Goal: Task Accomplishment & Management: Manage account settings

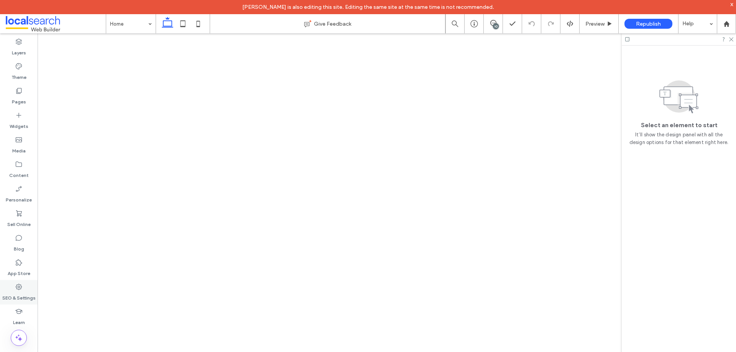
click at [18, 300] on label "SEO & Settings" at bounding box center [18, 296] width 33 height 11
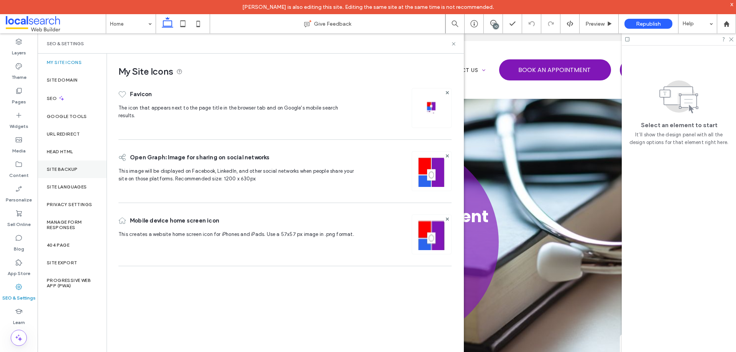
click at [62, 169] on label "Site Backup" at bounding box center [62, 169] width 31 height 5
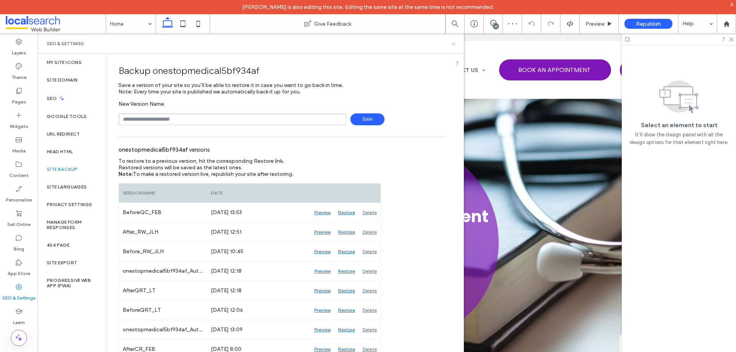
drag, startPoint x: 453, startPoint y: 42, endPoint x: 411, endPoint y: 9, distance: 53.5
click at [453, 42] on icon at bounding box center [454, 44] width 6 height 6
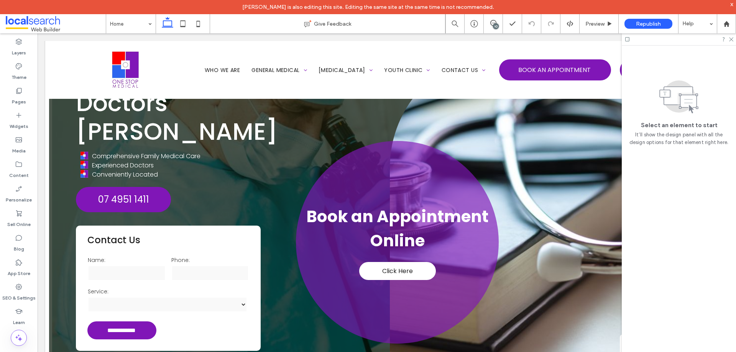
click at [732, 43] on div at bounding box center [679, 39] width 114 height 12
click at [732, 41] on icon at bounding box center [730, 38] width 5 height 5
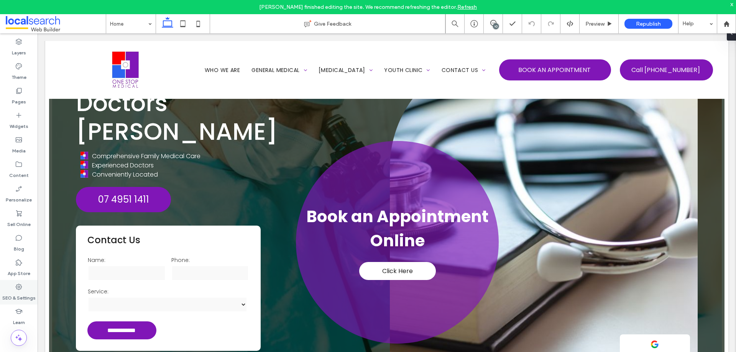
click at [25, 298] on label "SEO & Settings" at bounding box center [18, 296] width 33 height 11
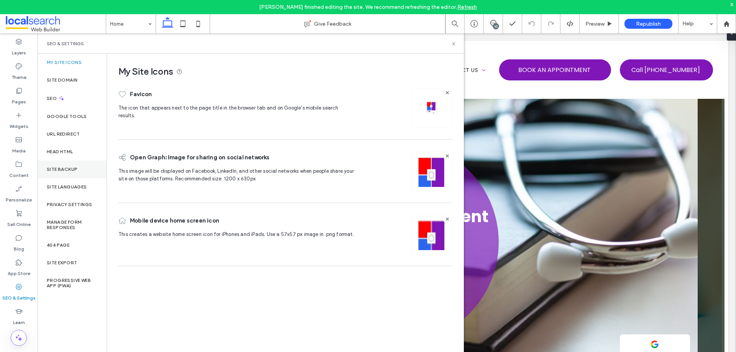
click at [71, 164] on div "Site Backup" at bounding box center [72, 170] width 69 height 18
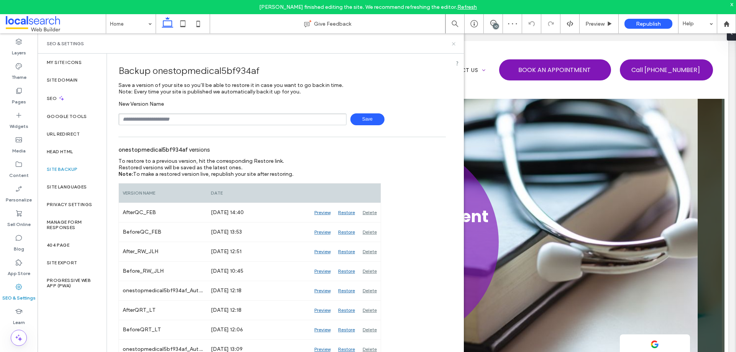
click at [452, 43] on use at bounding box center [453, 43] width 3 height 3
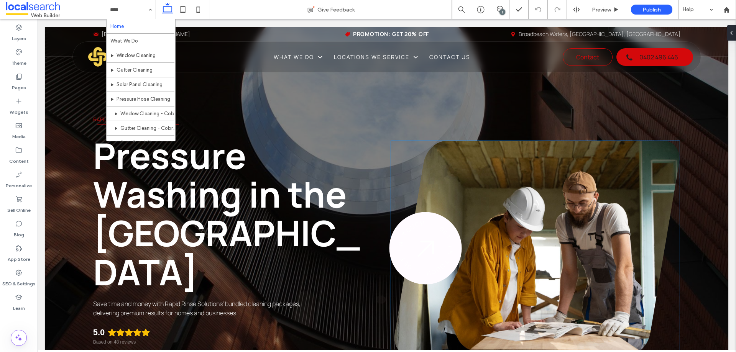
click at [420, 239] on div "- G E T I N T O U C H - G E T I N T O U C H" at bounding box center [425, 248] width 97 height 97
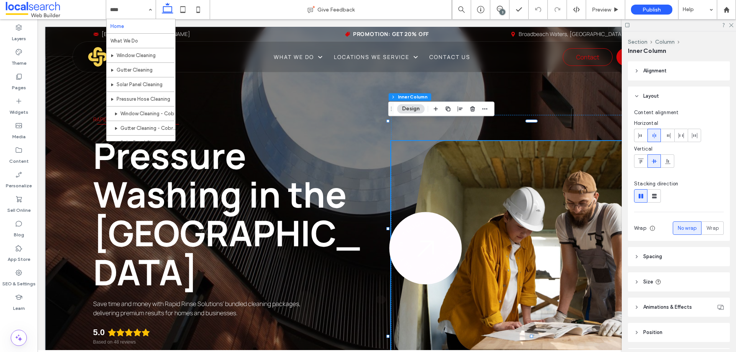
click at [420, 239] on div "- G E T I N T O U C H - G E T I N T O U C H" at bounding box center [425, 248] width 73 height 73
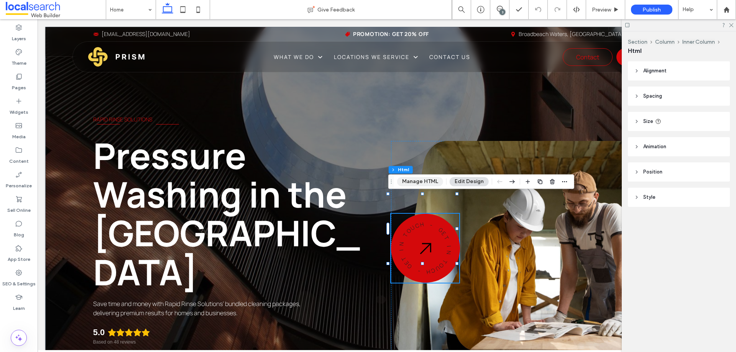
click at [422, 184] on button "Manage HTML" at bounding box center [420, 181] width 46 height 9
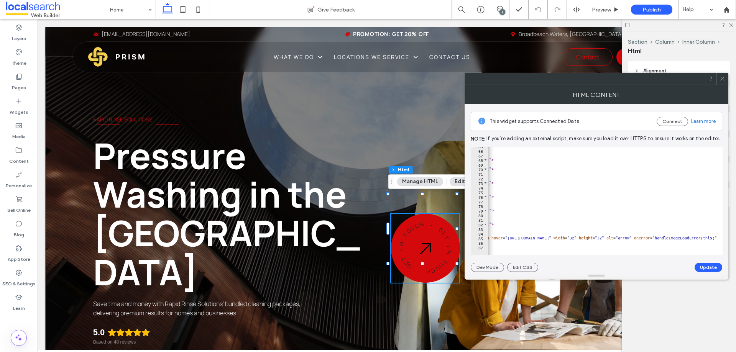
scroll to position [0, 134]
type textarea "**********"
drag, startPoint x: 573, startPoint y: 237, endPoint x: 507, endPoint y: 239, distance: 65.2
click at [507, 239] on div "< span class = "badge__char" style = "--char-rotate: 276deg;" > N </ span > < s…" at bounding box center [644, 200] width 580 height 112
click at [20, 277] on label "SEO & Settings" at bounding box center [18, 282] width 33 height 11
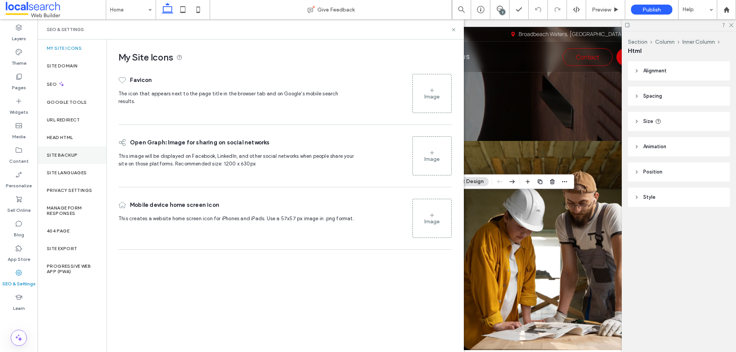
click at [71, 155] on label "Site Backup" at bounding box center [62, 155] width 31 height 5
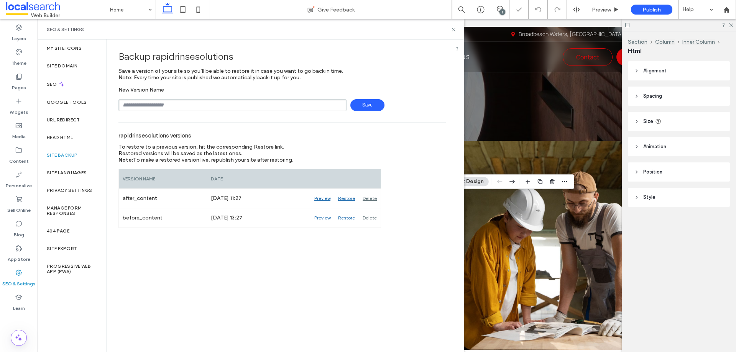
click at [208, 103] on input "text" at bounding box center [232, 105] width 228 height 12
type input "**********"
click at [374, 103] on span "Save" at bounding box center [367, 105] width 34 height 12
click at [453, 29] on icon at bounding box center [454, 30] width 6 height 6
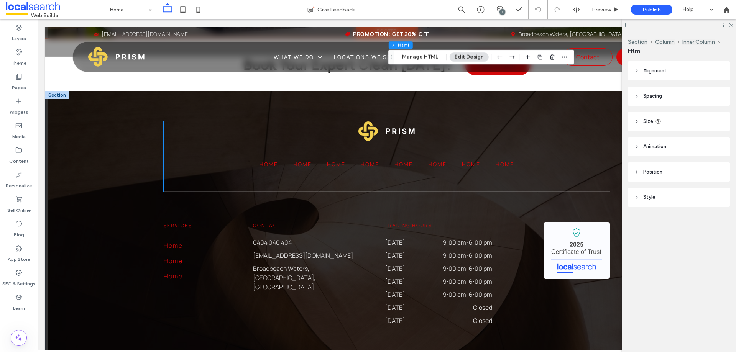
scroll to position [2160, 0]
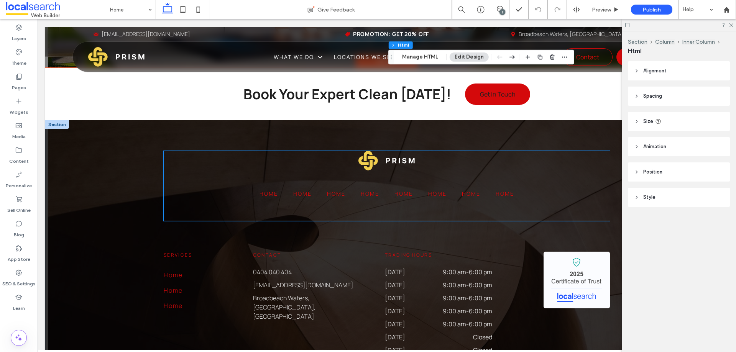
click at [273, 190] on span "Home" at bounding box center [268, 194] width 18 height 8
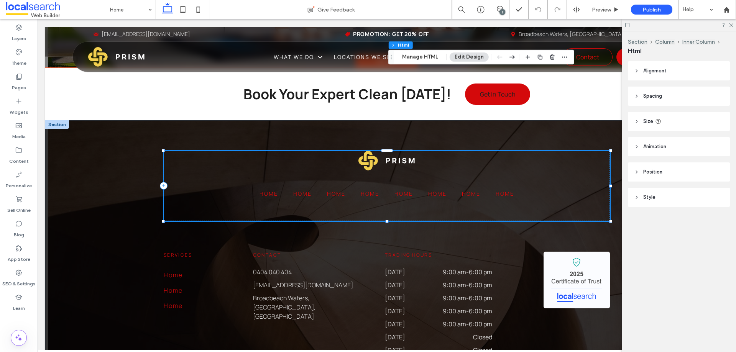
click at [273, 190] on span "Home" at bounding box center [268, 194] width 18 height 8
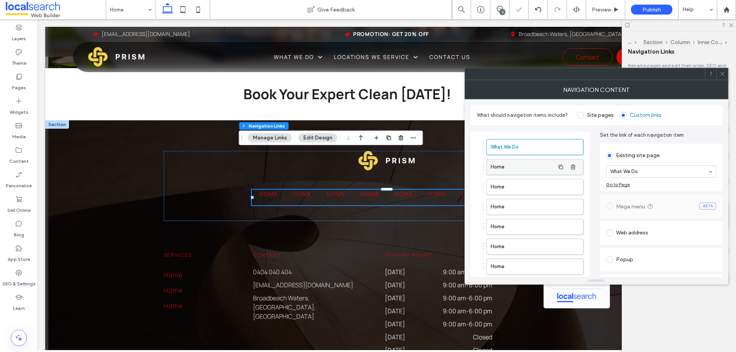
click at [530, 166] on label "Home" at bounding box center [523, 166] width 64 height 15
click at [531, 151] on label "What We Do" at bounding box center [523, 147] width 64 height 15
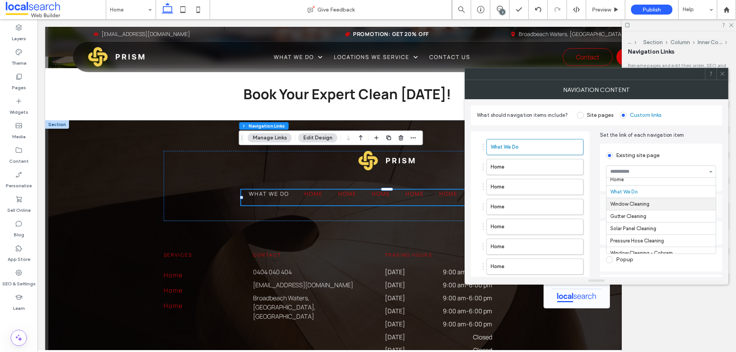
scroll to position [0, 0]
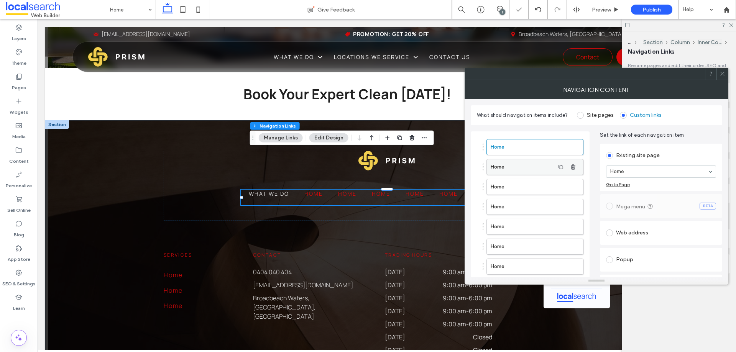
click at [548, 167] on label "Home" at bounding box center [523, 166] width 64 height 15
click at [518, 185] on label "Home" at bounding box center [523, 186] width 64 height 15
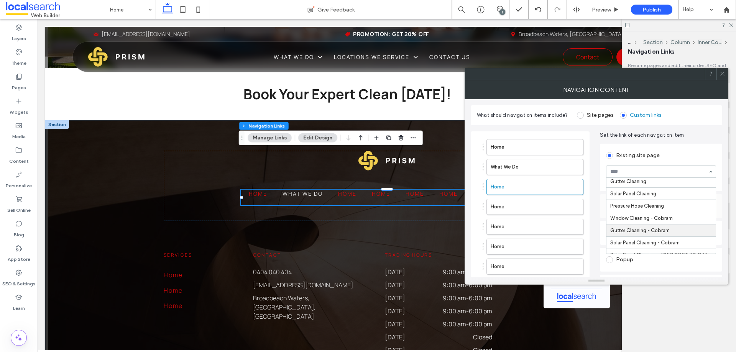
scroll to position [59, 0]
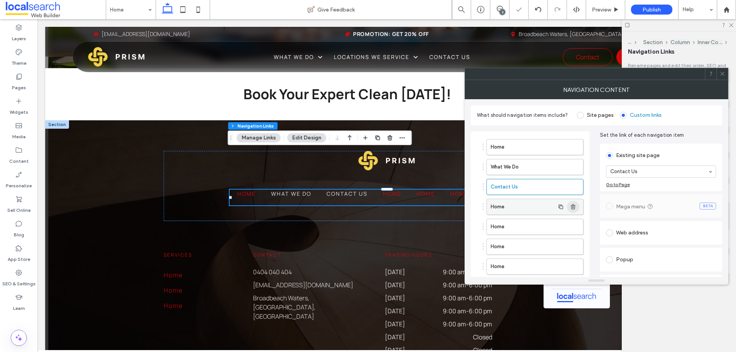
click at [573, 205] on use "button" at bounding box center [573, 206] width 5 height 5
click at [573, 206] on icon "button" at bounding box center [573, 207] width 6 height 6
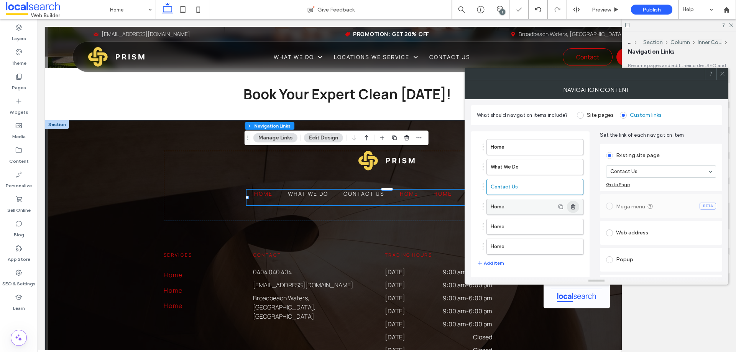
click at [575, 209] on icon "button" at bounding box center [573, 207] width 6 height 6
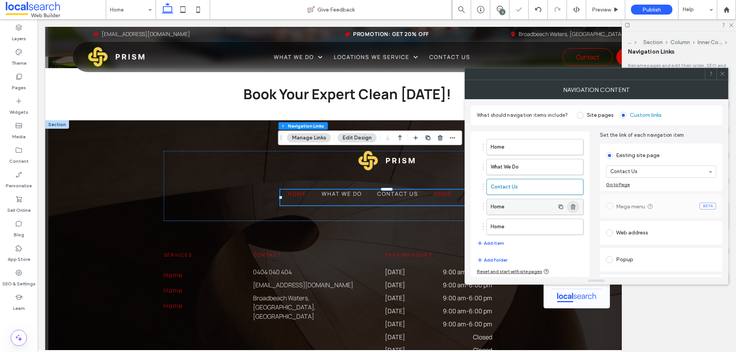
click at [577, 208] on span "button" at bounding box center [573, 207] width 12 height 12
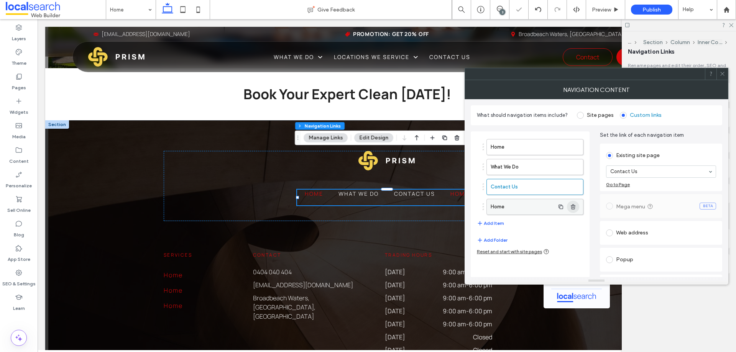
click at [575, 207] on use "button" at bounding box center [573, 206] width 5 height 5
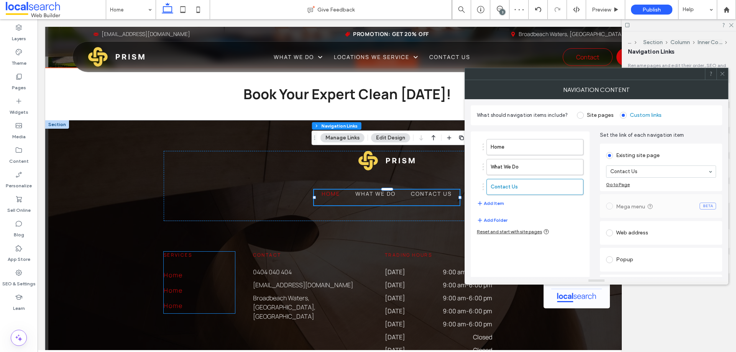
click at [174, 271] on span "Home" at bounding box center [173, 275] width 19 height 9
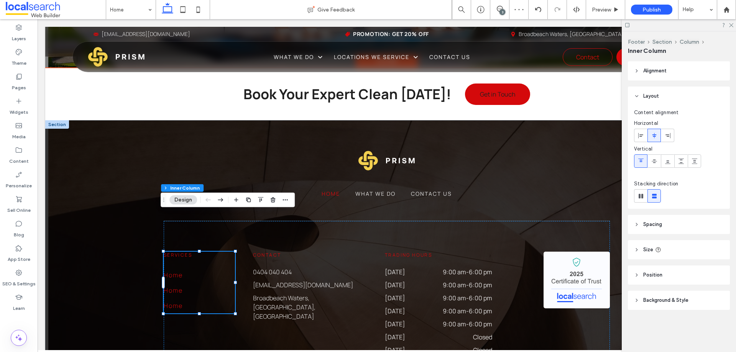
click at [174, 271] on span "Home" at bounding box center [173, 275] width 19 height 9
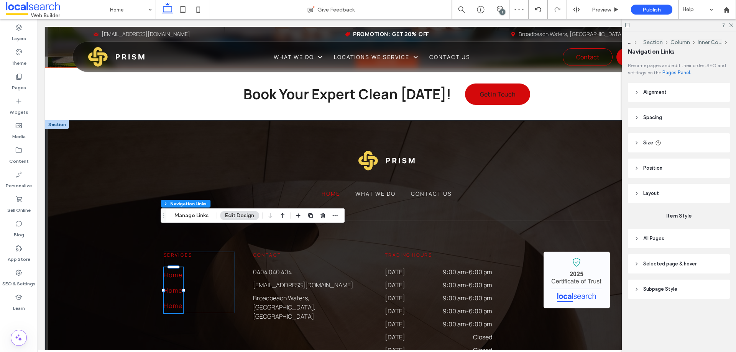
type input "***"
type input "****"
click at [185, 217] on button "Manage Links" at bounding box center [191, 215] width 44 height 9
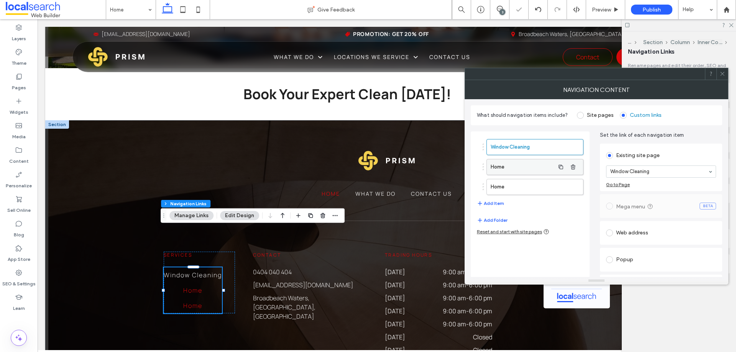
click at [535, 167] on label "Home" at bounding box center [523, 166] width 64 height 15
drag, startPoint x: 650, startPoint y: 219, endPoint x: 538, endPoint y: 178, distance: 119.7
click at [526, 179] on label "Home" at bounding box center [523, 186] width 64 height 15
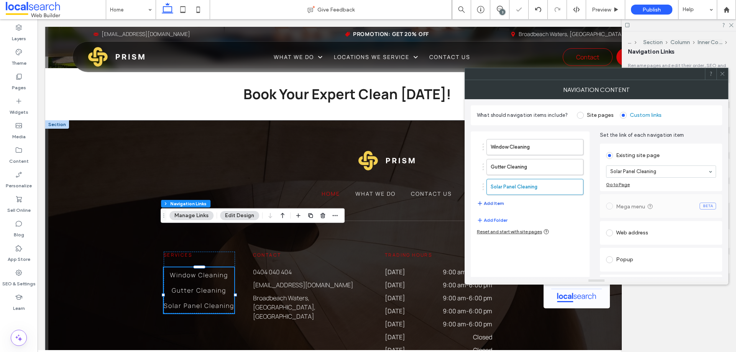
click at [496, 203] on button "Add Item" at bounding box center [490, 203] width 27 height 9
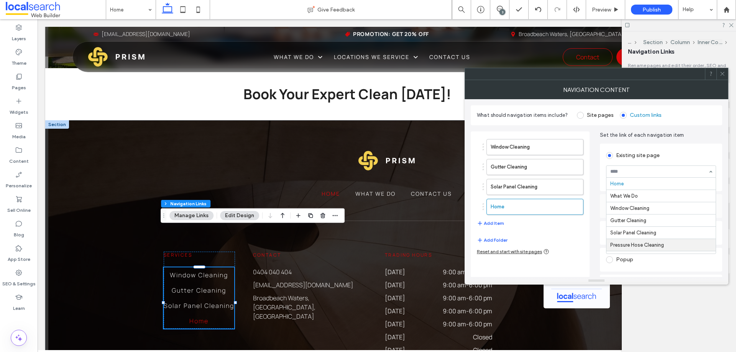
drag, startPoint x: 645, startPoint y: 241, endPoint x: 563, endPoint y: 240, distance: 82.4
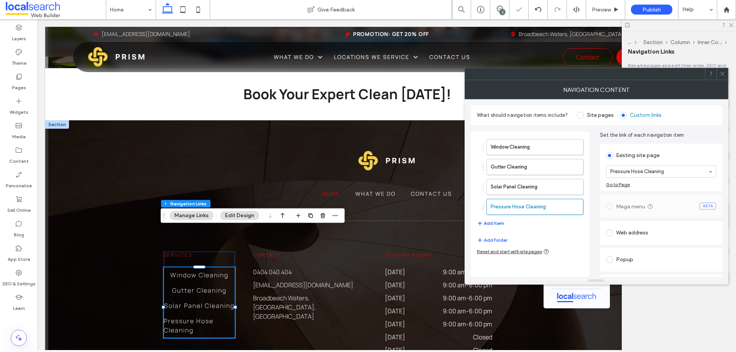
click at [494, 223] on button "Add Item" at bounding box center [490, 223] width 27 height 9
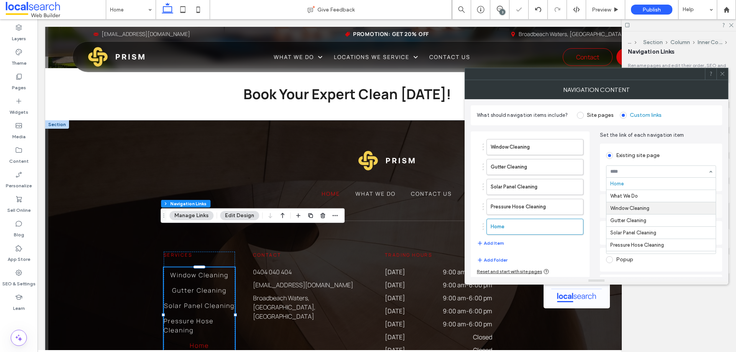
scroll to position [38, 0]
click at [575, 227] on icon "button" at bounding box center [573, 227] width 6 height 6
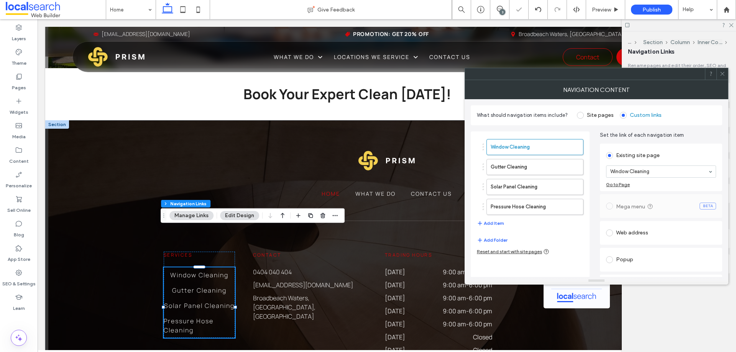
click at [723, 75] on icon at bounding box center [722, 74] width 6 height 6
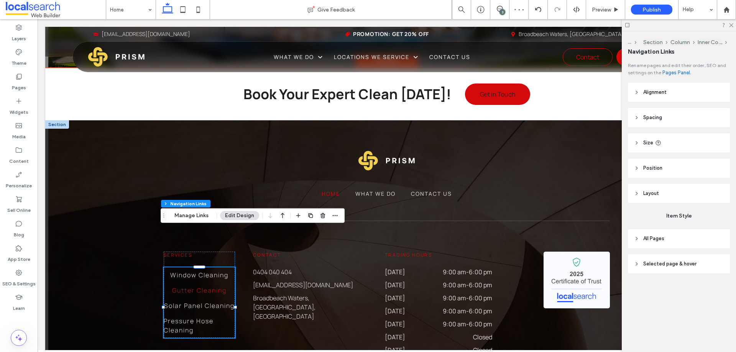
click at [207, 286] on span "Gutter Cleaning" at bounding box center [199, 290] width 54 height 9
click at [684, 89] on header "Alignment" at bounding box center [679, 92] width 102 height 19
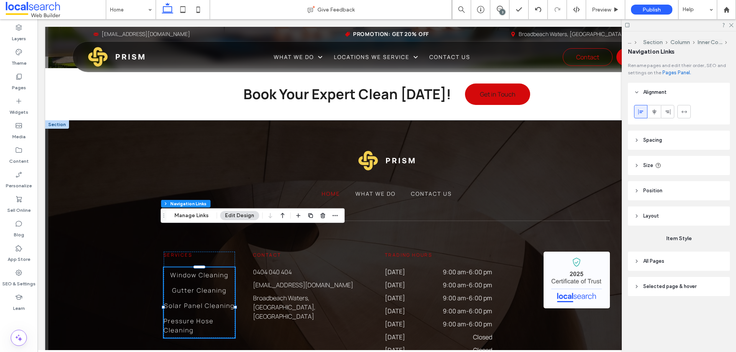
click at [643, 113] on icon at bounding box center [641, 112] width 6 height 6
click at [656, 111] on use at bounding box center [654, 111] width 4 height 5
click at [645, 111] on div at bounding box center [640, 111] width 13 height 13
click at [653, 114] on icon at bounding box center [654, 112] width 6 height 6
click at [647, 113] on label at bounding box center [653, 111] width 13 height 13
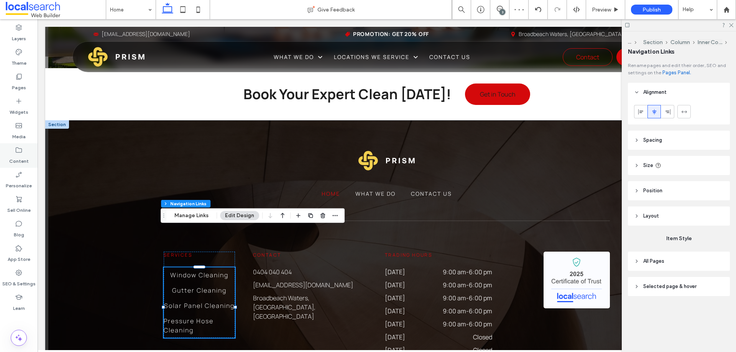
click at [16, 158] on label "Content" at bounding box center [19, 159] width 20 height 11
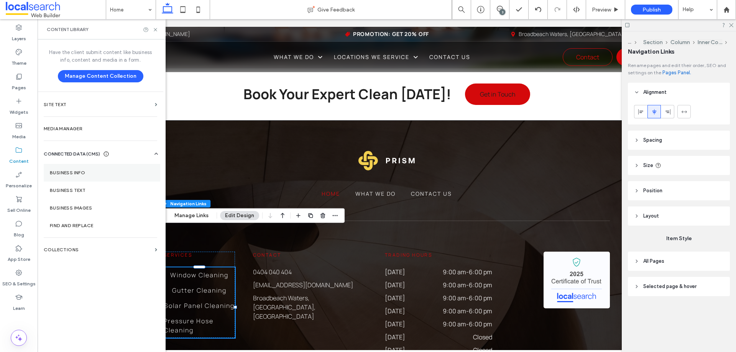
click at [94, 176] on section "Business Info" at bounding box center [102, 173] width 117 height 18
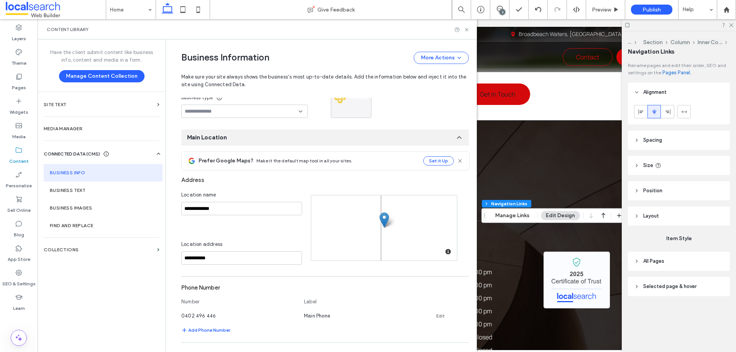
scroll to position [0, 0]
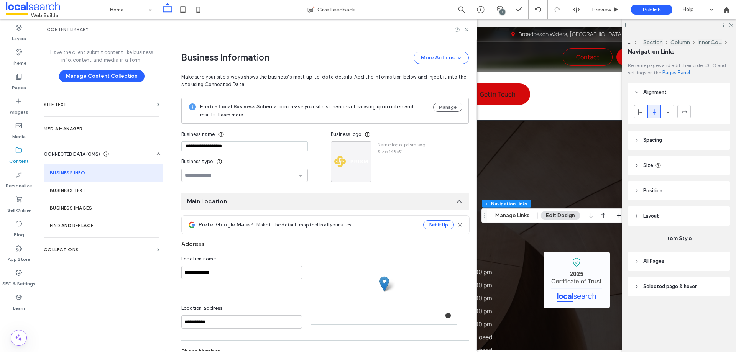
click at [244, 148] on input "**********" at bounding box center [244, 146] width 126 height 10
paste input "**"
type input "**********"
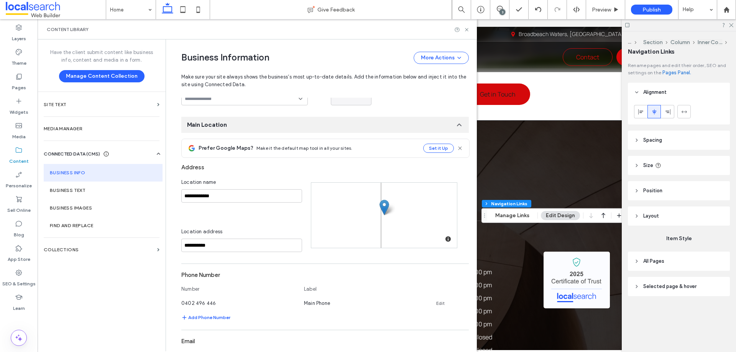
scroll to position [115, 0]
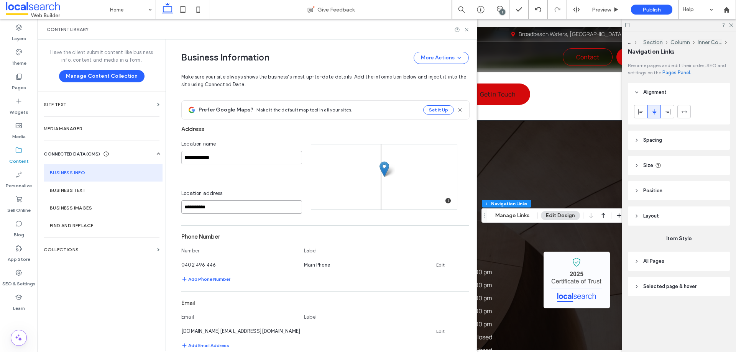
click at [229, 203] on input "**********" at bounding box center [241, 206] width 121 height 13
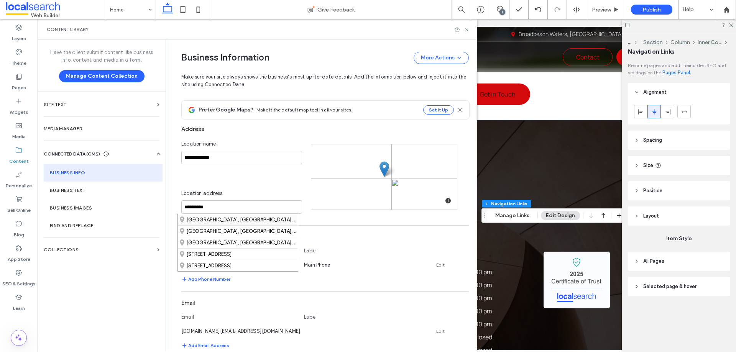
click at [249, 220] on div "[GEOGRAPHIC_DATA], [GEOGRAPHIC_DATA], [GEOGRAPHIC_DATA]" at bounding box center [238, 219] width 120 height 11
type input "**********"
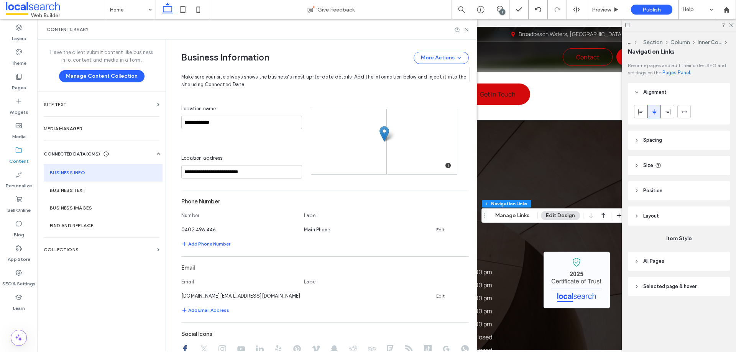
scroll to position [153, 0]
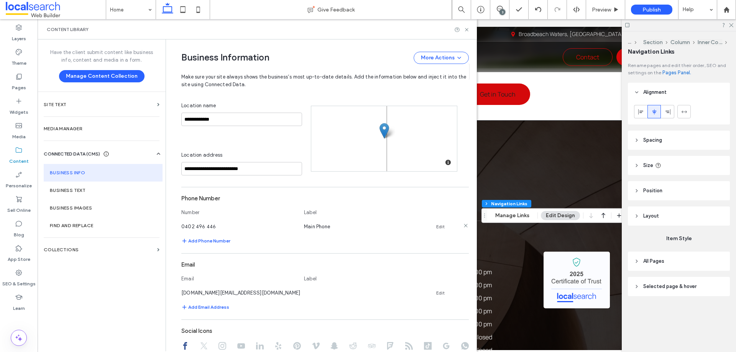
click at [436, 224] on link "Edit" at bounding box center [440, 227] width 8 height 6
click at [264, 225] on input "**********" at bounding box center [238, 225] width 115 height 13
type input "**********"
click at [434, 225] on button "Save" at bounding box center [442, 225] width 34 height 12
click at [436, 292] on link "Edit" at bounding box center [440, 293] width 8 height 6
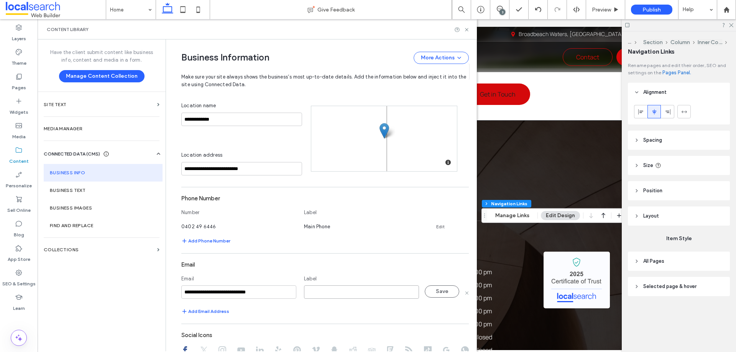
click at [361, 291] on input at bounding box center [361, 292] width 115 height 13
type input "**********"
click at [275, 288] on input "**********" at bounding box center [238, 292] width 115 height 13
click at [443, 294] on button "Save" at bounding box center [442, 292] width 34 height 12
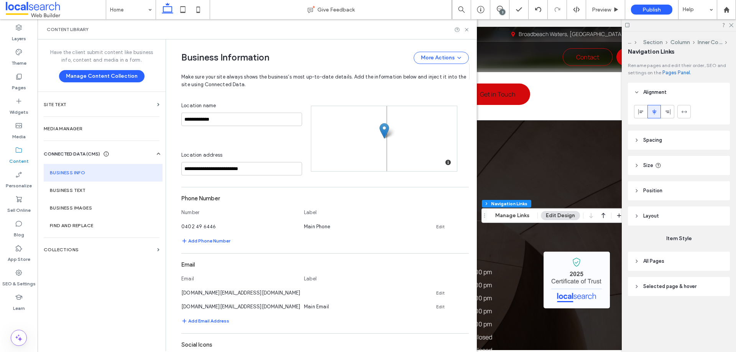
scroll to position [268, 0]
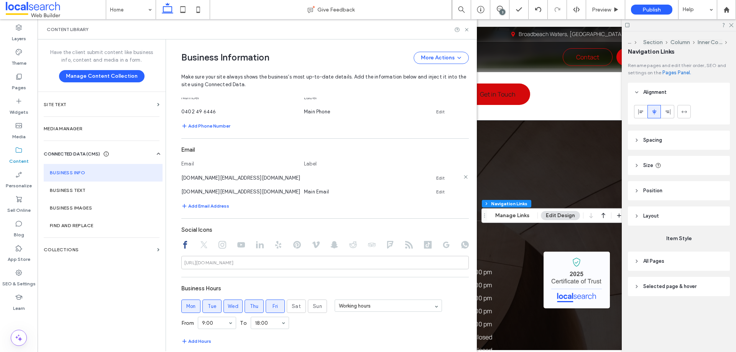
click at [463, 178] on icon at bounding box center [466, 177] width 6 height 6
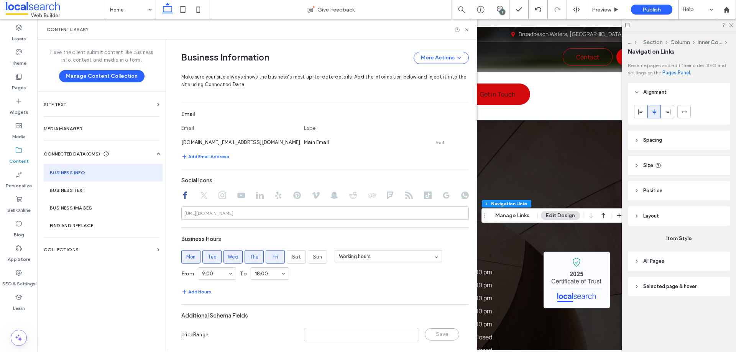
scroll to position [325, 0]
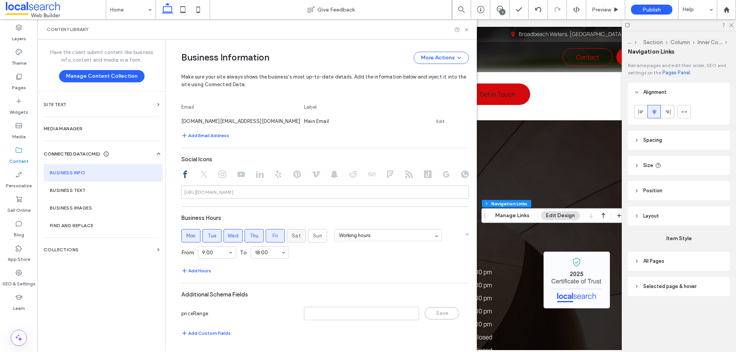
click at [295, 234] on span "Sat" at bounding box center [296, 236] width 9 height 8
click at [316, 237] on span "Sun" at bounding box center [317, 236] width 9 height 8
click at [325, 254] on div "From 09:00 To 20:00" at bounding box center [324, 253] width 287 height 20
click at [25, 274] on div "SEO & Settings" at bounding box center [19, 278] width 38 height 25
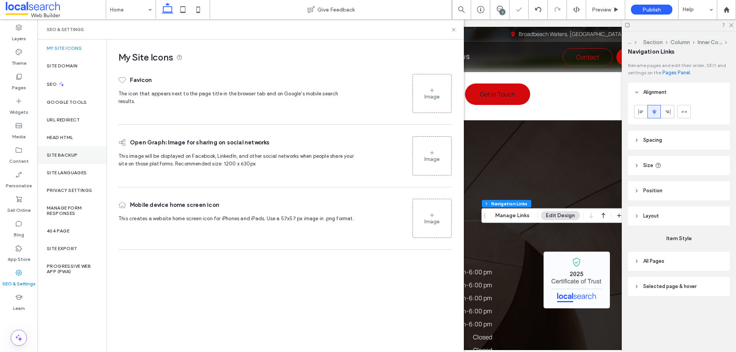
click at [79, 152] on div "Site Backup" at bounding box center [72, 155] width 69 height 18
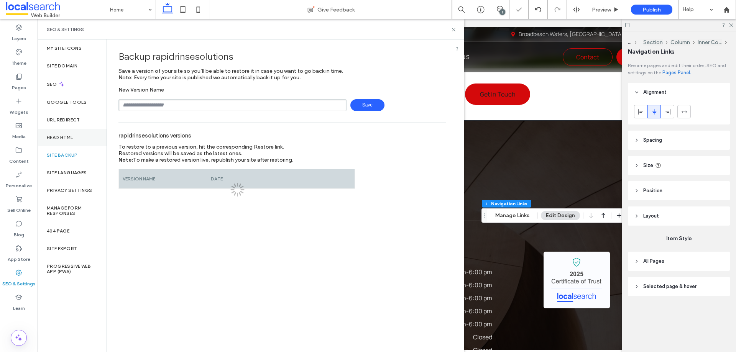
click at [76, 140] on div "Head HTML" at bounding box center [72, 138] width 69 height 18
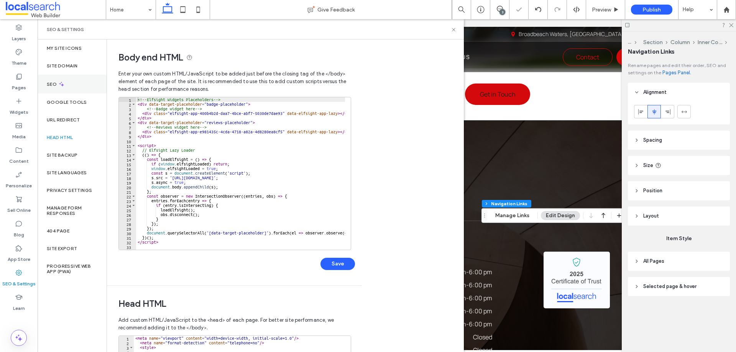
click at [78, 89] on div "SEO" at bounding box center [72, 84] width 69 height 19
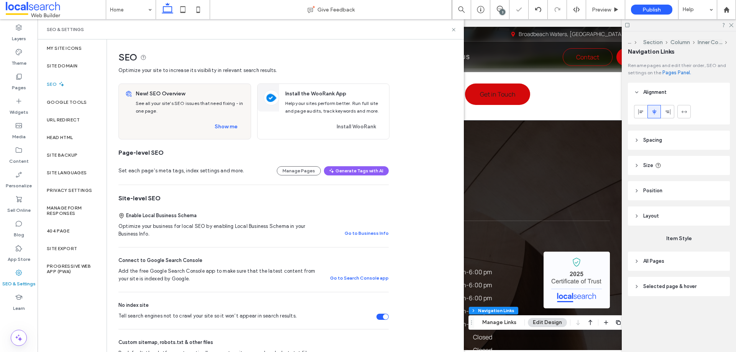
type input "***"
type input "****"
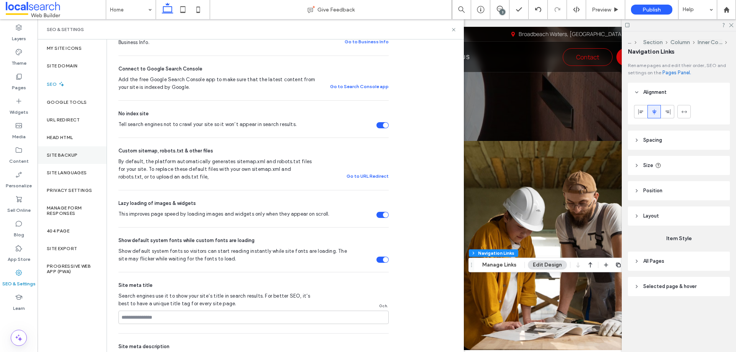
scroll to position [2110, 0]
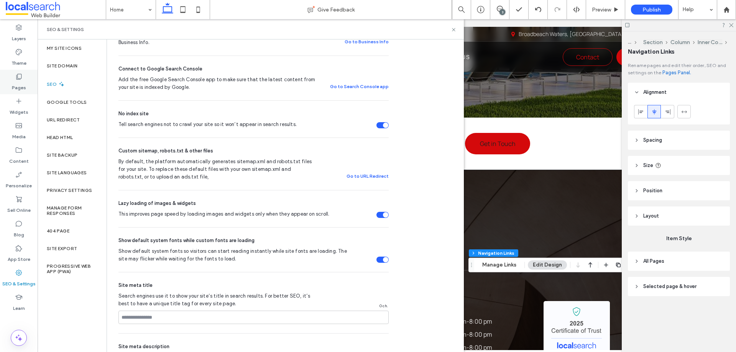
click at [23, 80] on div "Pages" at bounding box center [19, 82] width 38 height 25
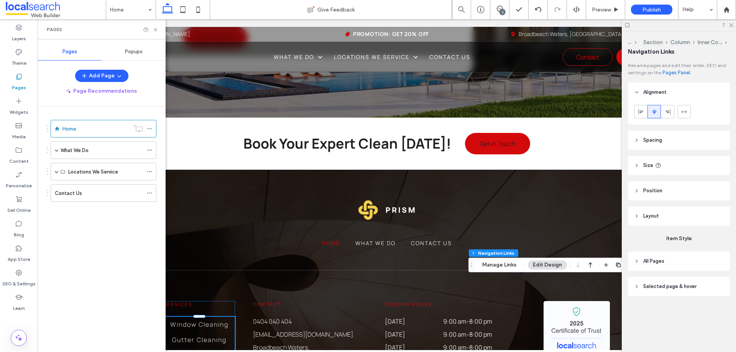
click at [125, 53] on span "Popups" at bounding box center [134, 52] width 18 height 6
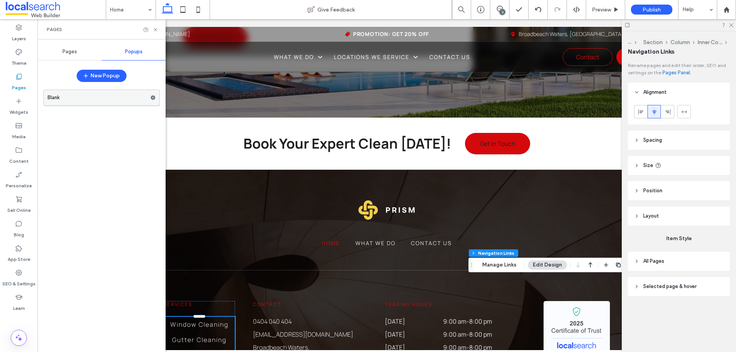
click at [153, 97] on icon at bounding box center [152, 97] width 5 height 5
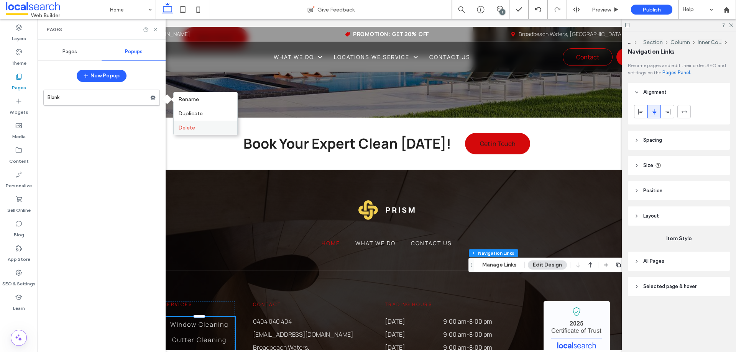
click at [193, 126] on span "Delete" at bounding box center [186, 128] width 17 height 7
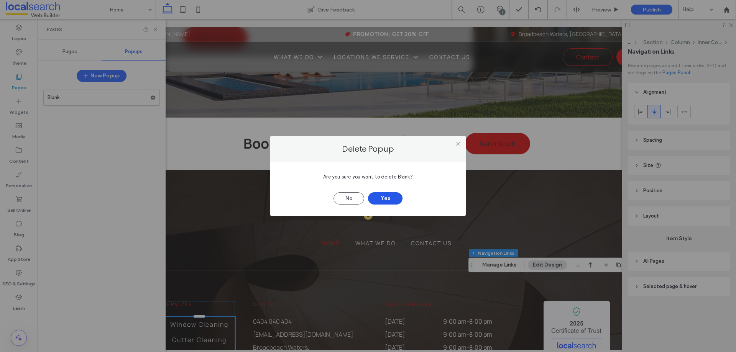
click at [387, 199] on button "Yes" at bounding box center [385, 198] width 34 height 12
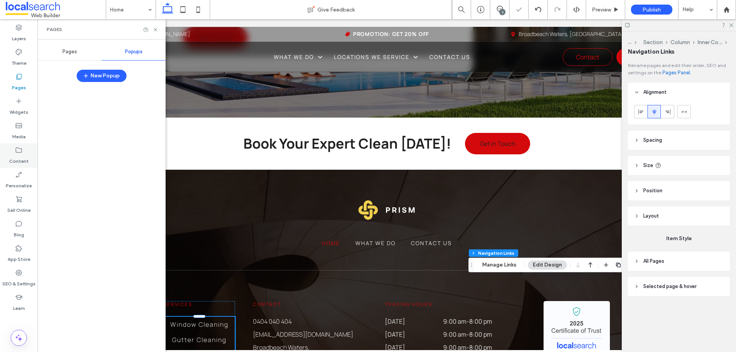
click at [23, 159] on label "Content" at bounding box center [19, 159] width 20 height 11
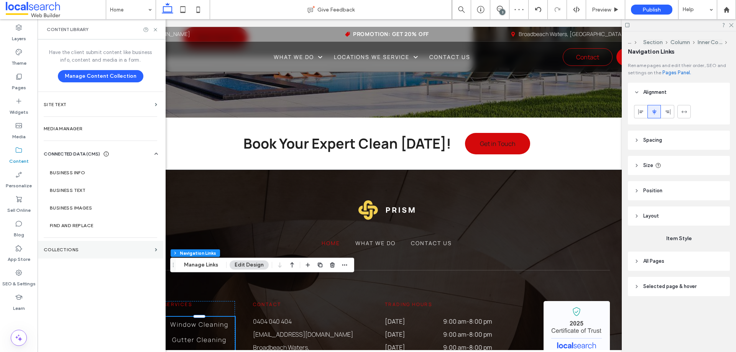
click at [95, 252] on label "Collections" at bounding box center [98, 249] width 108 height 5
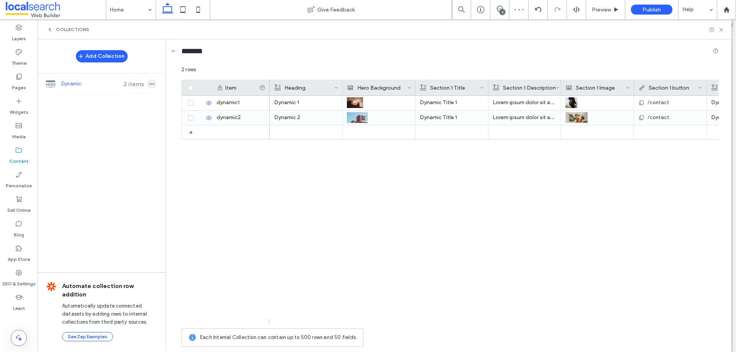
click at [150, 85] on icon "button" at bounding box center [152, 84] width 6 height 6
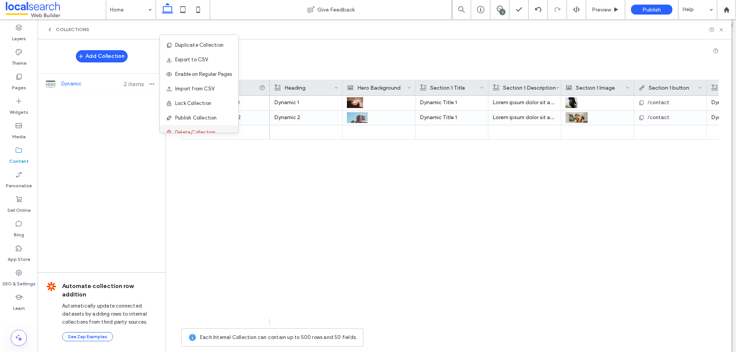
click at [174, 131] on span at bounding box center [170, 132] width 9 height 8
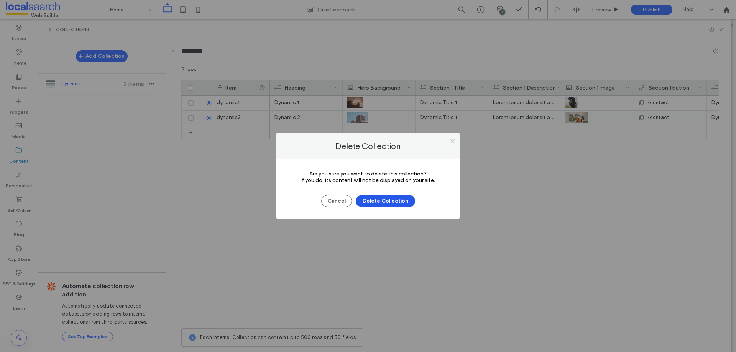
click at [384, 199] on button "Delete Collection" at bounding box center [385, 201] width 59 height 12
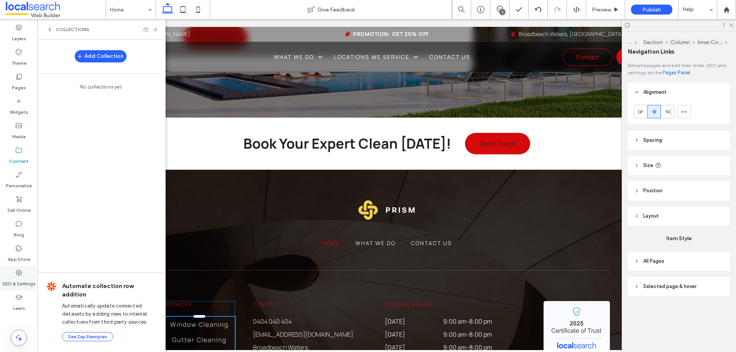
click at [20, 277] on label "SEO & Settings" at bounding box center [18, 282] width 33 height 11
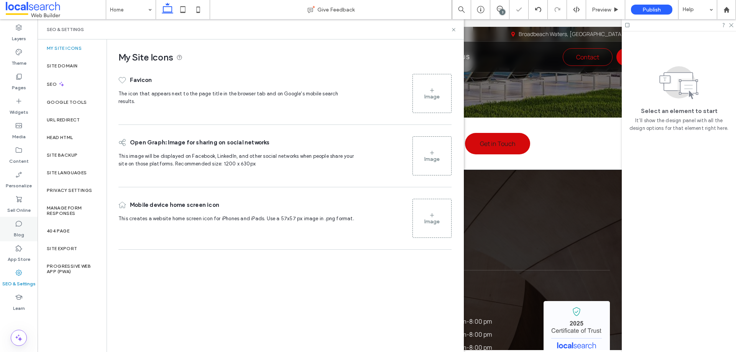
click at [19, 223] on icon at bounding box center [19, 224] width 8 height 8
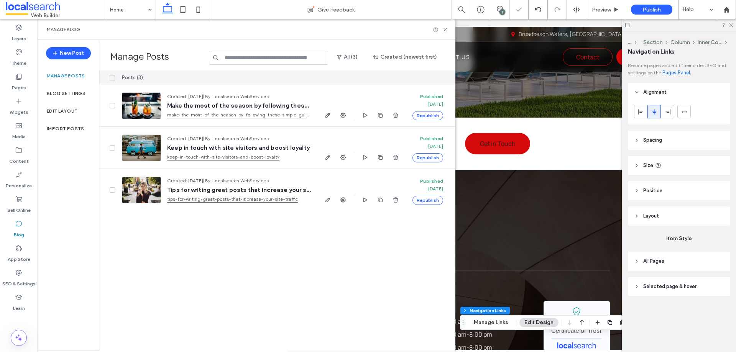
type input "***"
type input "****"
click at [111, 79] on span at bounding box center [112, 77] width 5 height 5
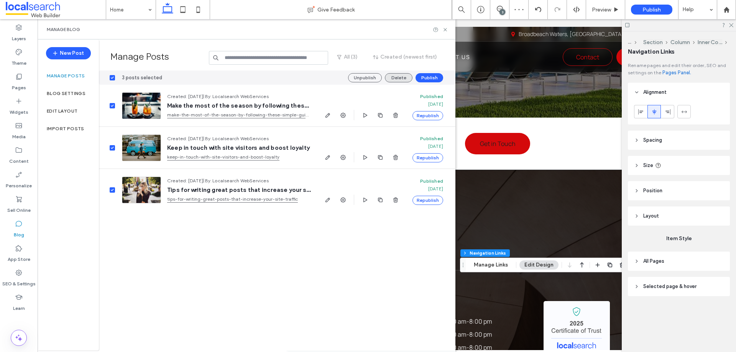
click at [400, 81] on button "Delete" at bounding box center [399, 77] width 28 height 9
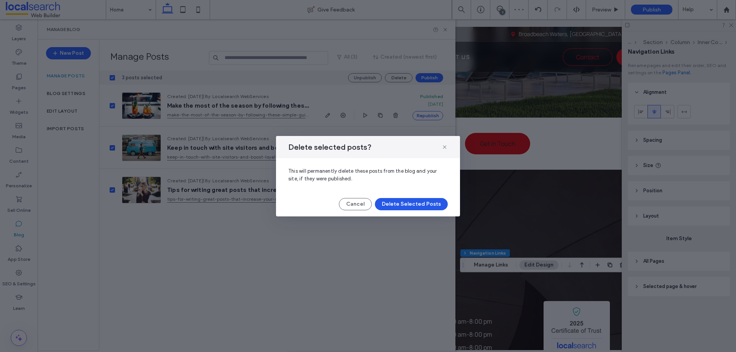
click at [404, 205] on button "Delete Selected Posts" at bounding box center [411, 204] width 73 height 12
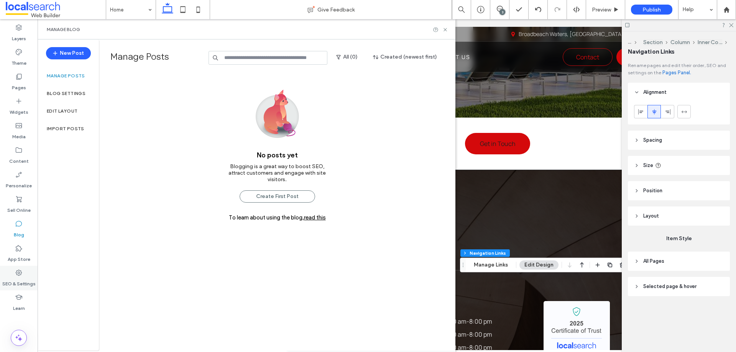
click at [21, 271] on icon at bounding box center [19, 273] width 8 height 8
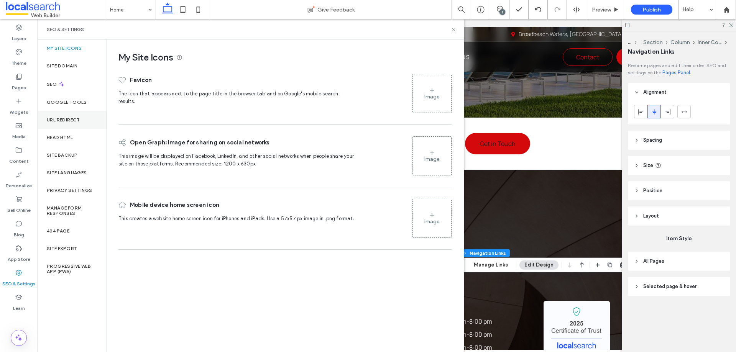
click at [72, 117] on label "URL Redirect" at bounding box center [63, 119] width 33 height 5
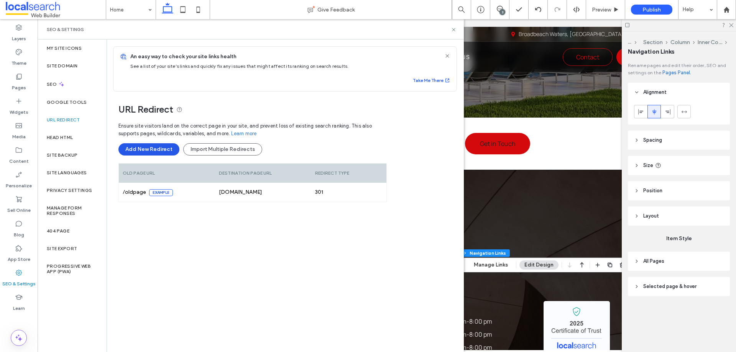
click at [143, 150] on button "Add New Redirect" at bounding box center [148, 149] width 61 height 12
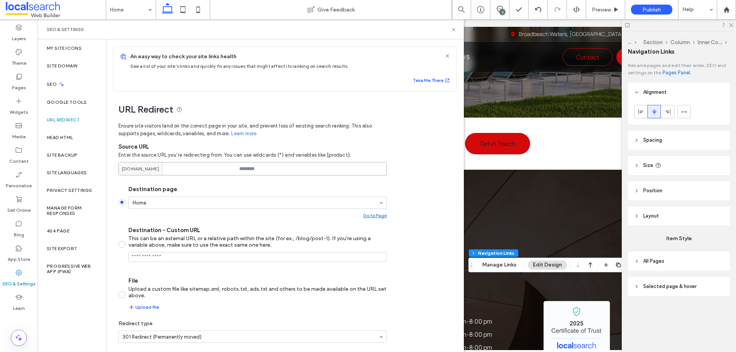
click at [287, 171] on input at bounding box center [252, 168] width 268 height 13
paste input "********"
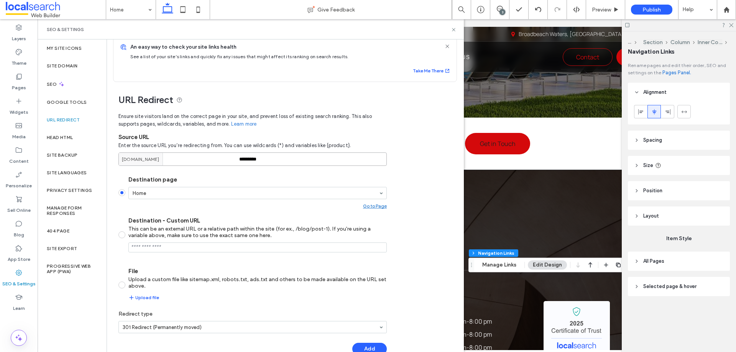
scroll to position [0, 0]
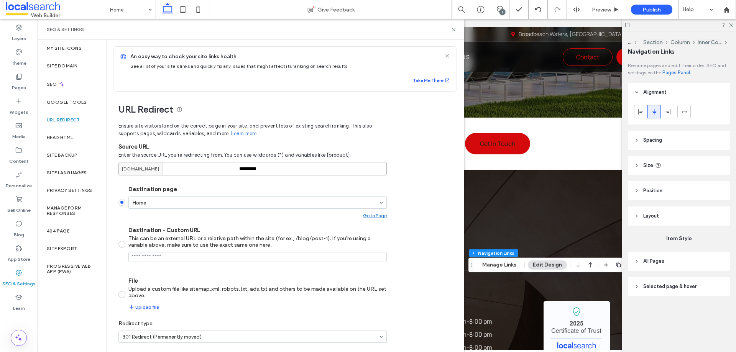
type input "********"
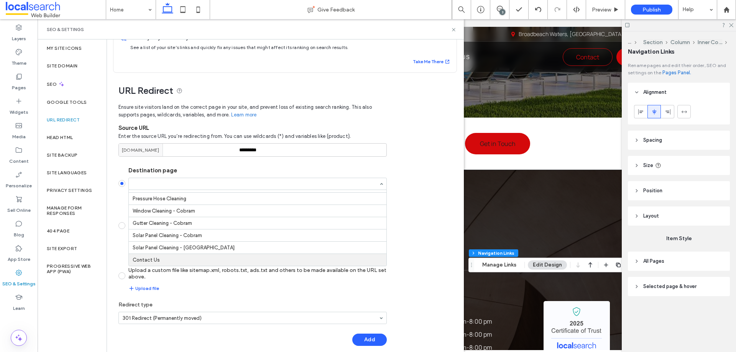
scroll to position [28, 0]
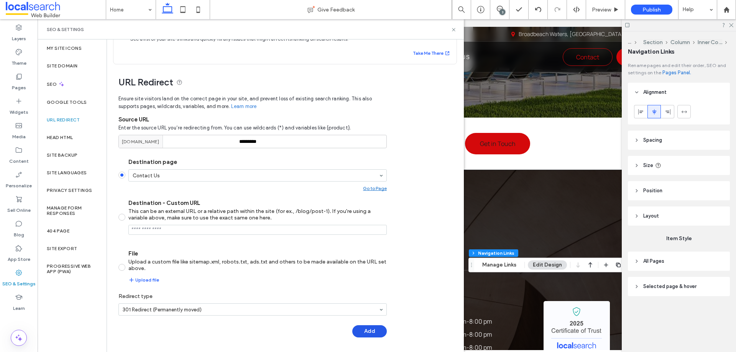
click at [355, 335] on button "Add" at bounding box center [369, 331] width 34 height 12
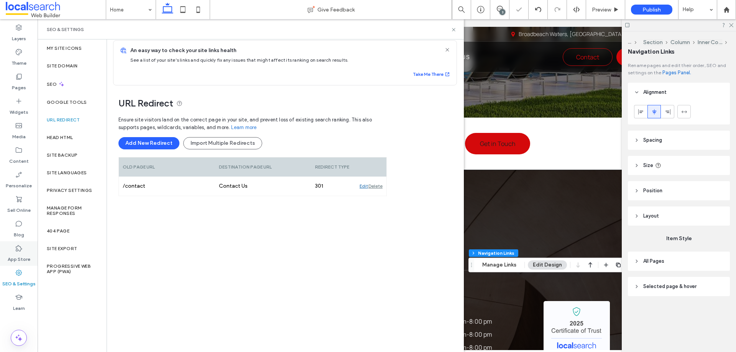
scroll to position [6, 0]
click at [152, 143] on button "Add New Redirect" at bounding box center [148, 143] width 61 height 12
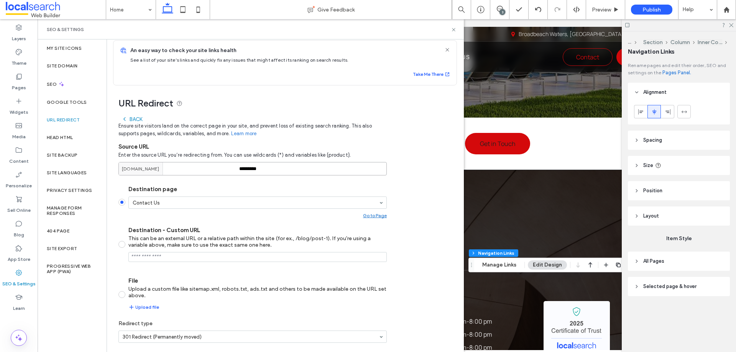
click at [271, 169] on input "********" at bounding box center [252, 168] width 268 height 13
paste input "*****"
type input "**********"
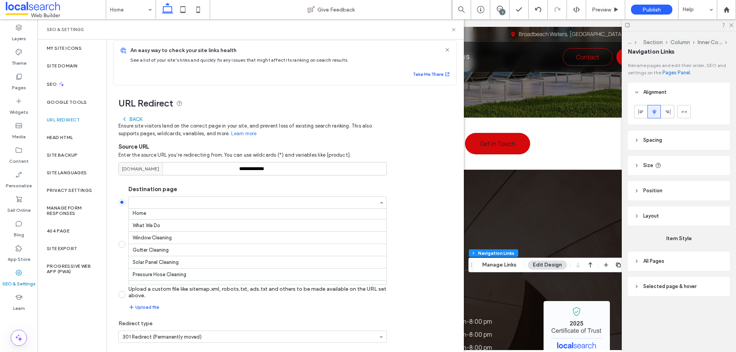
scroll to position [0, 0]
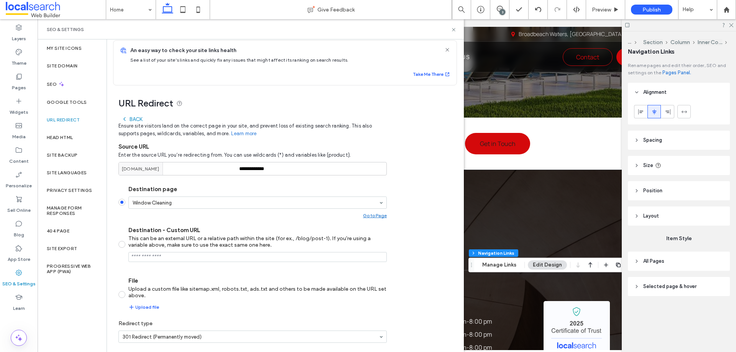
click at [425, 219] on div "**********" at bounding box center [282, 228] width 350 height 287
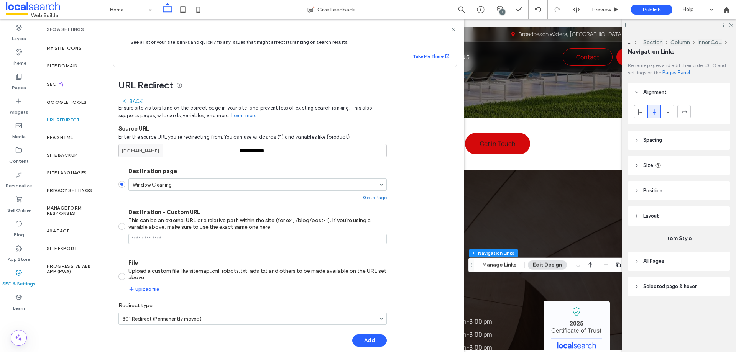
scroll to position [34, 0]
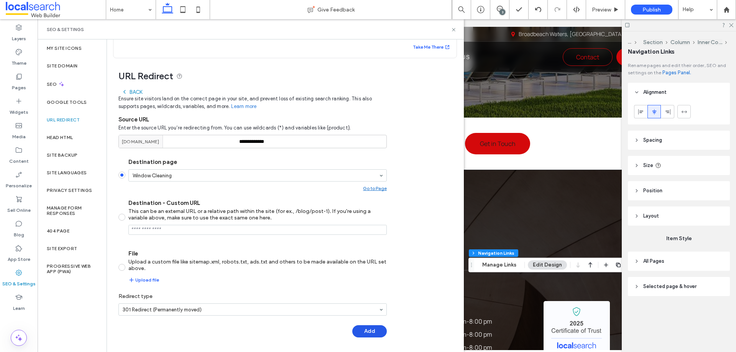
click at [362, 332] on button "Add" at bounding box center [369, 331] width 34 height 12
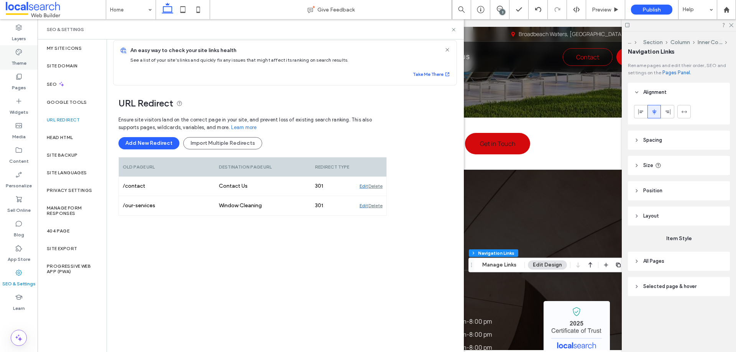
click at [14, 56] on label "Theme" at bounding box center [18, 61] width 15 height 11
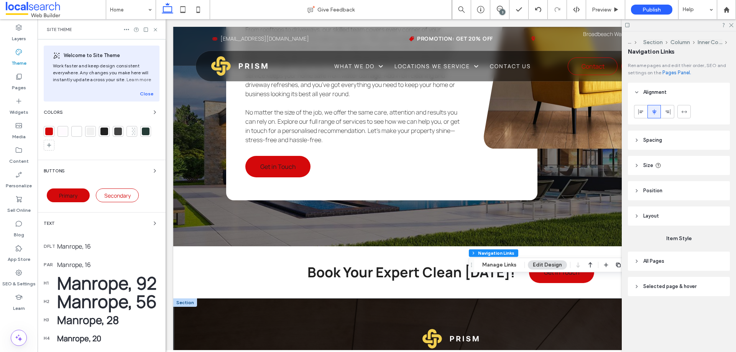
scroll to position [2230, 0]
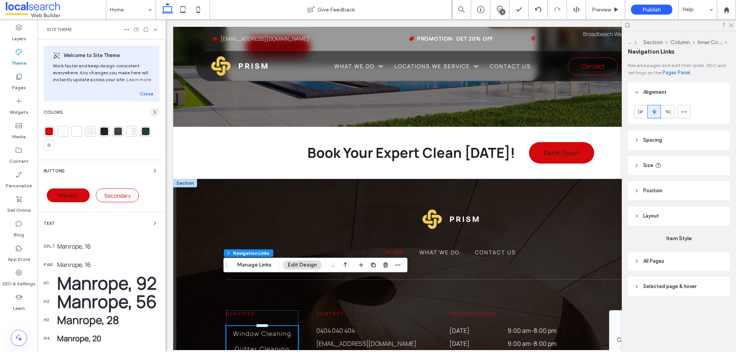
click at [152, 110] on icon "button" at bounding box center [155, 112] width 6 height 6
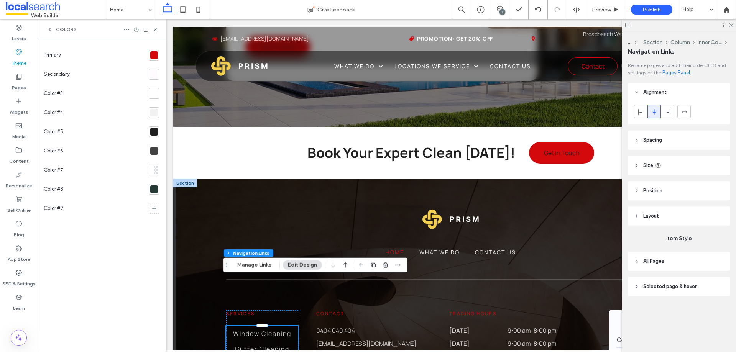
click at [155, 52] on div at bounding box center [154, 55] width 8 height 8
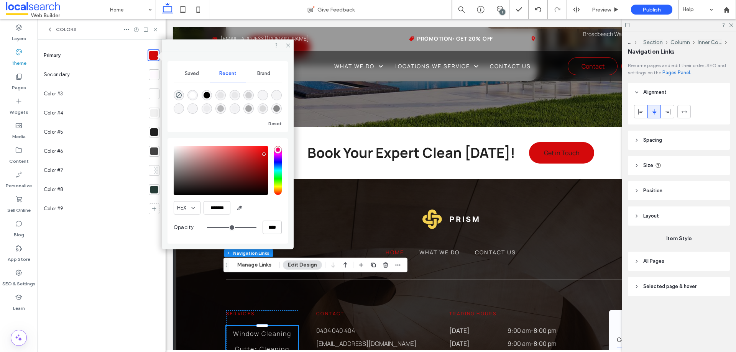
click at [154, 73] on div at bounding box center [154, 75] width 8 height 8
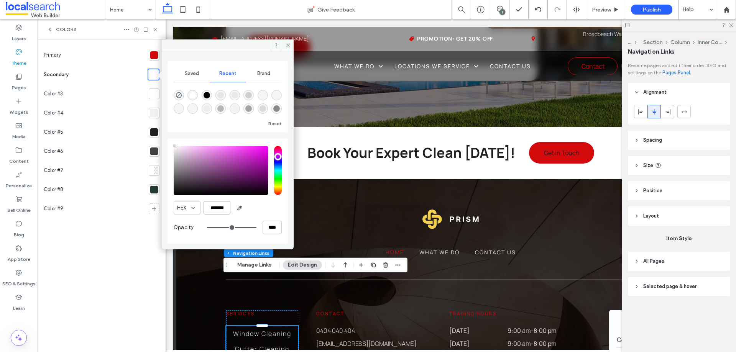
click at [222, 213] on input "*******" at bounding box center [217, 207] width 27 height 13
paste input "color picker textbox"
type input "*******"
click at [271, 216] on div "HEX ******* Opacity ****" at bounding box center [228, 191] width 108 height 98
click at [158, 31] on div "Colors" at bounding box center [102, 29] width 128 height 20
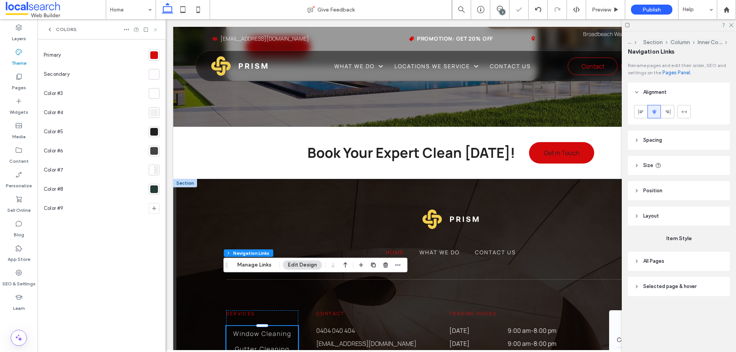
click at [156, 31] on icon at bounding box center [156, 30] width 6 height 6
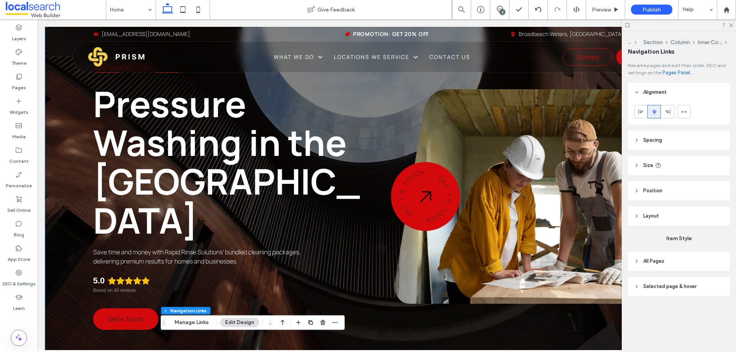
scroll to position [0, 0]
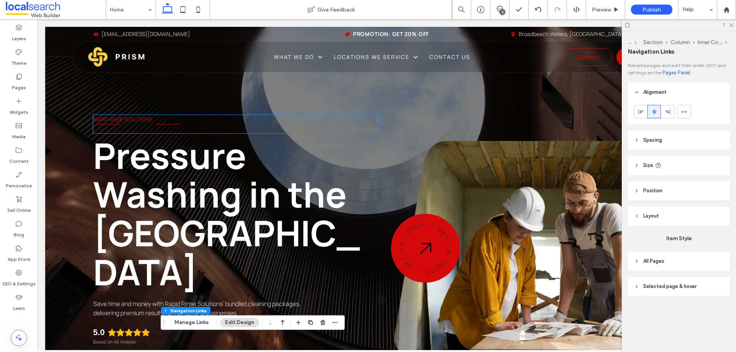
click at [142, 123] on span "Rapid Rinse Solutions" at bounding box center [122, 119] width 59 height 7
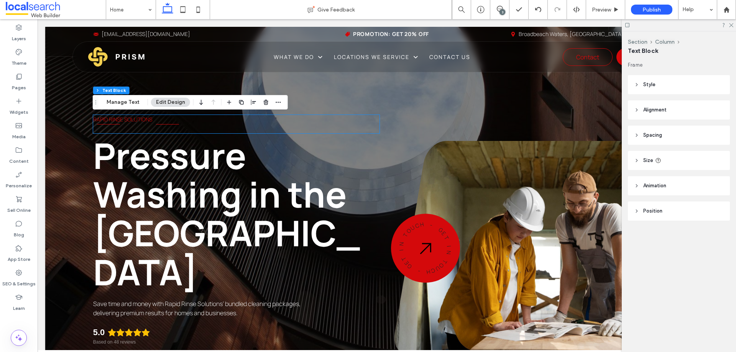
click at [142, 123] on div "Rapid Rinse Solutions" at bounding box center [236, 124] width 286 height 18
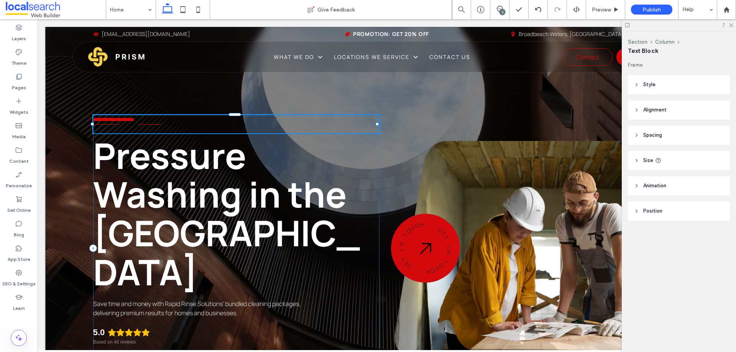
type input "*******"
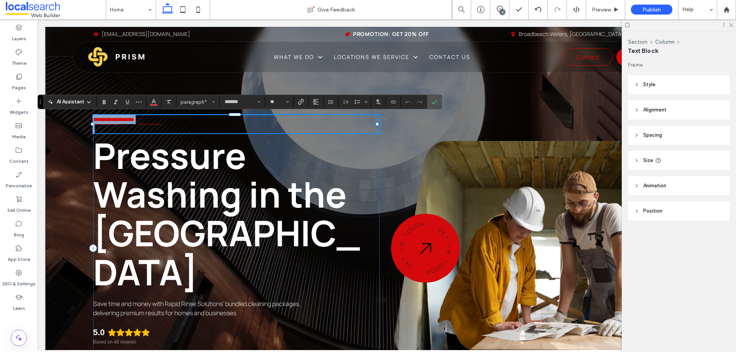
click at [108, 125] on p at bounding box center [236, 128] width 286 height 9
click at [152, 126] on p at bounding box center [236, 128] width 286 height 9
type input "**"
drag, startPoint x: 166, startPoint y: 123, endPoint x: 186, endPoint y: 123, distance: 19.6
click at [174, 123] on p "**********" at bounding box center [236, 119] width 286 height 9
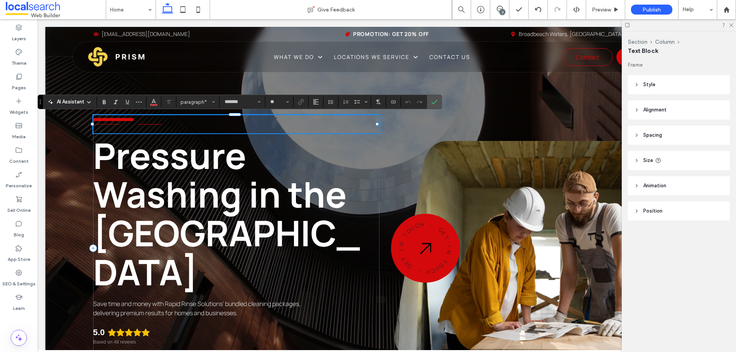
click at [189, 123] on p "**********" at bounding box center [236, 119] width 286 height 9
drag, startPoint x: 437, startPoint y: 101, endPoint x: 399, endPoint y: 82, distance: 42.9
click at [437, 101] on label "Confirm" at bounding box center [434, 102] width 11 height 14
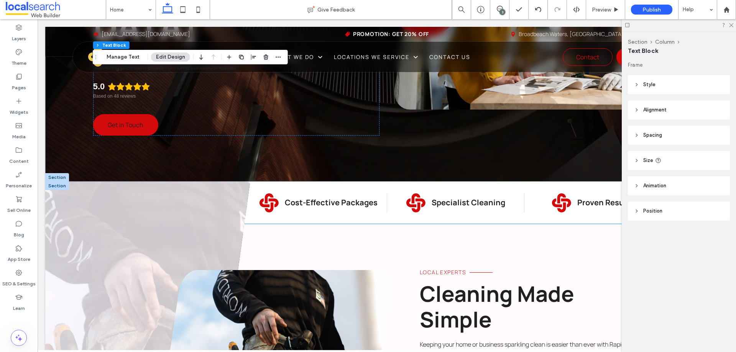
scroll to position [307, 0]
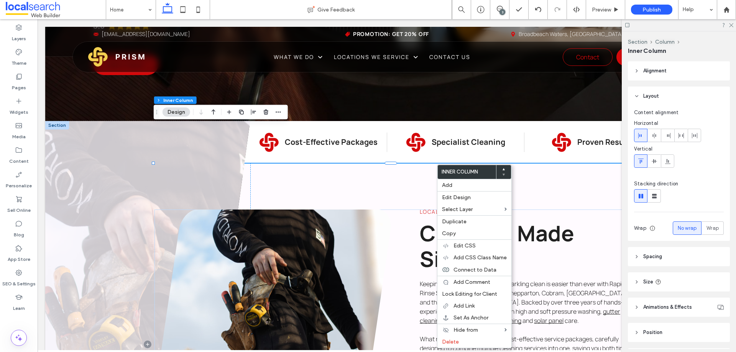
click at [434, 208] on span "local experts" at bounding box center [443, 211] width 46 height 7
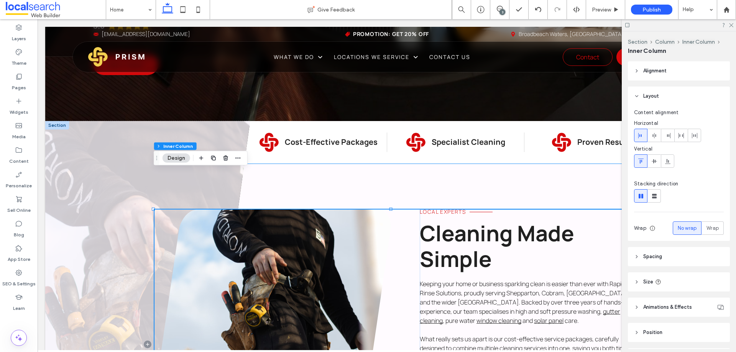
click at [424, 208] on span "local experts" at bounding box center [443, 211] width 46 height 7
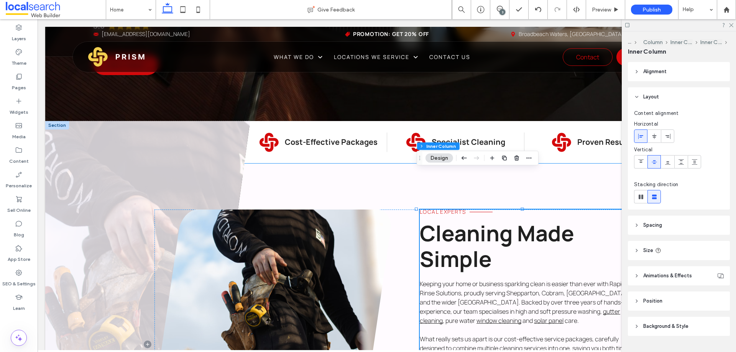
click at [424, 208] on span "local experts" at bounding box center [443, 211] width 46 height 7
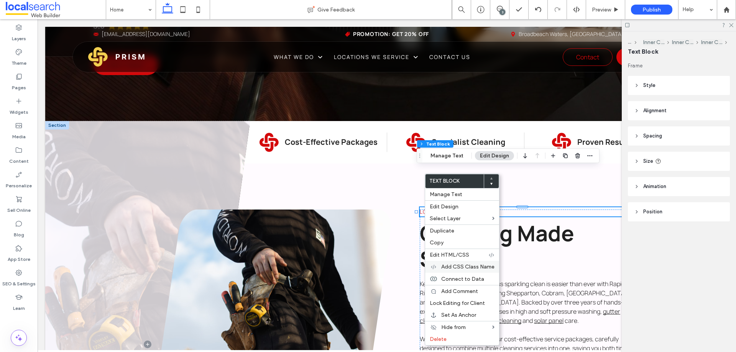
click at [457, 269] on span "Add CSS Class Name" at bounding box center [467, 267] width 53 height 7
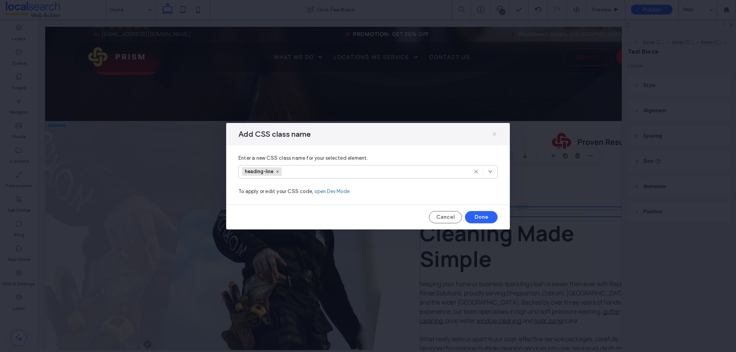
click at [492, 135] on icon at bounding box center [494, 134] width 6 height 6
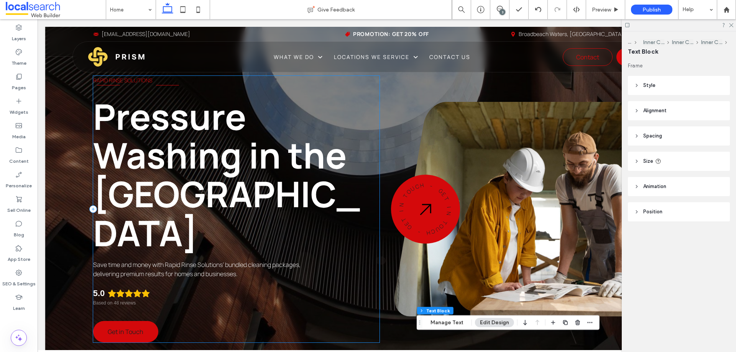
scroll to position [0, 0]
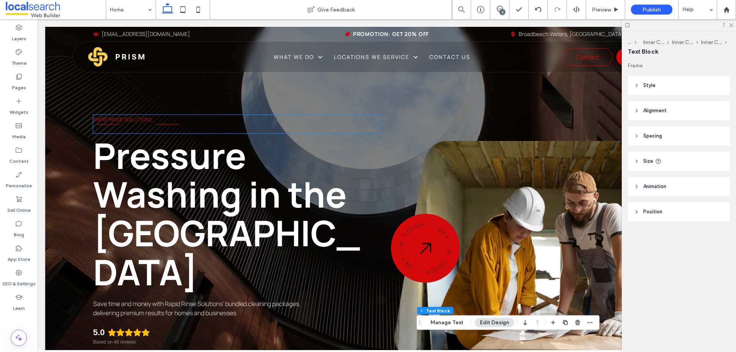
click at [146, 120] on span "Rapid Rinse Solutions" at bounding box center [122, 119] width 59 height 7
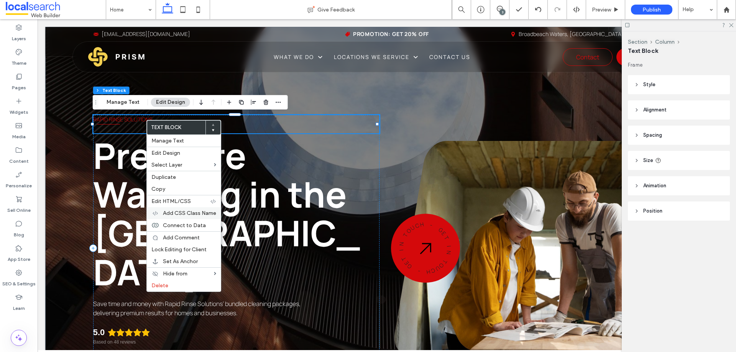
click at [192, 214] on span "Add CSS Class Name" at bounding box center [189, 213] width 53 height 7
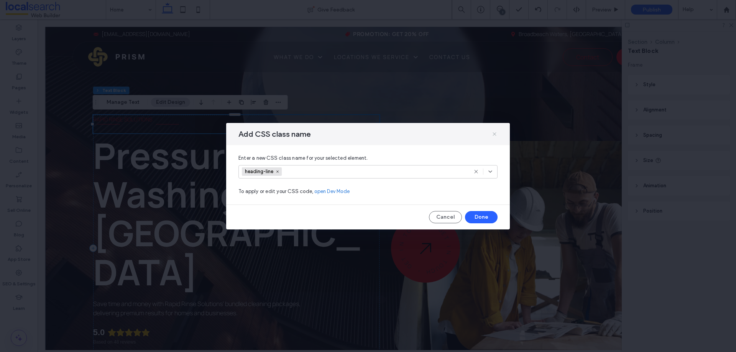
click at [494, 135] on icon at bounding box center [494, 134] width 6 height 6
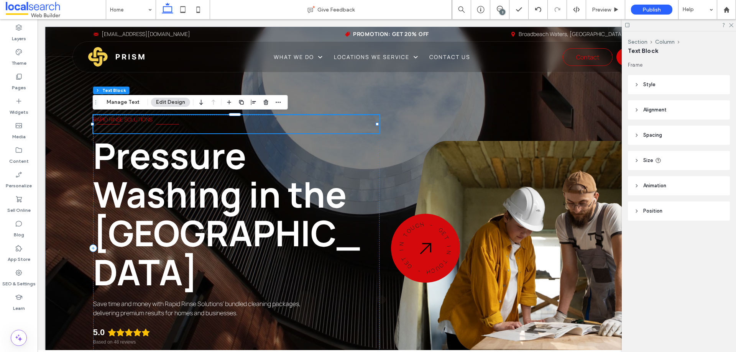
click at [161, 126] on p at bounding box center [236, 128] width 286 height 9
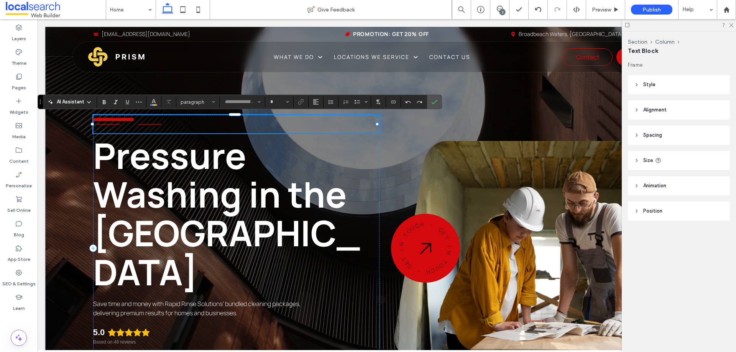
type input "*******"
click at [166, 125] on p at bounding box center [236, 128] width 286 height 9
type input "**"
click at [176, 123] on p "**********" at bounding box center [236, 119] width 286 height 9
drag, startPoint x: 396, startPoint y: 90, endPoint x: 435, endPoint y: 107, distance: 42.2
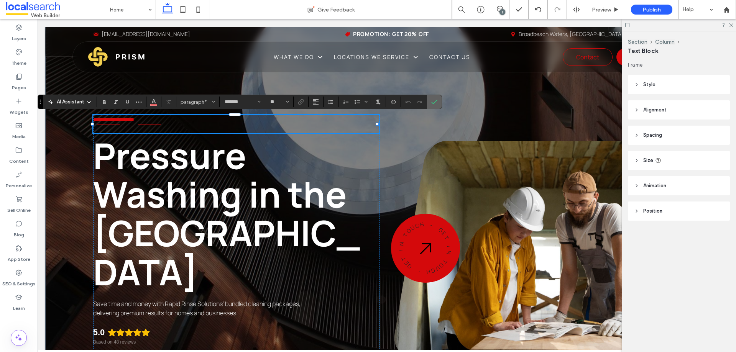
click at [435, 107] on span "Confirm" at bounding box center [434, 101] width 6 height 13
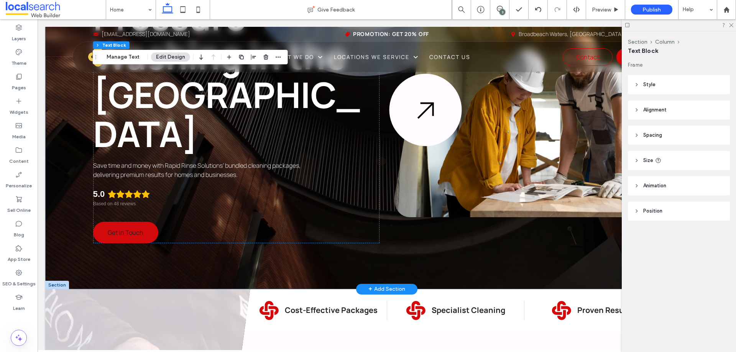
scroll to position [115, 0]
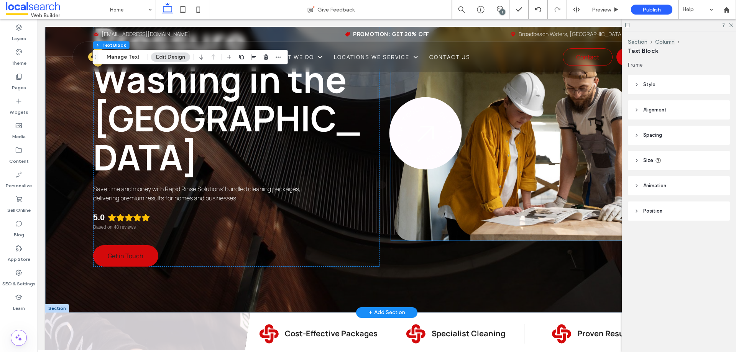
click at [424, 123] on img at bounding box center [426, 133] width 20 height 20
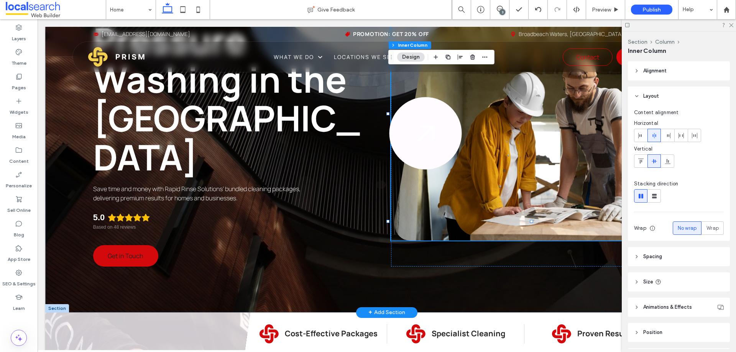
click at [424, 123] on img at bounding box center [426, 133] width 20 height 20
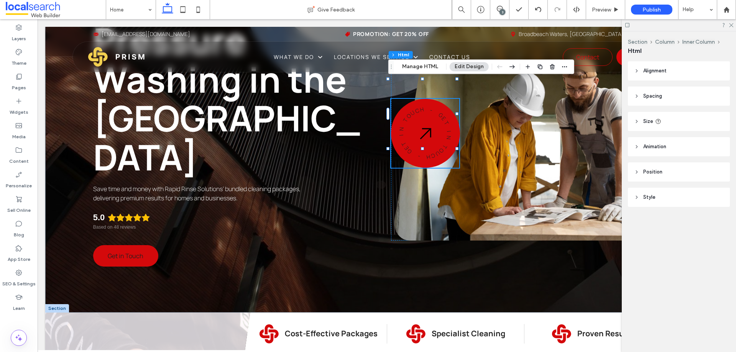
click at [422, 61] on div "Section Column Inner Column Html Manage HTML Edit Design" at bounding box center [481, 66] width 186 height 15
click at [424, 64] on button "Manage HTML" at bounding box center [420, 66] width 46 height 9
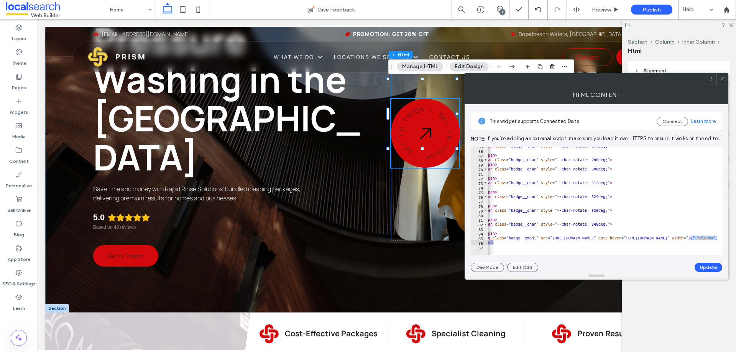
scroll to position [0, 15]
drag, startPoint x: 653, startPoint y: 240, endPoint x: 552, endPoint y: 238, distance: 101.2
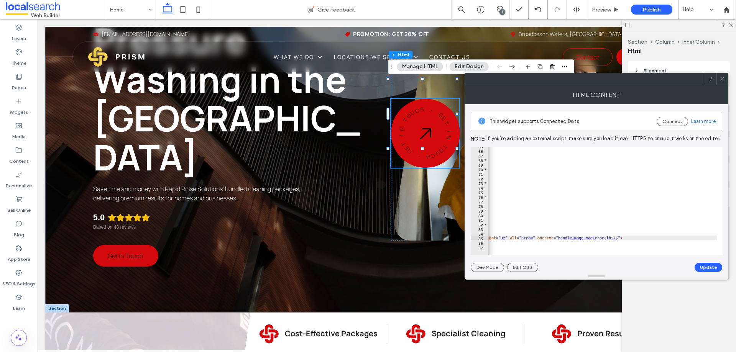
scroll to position [0, 231]
drag, startPoint x: 666, startPoint y: 238, endPoint x: 507, endPoint y: 238, distance: 159.1
click at [507, 238] on div "< span class = "badge__char" style = "--char-rotate: 276deg;" > N </ span > < s…" at bounding box center [547, 200] width 580 height 112
paste textarea "Cursor at row 85"
type textarea "**********"
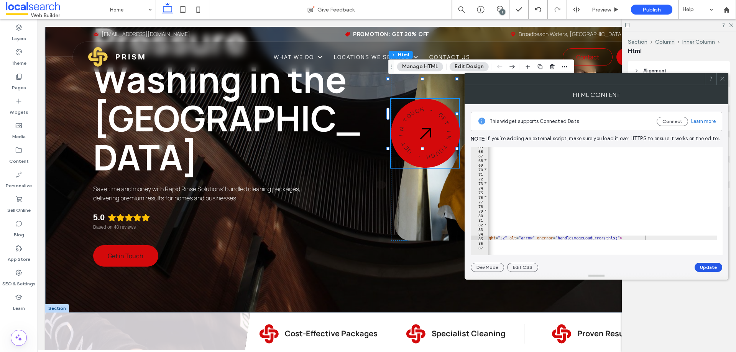
click at [708, 268] on button "Update" at bounding box center [709, 267] width 28 height 9
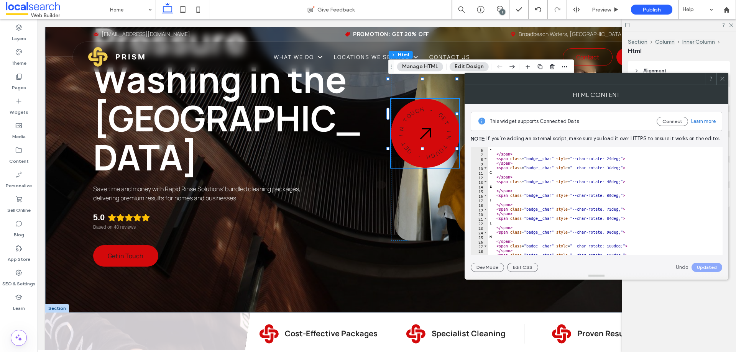
scroll to position [0, 0]
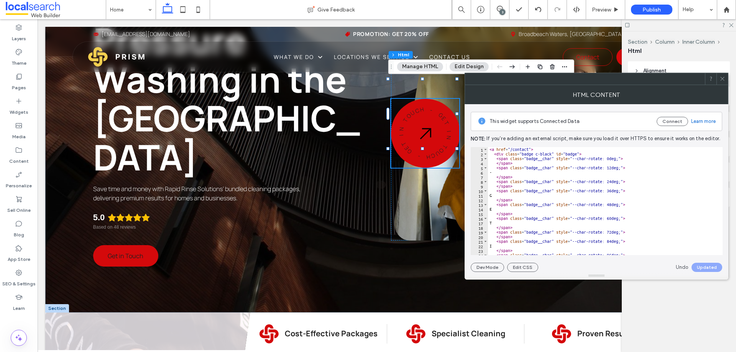
click at [721, 77] on icon at bounding box center [722, 79] width 6 height 6
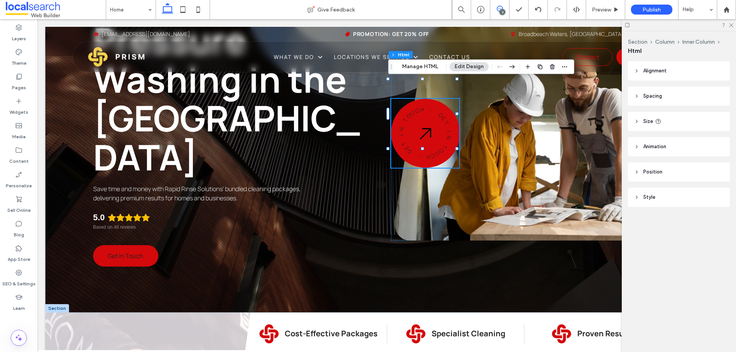
click at [498, 9] on icon at bounding box center [500, 9] width 6 height 6
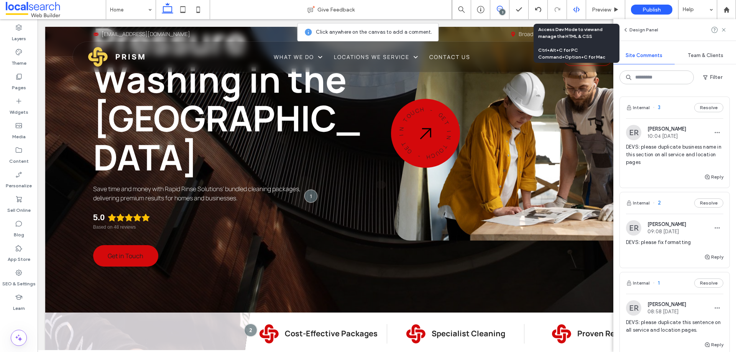
click at [573, 9] on icon at bounding box center [576, 9] width 7 height 7
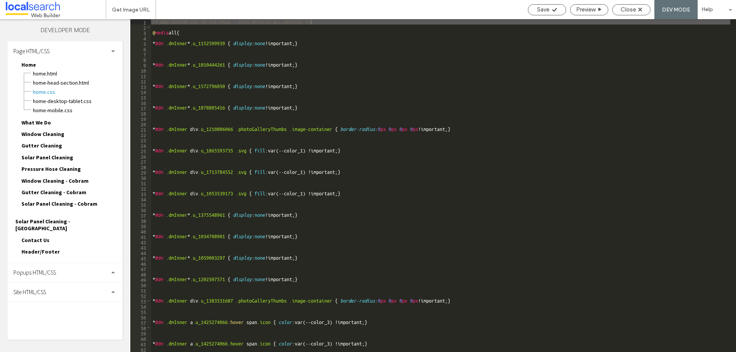
click at [48, 283] on div "Site HTML/CSS" at bounding box center [65, 292] width 115 height 19
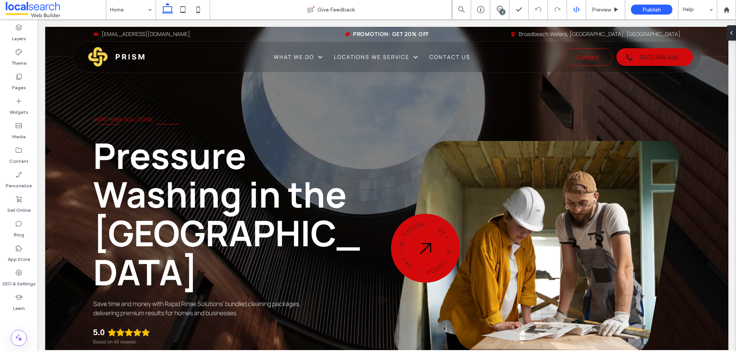
click at [576, 11] on use at bounding box center [576, 10] width 6 height 6
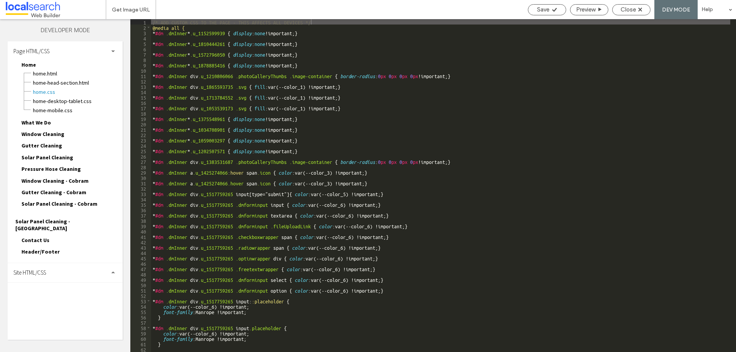
click at [81, 247] on div "Page HTML/CSS Home Home.html Home-head-section.html Home.css Home-desktop-table…" at bounding box center [65, 152] width 115 height 222
click at [71, 263] on div "Site HTML/CSS" at bounding box center [65, 272] width 115 height 19
click at [58, 302] on span "site.css" at bounding box center [79, 306] width 87 height 8
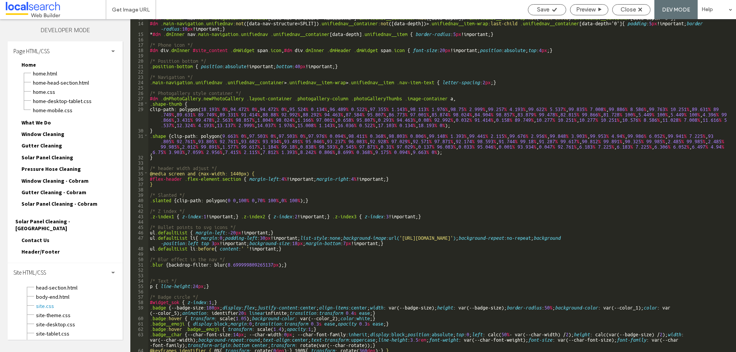
scroll to position [92, 0]
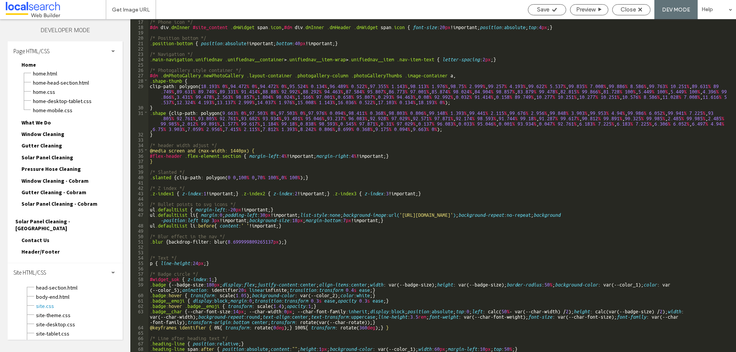
click at [375, 225] on div "/* Phone icon */ #dm div .dmInner #site_content .dmWidget span .icon , #dm div …" at bounding box center [439, 190] width 582 height 344
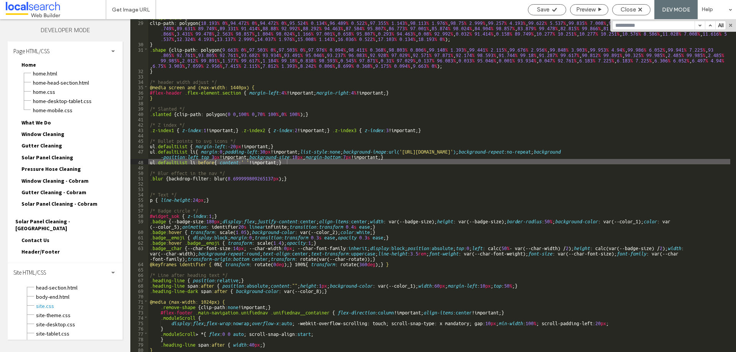
scroll to position [155, 0]
click at [273, 225] on div ".shape-thumb { clip-path: polygon( 18.193 % 0 % , 94.472 % 0 % , 94.472 % 0 % ,…" at bounding box center [439, 186] width 582 height 344
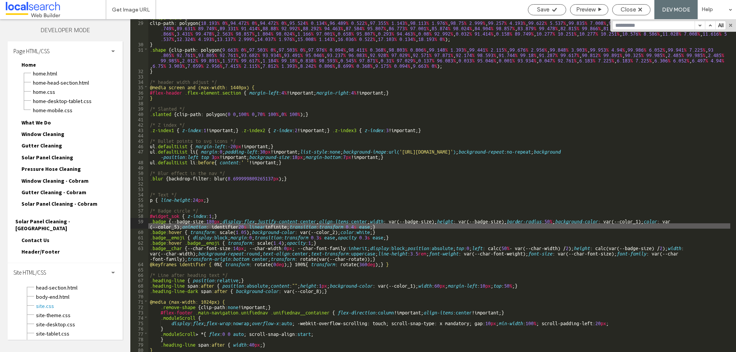
type textarea "**"
click at [652, 21] on input at bounding box center [654, 25] width 82 height 8
type input "*"
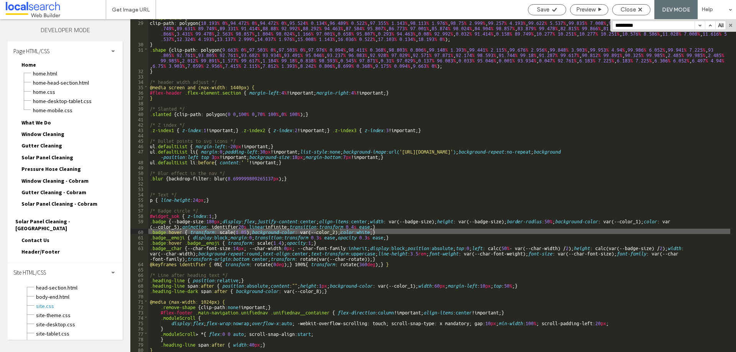
type input "*********"
click at [342, 233] on div ".shape-thumb { clip-path: polygon( 18.193 % 0 % , 94.472 % 0 % , 94.472 % 0 % ,…" at bounding box center [439, 185] width 582 height 333
type textarea "**"
click at [545, 11] on span "Save" at bounding box center [543, 9] width 12 height 7
click at [634, 9] on span "Close" at bounding box center [628, 9] width 15 height 7
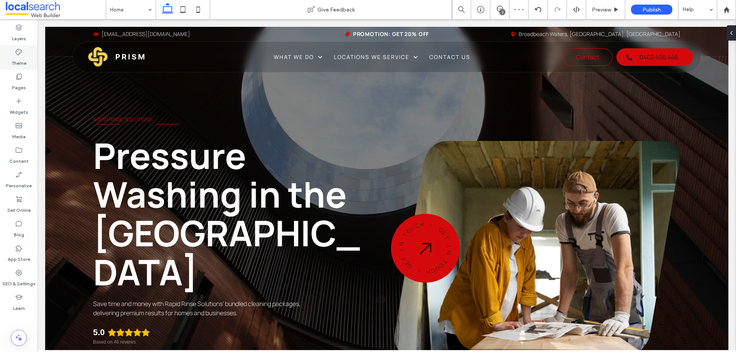
click at [26, 55] on div "Theme" at bounding box center [19, 57] width 38 height 25
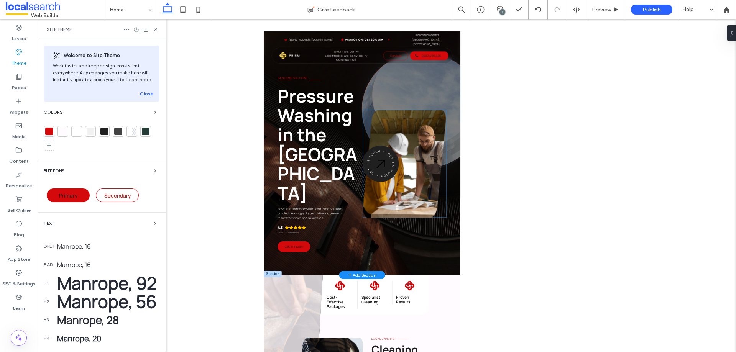
scroll to position [0, 0]
click at [156, 29] on use at bounding box center [155, 29] width 3 height 3
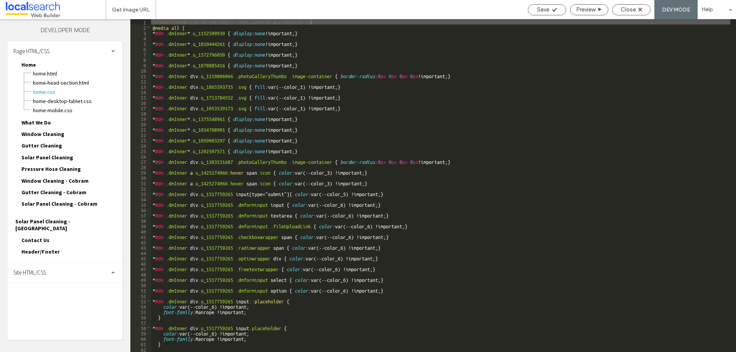
click at [46, 269] on span "Site HTML/CSS" at bounding box center [29, 272] width 33 height 7
click at [44, 302] on span "site.css" at bounding box center [79, 306] width 87 height 8
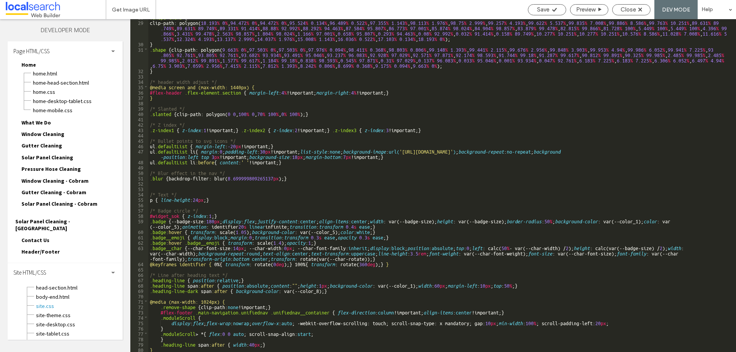
scroll to position [155, 0]
click at [340, 231] on div ".shape-thumb { clip-path: polygon( 18.193 % 0 % , 94.472 % 0 % , 94.472 % 0 % ,…" at bounding box center [439, 186] width 582 height 344
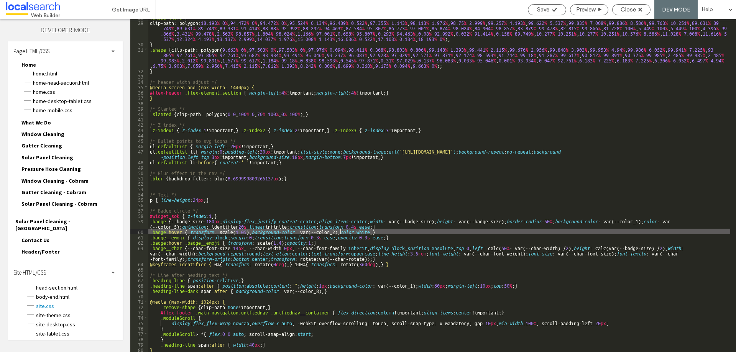
click at [393, 259] on div ".shape-thumb { clip-path: polygon( 18.193 % 0 % , 94.472 % 0 % , 94.472 % 0 % ,…" at bounding box center [439, 186] width 582 height 344
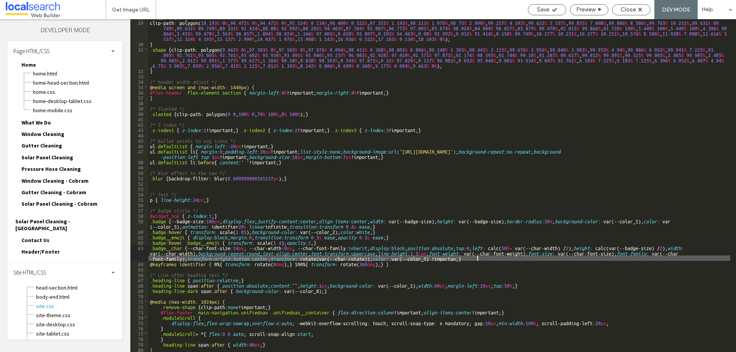
type textarea "**"
click at [537, 10] on span "Save" at bounding box center [543, 9] width 12 height 7
click at [633, 10] on span "Close" at bounding box center [628, 9] width 15 height 7
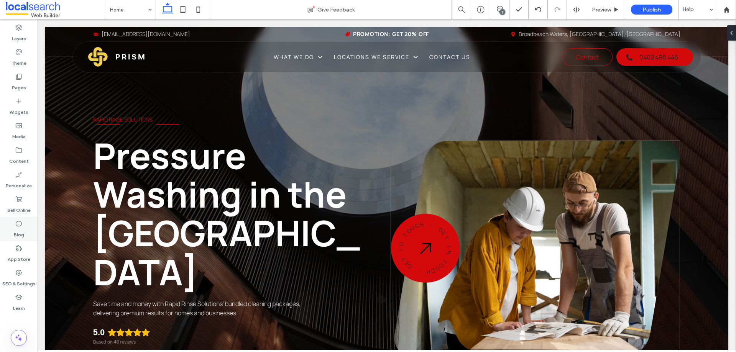
scroll to position [0, 0]
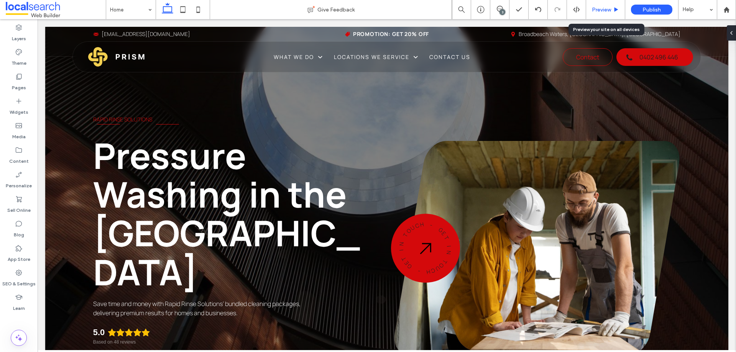
click at [597, 14] on div "Preview" at bounding box center [605, 9] width 39 height 19
click at [598, 15] on div "Preview" at bounding box center [605, 9] width 39 height 19
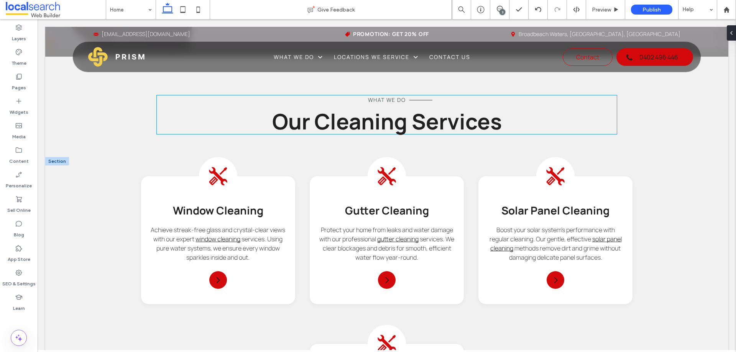
scroll to position [920, 0]
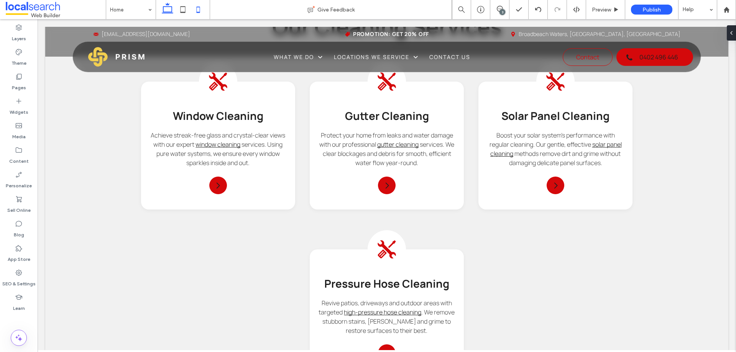
click at [197, 15] on icon at bounding box center [198, 9] width 15 height 15
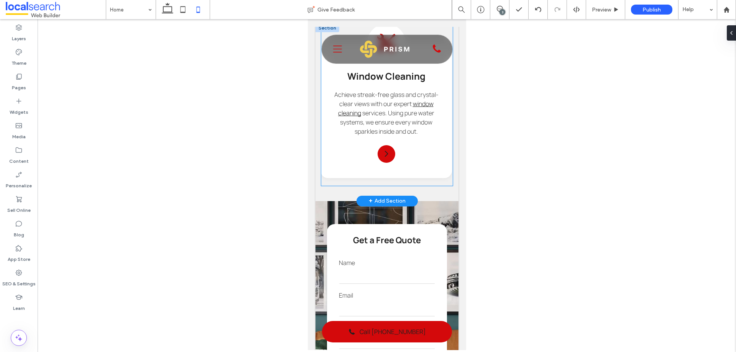
scroll to position [0, 0]
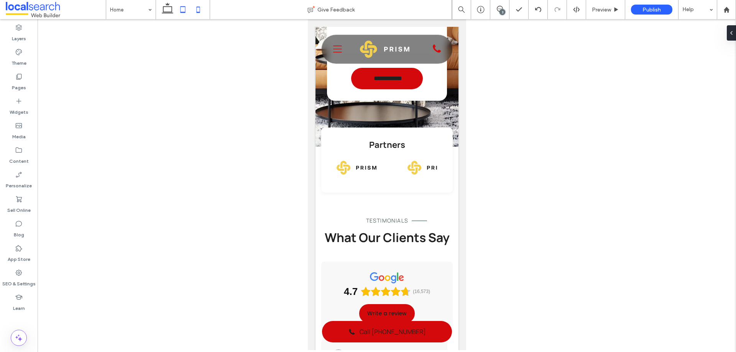
click at [181, 8] on icon at bounding box center [182, 9] width 15 height 15
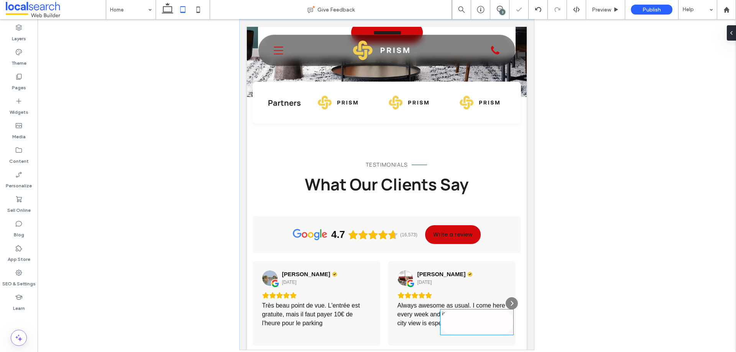
click at [478, 329] on link "Call [PHONE_NUMBER]" at bounding box center [476, 322] width 73 height 25
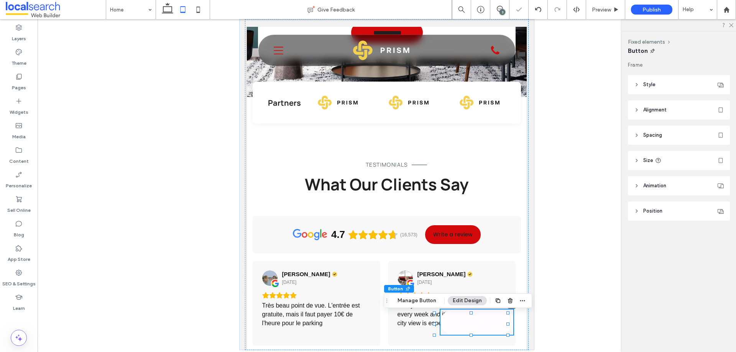
type input "**"
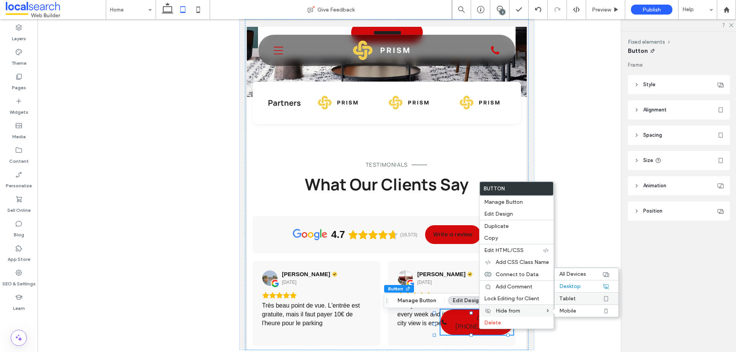
click at [570, 301] on span "Tablet" at bounding box center [567, 299] width 16 height 7
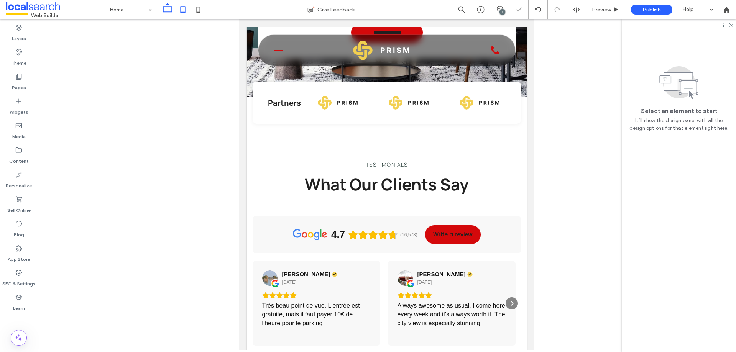
click at [170, 7] on use at bounding box center [167, 8] width 11 height 11
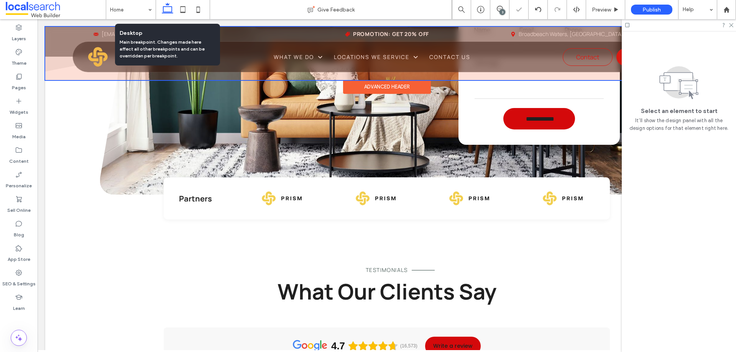
scroll to position [1446, 0]
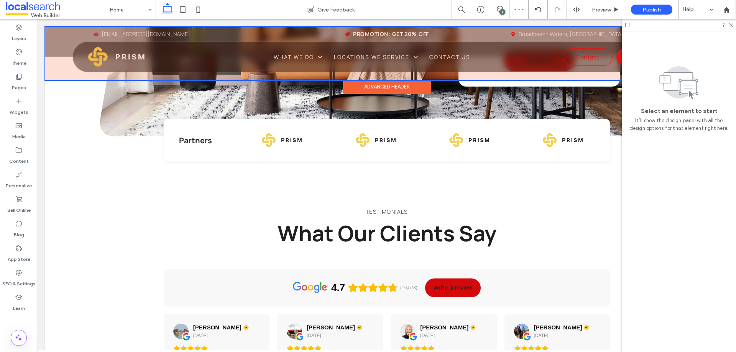
click at [572, 58] on div at bounding box center [386, 53] width 683 height 53
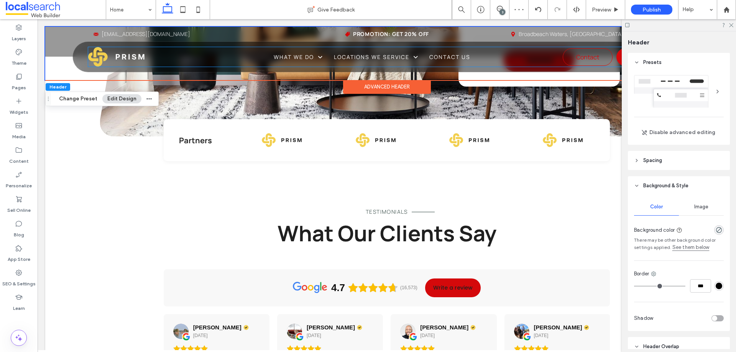
click at [576, 58] on span "Contact" at bounding box center [587, 57] width 23 height 16
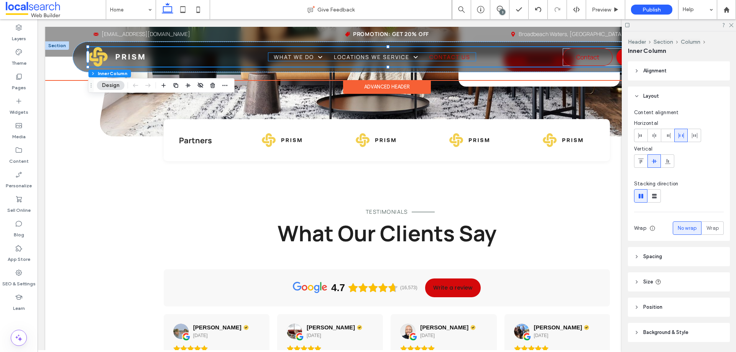
click at [459, 56] on span "Contact Us" at bounding box center [449, 57] width 41 height 8
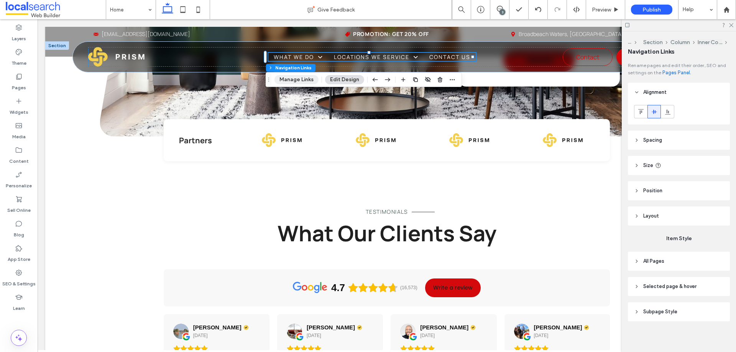
click at [297, 77] on button "Manage Links" at bounding box center [296, 79] width 44 height 9
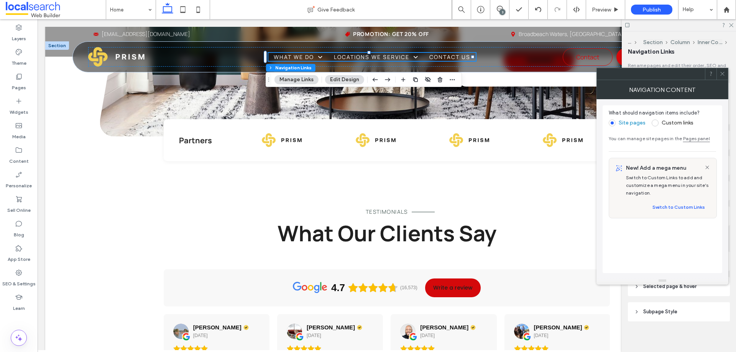
click at [660, 126] on div "Custom links" at bounding box center [673, 123] width 42 height 12
click at [656, 124] on span at bounding box center [655, 123] width 7 height 7
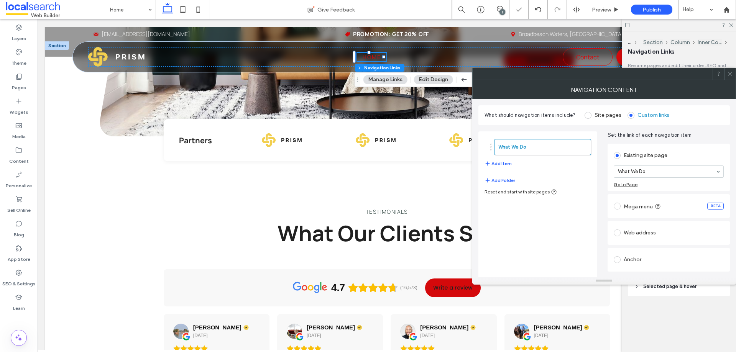
drag, startPoint x: 642, startPoint y: 193, endPoint x: 523, endPoint y: 168, distance: 121.9
click at [498, 161] on button "Add Item" at bounding box center [498, 163] width 27 height 9
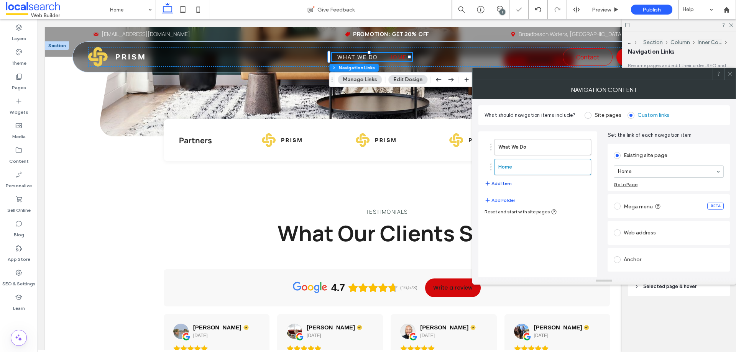
click at [503, 183] on button "Add Item" at bounding box center [498, 183] width 27 height 9
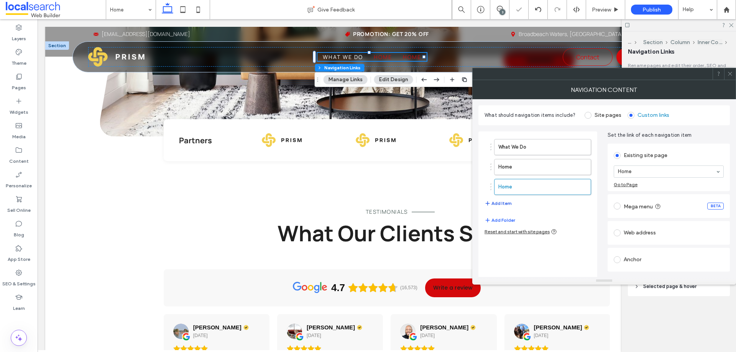
click at [501, 203] on button "Add Item" at bounding box center [498, 203] width 27 height 9
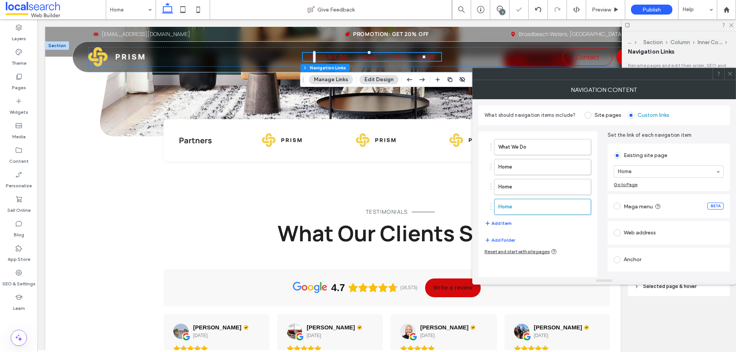
click at [500, 228] on button "Add Item" at bounding box center [498, 223] width 27 height 9
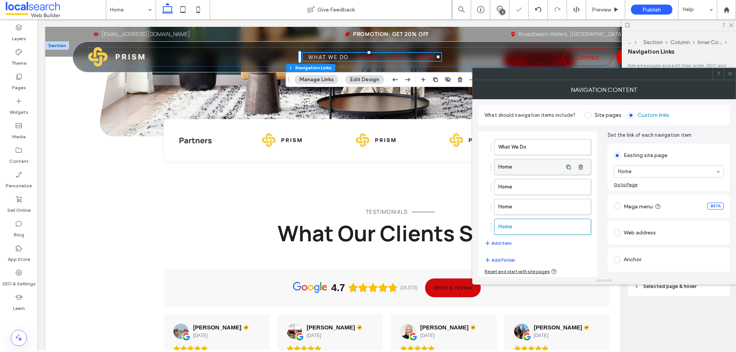
click at [517, 165] on label "Home" at bounding box center [530, 166] width 64 height 15
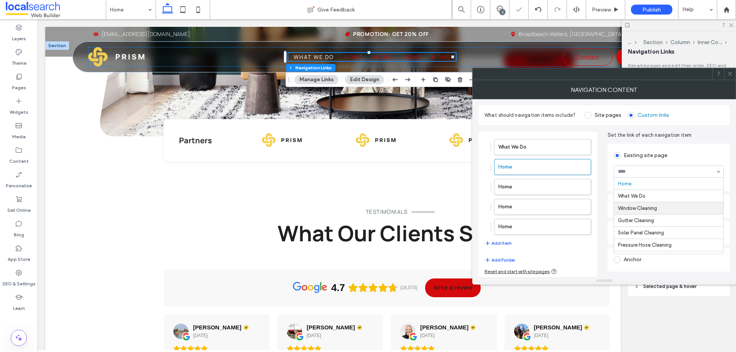
drag, startPoint x: 659, startPoint y: 205, endPoint x: 605, endPoint y: 198, distance: 54.6
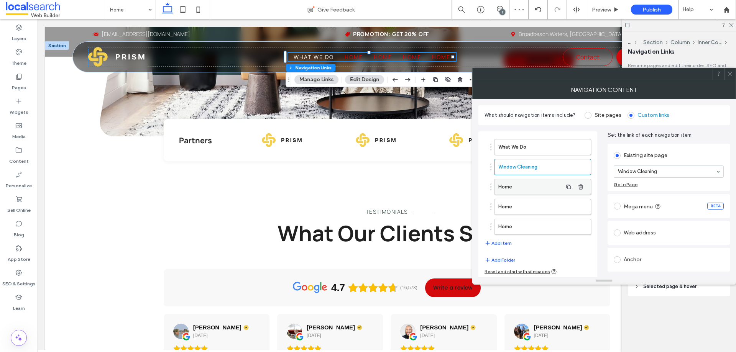
click at [527, 184] on label "Home" at bounding box center [530, 186] width 64 height 15
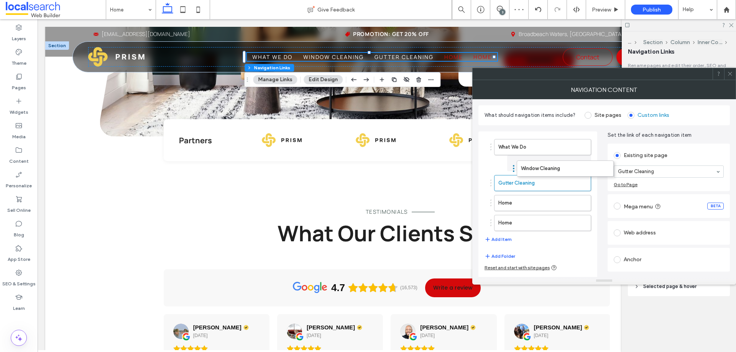
drag, startPoint x: 529, startPoint y: 166, endPoint x: 536, endPoint y: 167, distance: 6.9
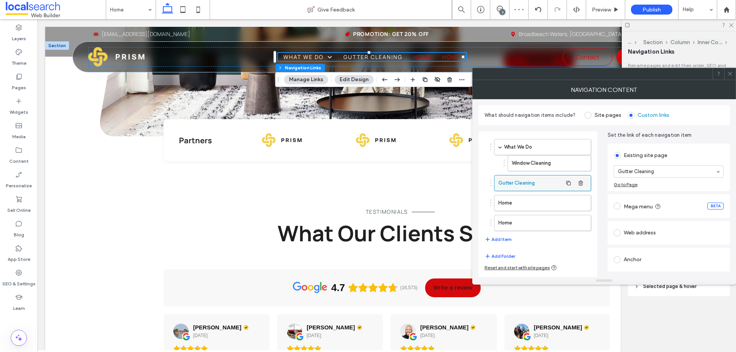
click at [533, 182] on label "Gutter Cleaning" at bounding box center [530, 183] width 64 height 15
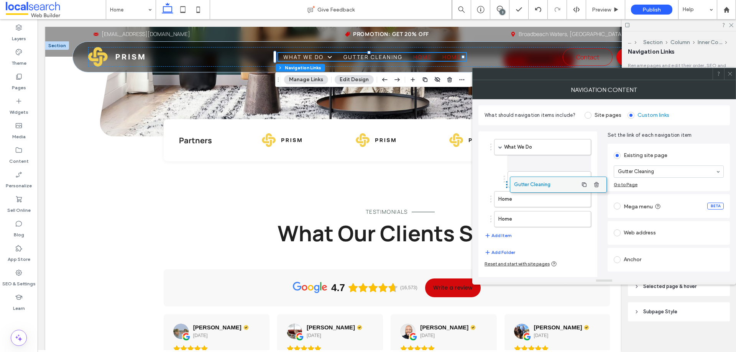
drag, startPoint x: 540, startPoint y: 179, endPoint x: 556, endPoint y: 180, distance: 15.8
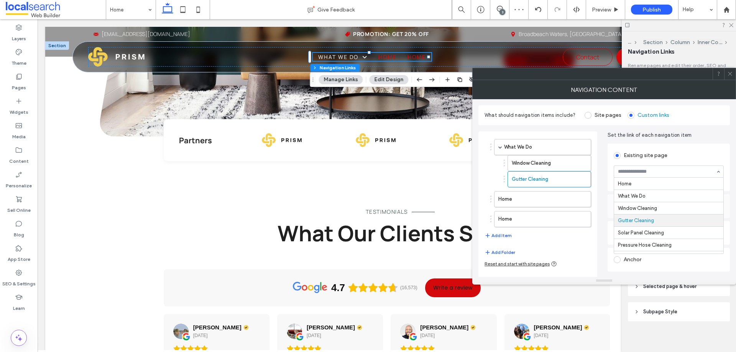
scroll to position [37, 0]
click at [546, 193] on label "Home" at bounding box center [530, 199] width 64 height 15
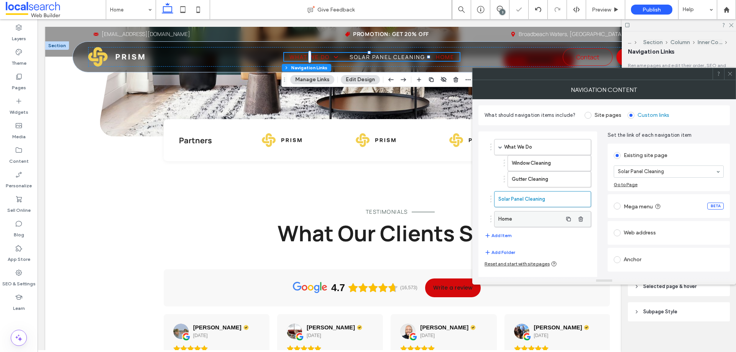
click at [533, 220] on label "Home" at bounding box center [530, 219] width 64 height 15
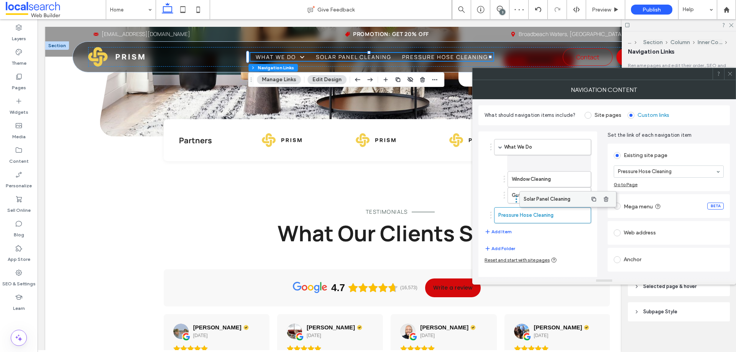
drag, startPoint x: 513, startPoint y: 192, endPoint x: 538, endPoint y: 192, distance: 25.3
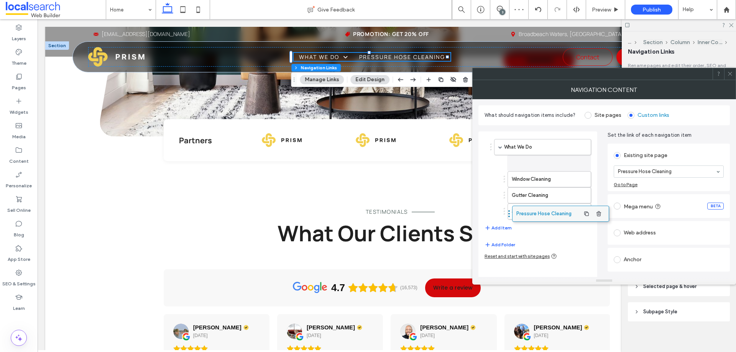
drag, startPoint x: 529, startPoint y: 217, endPoint x: 547, endPoint y: 215, distance: 18.1
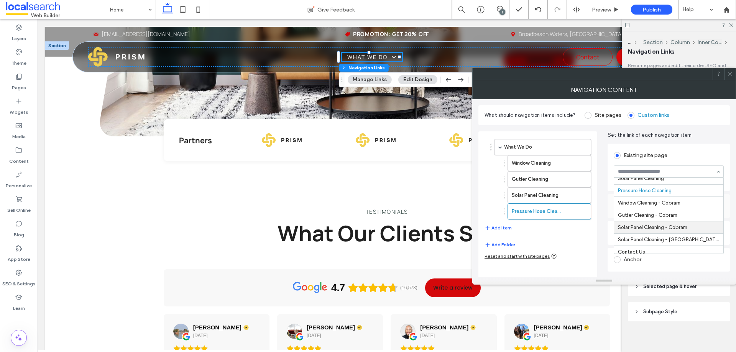
scroll to position [59, 0]
click at [498, 228] on button "Add Item" at bounding box center [498, 227] width 27 height 9
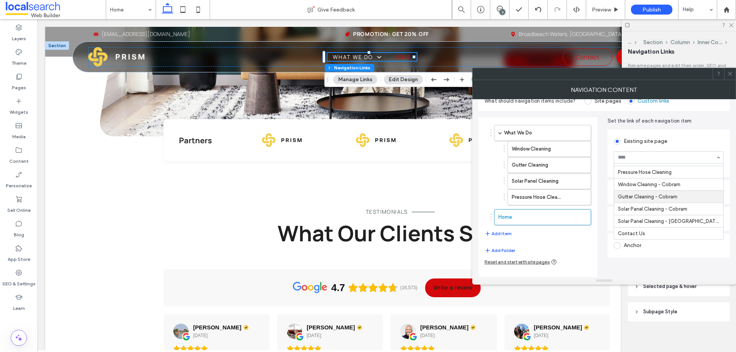
scroll to position [18, 0]
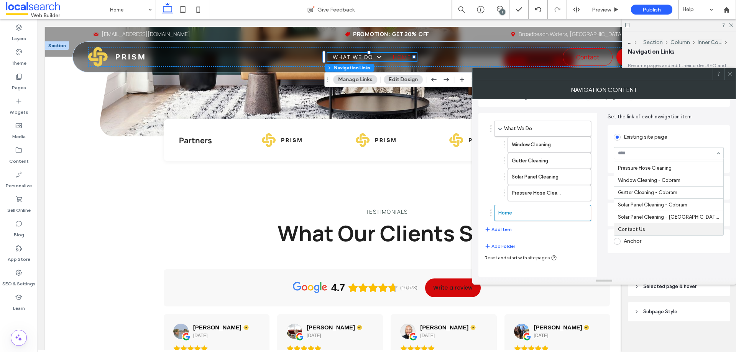
click at [614, 259] on div "Existing site page Home What We Do Window Cleaning Gutter Cleaning Solar Panel …" at bounding box center [669, 200] width 122 height 153
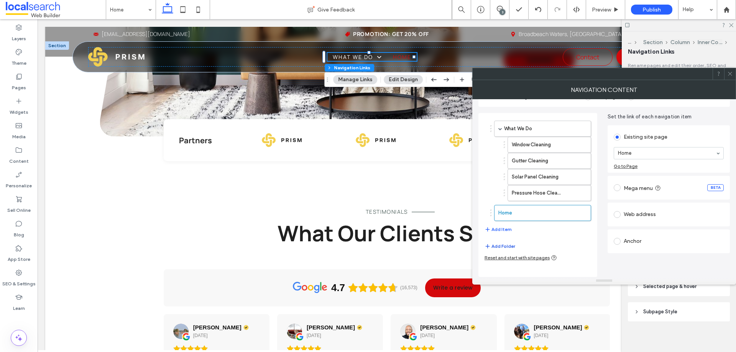
click at [504, 247] on button "Add Folder" at bounding box center [500, 246] width 31 height 9
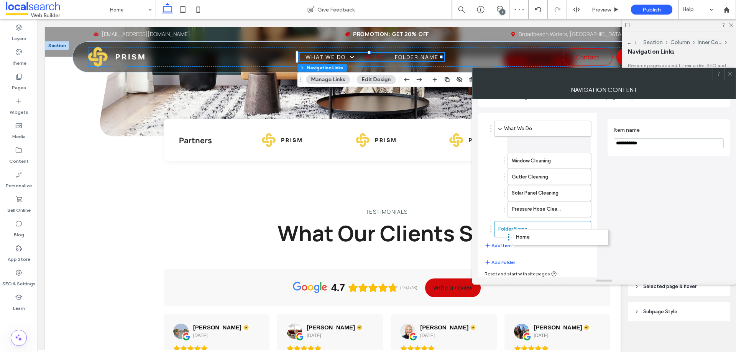
drag, startPoint x: 528, startPoint y: 213, endPoint x: 545, endPoint y: 237, distance: 29.9
click at [0, 0] on div "Home" at bounding box center [0, 0] width 0 height 0
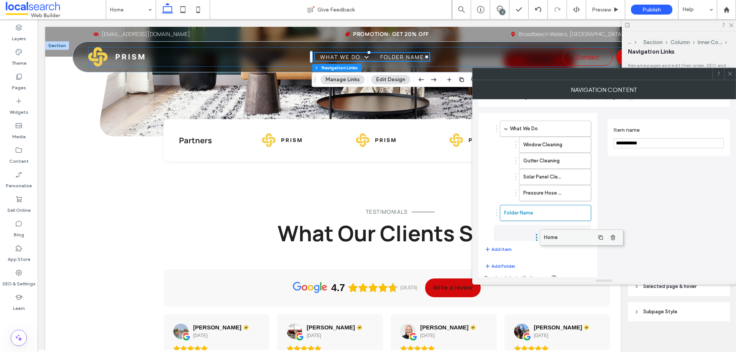
drag, startPoint x: 531, startPoint y: 208, endPoint x: 563, endPoint y: 233, distance: 40.5
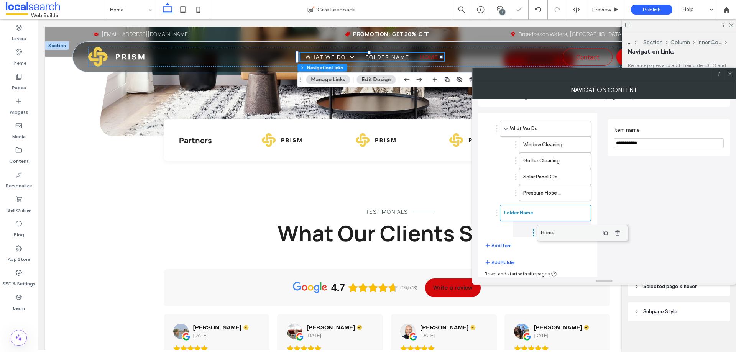
drag, startPoint x: 528, startPoint y: 233, endPoint x: 565, endPoint y: 233, distance: 36.8
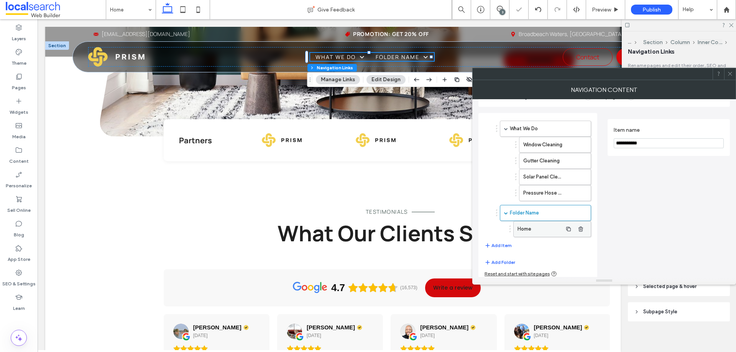
click at [540, 231] on label "Home" at bounding box center [539, 229] width 45 height 15
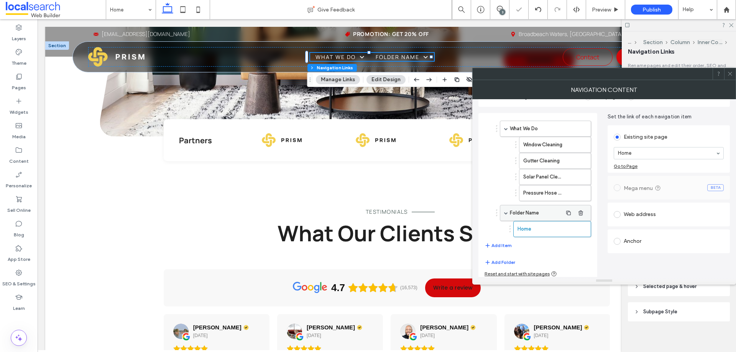
click at [538, 214] on label "Folder Name" at bounding box center [536, 212] width 53 height 15
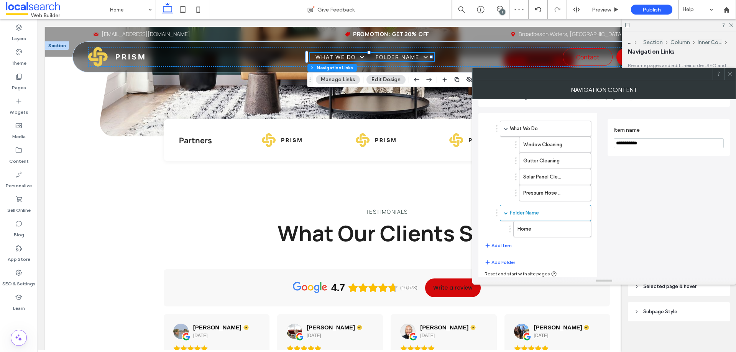
click at [636, 141] on input "**********" at bounding box center [669, 143] width 110 height 10
type input "**********"
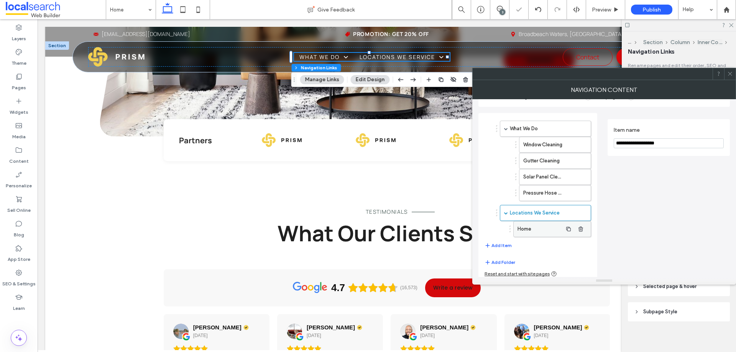
click at [544, 230] on label "Home" at bounding box center [539, 229] width 45 height 15
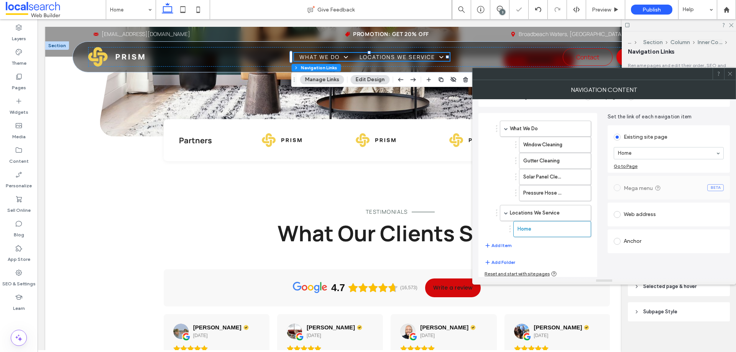
click at [657, 142] on div "Existing site page" at bounding box center [669, 137] width 110 height 12
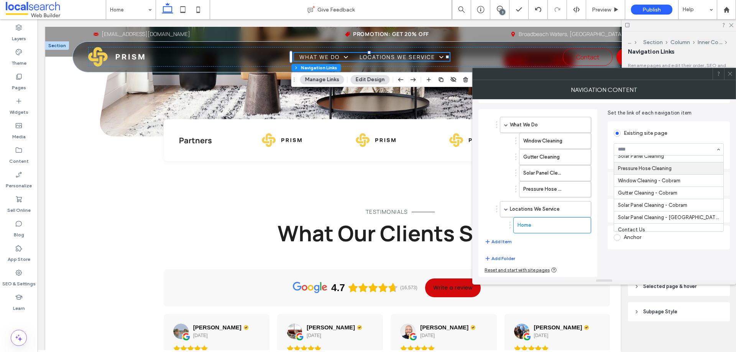
scroll to position [59, 0]
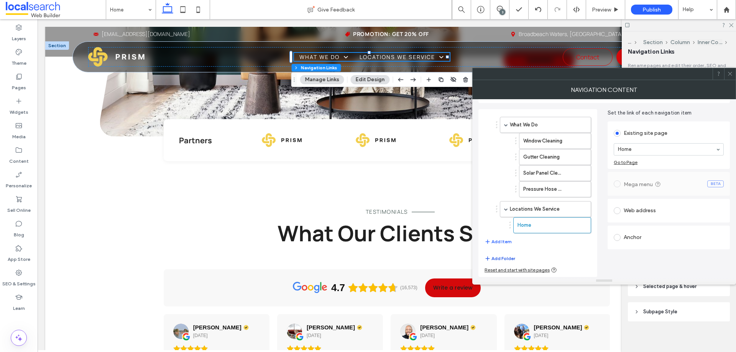
click at [503, 259] on button "Add Folder" at bounding box center [500, 258] width 31 height 9
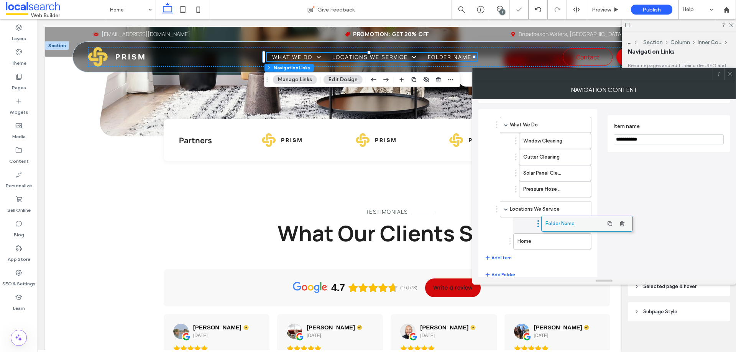
drag, startPoint x: 529, startPoint y: 246, endPoint x: 570, endPoint y: 226, distance: 45.8
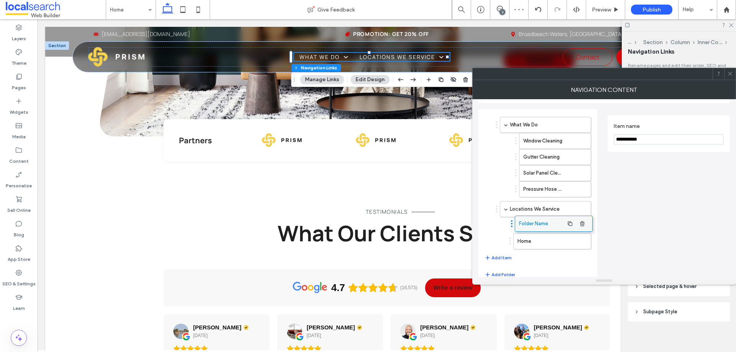
drag, startPoint x: 540, startPoint y: 238, endPoint x: 542, endPoint y: 217, distance: 21.5
drag, startPoint x: 537, startPoint y: 243, endPoint x: 560, endPoint y: 241, distance: 23.1
click at [549, 226] on label "Folder Name" at bounding box center [545, 225] width 33 height 15
click at [648, 140] on input "**********" at bounding box center [669, 140] width 110 height 10
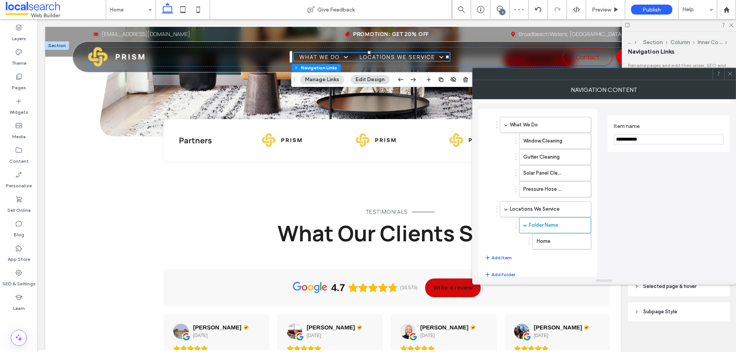
click at [648, 140] on input "**********" at bounding box center [669, 140] width 110 height 10
click at [546, 246] on label "Home" at bounding box center [550, 241] width 26 height 15
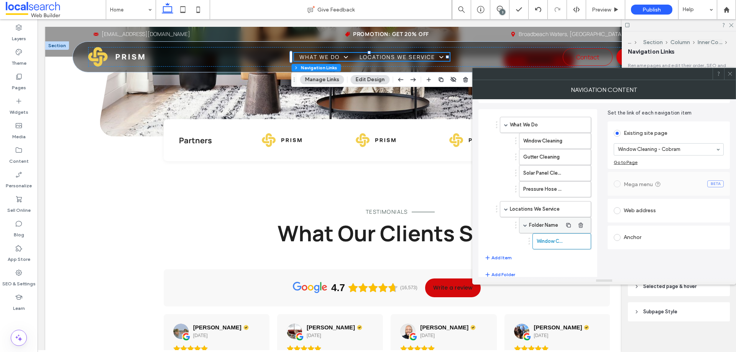
click at [549, 227] on label "Folder Name" at bounding box center [545, 225] width 33 height 15
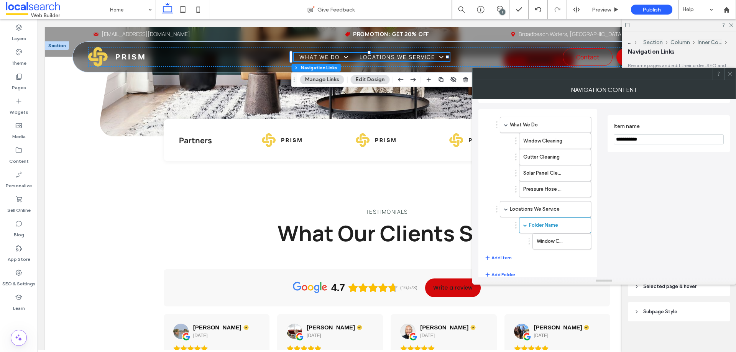
click at [642, 138] on input "**********" at bounding box center [669, 140] width 110 height 10
type input "******"
click at [545, 244] on label "Window Cleaning - Cobram" at bounding box center [550, 241] width 26 height 15
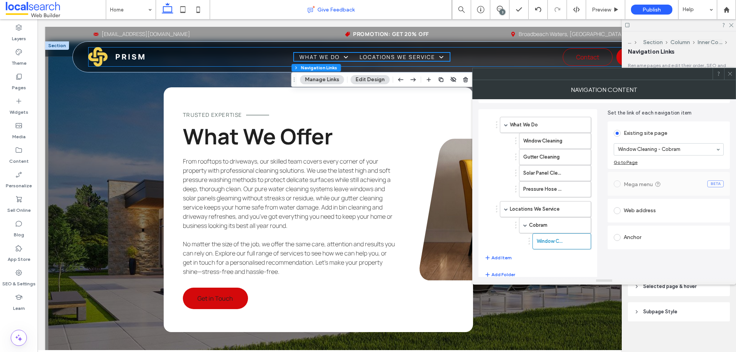
scroll to position [1867, 0]
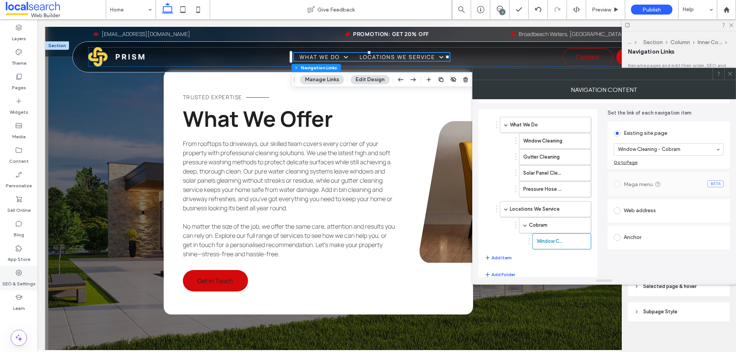
click at [19, 273] on icon at bounding box center [19, 273] width 8 height 8
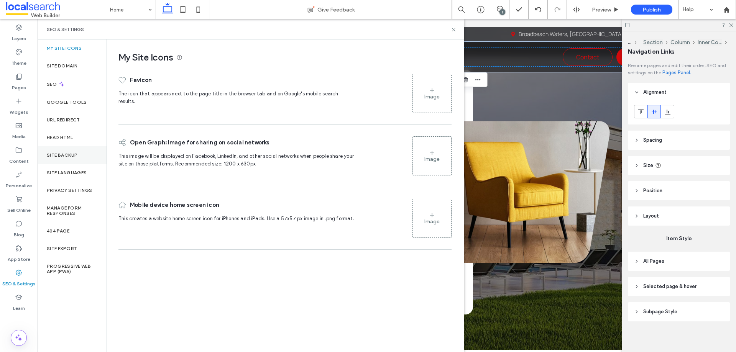
click at [72, 151] on div "Site Backup" at bounding box center [72, 155] width 69 height 18
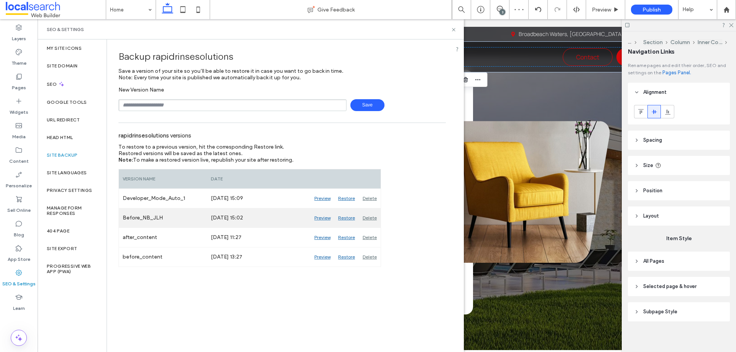
click at [320, 215] on div "Preview" at bounding box center [322, 218] width 24 height 19
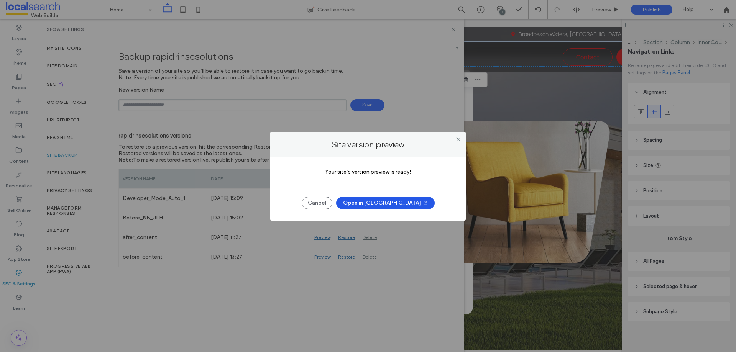
click at [385, 205] on button "Open in New Tab" at bounding box center [385, 203] width 99 height 12
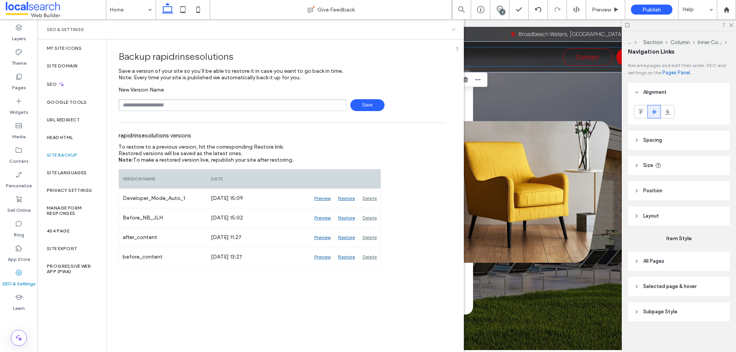
click at [455, 30] on icon at bounding box center [454, 30] width 6 height 6
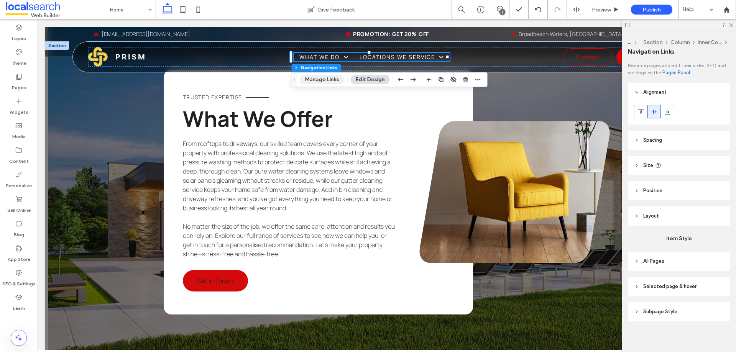
click at [327, 78] on button "Manage Links" at bounding box center [322, 79] width 44 height 9
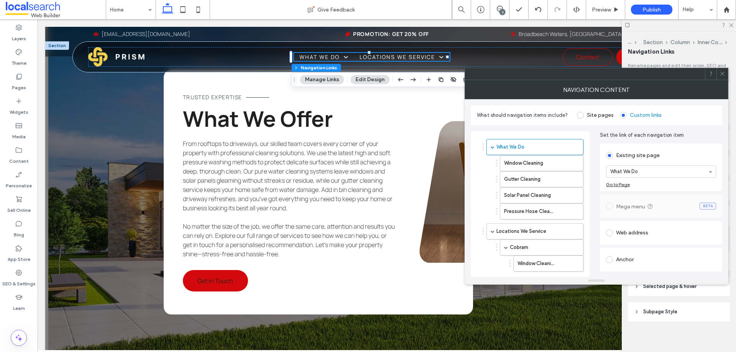
scroll to position [38, 0]
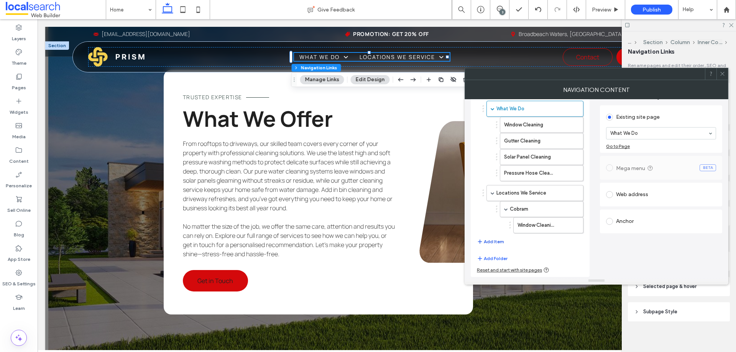
click at [494, 242] on button "Add Item" at bounding box center [490, 241] width 27 height 9
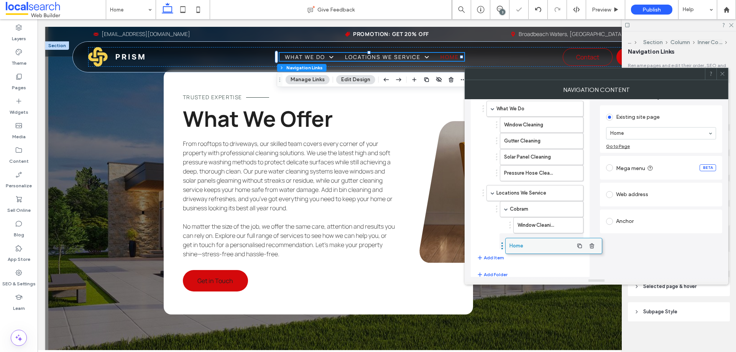
drag, startPoint x: 533, startPoint y: 242, endPoint x: 552, endPoint y: 243, distance: 18.8
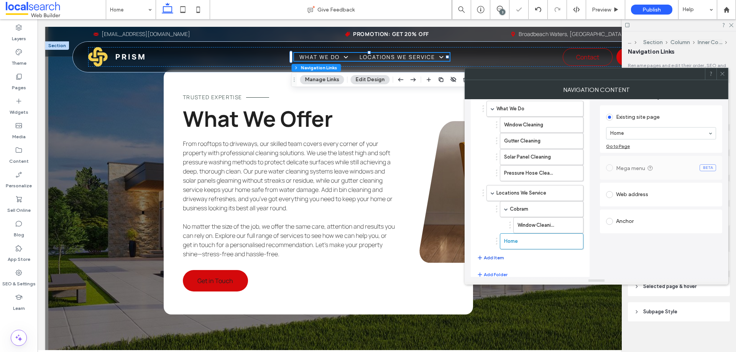
click at [488, 258] on button "Add Item" at bounding box center [490, 257] width 27 height 9
drag, startPoint x: 534, startPoint y: 247, endPoint x: 549, endPoint y: 244, distance: 15.7
drag, startPoint x: 540, startPoint y: 254, endPoint x: 556, endPoint y: 255, distance: 16.5
click at [549, 245] on label "Home" at bounding box center [538, 241] width 31 height 15
click at [548, 255] on label "Home" at bounding box center [538, 257] width 31 height 15
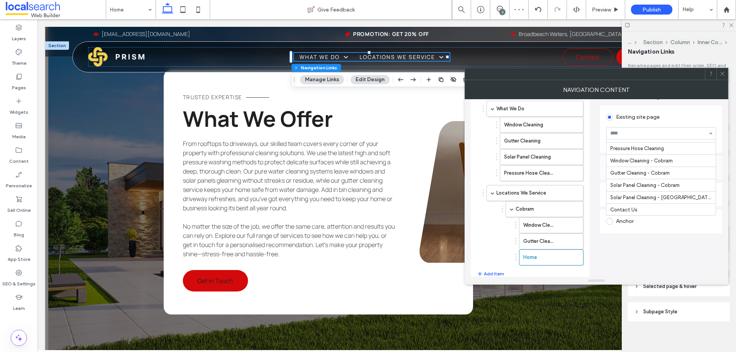
scroll to position [59, 0]
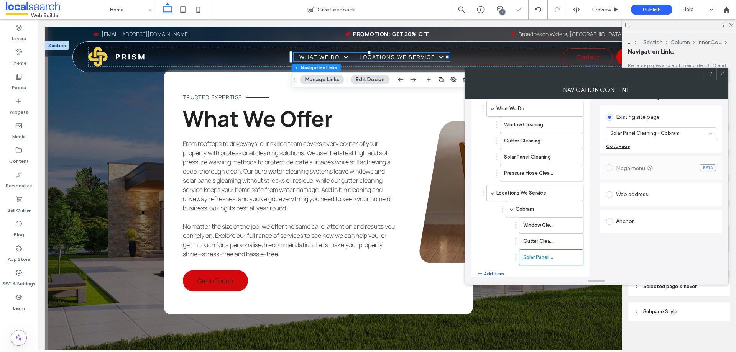
click at [486, 273] on button "Add Item" at bounding box center [490, 273] width 27 height 9
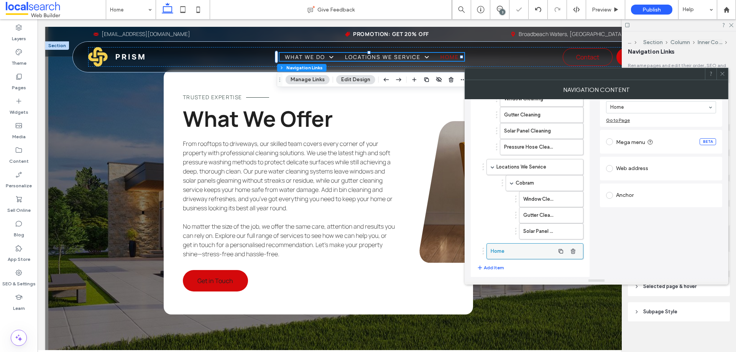
scroll to position [90, 0]
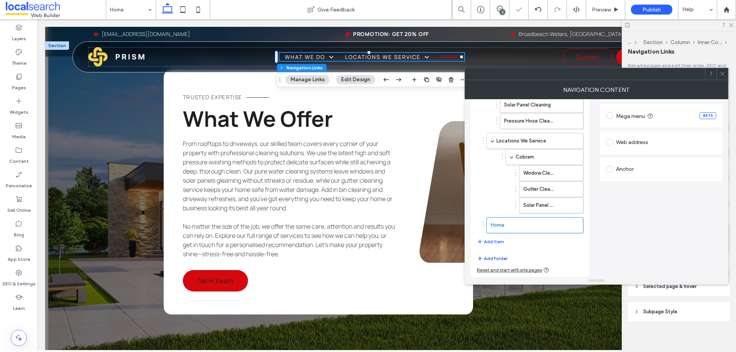
click at [490, 256] on button "Add Folder" at bounding box center [492, 258] width 31 height 9
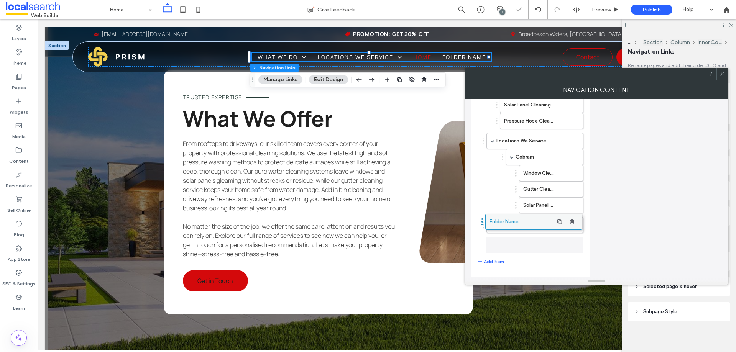
drag, startPoint x: 509, startPoint y: 245, endPoint x: 508, endPoint y: 222, distance: 23.4
drag, startPoint x: 514, startPoint y: 241, endPoint x: 509, endPoint y: 216, distance: 25.9
click at [522, 227] on label "Folder Name" at bounding box center [523, 225] width 64 height 15
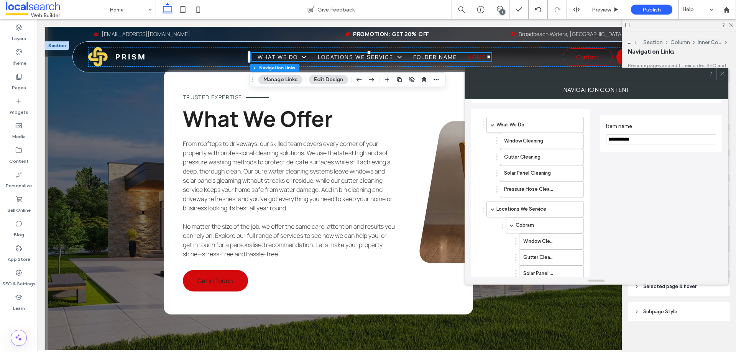
scroll to position [0, 0]
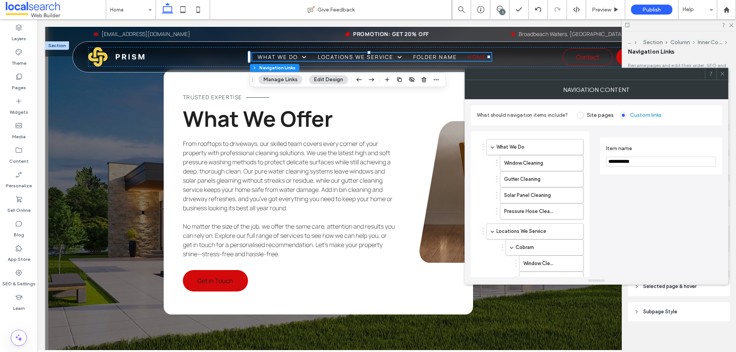
click at [640, 163] on input "**********" at bounding box center [661, 162] width 110 height 10
type input "*********"
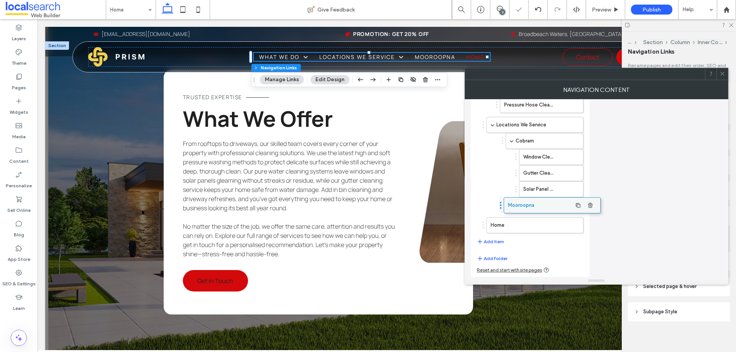
scroll to position [107, 0]
drag, startPoint x: 529, startPoint y: 206, endPoint x: 547, endPoint y: 206, distance: 17.6
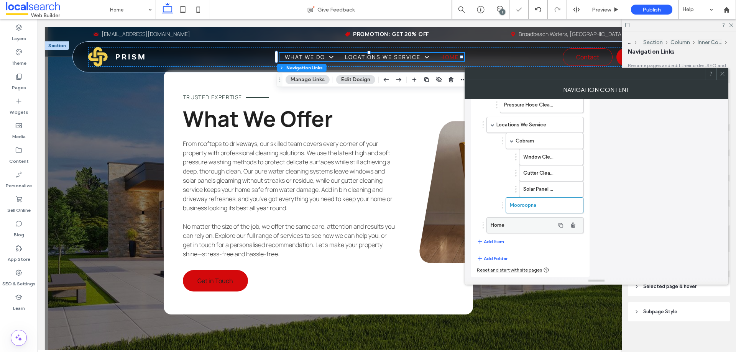
click at [527, 226] on label "Home" at bounding box center [523, 225] width 64 height 15
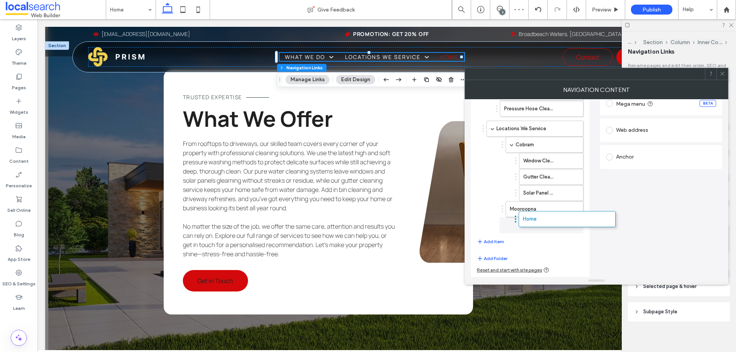
scroll to position [103, 0]
drag, startPoint x: 523, startPoint y: 226, endPoint x: 556, endPoint y: 220, distance: 33.6
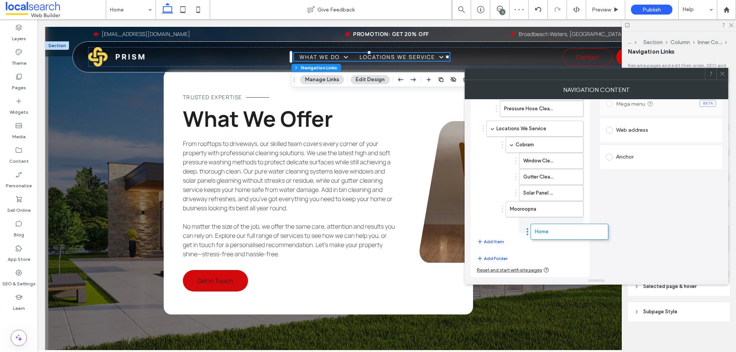
drag, startPoint x: 542, startPoint y: 225, endPoint x: 551, endPoint y: 226, distance: 8.5
click at [491, 237] on button "Add Item" at bounding box center [490, 241] width 27 height 9
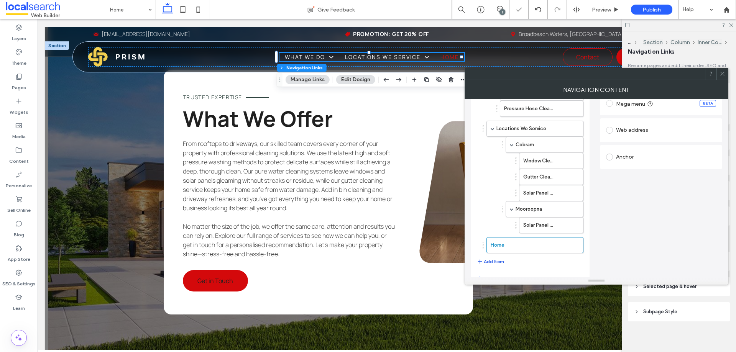
click at [493, 260] on button "Add Item" at bounding box center [490, 261] width 27 height 9
drag, startPoint x: 532, startPoint y: 244, endPoint x: 538, endPoint y: 244, distance: 6.1
drag, startPoint x: 531, startPoint y: 259, endPoint x: 561, endPoint y: 257, distance: 30.0
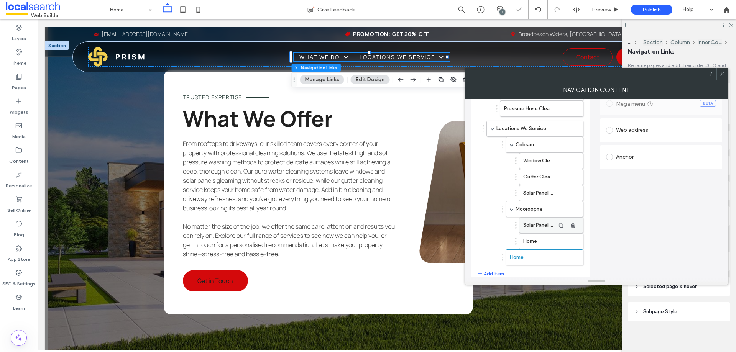
click at [545, 225] on label "Solar Panel Cleaning - [GEOGRAPHIC_DATA]" at bounding box center [538, 225] width 31 height 15
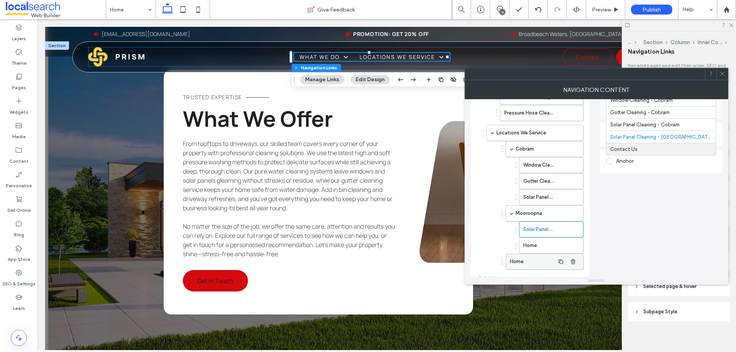
scroll to position [97, 0]
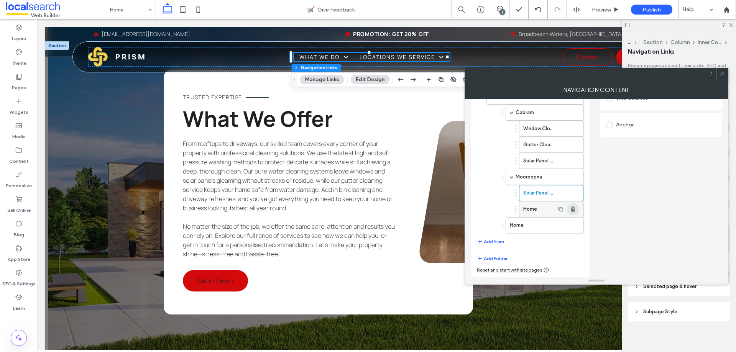
click at [572, 209] on use "button" at bounding box center [573, 209] width 5 height 5
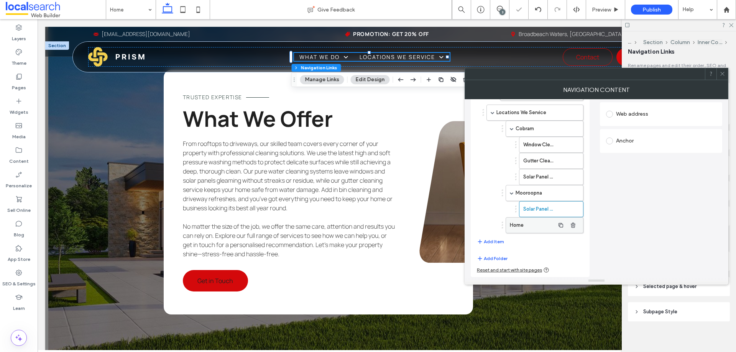
click at [535, 228] on label "Home" at bounding box center [532, 225] width 45 height 15
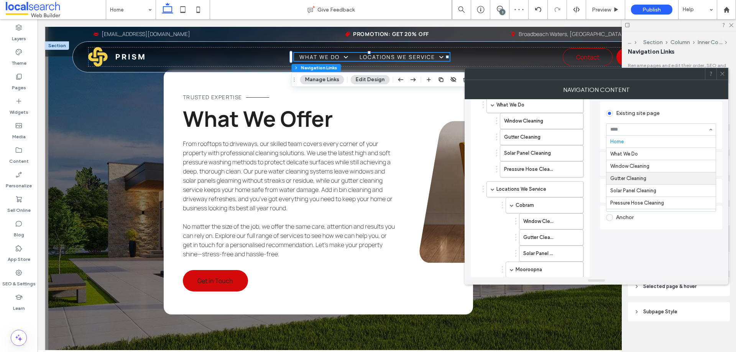
scroll to position [59, 0]
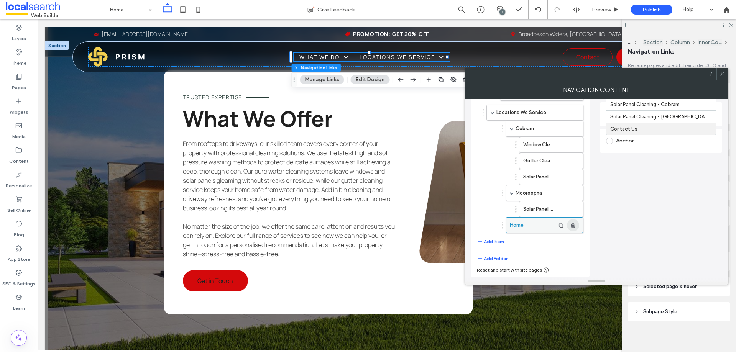
click at [576, 229] on span "button" at bounding box center [573, 225] width 12 height 12
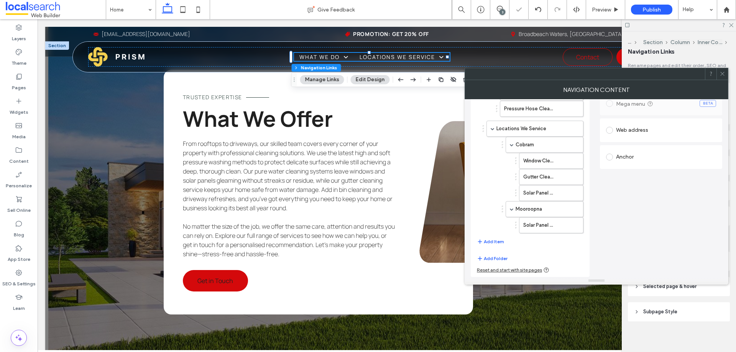
scroll to position [103, 0]
click at [722, 72] on icon at bounding box center [722, 74] width 6 height 6
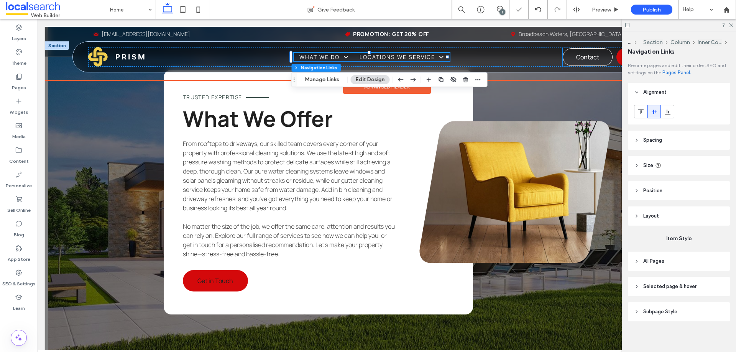
click at [565, 57] on link "Contact" at bounding box center [588, 57] width 50 height 18
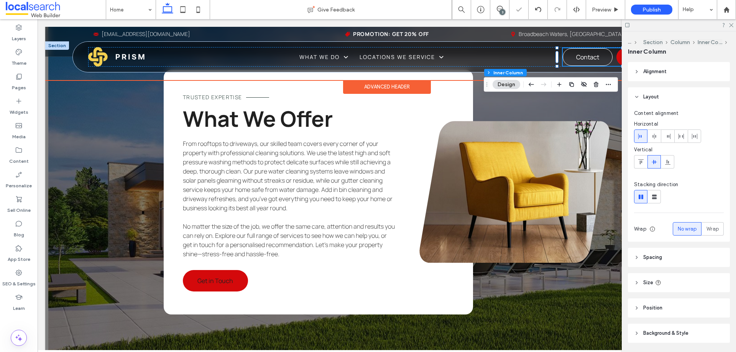
click at [565, 57] on link "Contact" at bounding box center [588, 57] width 50 height 18
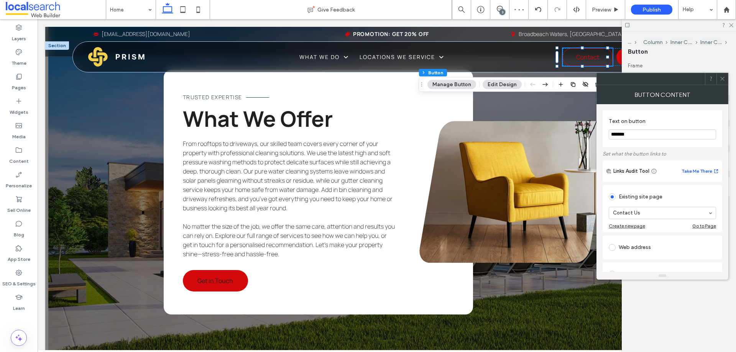
click at [724, 82] on span at bounding box center [722, 78] width 6 height 11
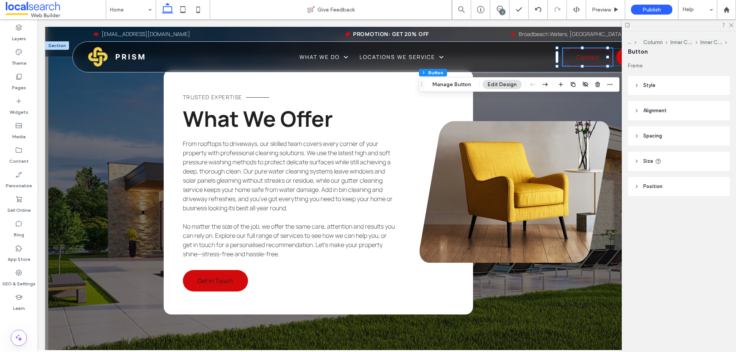
click at [733, 25] on div at bounding box center [679, 25] width 114 height 12
click at [733, 23] on icon at bounding box center [730, 24] width 5 height 5
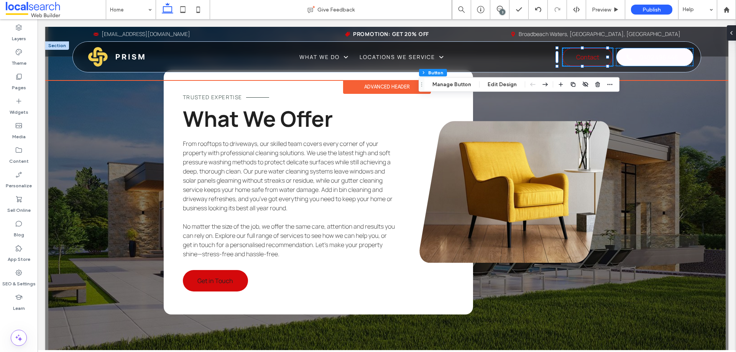
click at [643, 59] on span "0402 496 446" at bounding box center [658, 57] width 39 height 16
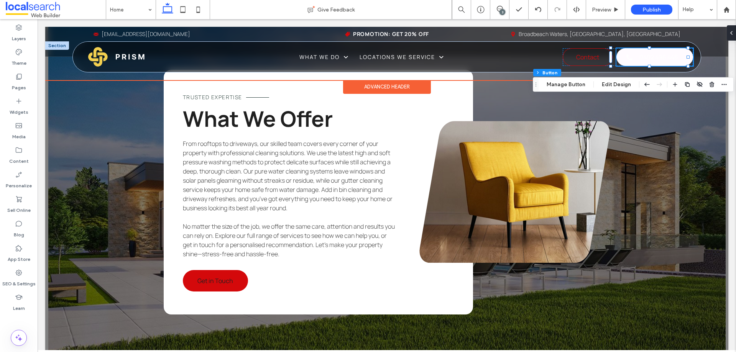
click at [643, 59] on span "0402 496 446" at bounding box center [658, 57] width 39 height 16
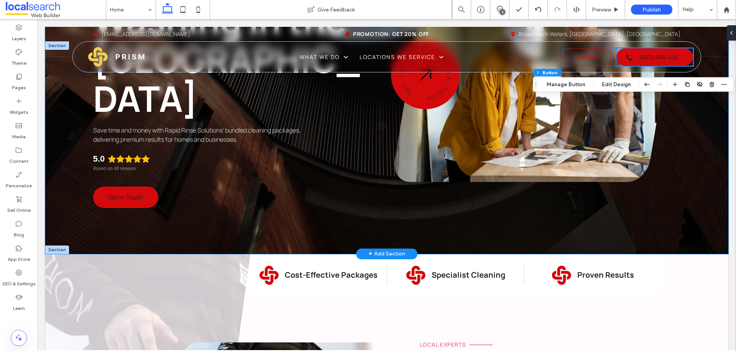
scroll to position [192, 0]
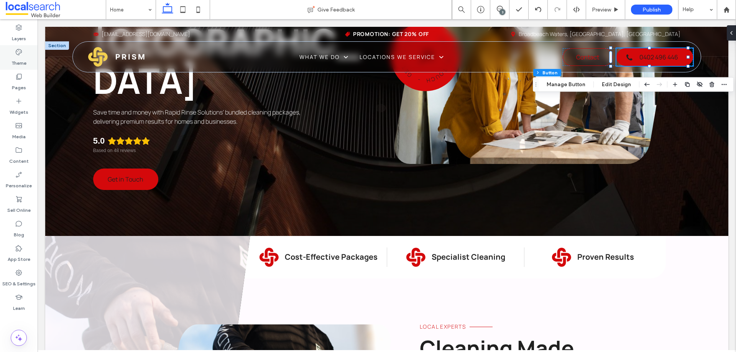
click at [14, 55] on div "Theme" at bounding box center [19, 57] width 38 height 25
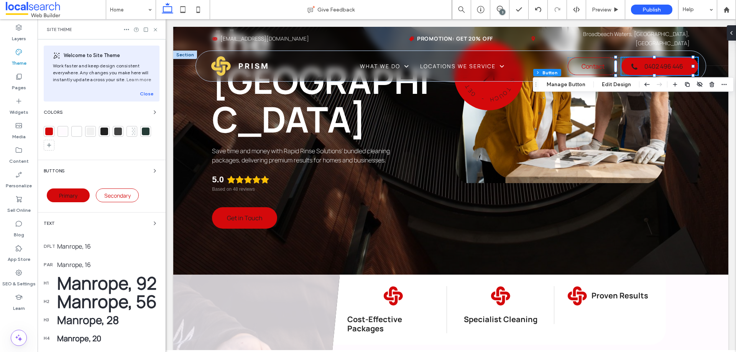
click at [98, 177] on div "Buttons Primary Secondary" at bounding box center [102, 186] width 116 height 40
click at [137, 169] on div "Buttons" at bounding box center [102, 170] width 116 height 9
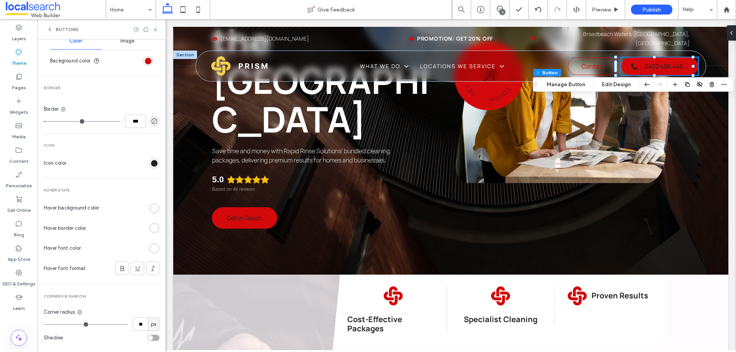
scroll to position [278, 0]
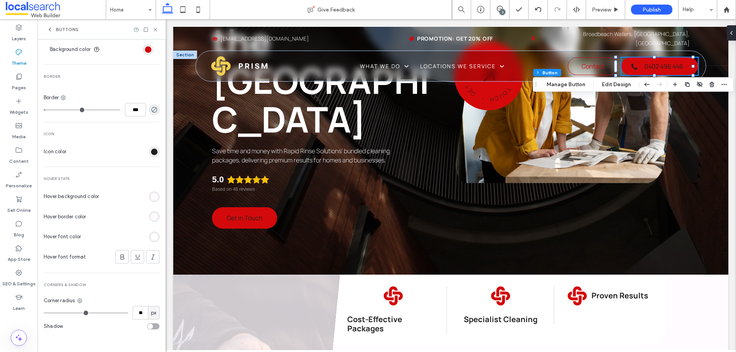
click at [151, 237] on div "rgb(255, 255, 255)" at bounding box center [154, 237] width 7 height 7
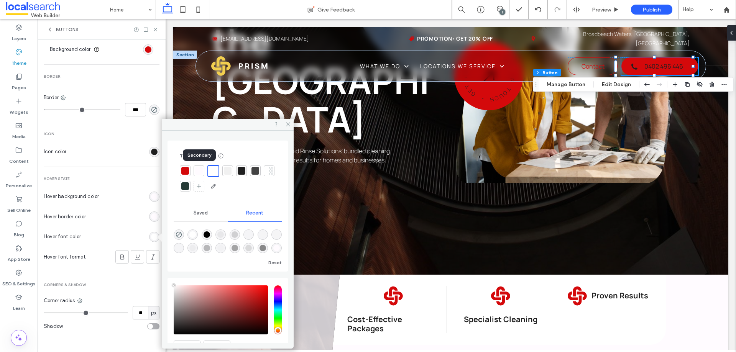
click at [195, 169] on div at bounding box center [199, 171] width 8 height 8
drag, startPoint x: 184, startPoint y: 169, endPoint x: 323, endPoint y: 89, distance: 160.2
click at [184, 169] on div at bounding box center [185, 171] width 8 height 8
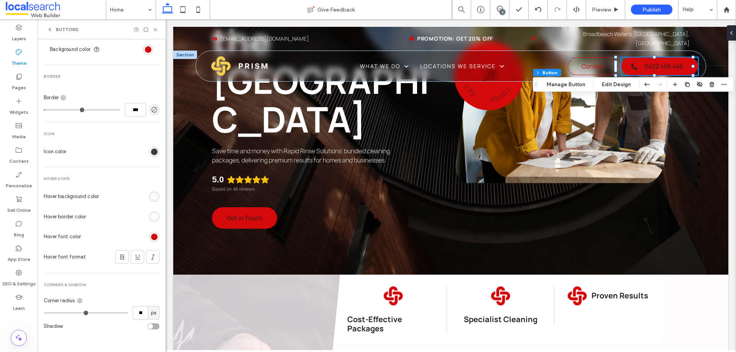
click at [151, 150] on div "rgb(32, 32, 32)" at bounding box center [154, 152] width 7 height 7
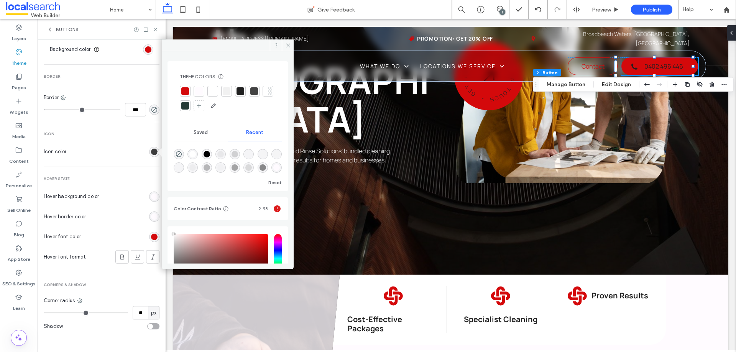
type input "****"
click at [128, 169] on div "Primary Button layout Text Font Manrope Size 16 Color Format Alignment Directio…" at bounding box center [102, 61] width 116 height 552
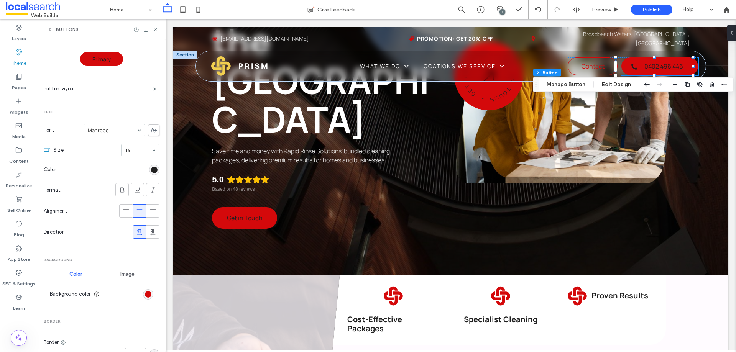
scroll to position [38, 0]
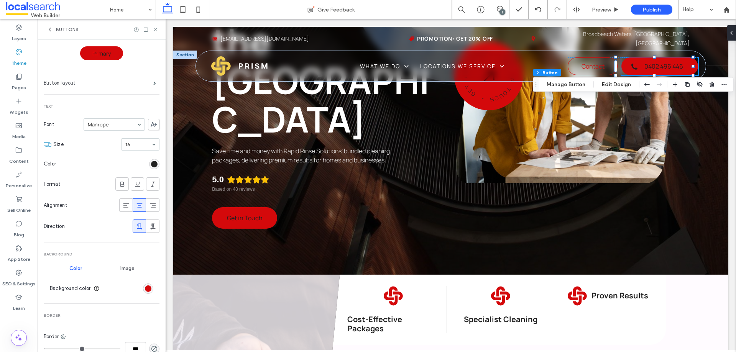
click at [125, 86] on label "Button layout" at bounding box center [99, 83] width 110 height 15
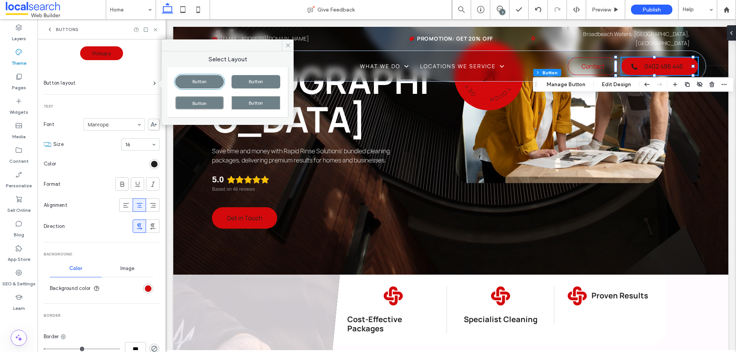
click at [96, 166] on section "Color" at bounding box center [102, 163] width 116 height 19
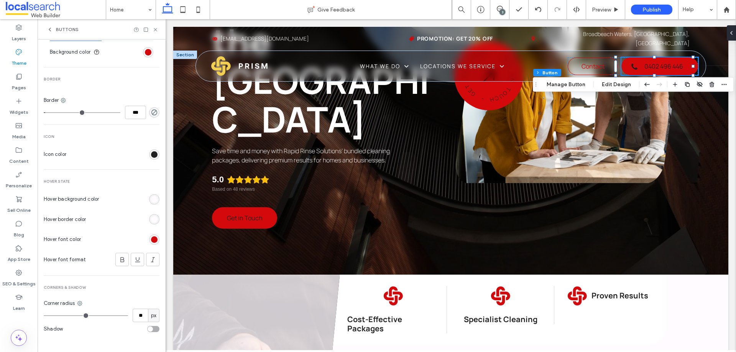
scroll to position [278, 0]
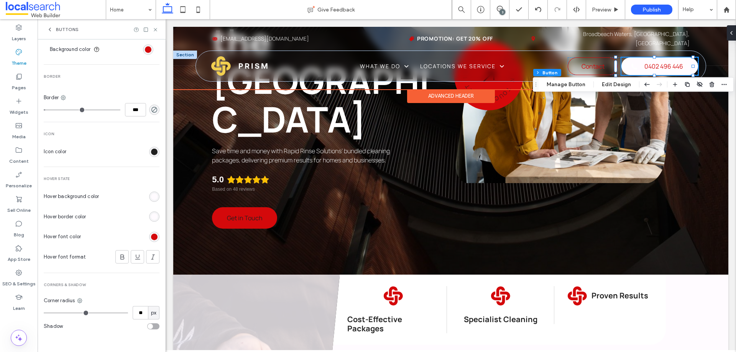
click at [644, 58] on span "0402 496 446" at bounding box center [663, 66] width 39 height 16
click at [659, 58] on span "0402 496 446" at bounding box center [663, 66] width 39 height 16
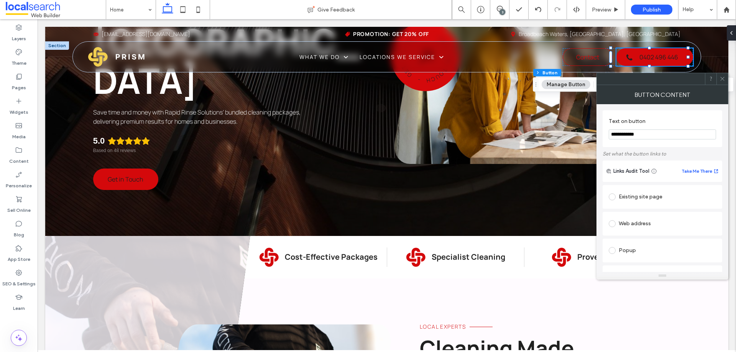
click at [721, 80] on icon at bounding box center [722, 79] width 6 height 6
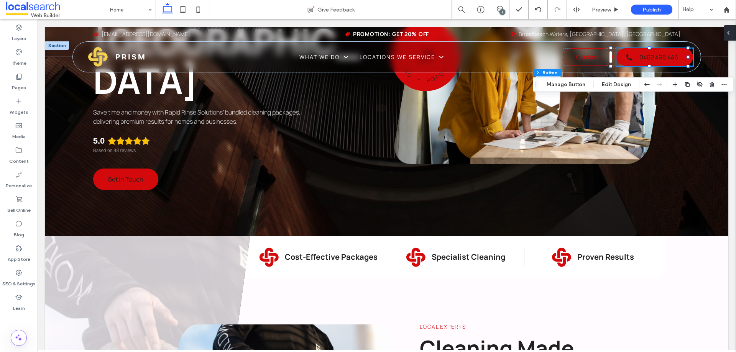
click at [732, 30] on div at bounding box center [730, 32] width 12 height 15
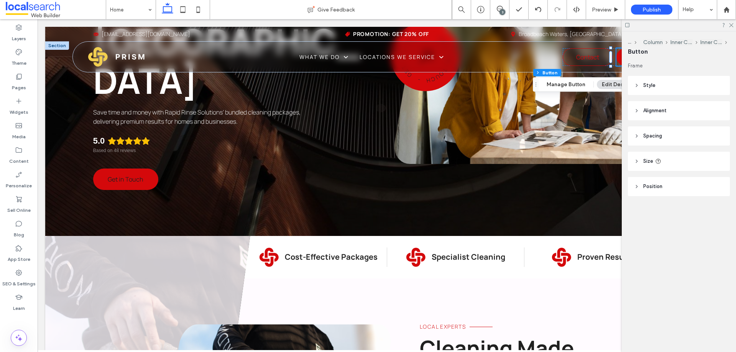
click at [663, 79] on header "Style" at bounding box center [679, 85] width 102 height 19
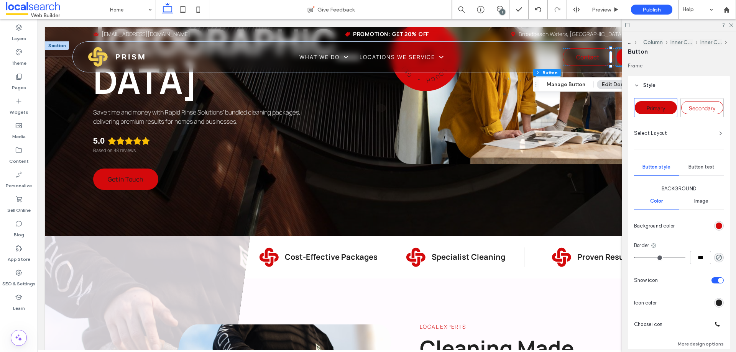
scroll to position [153, 0]
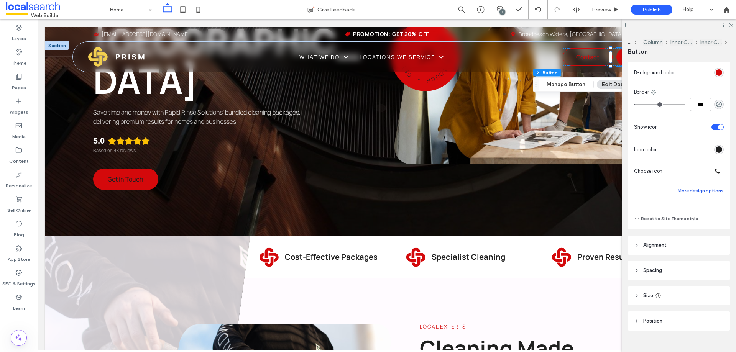
click at [700, 193] on button "More design options" at bounding box center [701, 190] width 46 height 9
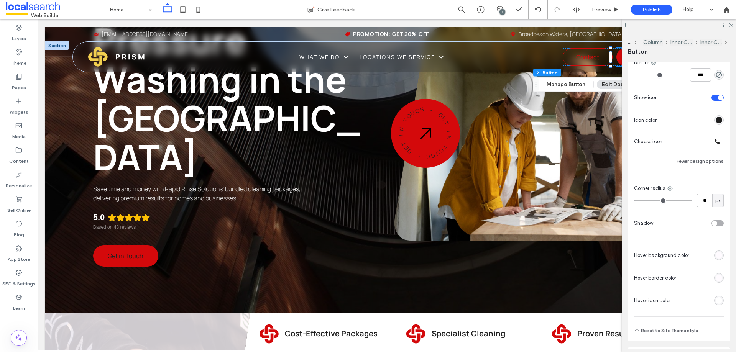
scroll to position [192, 0]
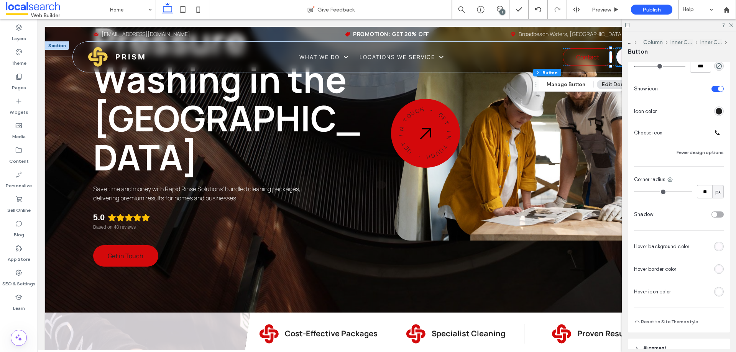
click at [716, 294] on div "rgb(255, 255, 255)" at bounding box center [719, 292] width 7 height 7
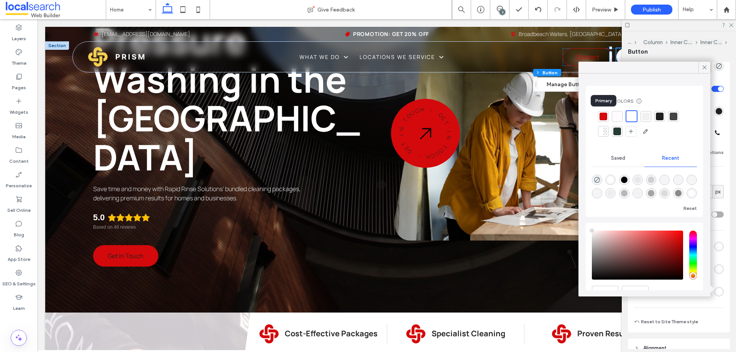
click at [602, 117] on div at bounding box center [603, 117] width 8 height 8
click at [703, 67] on icon at bounding box center [704, 67] width 7 height 7
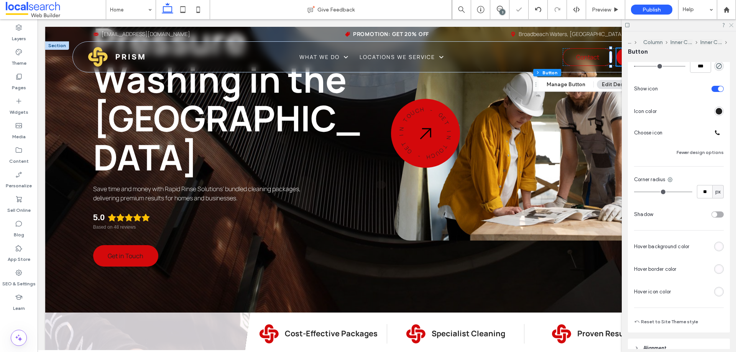
drag, startPoint x: 732, startPoint y: 25, endPoint x: 695, endPoint y: 6, distance: 42.0
click at [732, 25] on use at bounding box center [731, 25] width 4 height 4
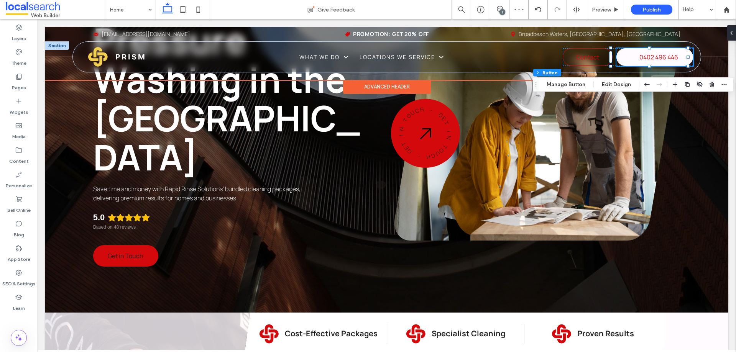
click at [655, 58] on span "0402 496 446" at bounding box center [658, 57] width 39 height 16
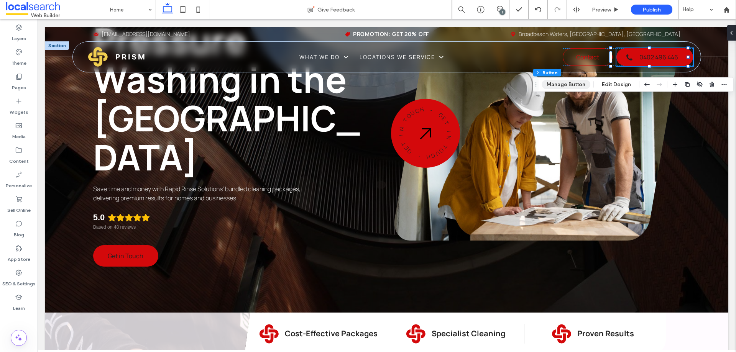
click at [576, 86] on button "Manage Button" at bounding box center [566, 84] width 49 height 9
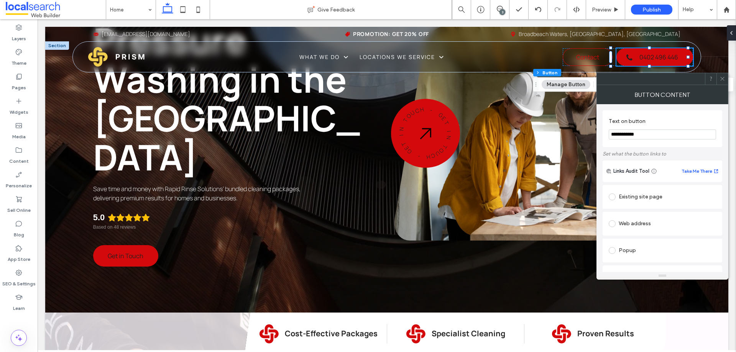
drag, startPoint x: 721, startPoint y: 81, endPoint x: 725, endPoint y: 76, distance: 6.8
click at [723, 80] on icon at bounding box center [722, 79] width 6 height 6
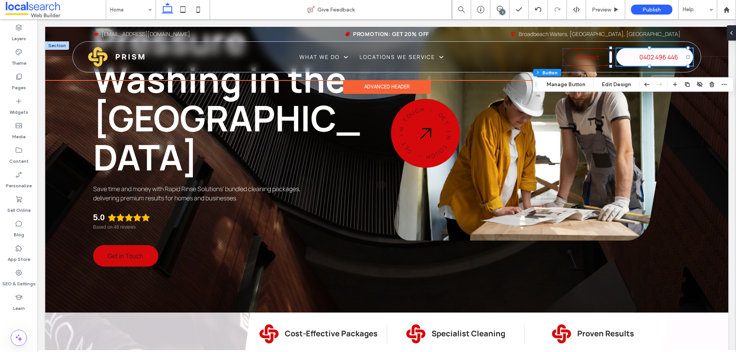
click at [664, 60] on span "0402 496 446" at bounding box center [658, 57] width 39 height 16
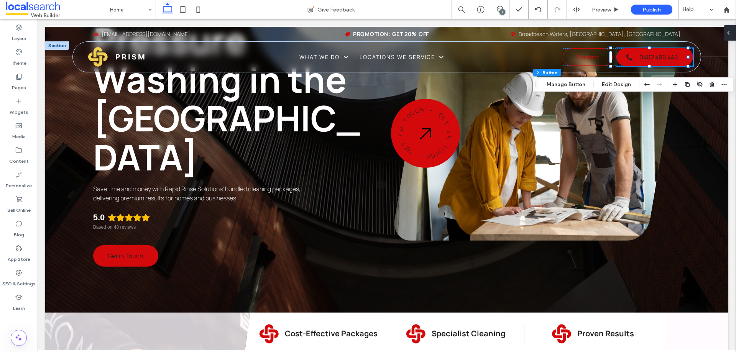
click at [734, 31] on div at bounding box center [730, 32] width 12 height 15
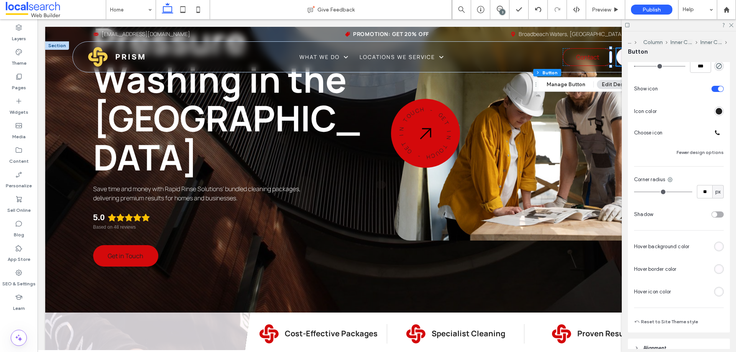
click at [718, 293] on div "rgb(255, 255, 255)" at bounding box center [719, 292] width 7 height 7
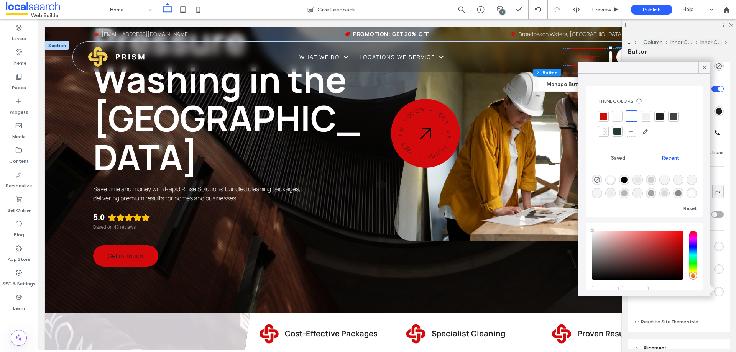
click at [605, 118] on div at bounding box center [603, 117] width 8 height 8
click at [605, 118] on div at bounding box center [603, 116] width 9 height 9
click at [603, 115] on div at bounding box center [603, 116] width 9 height 9
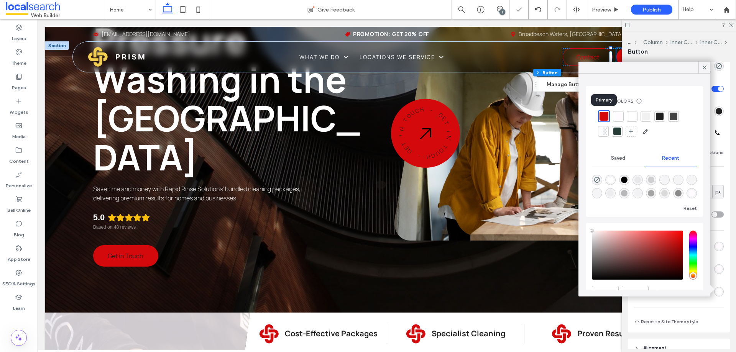
click at [603, 115] on div at bounding box center [603, 116] width 9 height 9
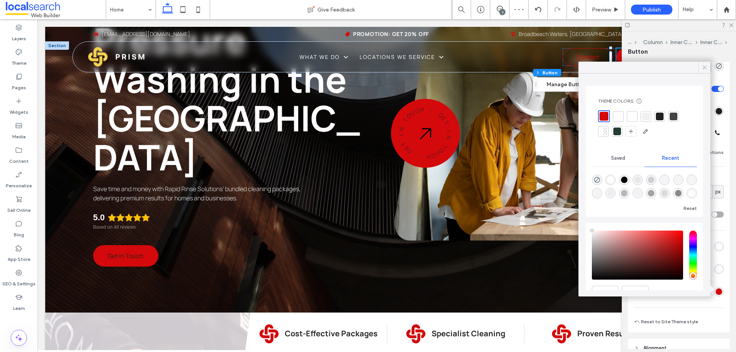
click at [704, 70] on icon at bounding box center [704, 67] width 7 height 7
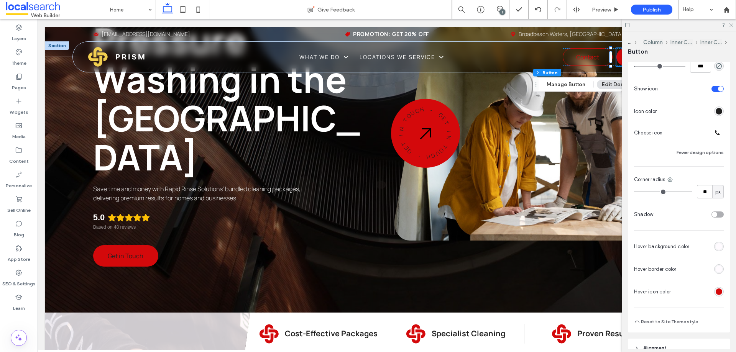
drag, startPoint x: 731, startPoint y: 25, endPoint x: 630, endPoint y: 32, distance: 101.0
click at [731, 25] on use at bounding box center [731, 25] width 4 height 4
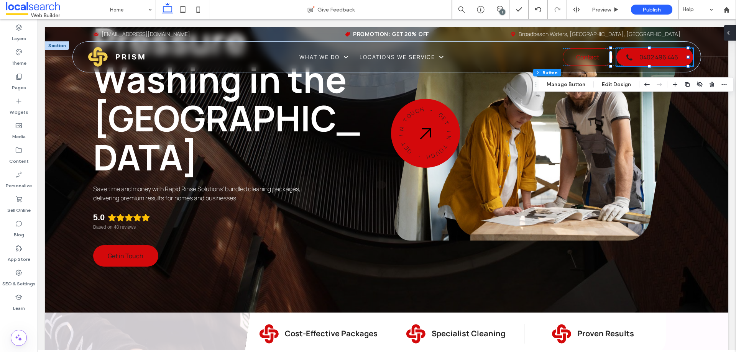
click at [727, 31] on div at bounding box center [730, 32] width 12 height 15
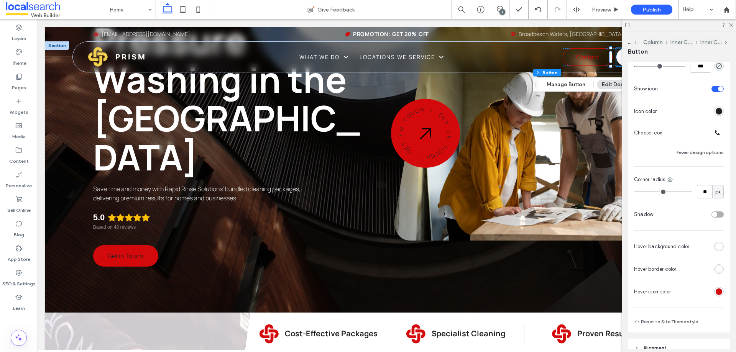
click at [716, 292] on div "rgba(212,9,11,1)" at bounding box center [719, 292] width 7 height 7
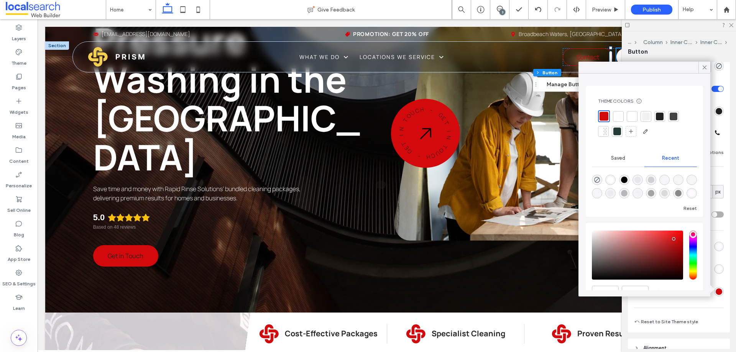
click at [602, 115] on div at bounding box center [603, 116] width 9 height 9
click at [704, 67] on icon at bounding box center [704, 67] width 7 height 7
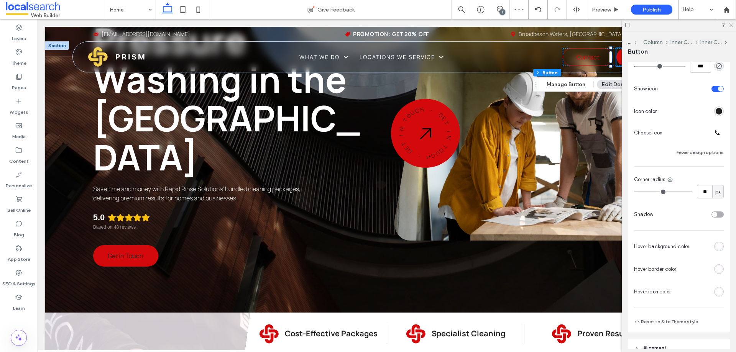
drag, startPoint x: 732, startPoint y: 25, endPoint x: 607, endPoint y: 9, distance: 126.4
click at [732, 25] on icon at bounding box center [730, 24] width 5 height 5
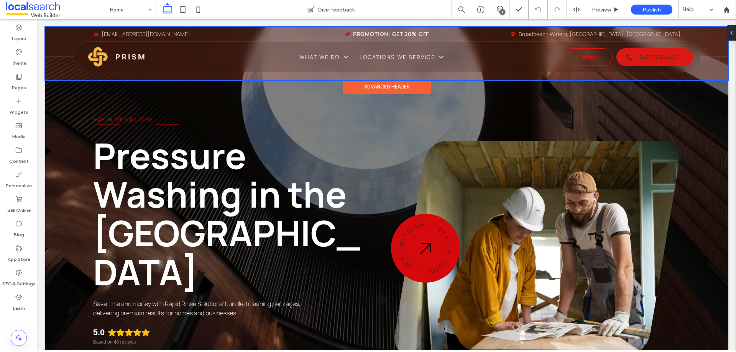
click at [360, 84] on div "Advanced Header" at bounding box center [387, 87] width 88 height 14
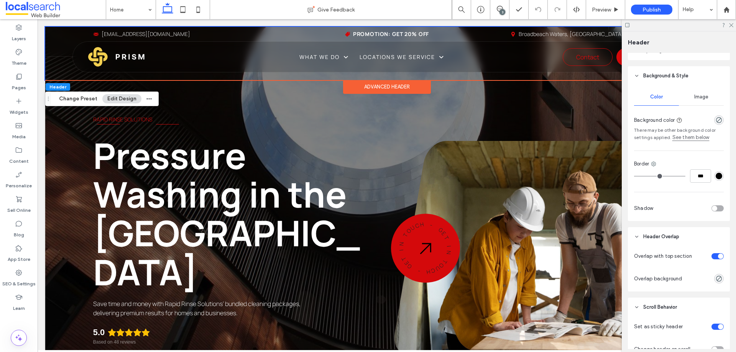
scroll to position [154, 0]
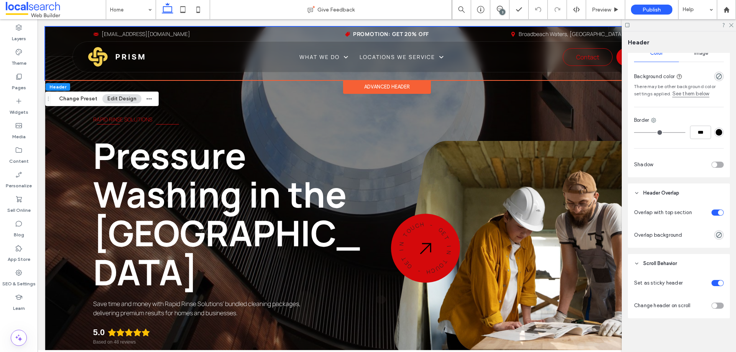
click at [717, 305] on div "toggle" at bounding box center [717, 306] width 12 height 6
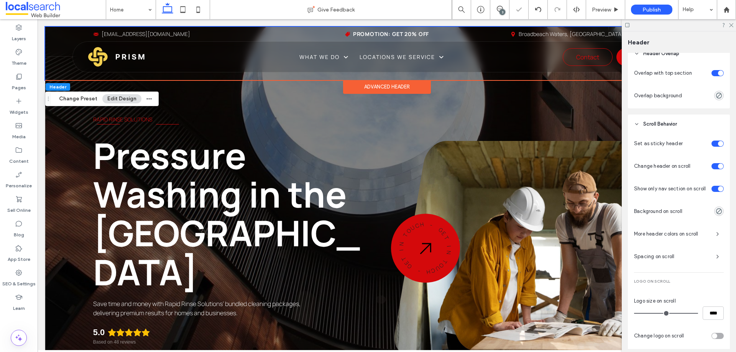
scroll to position [307, 0]
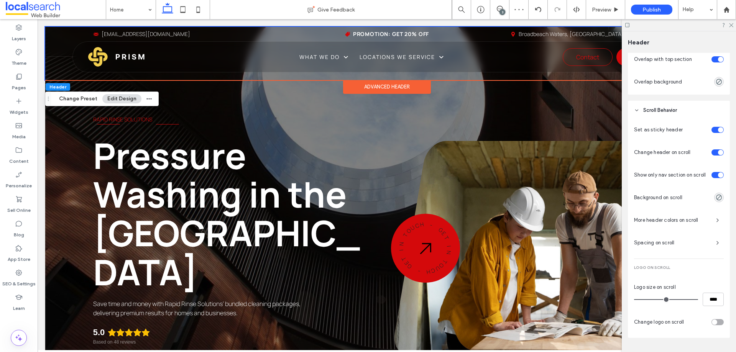
click at [690, 224] on span "More header colors on scroll" at bounding box center [672, 221] width 76 height 8
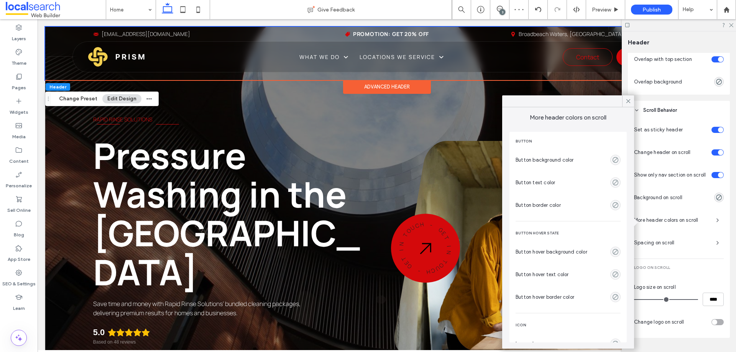
scroll to position [149, 0]
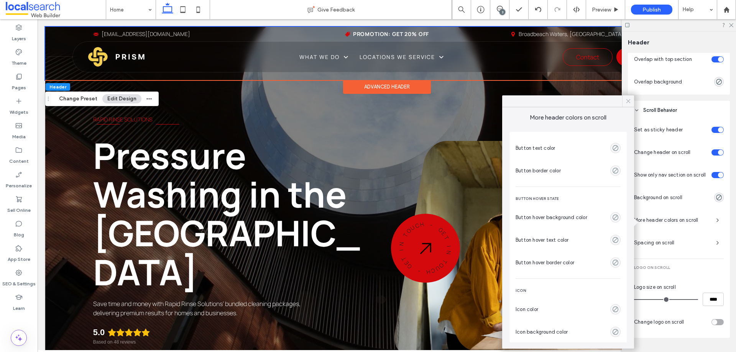
drag, startPoint x: 623, startPoint y: 101, endPoint x: 546, endPoint y: 107, distance: 77.3
click at [623, 101] on div at bounding box center [628, 100] width 12 height 11
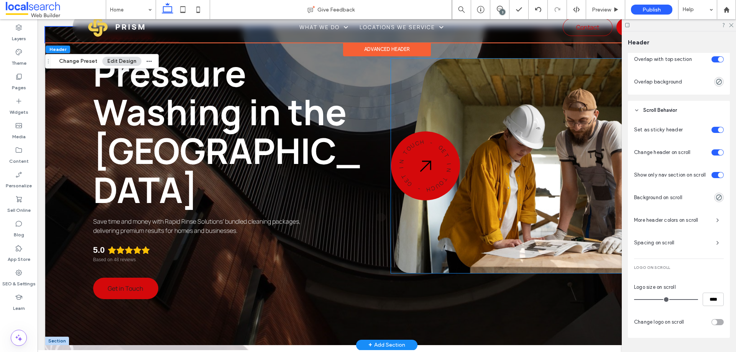
scroll to position [0, 0]
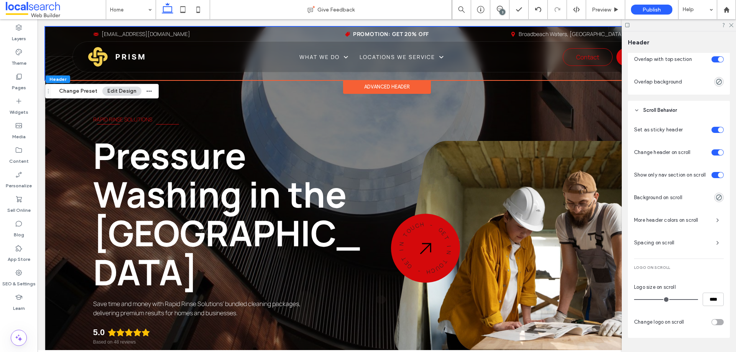
click at [712, 151] on div "toggle" at bounding box center [717, 152] width 12 height 6
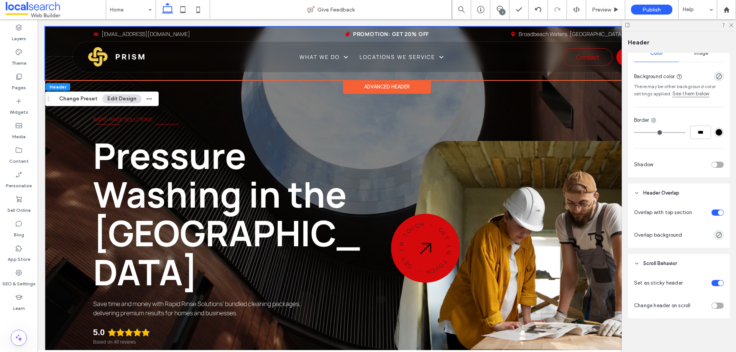
click at [734, 26] on div at bounding box center [679, 25] width 114 height 12
click at [733, 25] on icon at bounding box center [730, 24] width 5 height 5
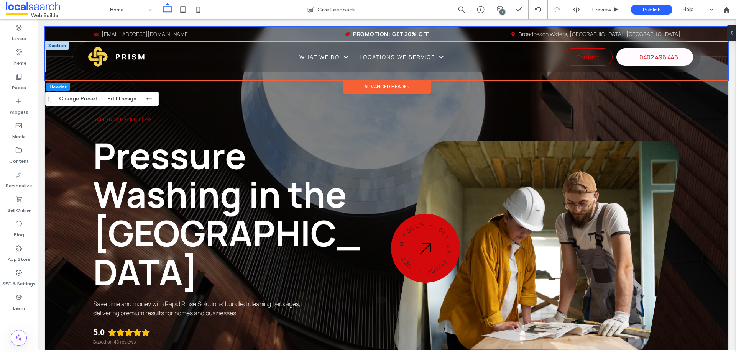
click at [657, 61] on span "0402 496 446" at bounding box center [658, 57] width 39 height 16
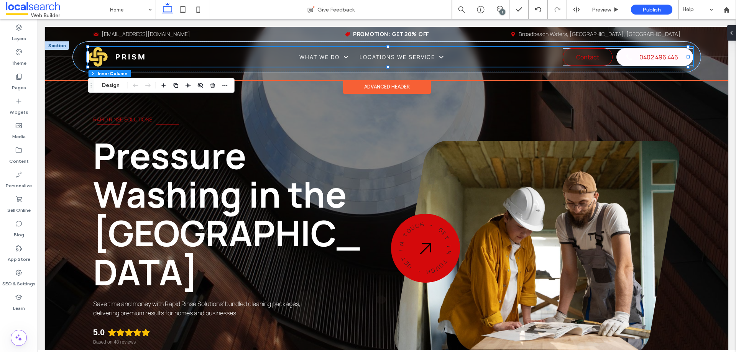
click at [657, 61] on span "0402 496 446" at bounding box center [658, 57] width 39 height 16
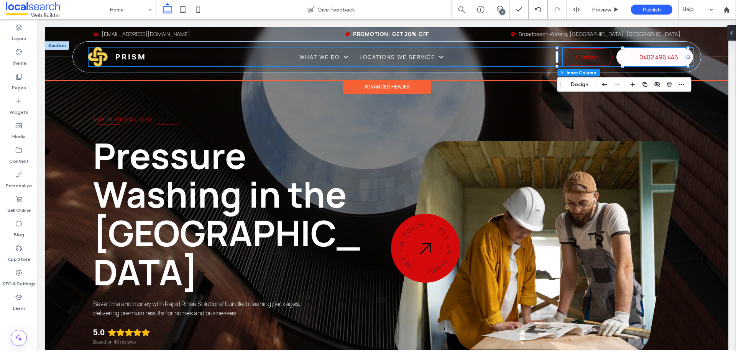
click at [657, 57] on span "0402 496 446" at bounding box center [658, 57] width 39 height 16
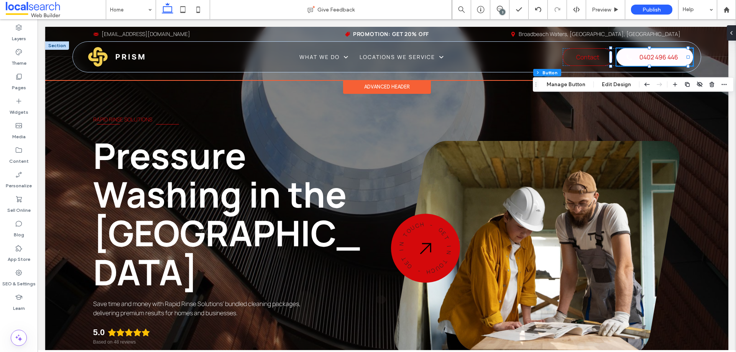
click at [639, 61] on span "0402 496 446" at bounding box center [658, 57] width 39 height 16
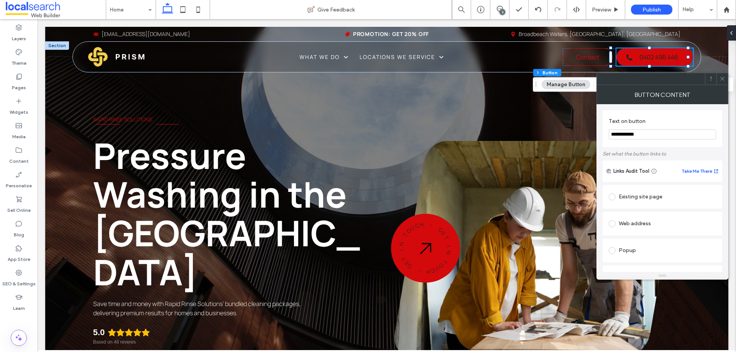
click at [578, 84] on button "Manage Button" at bounding box center [566, 84] width 49 height 9
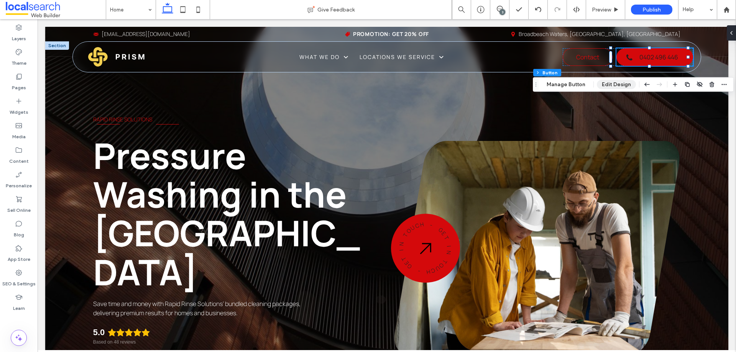
click at [615, 83] on button "Edit Design" at bounding box center [616, 84] width 39 height 9
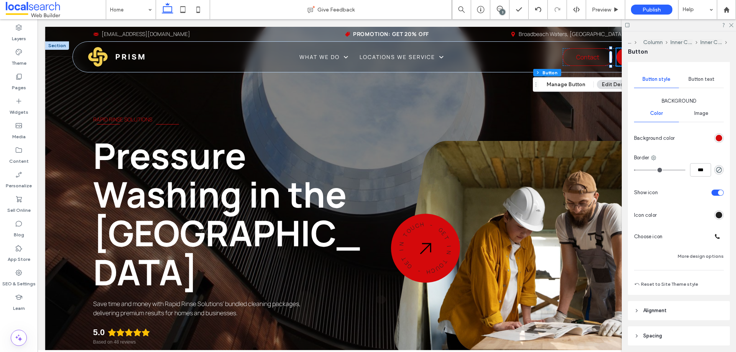
scroll to position [77, 0]
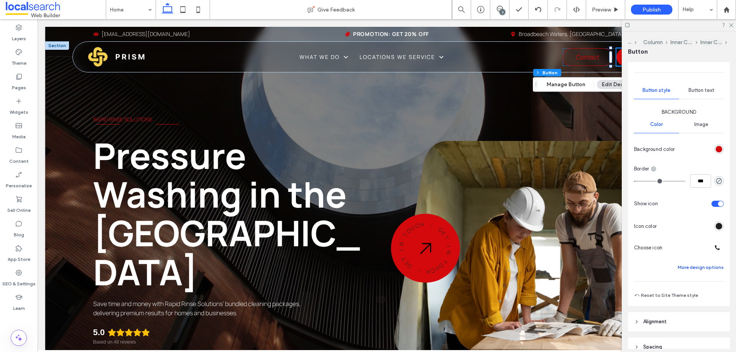
click at [694, 265] on button "More design options" at bounding box center [701, 267] width 46 height 9
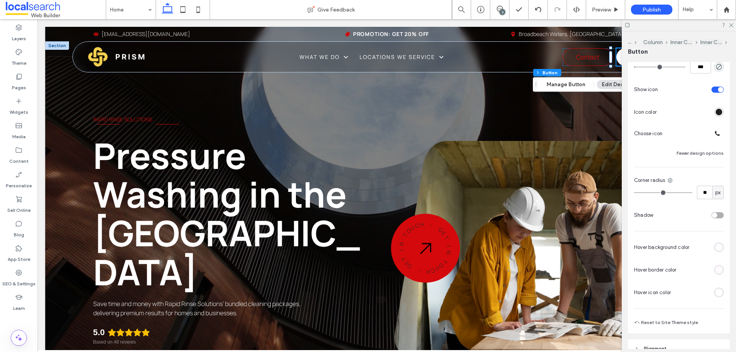
scroll to position [230, 0]
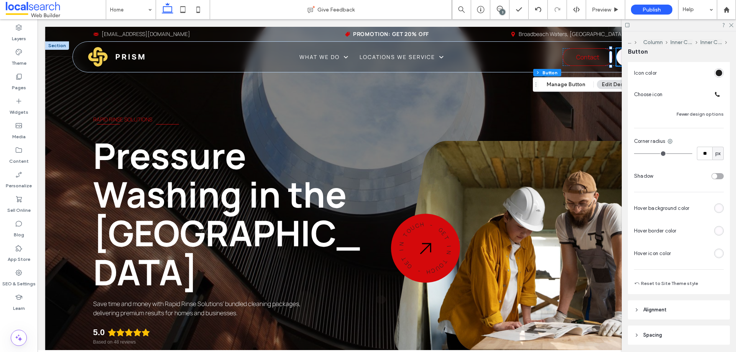
click at [718, 255] on div "rgb(255, 255, 255)" at bounding box center [719, 253] width 7 height 7
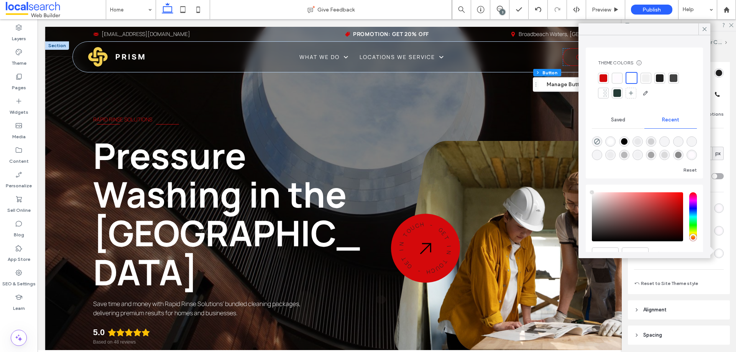
click at [608, 77] on div at bounding box center [603, 78] width 11 height 11
click at [700, 28] on div at bounding box center [704, 28] width 12 height 11
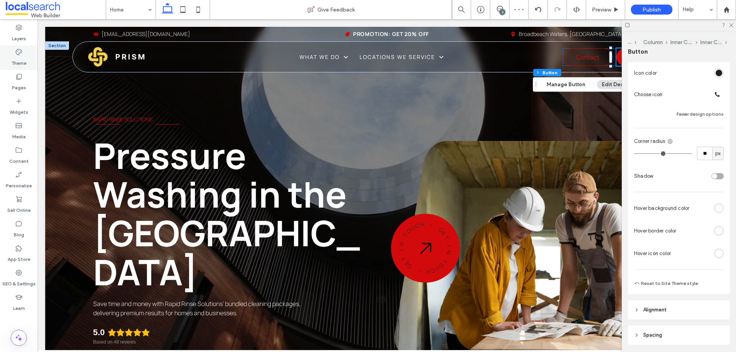
click at [25, 54] on div "Theme" at bounding box center [19, 57] width 38 height 25
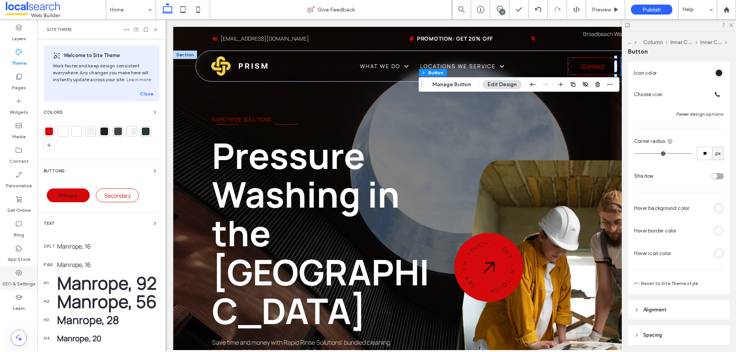
click at [24, 279] on label "SEO & Settings" at bounding box center [18, 282] width 33 height 11
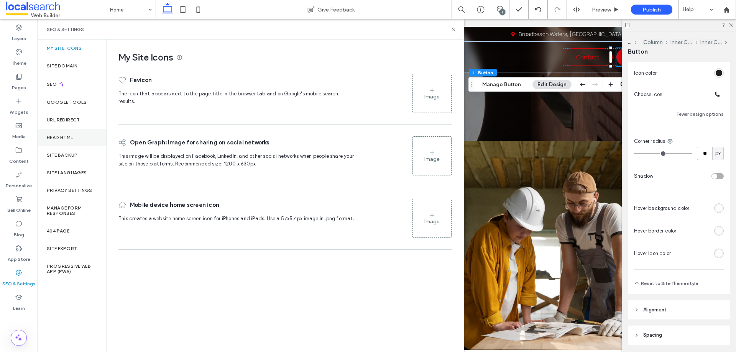
click at [76, 137] on div "Head HTML" at bounding box center [72, 138] width 69 height 18
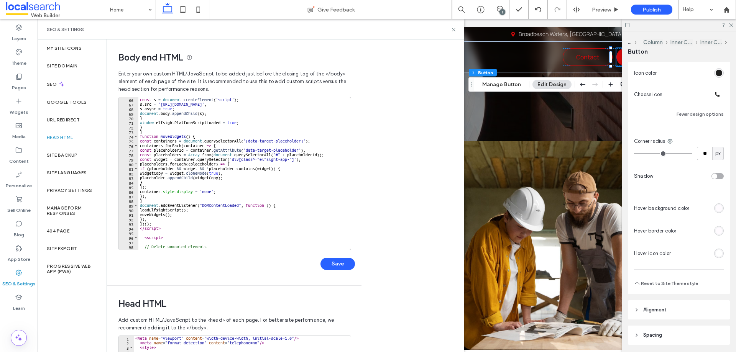
scroll to position [327, 0]
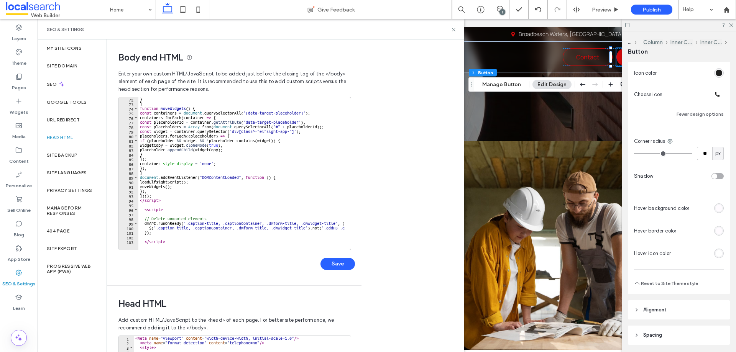
click at [409, 150] on div "Body end HTML Enter your own custom HTML/​JavaScript to be added just before th…" at bounding box center [285, 195] width 357 height 313
click at [455, 31] on icon at bounding box center [454, 30] width 6 height 6
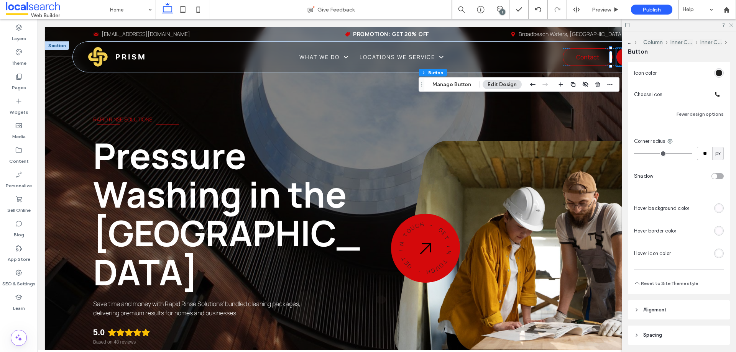
click at [729, 27] on use at bounding box center [731, 25] width 4 height 4
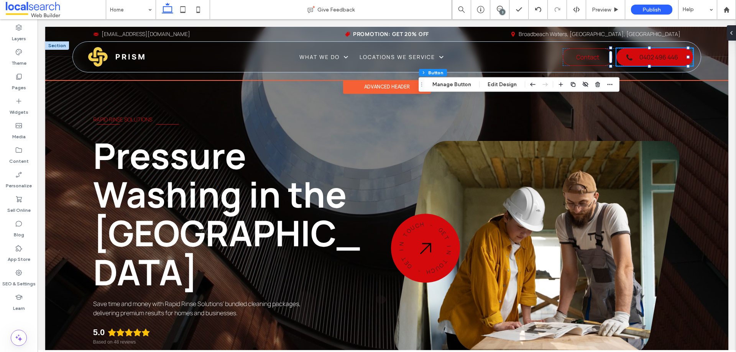
click at [371, 83] on div "Advanced Header" at bounding box center [387, 87] width 88 height 14
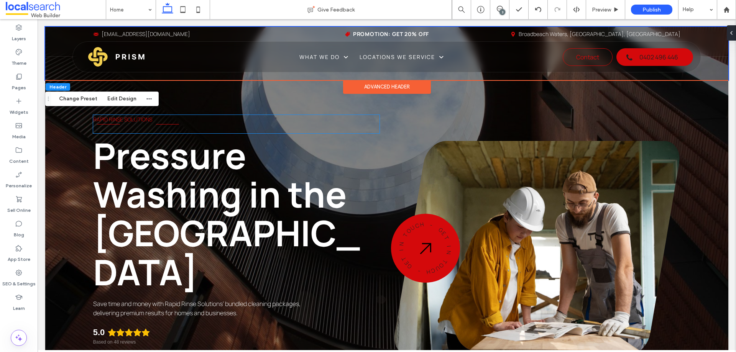
click at [360, 117] on p "Rapid Rinse Solutions" at bounding box center [236, 119] width 286 height 9
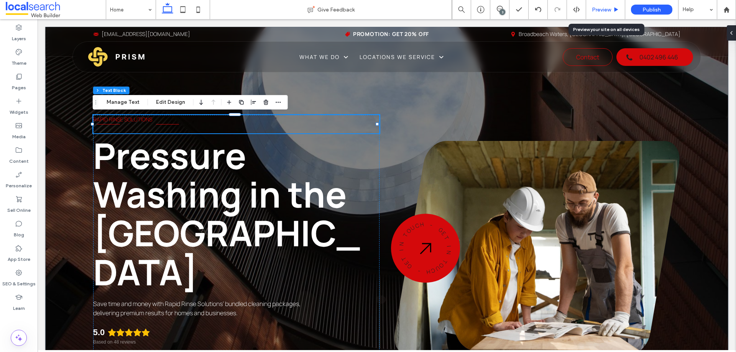
click at [610, 13] on div "Preview" at bounding box center [605, 9] width 39 height 19
click at [595, 10] on span "Preview" at bounding box center [601, 10] width 19 height 7
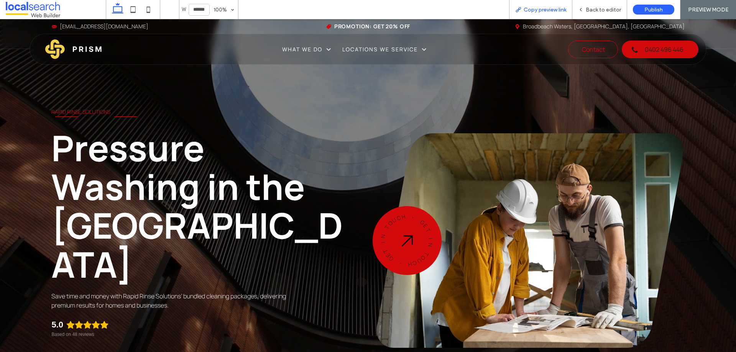
click at [526, 8] on span "Copy preview link" at bounding box center [545, 10] width 43 height 7
click at [589, 12] on span "Back to editor" at bounding box center [603, 10] width 35 height 7
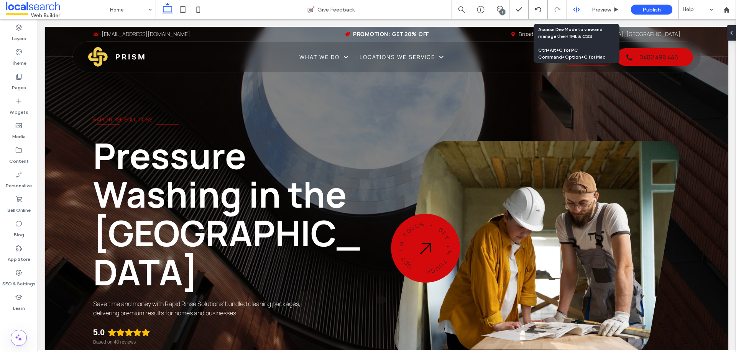
click at [575, 9] on icon at bounding box center [576, 9] width 7 height 7
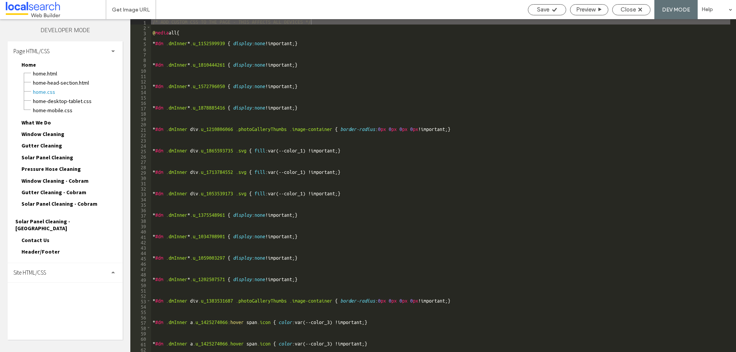
type textarea "**********"
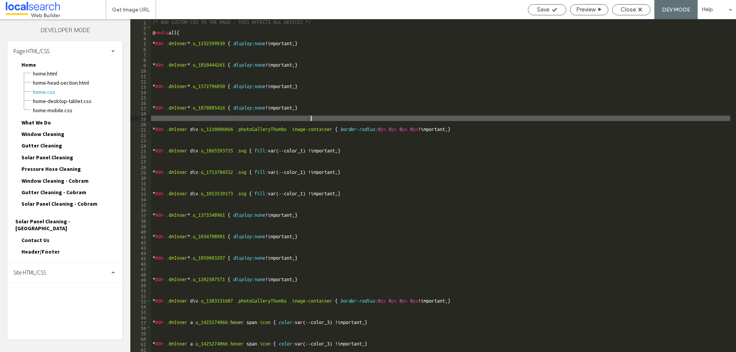
click at [336, 119] on div "/* ADD CUSTOM CSS TO THE PAGE - THIS AFFECTS ALL DEVICES */ @ media all { * #dm…" at bounding box center [440, 191] width 579 height 344
type input "**********"
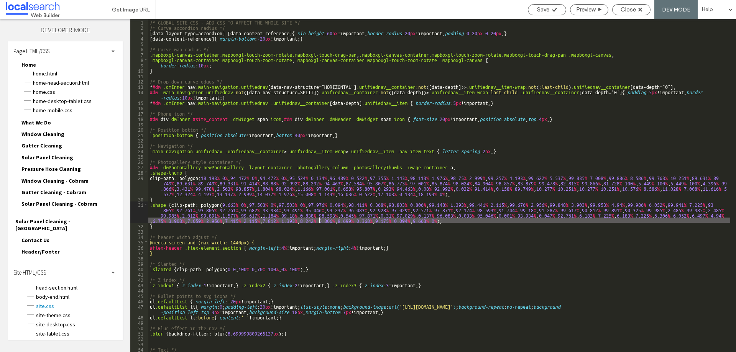
click at [319, 222] on div "/* GLOBAL SITE CSS - ADD CSS TO AFFECT THE WHOLE SITE */ /* Curve accordion rad…" at bounding box center [439, 191] width 582 height 344
type input "**********"
click at [49, 312] on span "site-theme.css" at bounding box center [79, 316] width 87 height 8
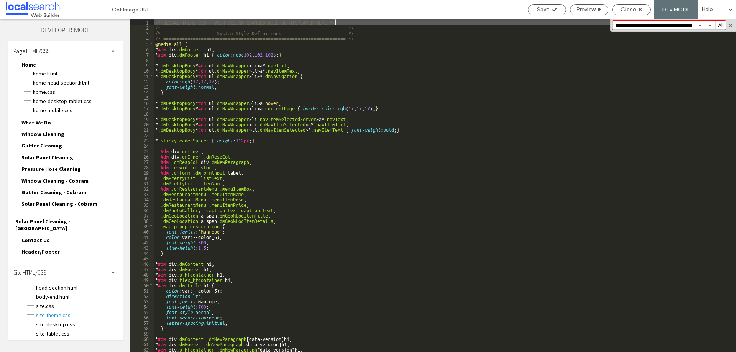
click at [659, 24] on input "**********" at bounding box center [654, 25] width 82 height 8
click at [57, 94] on span "Home.css" at bounding box center [78, 92] width 90 height 8
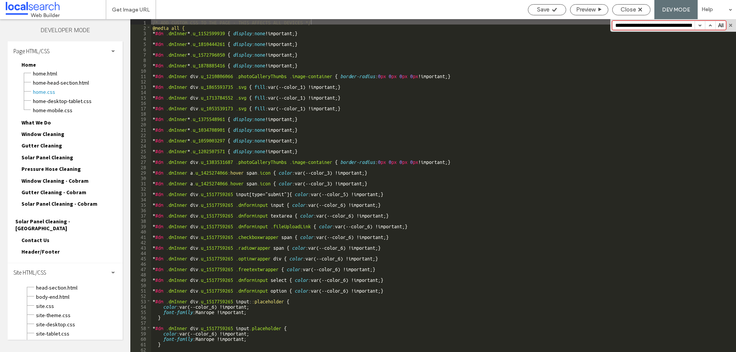
click at [647, 27] on input "**********" at bounding box center [654, 25] width 82 height 8
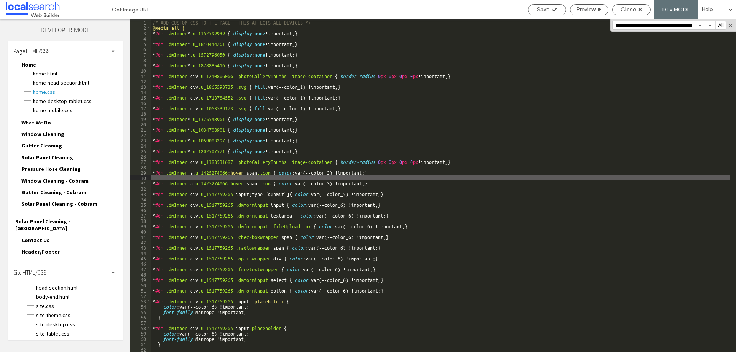
drag, startPoint x: 383, startPoint y: 175, endPoint x: 158, endPoint y: 173, distance: 224.6
click at [158, 173] on div "/* ADD CUSTOM CSS TO THE PAGE - THIS AFFECTS ALL DEVICES */ @media all { * #dm …" at bounding box center [440, 191] width 579 height 344
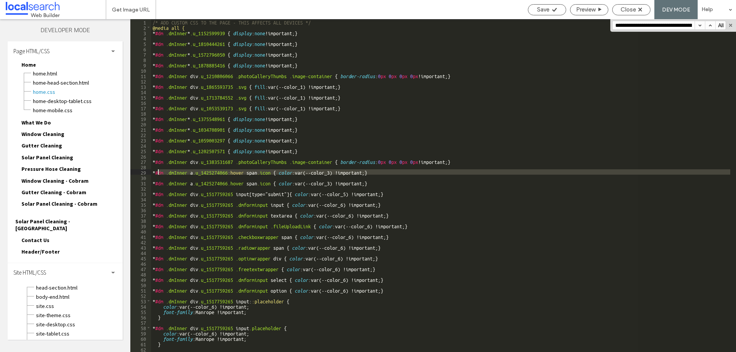
click at [386, 172] on div "/* ADD CUSTOM CSS TO THE PAGE - THIS AFFECTS ALL DEVICES */ @media all { * #dm …" at bounding box center [440, 185] width 579 height 333
drag, startPoint x: 388, startPoint y: 172, endPoint x: 157, endPoint y: 173, distance: 230.8
click at [157, 173] on div "/* ADD CUSTOM CSS TO THE PAGE - THIS AFFECTS ALL DEVICES */ @media all { * #dm …" at bounding box center [440, 191] width 579 height 344
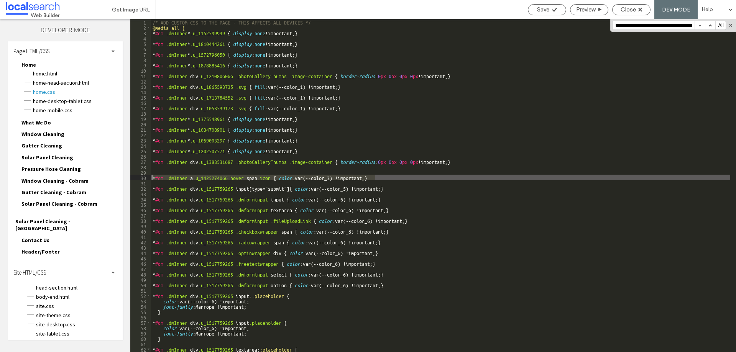
drag, startPoint x: 381, startPoint y: 178, endPoint x: 146, endPoint y: 179, distance: 234.6
click at [146, 179] on div "** 1 2 3 4 5 6 7 8 9 10 11 12 13 14 15 16 17 18 19 20 21 22 23 24 25 26 27 28 2…" at bounding box center [433, 185] width 606 height 333
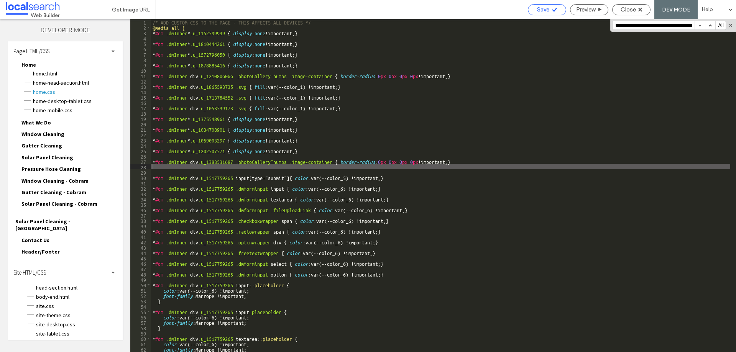
click at [544, 7] on span "Save" at bounding box center [543, 9] width 12 height 7
click at [632, 10] on span "Close" at bounding box center [628, 9] width 15 height 7
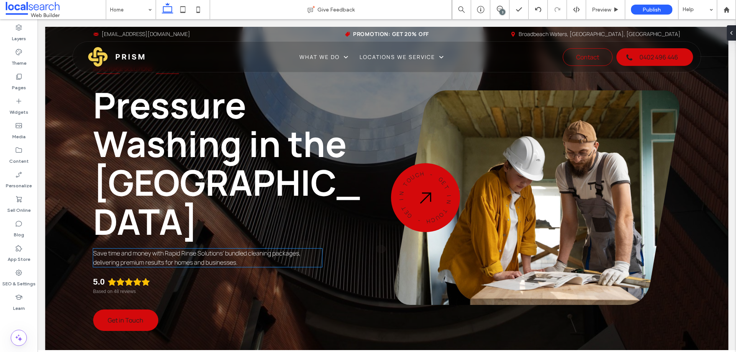
scroll to position [77, 0]
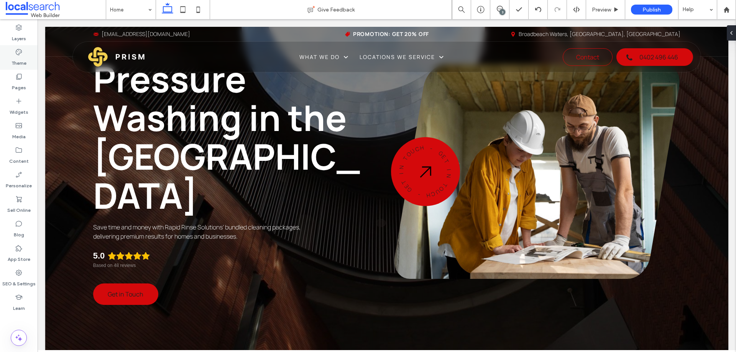
click at [22, 55] on icon at bounding box center [19, 52] width 8 height 8
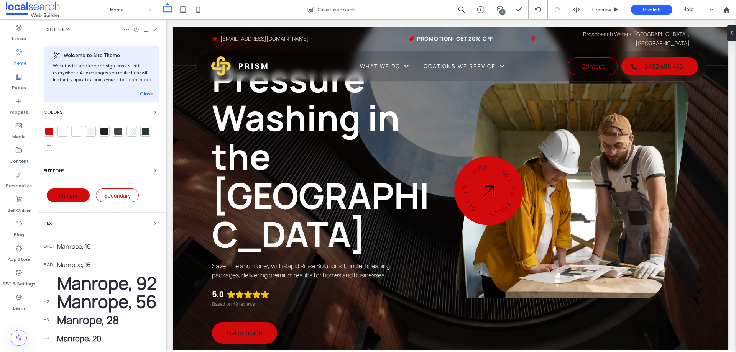
click at [128, 166] on div "Welcome to Site Theme Work faster and keep design consistent everywhere. Any ch…" at bounding box center [102, 247] width 128 height 417
click at [142, 169] on div "Buttons" at bounding box center [102, 170] width 116 height 9
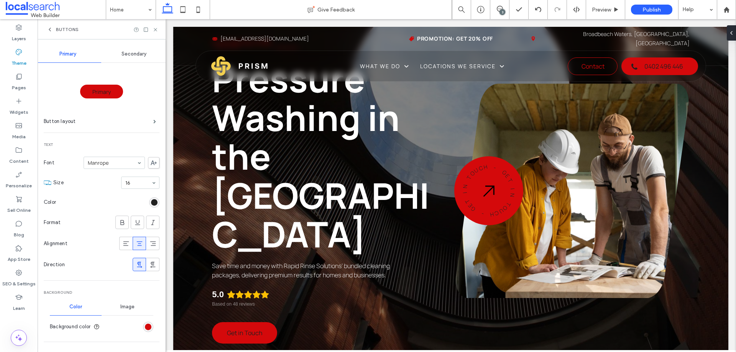
click at [149, 204] on div "rgb(32, 32, 32)" at bounding box center [154, 202] width 10 height 10
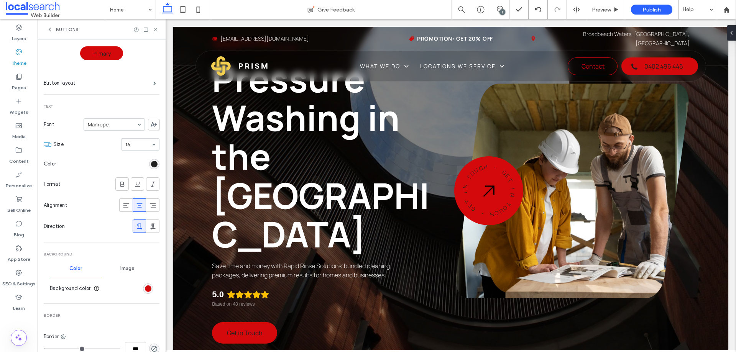
scroll to position [9, 0]
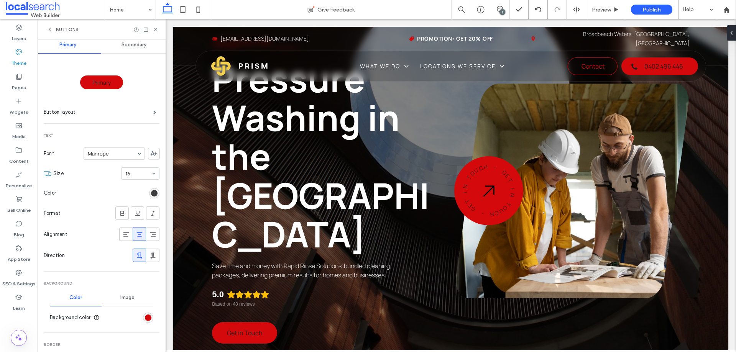
click at [151, 194] on div "rgb(32, 32, 32)" at bounding box center [154, 193] width 7 height 7
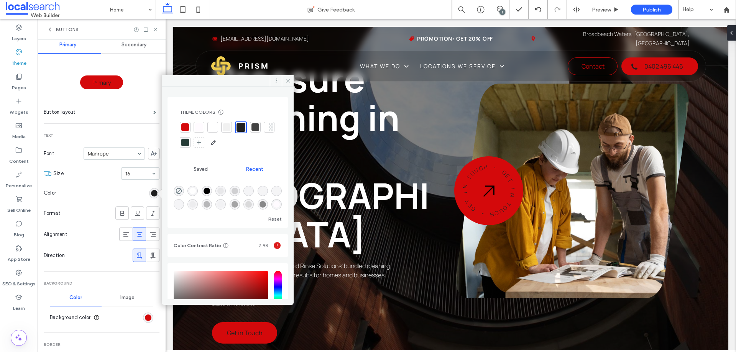
click at [194, 195] on div "rgba(255, 255, 255, 1)" at bounding box center [192, 191] width 10 height 10
type input "*******"
click at [156, 30] on use at bounding box center [155, 29] width 3 height 3
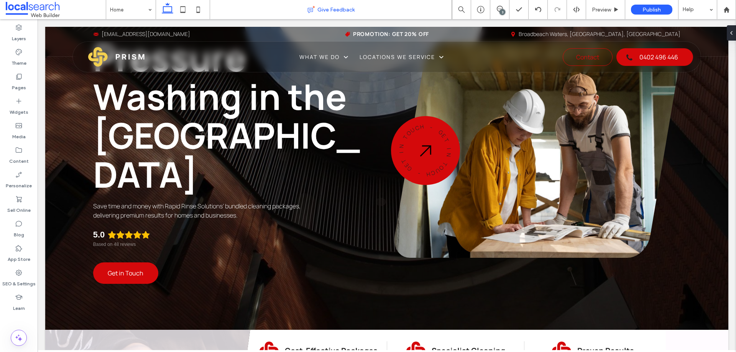
scroll to position [0, 0]
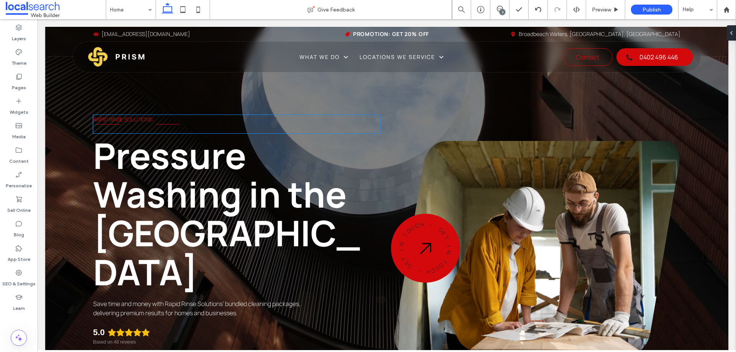
click at [189, 119] on p "Rapid Rinse Solutions" at bounding box center [236, 119] width 286 height 9
click at [189, 119] on div "Rapid Rinse Solutions" at bounding box center [236, 124] width 286 height 18
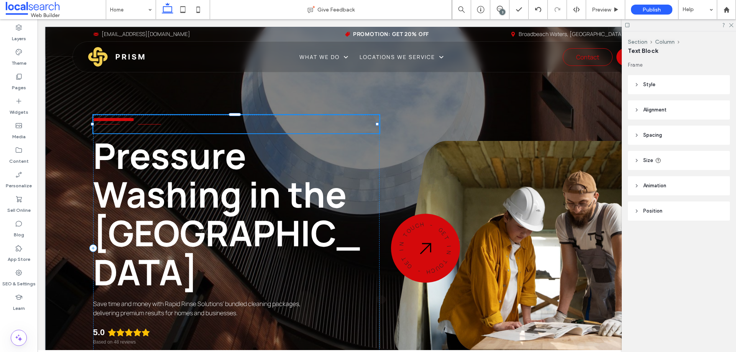
click at [179, 128] on p at bounding box center [236, 128] width 286 height 9
type input "*******"
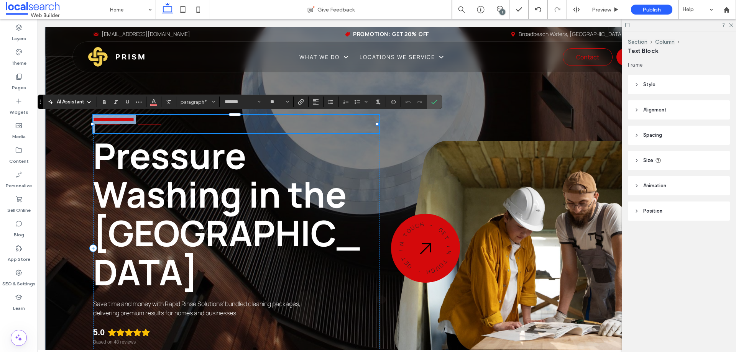
click at [172, 129] on p at bounding box center [236, 128] width 286 height 9
click at [171, 129] on p at bounding box center [236, 128] width 286 height 9
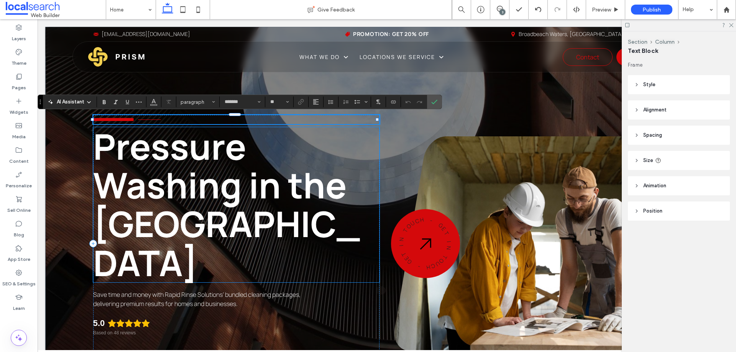
type input "**"
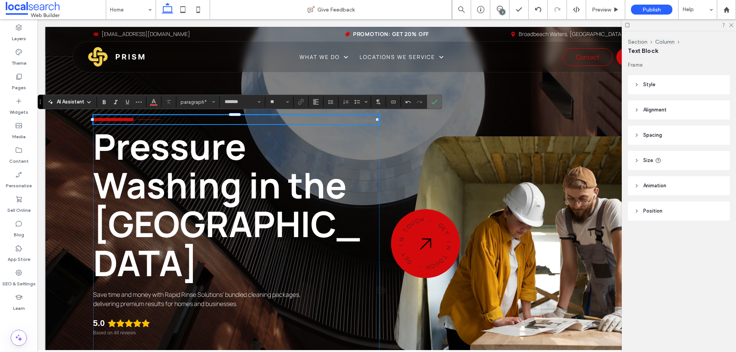
click at [431, 102] on icon "Confirm" at bounding box center [434, 102] width 6 height 6
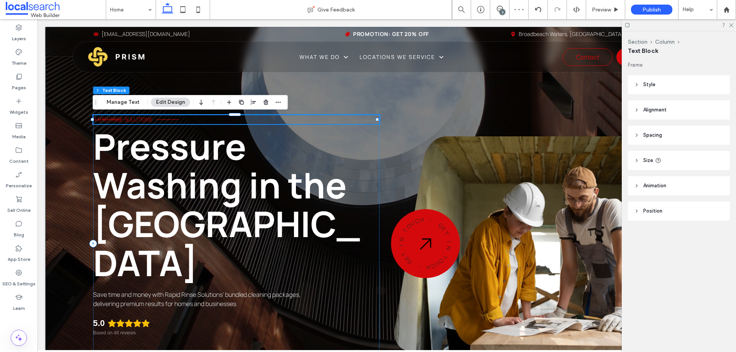
click at [189, 118] on p "Rapid Rinse Solutions" at bounding box center [236, 119] width 286 height 9
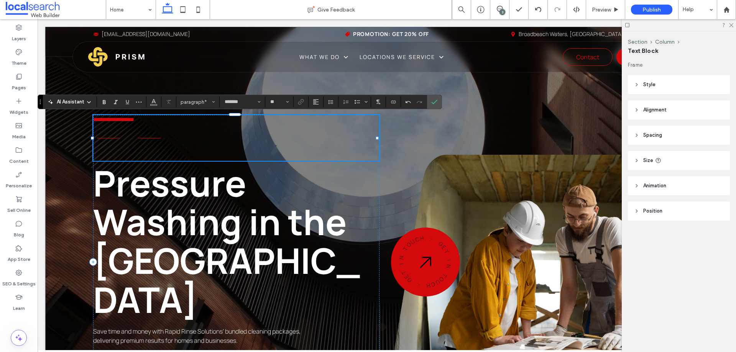
click at [123, 138] on p "﻿" at bounding box center [236, 137] width 286 height 9
click at [125, 138] on p "﻿" at bounding box center [236, 137] width 286 height 9
drag, startPoint x: 94, startPoint y: 138, endPoint x: 89, endPoint y: 137, distance: 5.0
click at [89, 137] on div "**********" at bounding box center [386, 241] width 683 height 429
click at [115, 137] on p "﻿" at bounding box center [236, 137] width 286 height 9
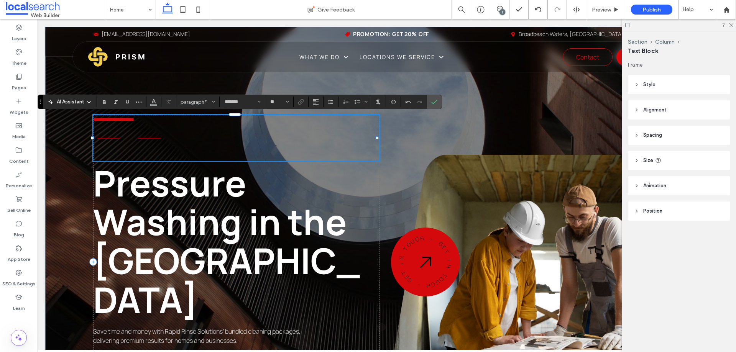
click at [113, 149] on p at bounding box center [236, 147] width 286 height 9
click at [112, 155] on p at bounding box center [236, 156] width 286 height 9
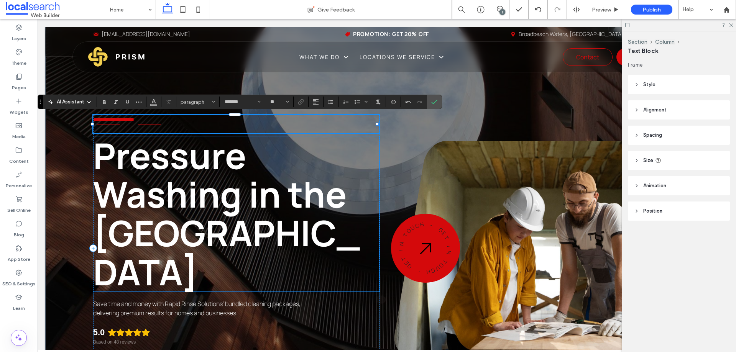
type input "**"
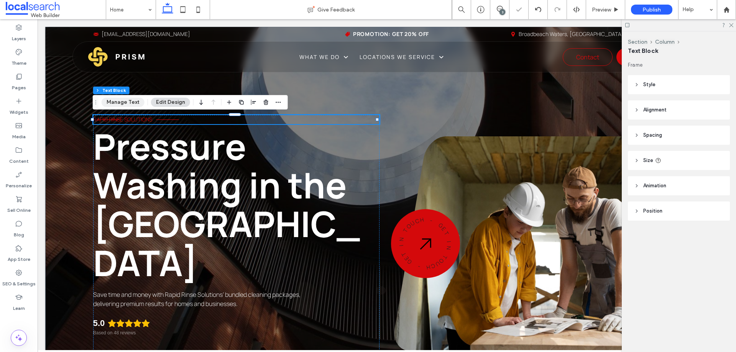
click at [132, 99] on button "Manage Text" at bounding box center [123, 102] width 43 height 9
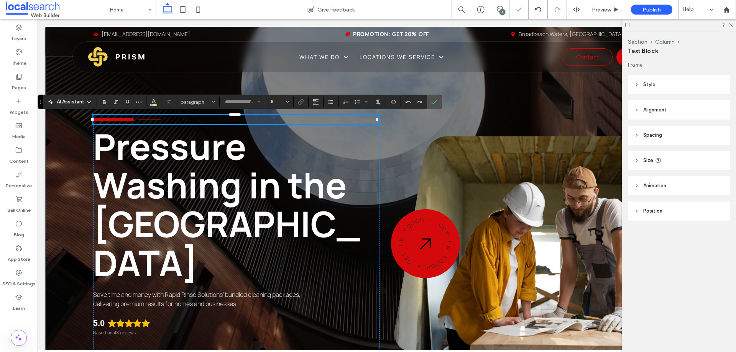
type input "*******"
type input "**"
click at [434, 102] on icon "Confirm" at bounding box center [434, 102] width 6 height 6
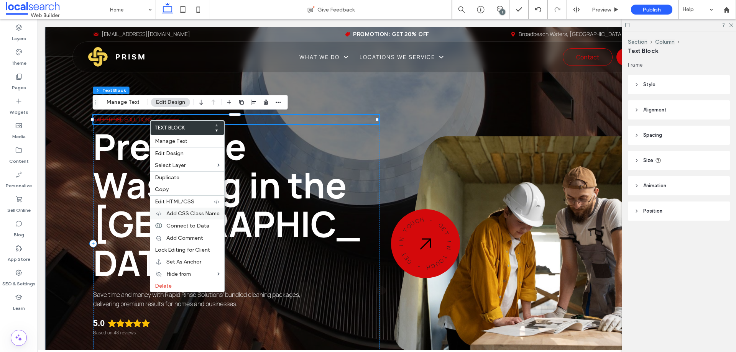
click at [199, 214] on span "Add CSS Class Name" at bounding box center [192, 213] width 53 height 7
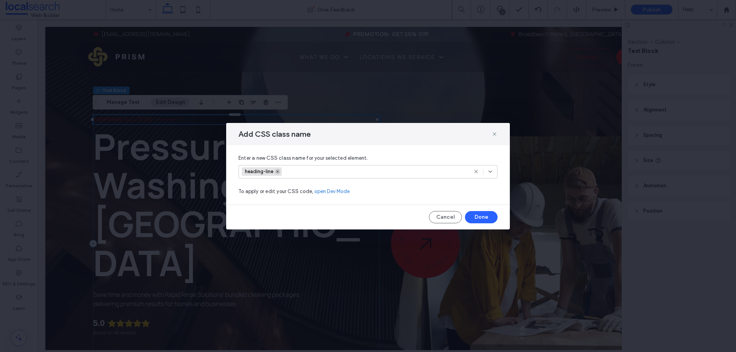
click at [278, 172] on use at bounding box center [277, 172] width 2 height 2
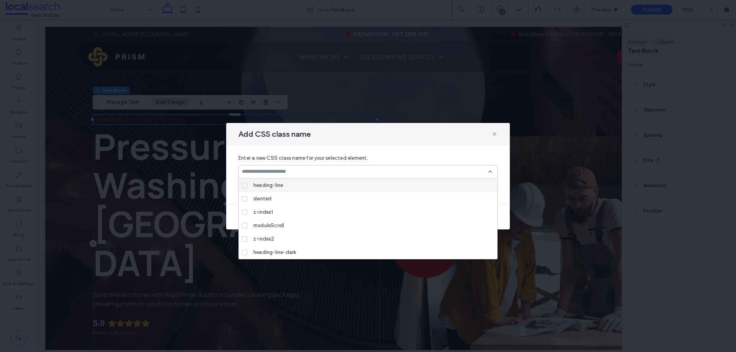
click at [489, 170] on icon at bounding box center [490, 172] width 6 height 6
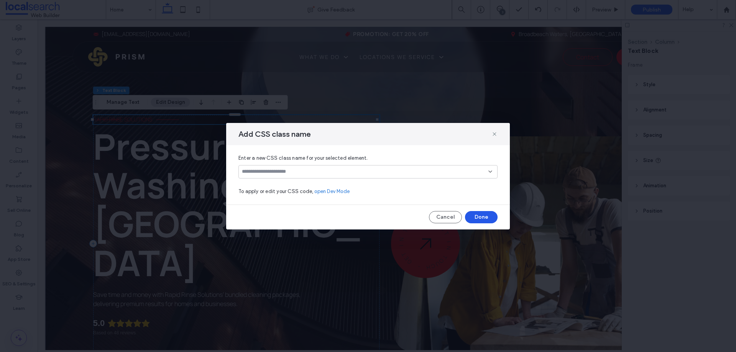
click at [483, 217] on button "Done" at bounding box center [481, 217] width 33 height 12
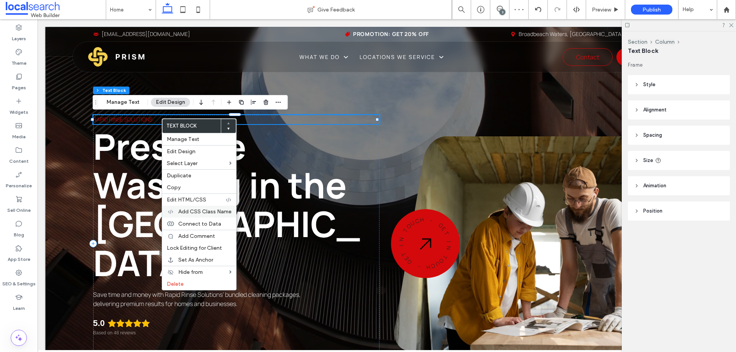
click at [214, 212] on span "Add CSS Class Name" at bounding box center [204, 212] width 53 height 7
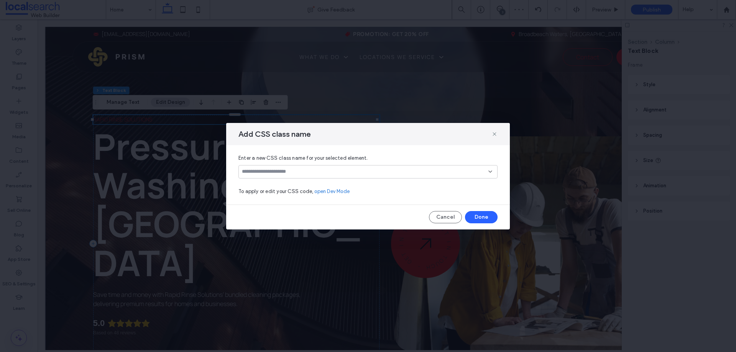
click at [330, 175] on input at bounding box center [365, 172] width 246 height 6
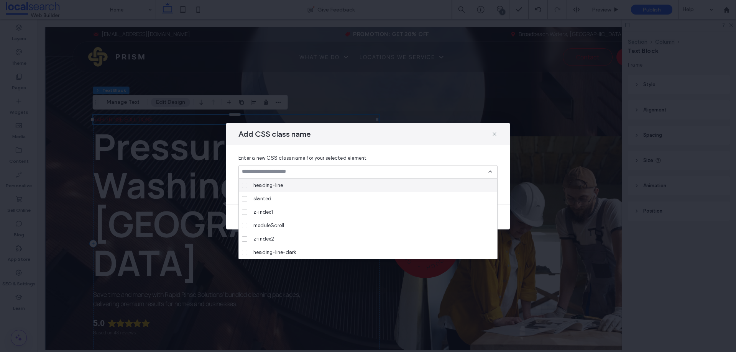
click at [296, 187] on div "heading-line" at bounding box center [370, 185] width 241 height 13
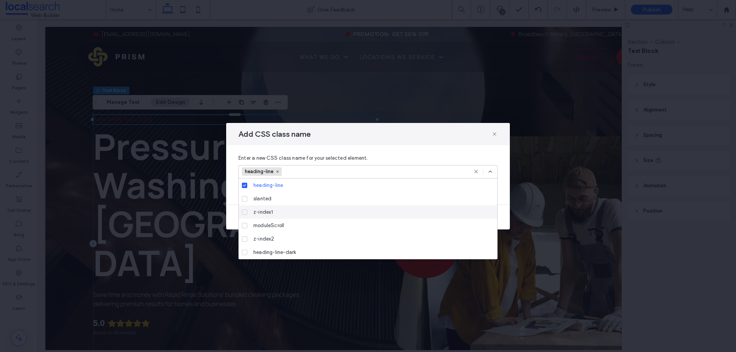
click at [490, 172] on icon at bounding box center [490, 172] width 6 height 6
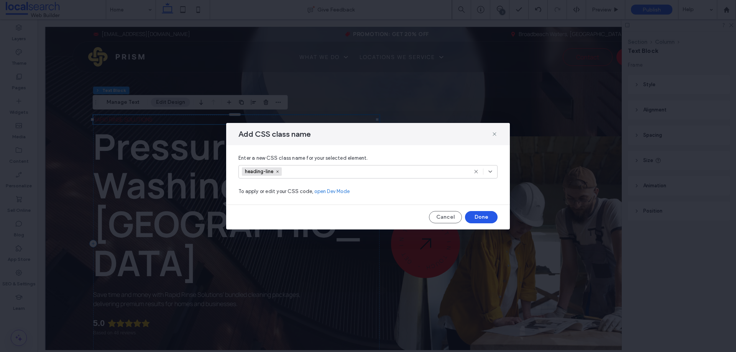
click at [487, 213] on button "Done" at bounding box center [481, 217] width 33 height 12
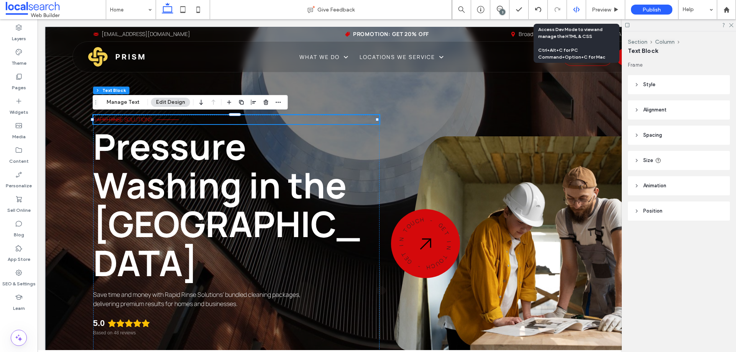
click at [581, 6] on div at bounding box center [576, 9] width 19 height 19
click at [577, 6] on div at bounding box center [576, 9] width 19 height 19
click at [574, 13] on div at bounding box center [576, 9] width 19 height 19
click at [576, 11] on use at bounding box center [576, 10] width 6 height 6
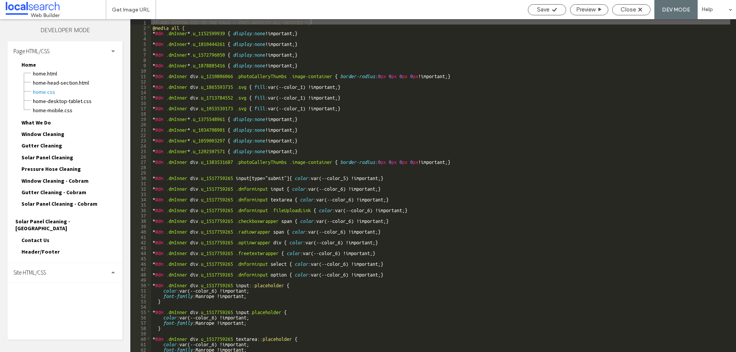
click at [56, 263] on div "Site HTML/CSS" at bounding box center [65, 272] width 115 height 19
click at [45, 302] on span "site.css" at bounding box center [79, 306] width 87 height 8
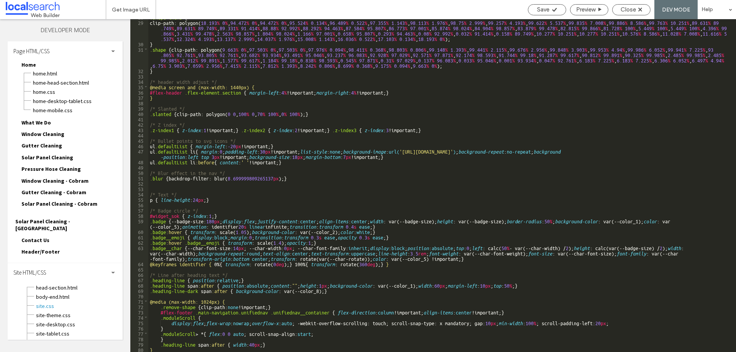
scroll to position [155, 0]
click at [626, 10] on span "Close" at bounding box center [628, 9] width 15 height 7
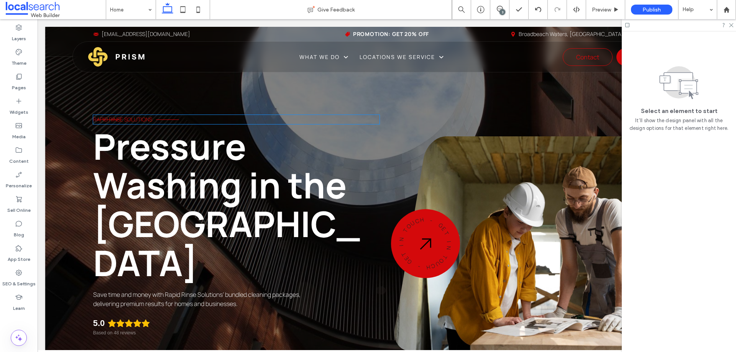
click at [133, 119] on span "Rapid Rinse Solutions" at bounding box center [122, 119] width 59 height 7
click at [133, 119] on div "Rapid Rinse Solutions" at bounding box center [236, 119] width 286 height 9
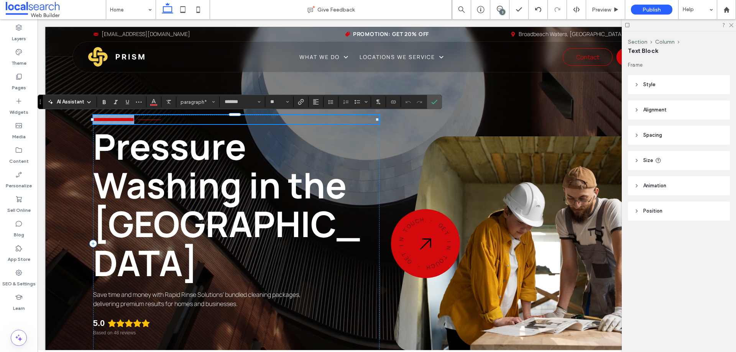
drag, startPoint x: 152, startPoint y: 120, endPoint x: 145, endPoint y: 118, distance: 7.1
click at [93, 120] on div "**********" at bounding box center [386, 223] width 683 height 392
copy span "**********"
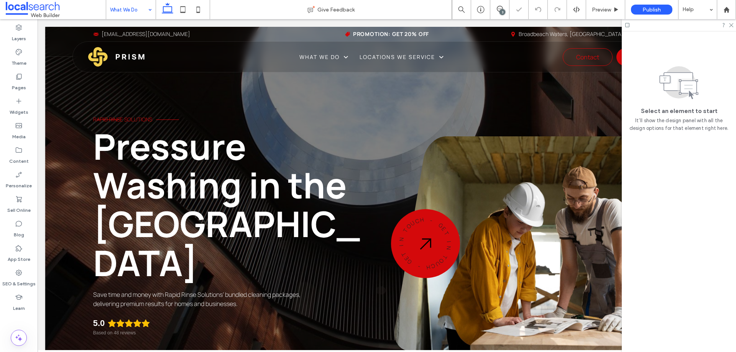
click at [141, 13] on input at bounding box center [129, 9] width 38 height 19
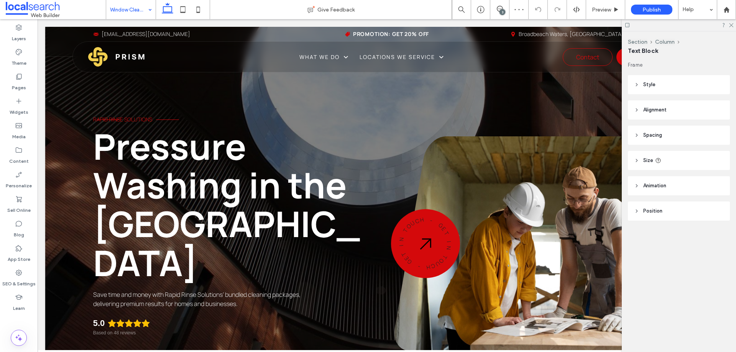
type input "*******"
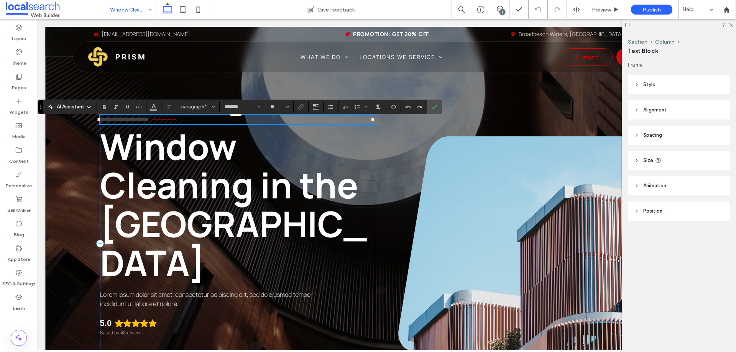
click at [149, 120] on span "**********" at bounding box center [124, 120] width 49 height 6
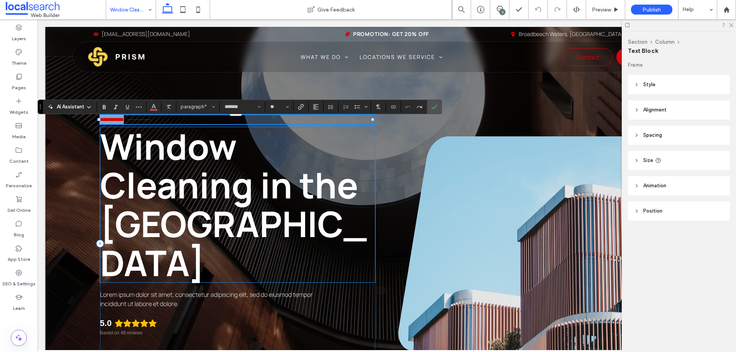
type input "**"
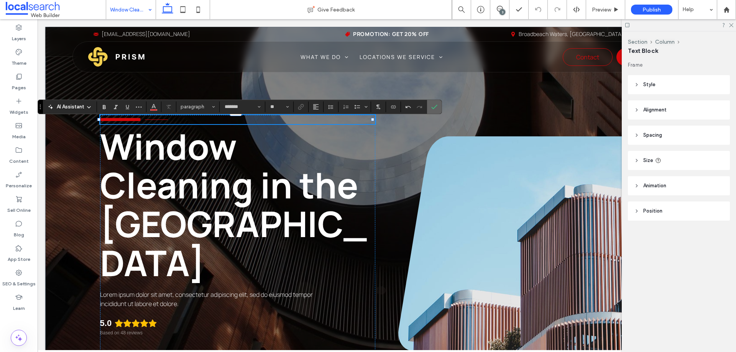
drag, startPoint x: 437, startPoint y: 108, endPoint x: 241, endPoint y: 98, distance: 196.1
click at [437, 108] on icon "Confirm" at bounding box center [434, 107] width 6 height 6
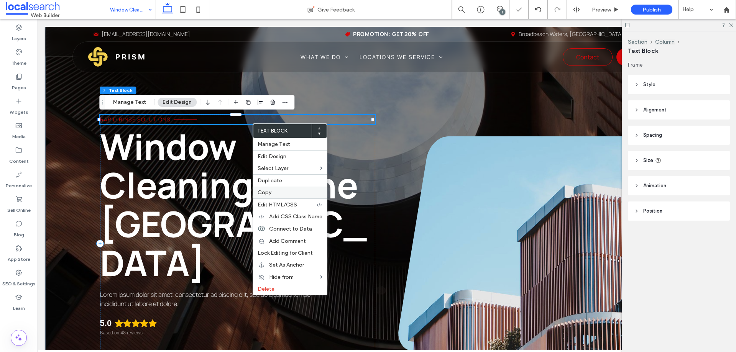
click at [275, 191] on label "Copy" at bounding box center [290, 192] width 65 height 7
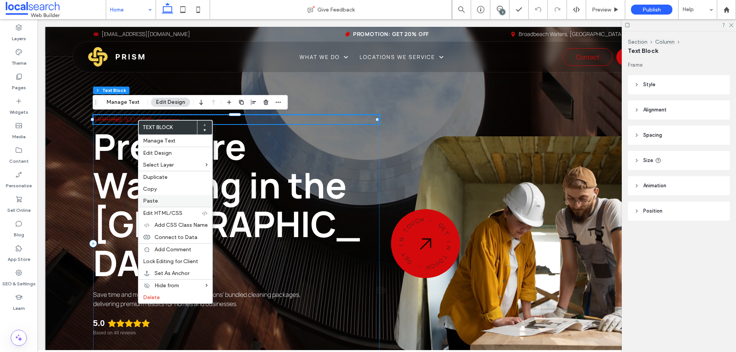
click at [157, 202] on span "Paste" at bounding box center [150, 201] width 15 height 7
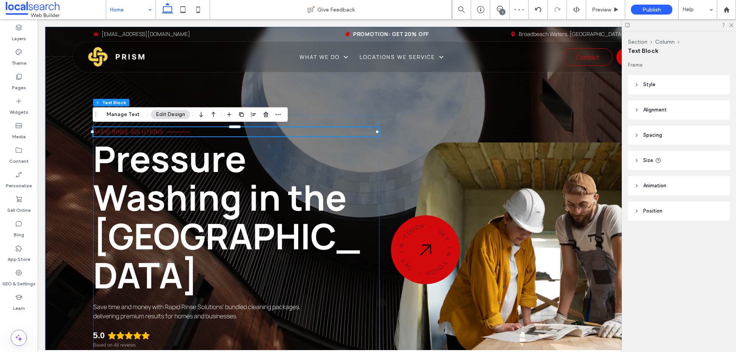
click at [305, 107] on div "Rapid Rinse Solutions Rapid Rinse Solutions Pressure Washing in the Goulburn Va…" at bounding box center [386, 229] width 683 height 404
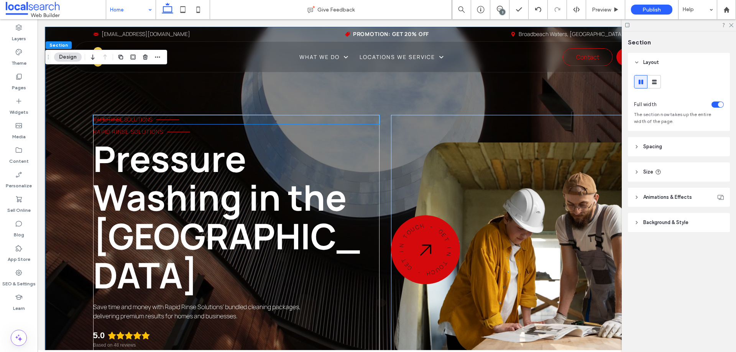
click at [299, 119] on p "Rapid Rinse Solutions" at bounding box center [236, 119] width 286 height 9
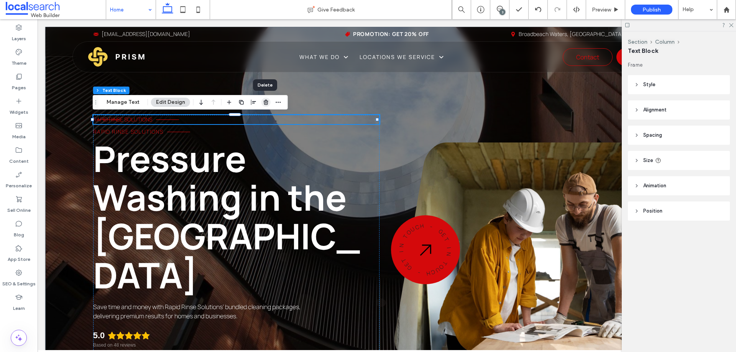
click at [263, 103] on icon "button" at bounding box center [266, 102] width 6 height 6
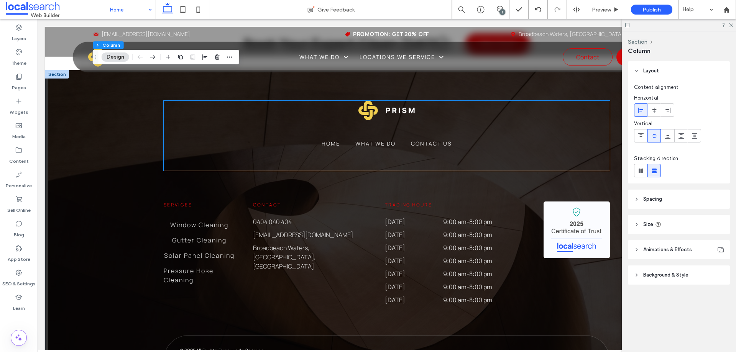
scroll to position [2227, 0]
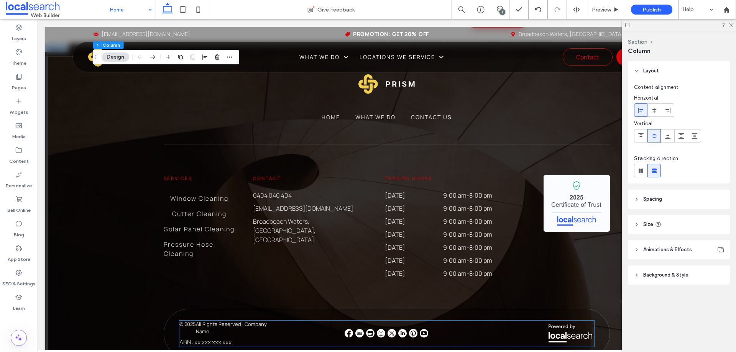
click at [378, 329] on link at bounding box center [382, 333] width 10 height 9
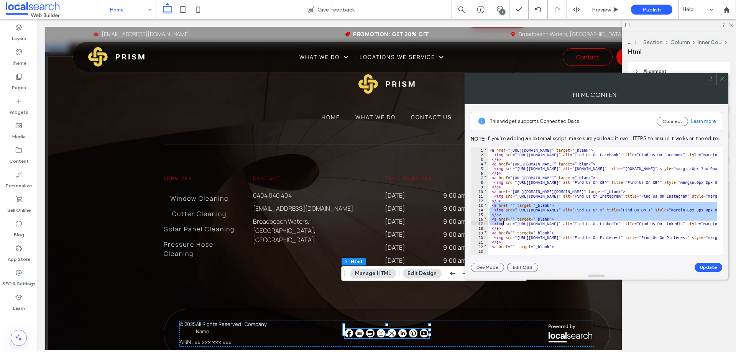
scroll to position [8, 0]
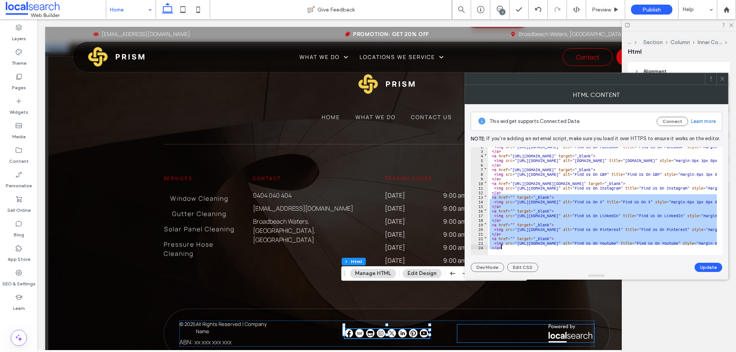
drag, startPoint x: 529, startPoint y: 224, endPoint x: 537, endPoint y: 287, distance: 63.5
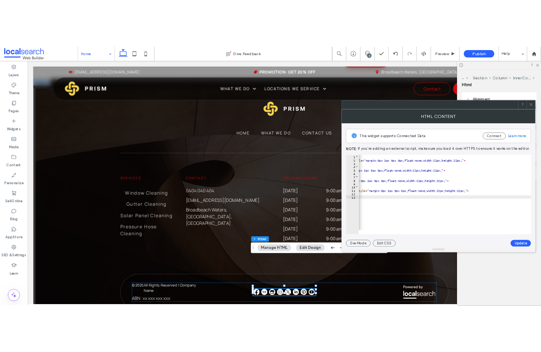
scroll to position [0, 205]
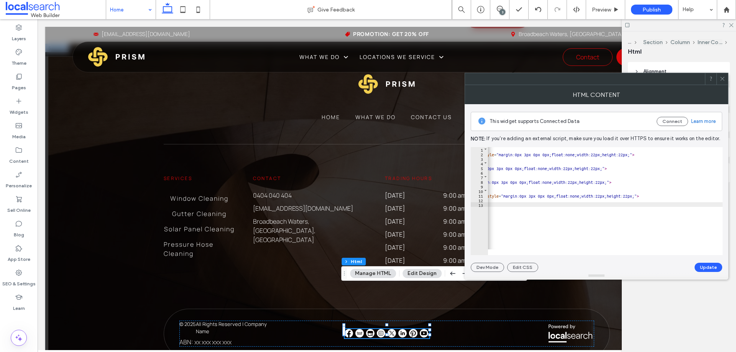
click at [613, 194] on div "< a href = "https://www.facebook.com/profile.php?id=61560498096229" target = "_…" at bounding box center [553, 203] width 541 height 112
type textarea "**"
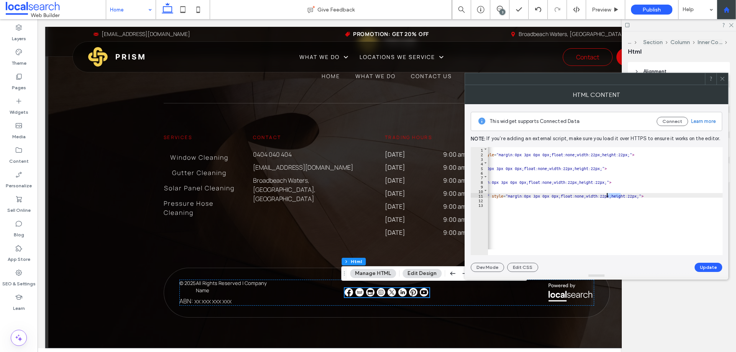
scroll to position [2227, 0]
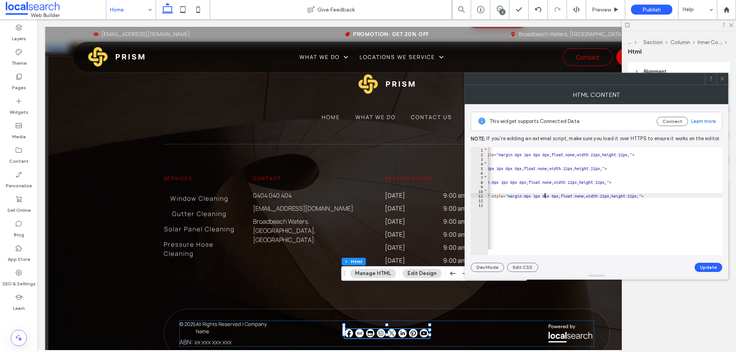
click at [545, 197] on div "< a href = "https://www.facebook.com/profile.php?id=61560498096229" target = "_…" at bounding box center [553, 203] width 541 height 112
click at [614, 196] on div "< a href = "https://www.facebook.com/profile.php?id=61560498096229" target = "_…" at bounding box center [553, 203] width 541 height 112
click at [544, 195] on div "< a href = "https://www.facebook.com/profile.php?id=61560498096229" target = "_…" at bounding box center [553, 203] width 541 height 112
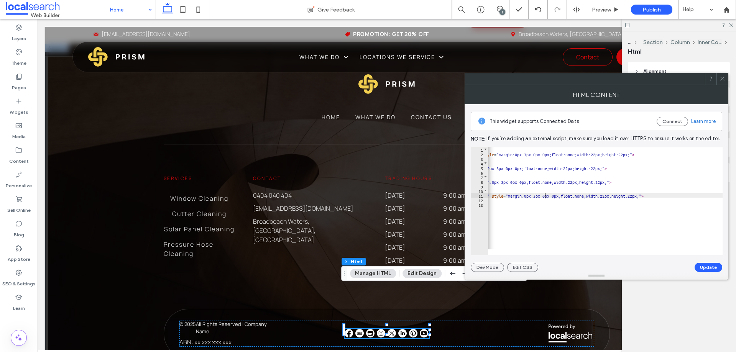
click at [544, 195] on div "< a href = "https://www.facebook.com/profile.php?id=61560498096229" target = "_…" at bounding box center [553, 203] width 541 height 112
click at [708, 266] on button "Update" at bounding box center [709, 267] width 28 height 9
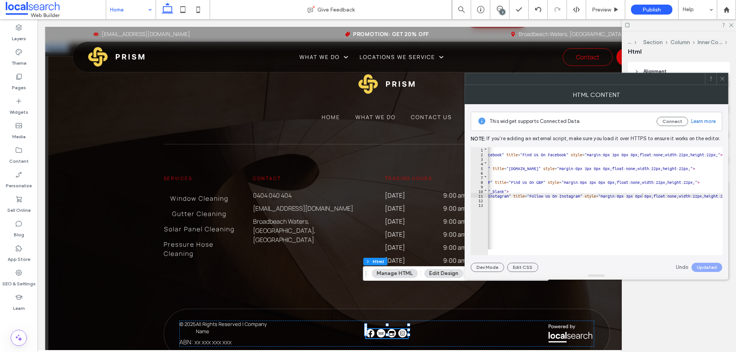
scroll to position [0, 0]
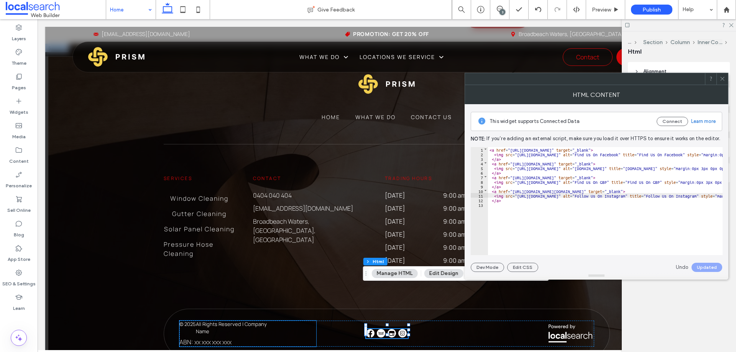
click at [258, 321] on span "All Rights Reserved | Company Name" at bounding box center [238, 328] width 85 height 15
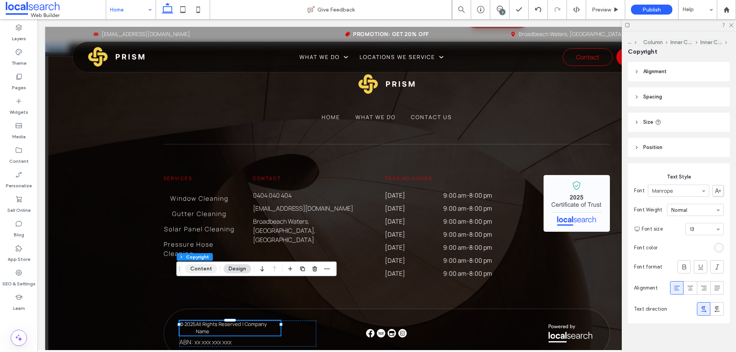
click at [205, 265] on button "Content" at bounding box center [201, 268] width 32 height 9
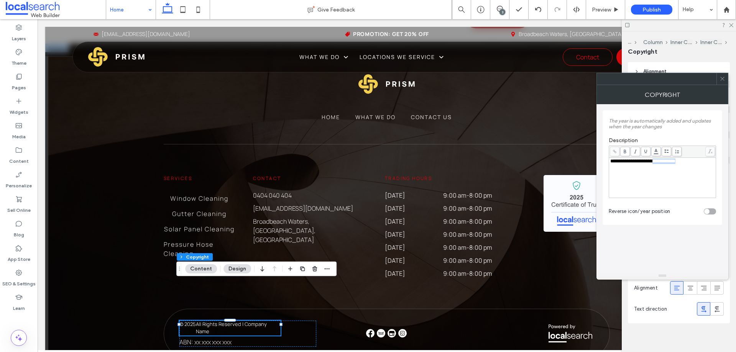
drag, startPoint x: 702, startPoint y: 168, endPoint x: 659, endPoint y: 162, distance: 42.9
click at [659, 162] on div "**********" at bounding box center [662, 178] width 105 height 38
click at [727, 80] on div at bounding box center [721, 78] width 11 height 11
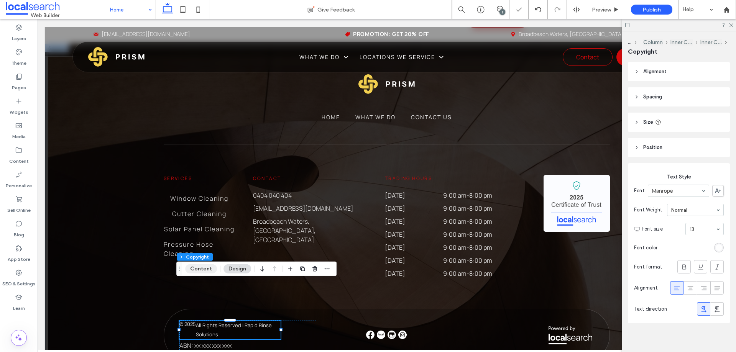
click at [206, 273] on button "Content" at bounding box center [201, 268] width 32 height 9
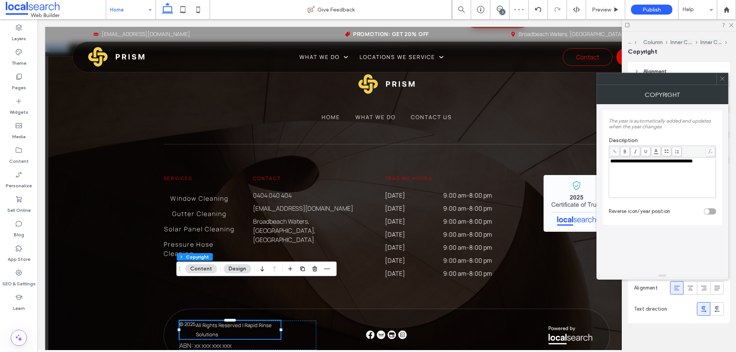
click at [659, 161] on span "**********" at bounding box center [651, 161] width 82 height 5
click at [721, 80] on icon at bounding box center [722, 79] width 6 height 6
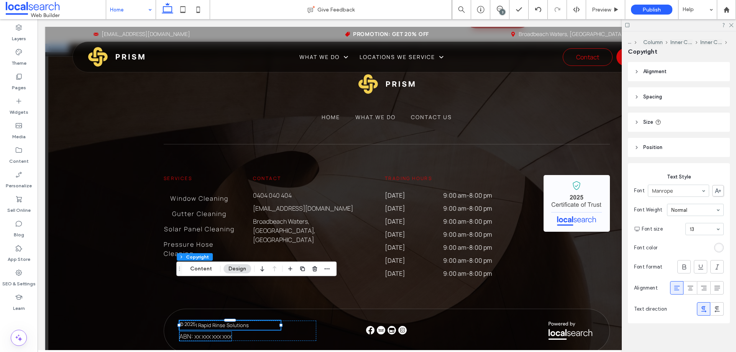
click at [212, 332] on span "ABN: xx xxx xxx xxx" at bounding box center [205, 336] width 52 height 8
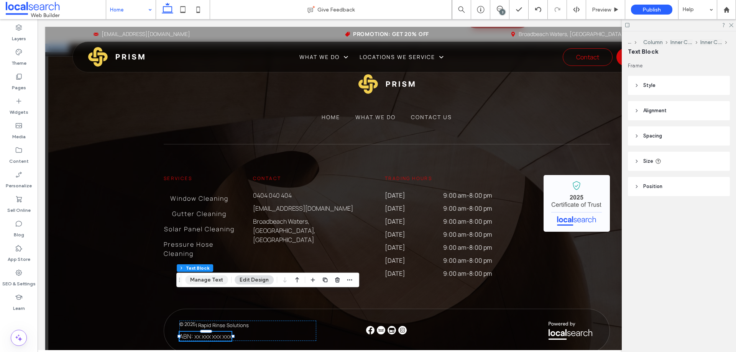
click at [216, 281] on button "Manage Text" at bounding box center [206, 280] width 43 height 9
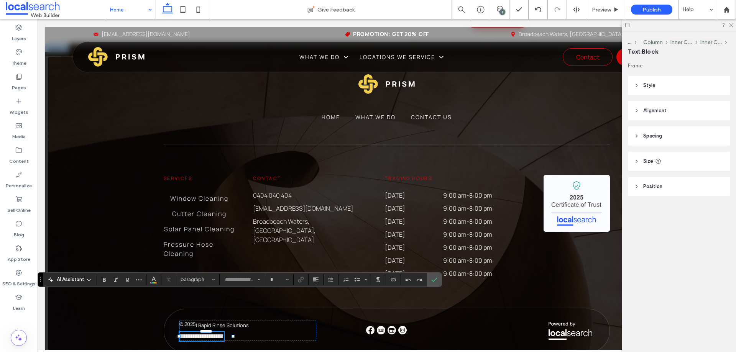
type input "*******"
type input "**"
click at [191, 333] on span "**********" at bounding box center [201, 336] width 44 height 6
drag, startPoint x: 191, startPoint y: 297, endPoint x: 238, endPoint y: 298, distance: 46.8
click at [238, 321] on div "**********" at bounding box center [247, 331] width 137 height 20
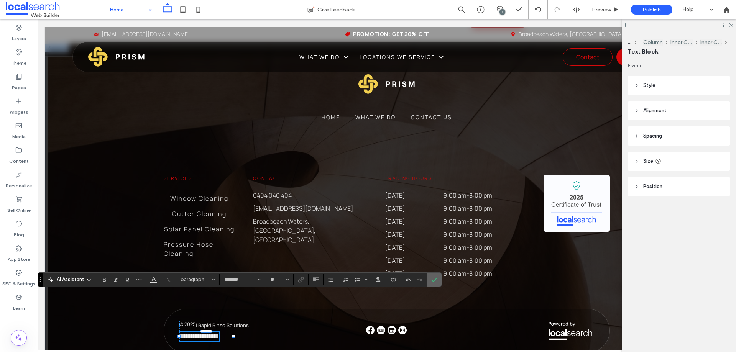
click at [436, 279] on use "Confirm" at bounding box center [435, 280] width 6 height 5
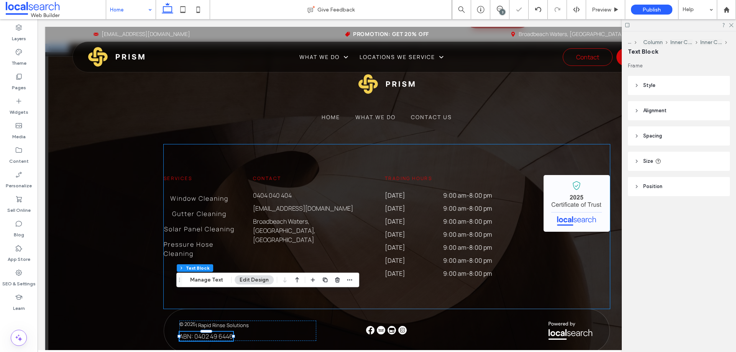
click at [347, 241] on div "Services Window Cleaning Gutter Cleaning Solar Panel Cleaning Pressure Hose Cle…" at bounding box center [387, 227] width 446 height 164
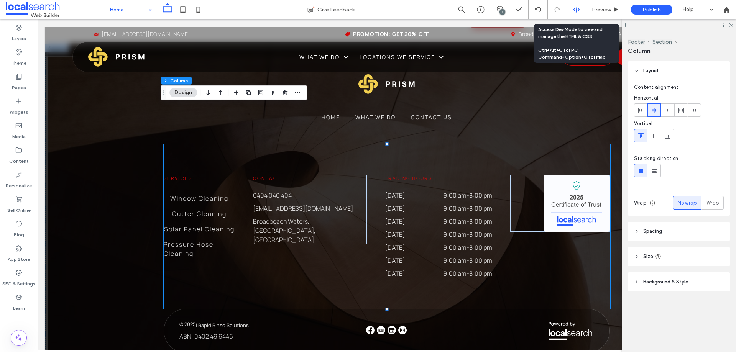
click at [576, 11] on icon at bounding box center [576, 9] width 7 height 7
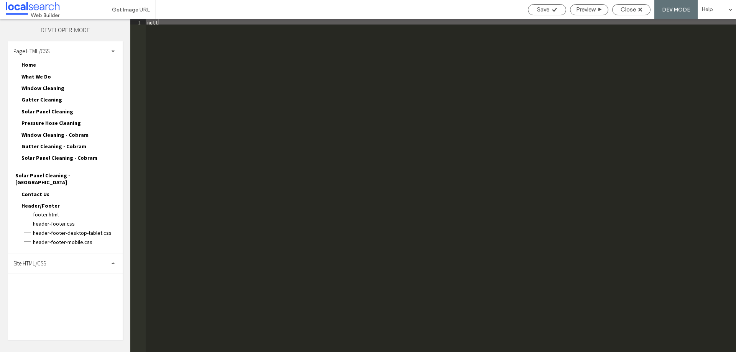
drag, startPoint x: 83, startPoint y: 246, endPoint x: 79, endPoint y: 251, distance: 6.5
click at [83, 254] on div "Site HTML/CSS" at bounding box center [65, 263] width 115 height 19
click at [46, 293] on span "site.css" at bounding box center [79, 297] width 87 height 8
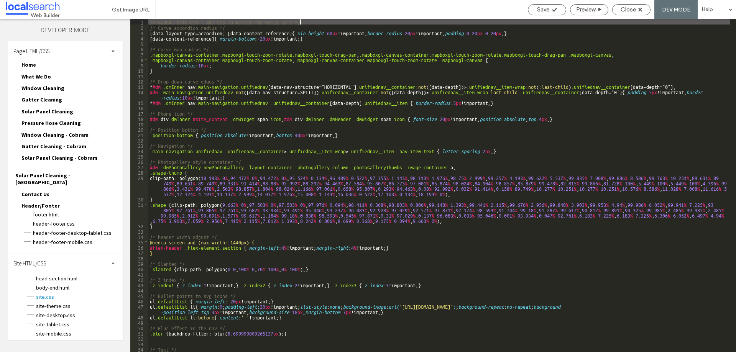
click at [249, 207] on div "/* GLOBAL SITE CSS - ADD CSS TO AFFECT THE WHOLE SITE */ /* Curve accordion rad…" at bounding box center [439, 191] width 582 height 344
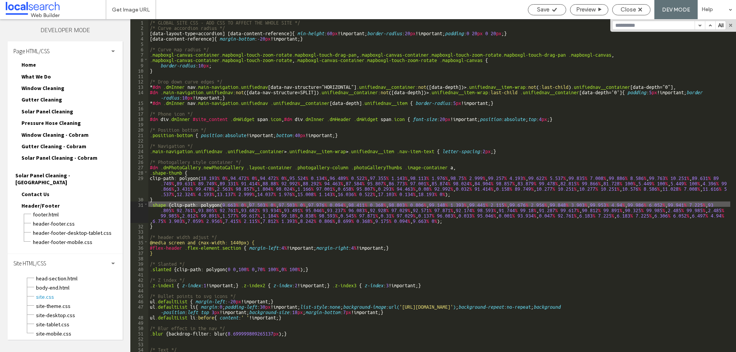
type input "**********"
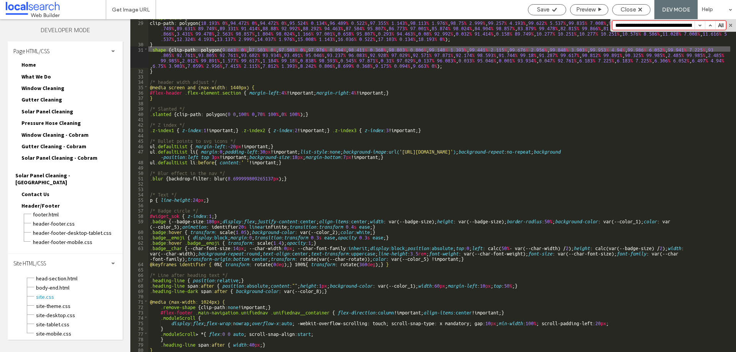
type input "**********"
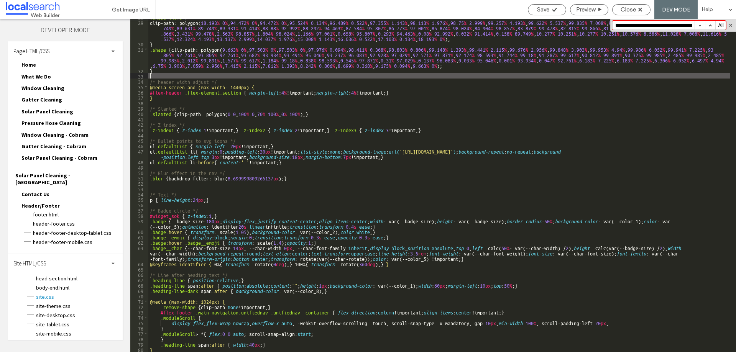
click at [163, 74] on div ".shape-thumb { clip-path: polygon( 18.193 % 0 % , 94.472 % 0 % , 94.472 % 0 % ,…" at bounding box center [439, 186] width 582 height 344
paste textarea
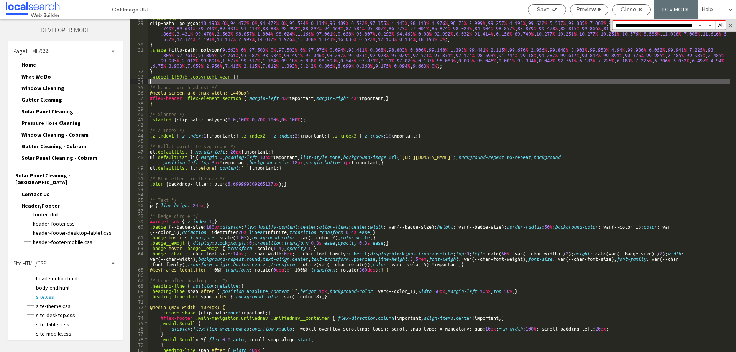
click at [236, 79] on div ".shape-thumb { clip-path: polygon( 18.193 % 0 % , 94.472 % 0 % , 94.472 % 0 % ,…" at bounding box center [439, 186] width 582 height 344
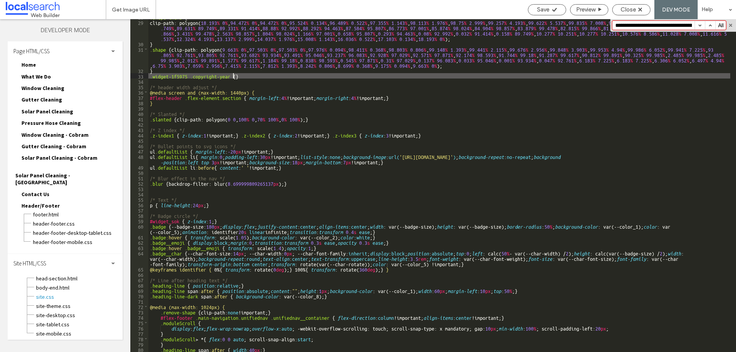
click at [234, 76] on div ".shape-thumb { clip-path: polygon( 18.193 % 0 % , 94.472 % 0 % , 94.472 % 0 % ,…" at bounding box center [439, 186] width 582 height 344
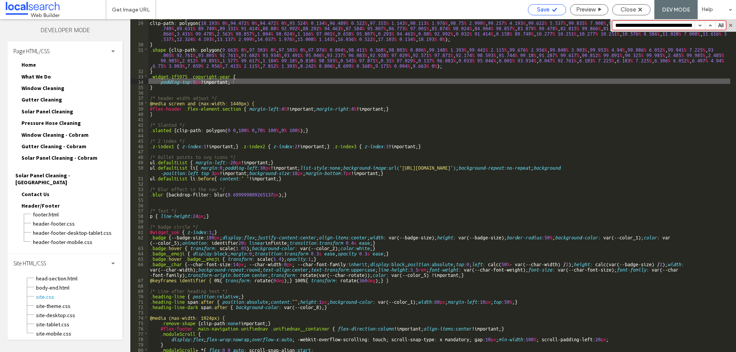
click at [542, 11] on span "Save" at bounding box center [543, 9] width 12 height 7
click at [198, 81] on div ".shape-thumb { clip-path: polygon( 18.193 % 0 % , 94.472 % 0 % , 94.472 % 0 % ,…" at bounding box center [439, 186] width 582 height 344
click at [536, 5] on div "Save" at bounding box center [547, 9] width 38 height 11
click at [197, 80] on div ".shape-thumb { clip-path: polygon( 18.193 % 0 % , 94.472 % 0 % , 94.472 % 0 % ,…" at bounding box center [439, 186] width 582 height 344
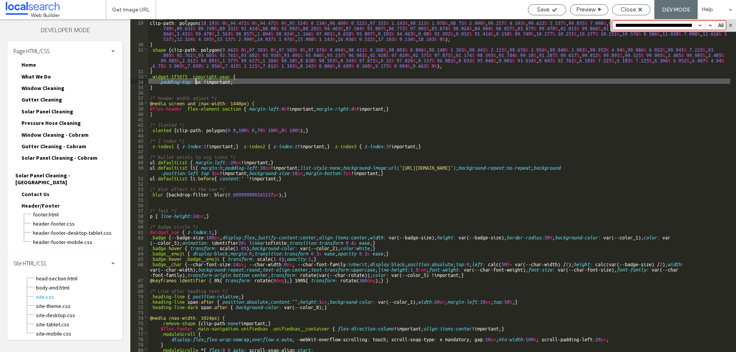
type textarea "**"
click at [548, 11] on span "Save" at bounding box center [543, 9] width 12 height 7
click at [548, 11] on div at bounding box center [368, 176] width 736 height 352
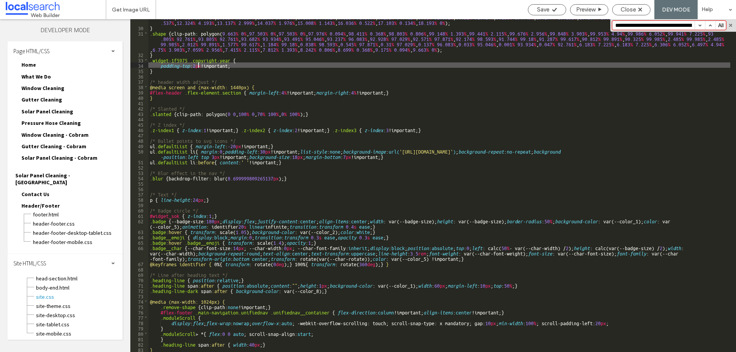
scroll to position [171, 0]
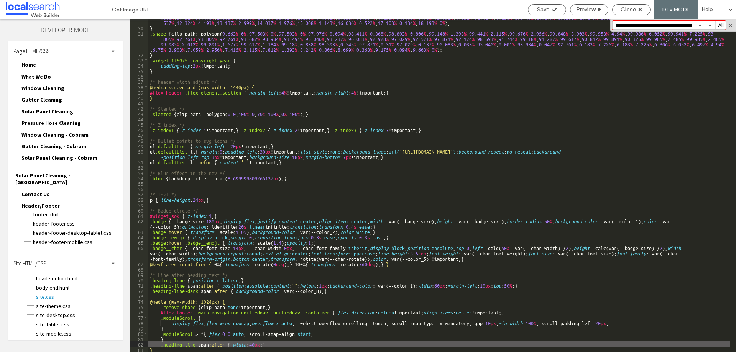
click at [301, 343] on div "clip-path: polygon( 18.193 % 0 % , 94.472 % 0 % , 94.472 % 0 % , 95.524 % 0.134…" at bounding box center [439, 183] width 582 height 360
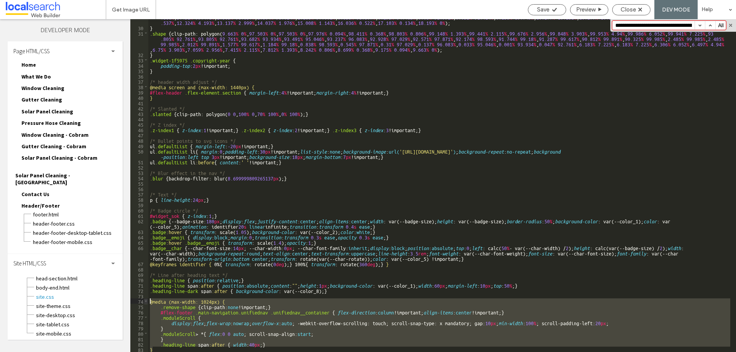
drag, startPoint x: 158, startPoint y: 348, endPoint x: 148, endPoint y: 302, distance: 46.7
click at [148, 302] on div "** 29 30 31 32 33 34 35 36 37 38 39 40 41 42 43 44 45 46 47 48 49 50 51 52 53 5…" at bounding box center [433, 185] width 606 height 333
click at [315, 339] on div "clip-path: polygon( 18.193 % 0 % , 94.472 % 0 % , 94.472 % 0 % , 95.524 % 0.134…" at bounding box center [439, 185] width 582 height 333
drag, startPoint x: 157, startPoint y: 350, endPoint x: 146, endPoint y: 303, distance: 48.5
click at [146, 303] on div "** 29 30 31 32 33 34 35 36 37 38 39 40 41 42 43 44 45 46 47 48 49 50 51 52 53 5…" at bounding box center [433, 185] width 606 height 333
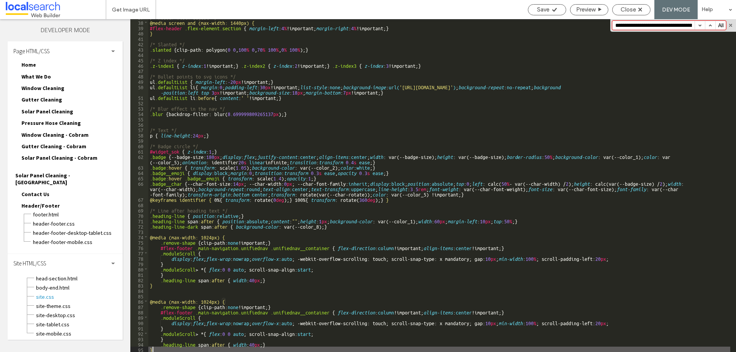
scroll to position [236, 0]
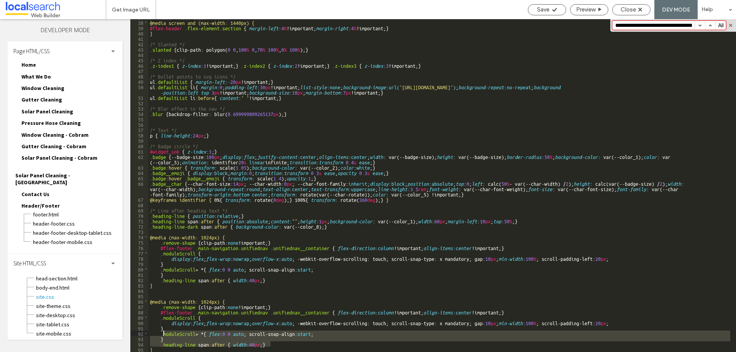
drag, startPoint x: 272, startPoint y: 346, endPoint x: 163, endPoint y: 332, distance: 109.8
click at [163, 332] on div "/* header width adjust */ @media screen and (max-width: 1440px) { #flex-header …" at bounding box center [439, 186] width 582 height 344
click at [474, 246] on div "/* header width adjust */ @media screen and (max-width: 1440px) { #flex-header …" at bounding box center [439, 186] width 582 height 344
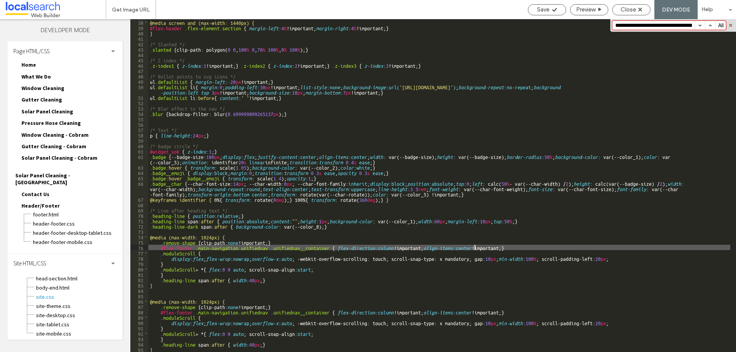
click at [474, 246] on div "/* header width adjust */ @media screen and (max-width: 1440px) { #flex-header …" at bounding box center [439, 186] width 582 height 344
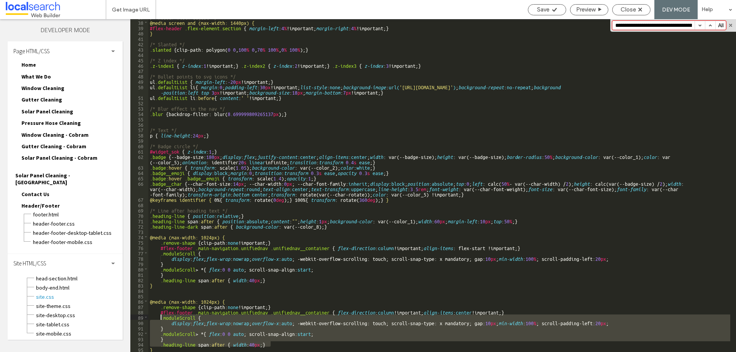
drag, startPoint x: 281, startPoint y: 345, endPoint x: 161, endPoint y: 317, distance: 123.1
click at [161, 317] on div "/* header width adjust */ @media screen and (max-width: 1440px) { #flex-header …" at bounding box center [439, 186] width 582 height 344
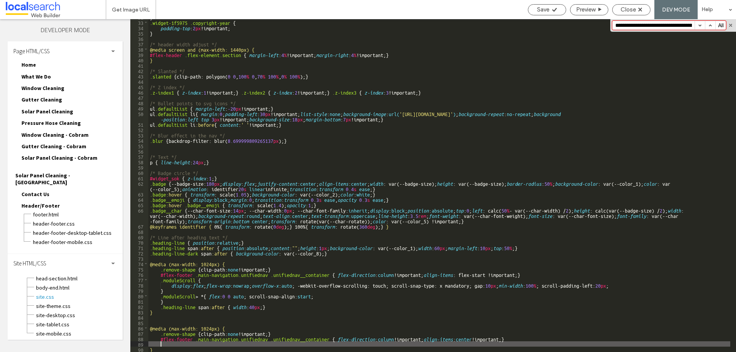
scroll to position [209, 0]
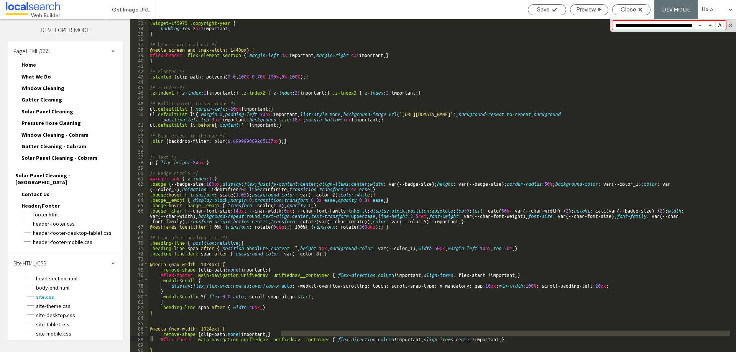
drag, startPoint x: 288, startPoint y: 332, endPoint x: 153, endPoint y: 336, distance: 134.6
click at [153, 336] on div "} .widget-1f5975 .copyright-year { padding-top : 2 px !important; } /* header w…" at bounding box center [439, 186] width 582 height 344
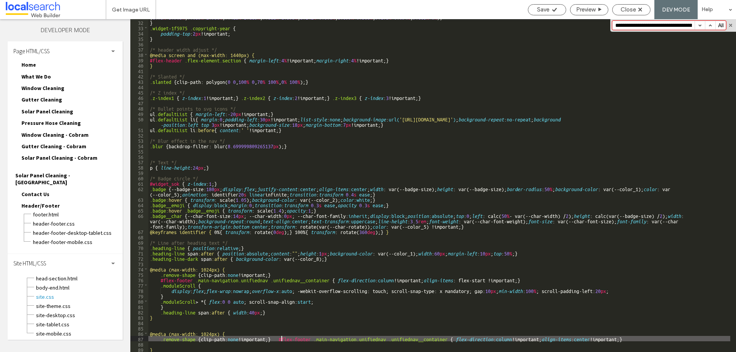
scroll to position [204, 0]
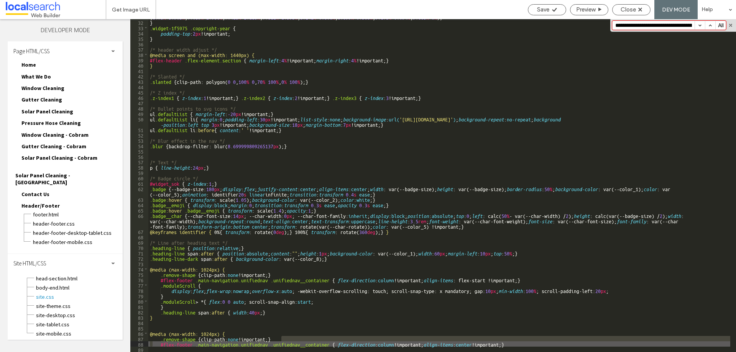
click at [282, 341] on div ".shape { clip-path: polygon( 9.663 % 0 % , 97.503 % 0 % , 97.503 % 0 % , 97.976…" at bounding box center [439, 185] width 582 height 333
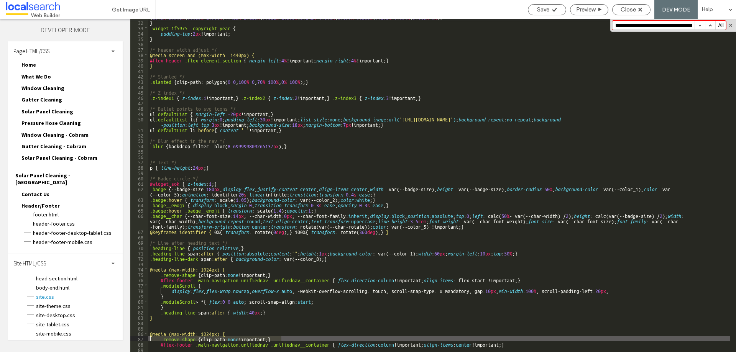
drag, startPoint x: 283, startPoint y: 339, endPoint x: 146, endPoint y: 337, distance: 136.5
click at [146, 337] on div "** 31 32 33 34 35 36 37 38 39 40 41 42 43 44 45 46 47 48 49 50 51 52 53 54 55 5…" at bounding box center [433, 185] width 606 height 333
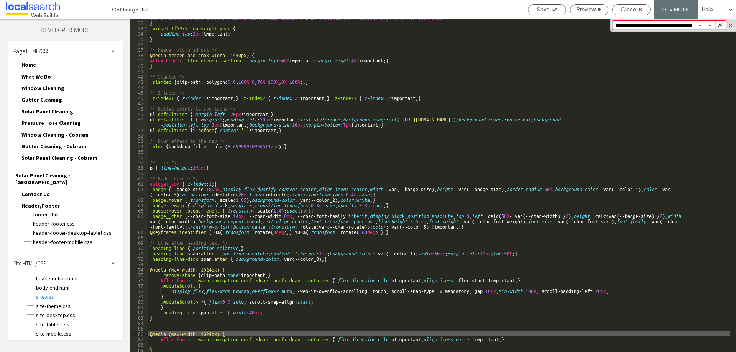
click at [472, 340] on div ".shape { clip-path: polygon( 9.663 % 0 % , 97.503 % 0 % , 97.503 % 0 % , 97.976…" at bounding box center [439, 178] width 582 height 360
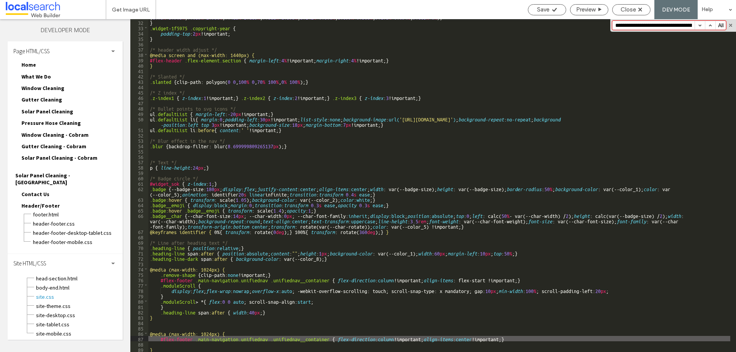
click at [201, 333] on div ".shape { clip-path: polygon( 9.663 % 0 % , 97.503 % 0 % , 97.503 % 0 % , 97.976…" at bounding box center [439, 178] width 582 height 360
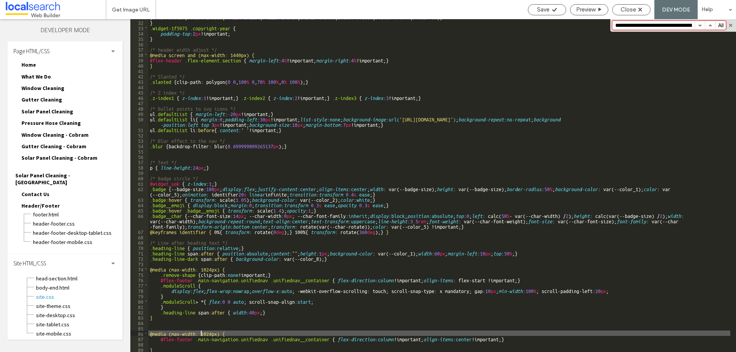
click at [201, 333] on div ".shape { clip-path: polygon( 9.663 % 0 % , 97.503 % 0 % , 97.503 % 0 % , 97.976…" at bounding box center [439, 178] width 582 height 360
click at [207, 335] on div ".shape { clip-path: polygon( 9.663 % 0 % , 97.503 % 0 % , 97.503 % 0 % , 97.976…" at bounding box center [439, 185] width 582 height 333
click at [207, 335] on div ".shape { clip-path: polygon( 9.663 % 0 % , 97.503 % 0 % , 97.503 % 0 % , 97.976…" at bounding box center [439, 178] width 582 height 360
type textarea "**"
click at [530, 10] on div "Save" at bounding box center [547, 9] width 38 height 7
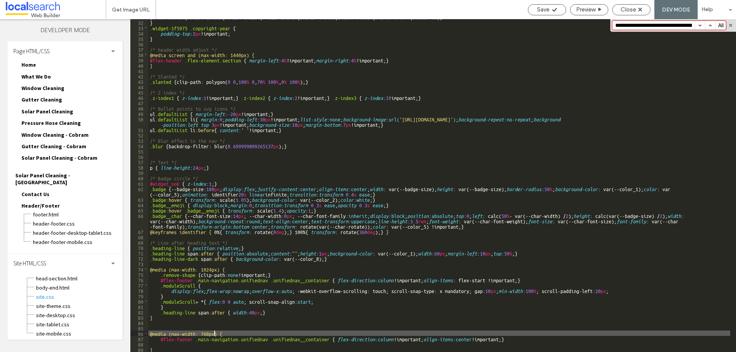
click at [537, 10] on span "Save" at bounding box center [543, 9] width 12 height 7
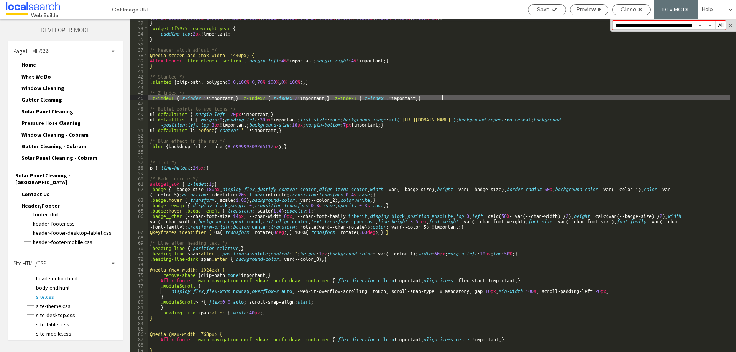
click at [442, 95] on div ".shape { clip-path: polygon( 9.663 % 0 % , 97.503 % 0 % , 97.503 % 0 % , 97.976…" at bounding box center [439, 178] width 582 height 360
paste input "**********"
type input "**********"
click at [60, 302] on span "site-theme.css" at bounding box center [79, 306] width 87 height 8
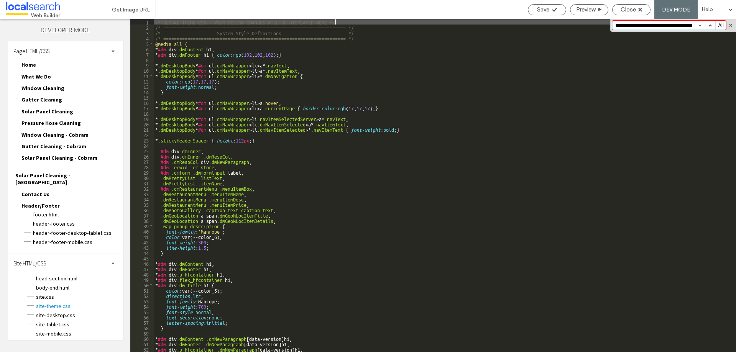
scroll to position [0, 0]
click at [660, 30] on div "**********" at bounding box center [673, 25] width 126 height 13
click at [652, 27] on input "**********" at bounding box center [654, 25] width 82 height 8
click at [57, 220] on span "header-footer.css" at bounding box center [78, 224] width 90 height 8
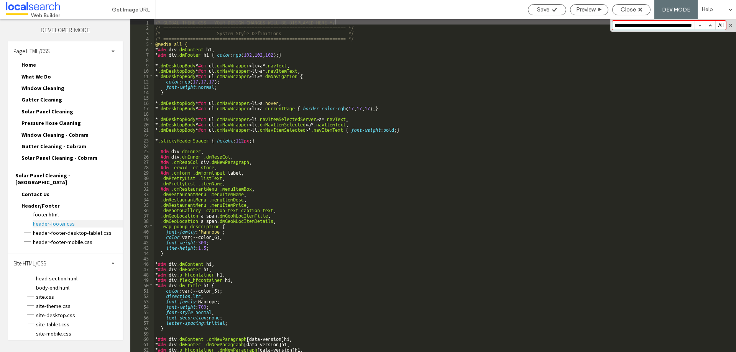
scroll to position [0, 0]
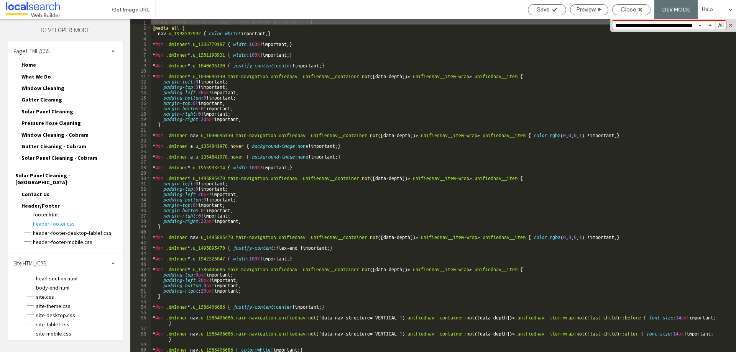
click at [670, 27] on input "**********" at bounding box center [654, 25] width 82 height 8
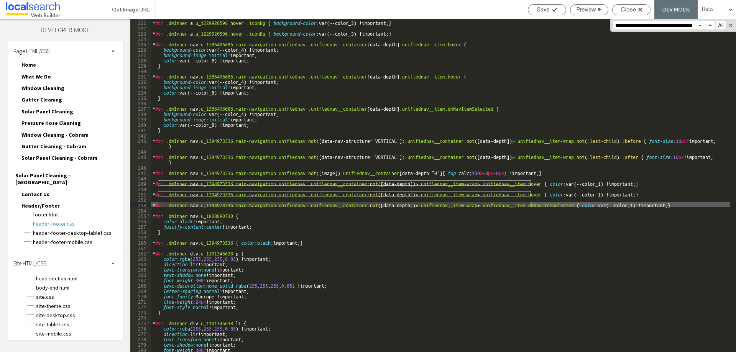
scroll to position [1766, 0]
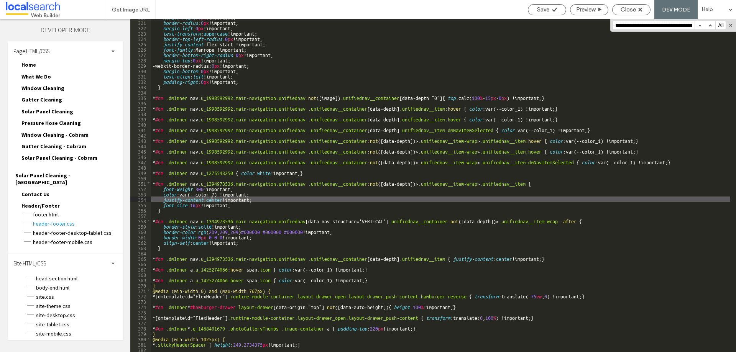
click at [211, 200] on div "margin-right : 0 px !important; border-radius : 0 px !important; margin-left : …" at bounding box center [440, 186] width 579 height 344
click at [225, 200] on div "margin-right : 0 px !important; border-radius : 0 px !important; margin-left : …" at bounding box center [440, 186] width 579 height 344
drag, startPoint x: 225, startPoint y: 198, endPoint x: 252, endPoint y: 199, distance: 27.2
click at [252, 199] on div "margin-right : 0 px !important; border-radius : 0 px !important; margin-left : …" at bounding box center [440, 186] width 579 height 344
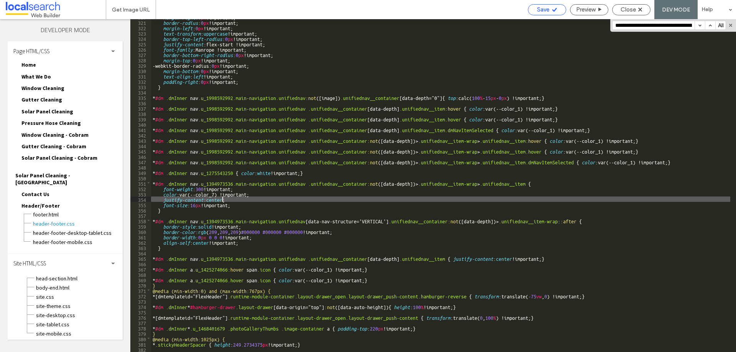
click at [542, 10] on span "Save" at bounding box center [543, 9] width 12 height 7
drag, startPoint x: 227, startPoint y: 199, endPoint x: 163, endPoint y: 199, distance: 63.6
click at [163, 199] on div "margin-right : 0 px !important; border-radius : 0 px !important; margin-left : …" at bounding box center [440, 186] width 579 height 344
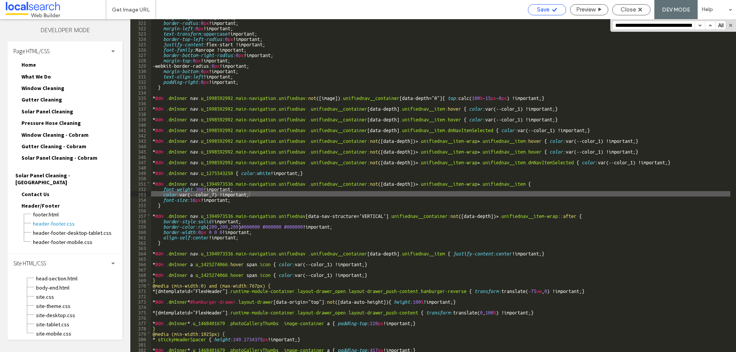
click at [544, 11] on span "Save" at bounding box center [543, 9] width 12 height 7
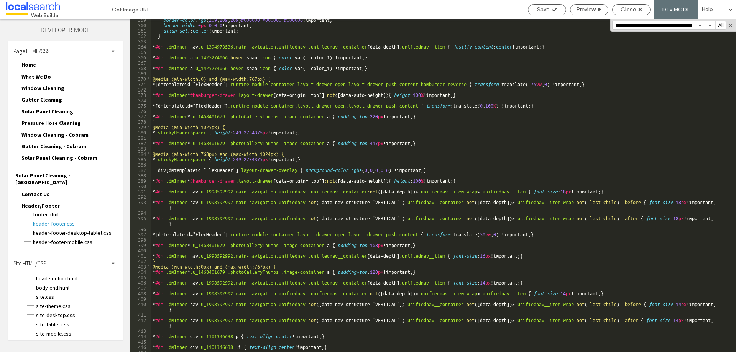
scroll to position [1973, 0]
click at [631, 25] on input "**********" at bounding box center [654, 25] width 82 height 8
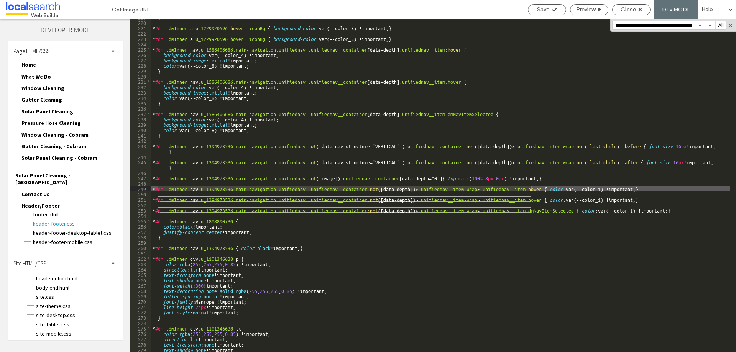
scroll to position [1213, 0]
click at [42, 293] on span "site.css" at bounding box center [79, 297] width 87 height 8
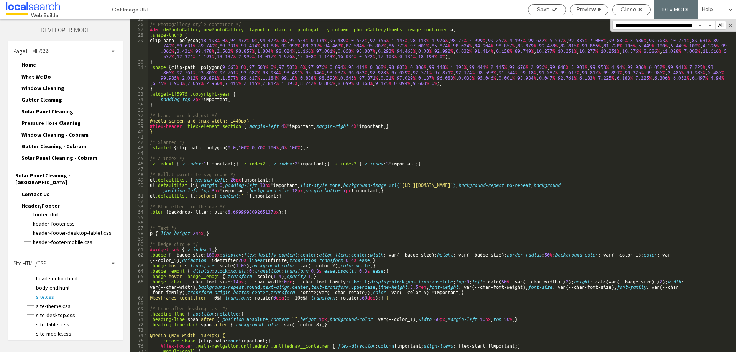
scroll to position [204, 0]
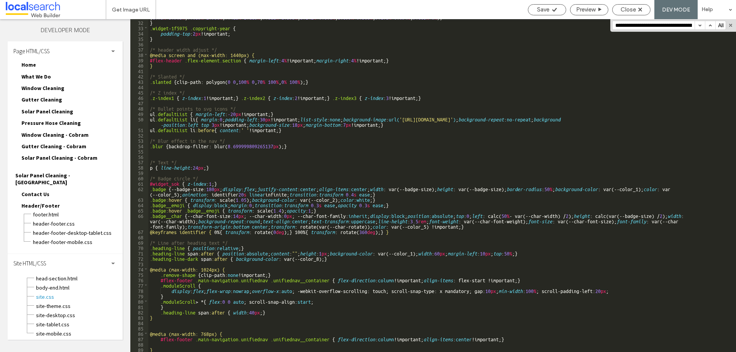
click at [471, 339] on div ".shape { clip-path: polygon( 9.663 % 0 % , 97.503 % 0 % , 97.503 % 0 % , 97.976…" at bounding box center [439, 178] width 582 height 360
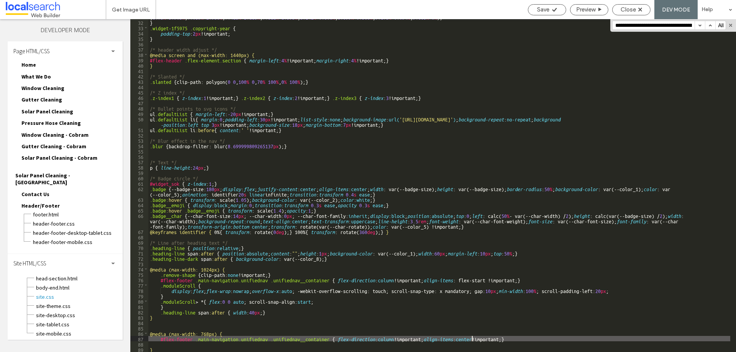
click at [471, 339] on div ".shape { clip-path: polygon( 9.663 % 0 % , 97.503 % 0 % , 97.503 % 0 % , 97.976…" at bounding box center [439, 178] width 582 height 360
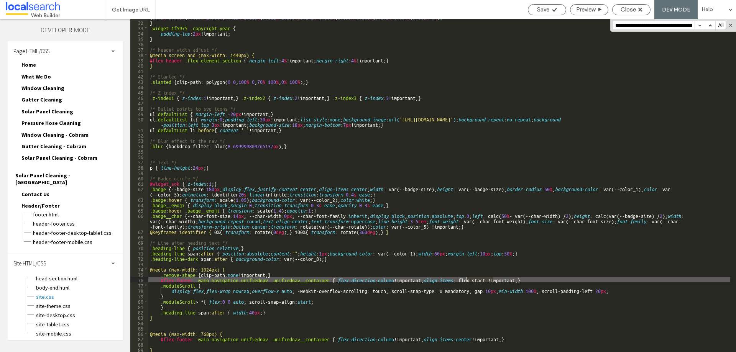
drag, startPoint x: 494, startPoint y: 279, endPoint x: 466, endPoint y: 281, distance: 28.1
click at [466, 281] on div ".shape { clip-path: polygon( 9.663 % 0 % , 97.503 % 0 % , 97.503 % 0 % , 97.976…" at bounding box center [439, 178] width 582 height 360
click at [470, 338] on div ".shape { clip-path: polygon( 9.663 % 0 % , 97.503 % 0 % , 97.503 % 0 % , 97.976…" at bounding box center [439, 178] width 582 height 360
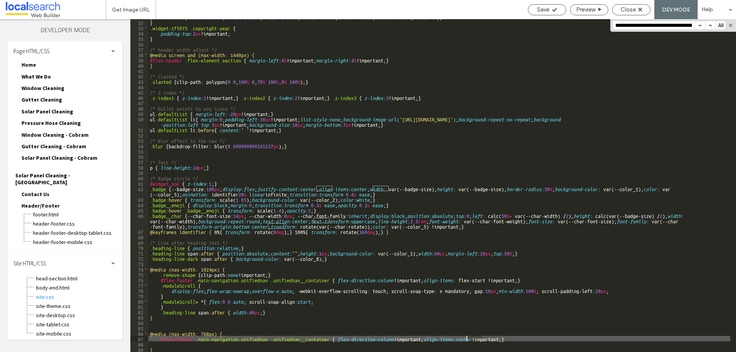
click at [470, 338] on div ".shape { clip-path: polygon( 9.663 % 0 % , 97.503 % 0 % , 97.503 % 0 % , 97.976…" at bounding box center [439, 178] width 582 height 360
click at [552, 8] on icon at bounding box center [555, 10] width 6 height 6
click at [644, 11] on div "Close" at bounding box center [632, 9] width 38 height 7
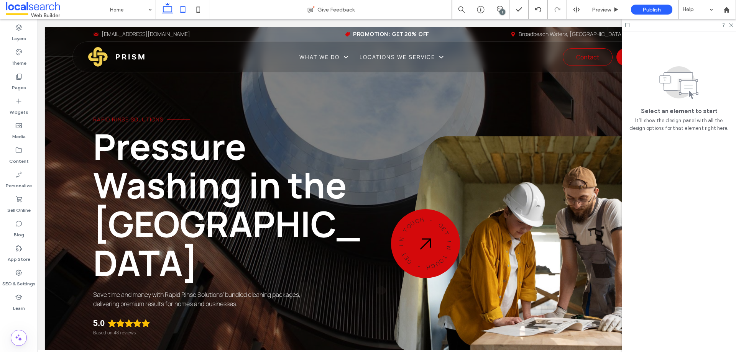
click at [184, 11] on icon at bounding box center [182, 9] width 15 height 15
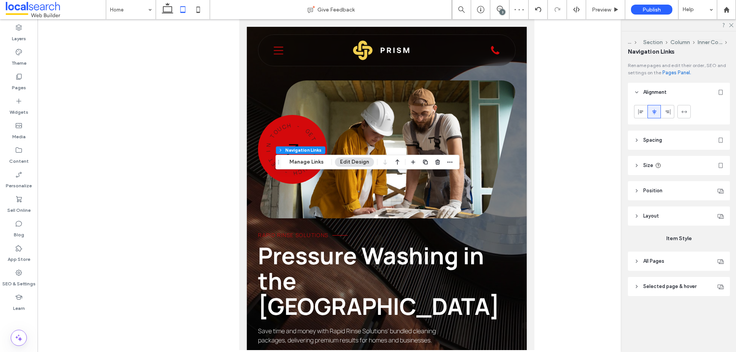
type input "***"
type input "****"
click at [638, 111] on icon at bounding box center [641, 112] width 6 height 6
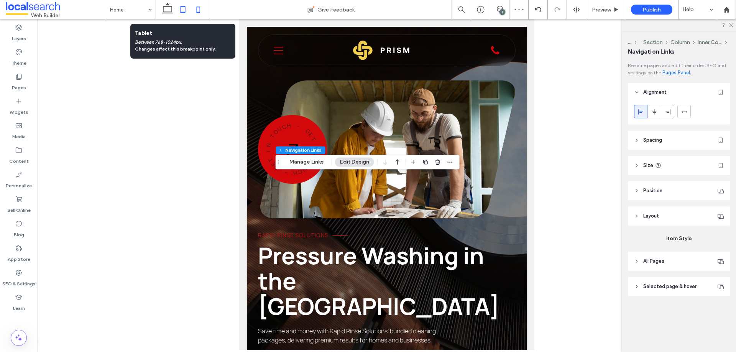
click at [197, 11] on icon at bounding box center [198, 9] width 15 height 15
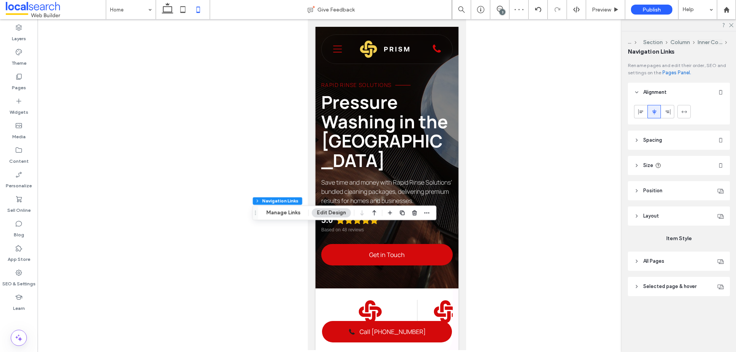
type input "***"
click at [655, 110] on icon at bounding box center [654, 112] width 6 height 6
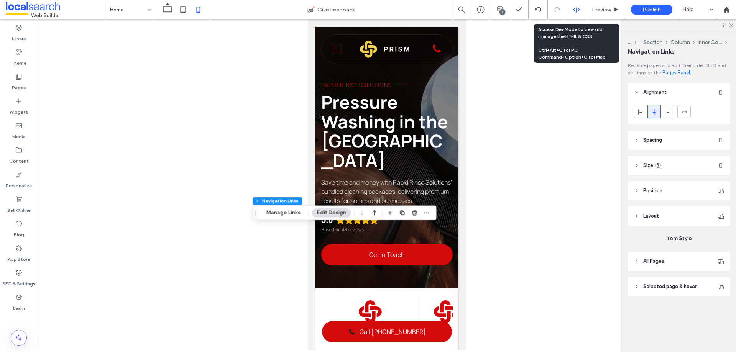
click at [571, 11] on div at bounding box center [576, 9] width 19 height 7
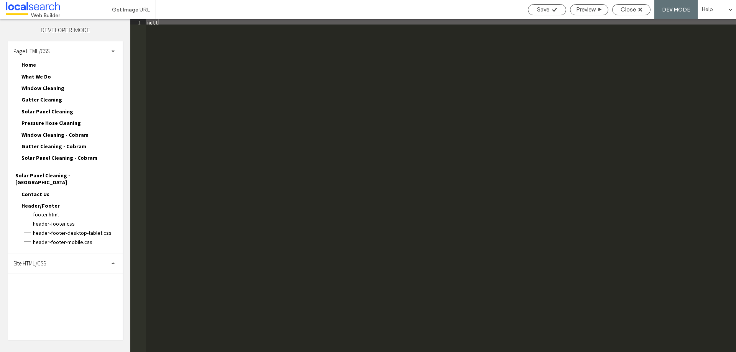
click at [62, 257] on div "Site HTML/CSS" at bounding box center [65, 263] width 115 height 19
click at [56, 293] on span "site.css" at bounding box center [79, 297] width 87 height 8
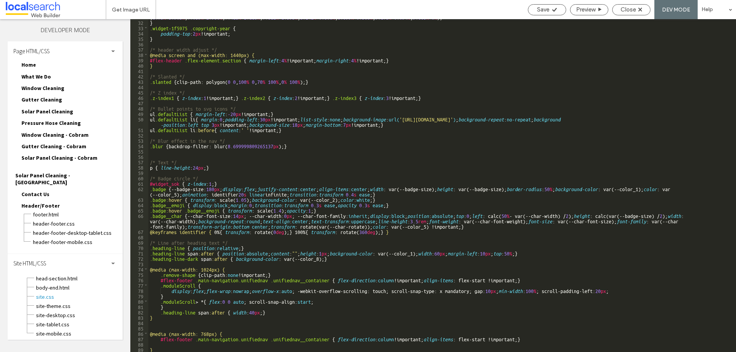
click at [332, 342] on div ".shape { clip-path: polygon( 9.663 % 0 % , 97.503 % 0 % , 97.503 % 0 % , 97.976…" at bounding box center [439, 178] width 582 height 360
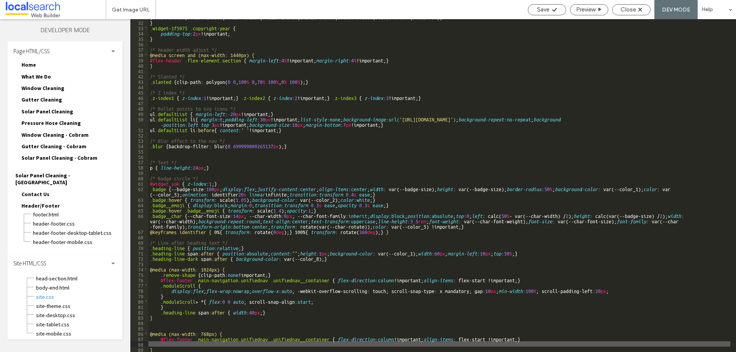
click at [331, 338] on div ".shape { clip-path: polygon( 9.663 % 0 % , 97.503 % 0 % , 97.503 % 0 % , 97.976…" at bounding box center [439, 178] width 582 height 360
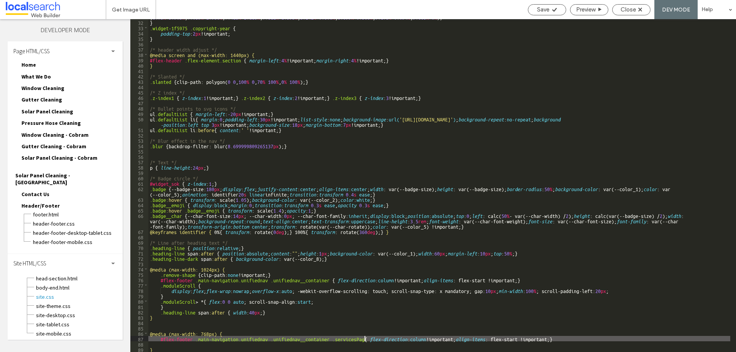
type textarea "**"
click at [545, 13] on span "Save" at bounding box center [543, 9] width 12 height 7
click at [632, 9] on span "Close" at bounding box center [628, 9] width 15 height 7
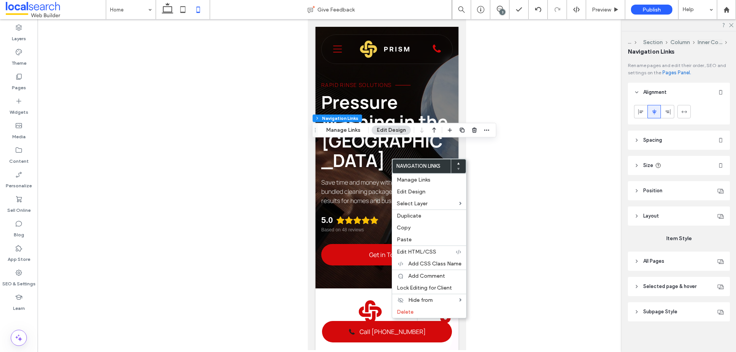
type input "***"
type input "****"
click at [433, 250] on span "Edit HTML/CSS" at bounding box center [416, 252] width 39 height 7
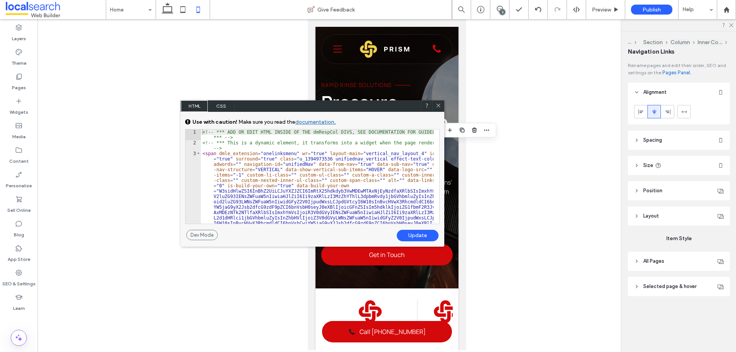
click at [437, 104] on use at bounding box center [439, 105] width 4 height 4
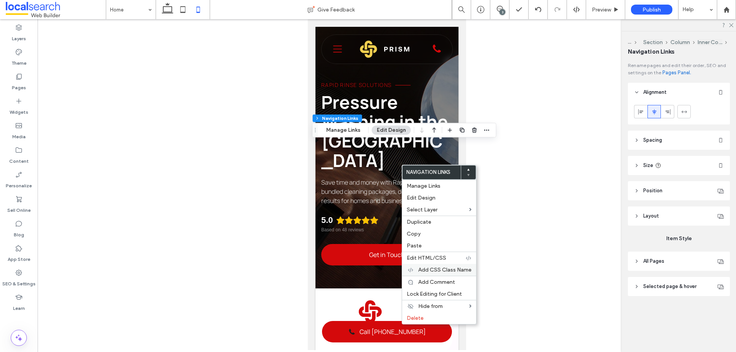
click at [451, 269] on span "Add CSS Class Name" at bounding box center [444, 270] width 53 height 7
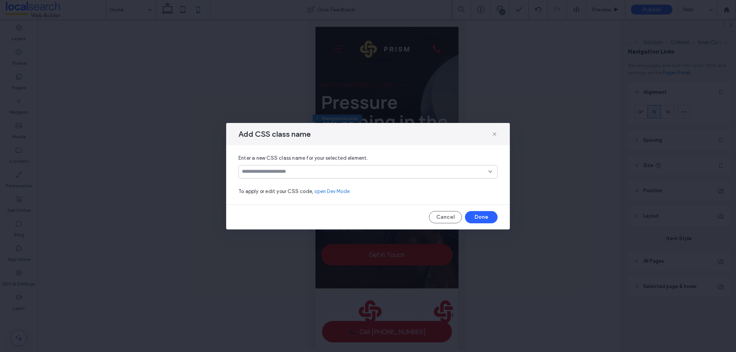
click at [326, 170] on input at bounding box center [365, 172] width 246 height 6
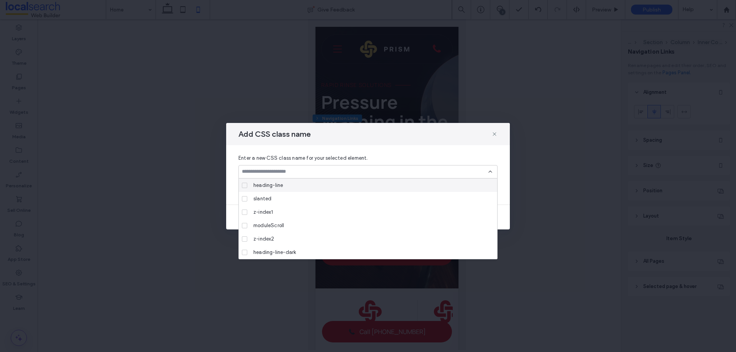
paste input "**********"
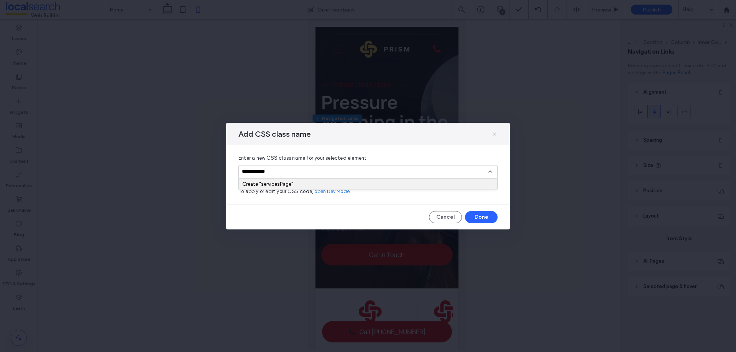
type input "**********"
click at [258, 186] on div "Create "servicesPage"" at bounding box center [367, 184] width 251 height 6
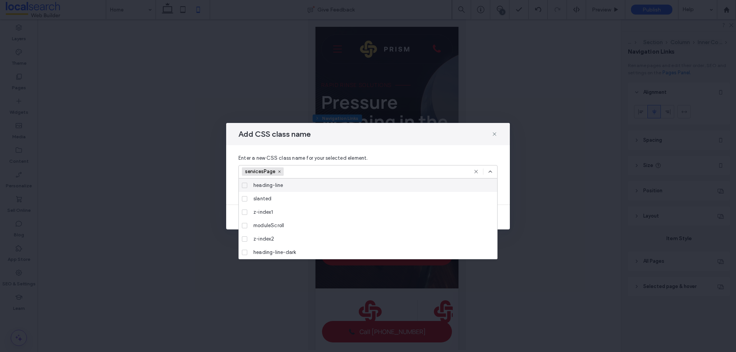
click at [491, 170] on icon at bounding box center [490, 172] width 6 height 6
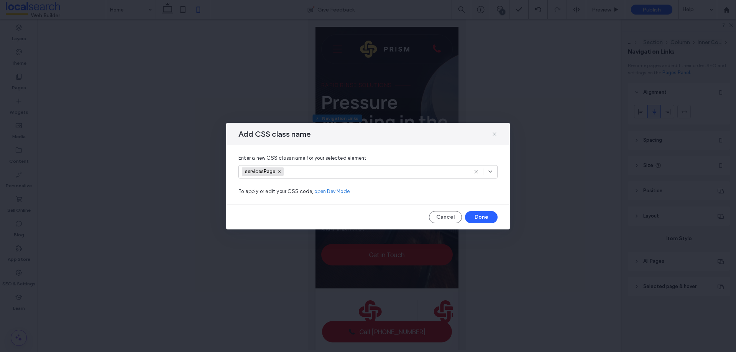
click at [486, 216] on button "Done" at bounding box center [481, 217] width 33 height 12
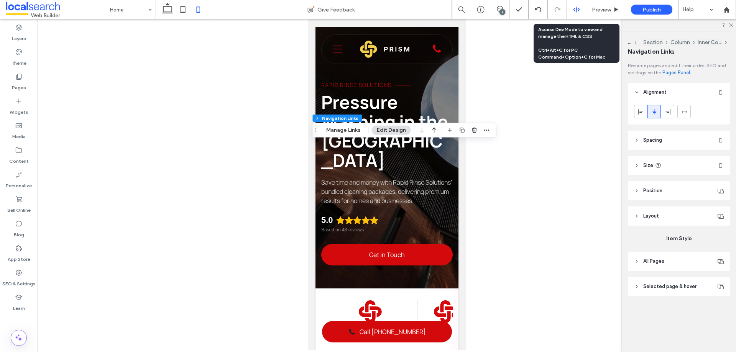
click at [573, 10] on icon at bounding box center [576, 9] width 7 height 7
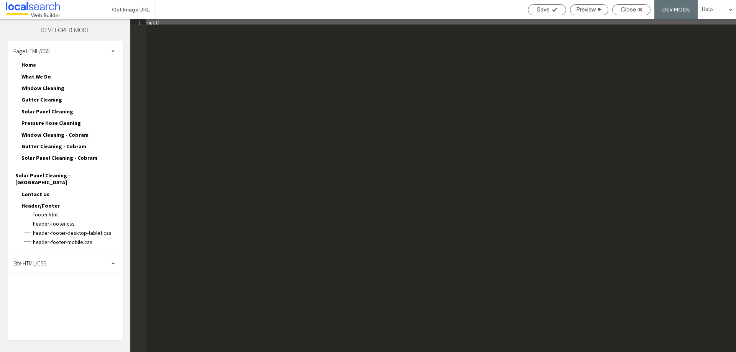
click at [51, 259] on div "Site HTML/CSS" at bounding box center [65, 263] width 115 height 19
click at [48, 293] on span "site.css" at bounding box center [79, 297] width 87 height 8
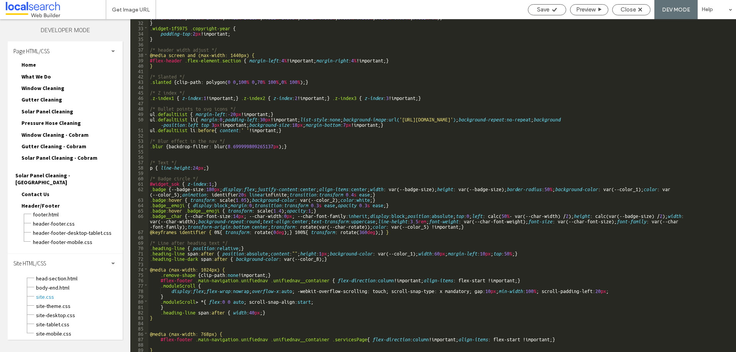
click at [521, 339] on div ".shape { clip-path: polygon( 9.663 % 0 % , 97.503 % 0 % , 97.503 % 0 % , 97.976…" at bounding box center [439, 178] width 582 height 360
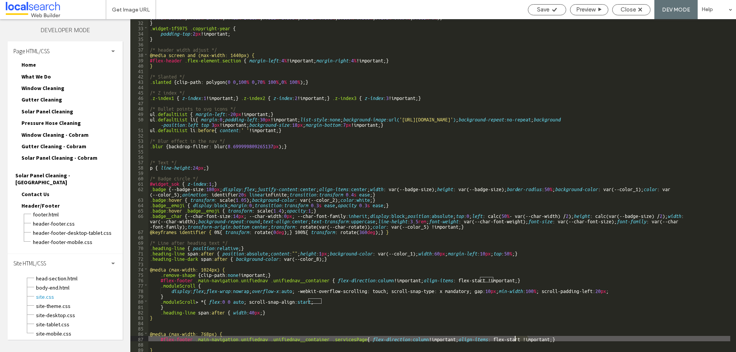
click at [528, 340] on div ".shape { clip-path: polygon( 9.663 % 0 % , 97.503 % 0 % , 97.503 % 0 % , 97.976…" at bounding box center [439, 185] width 582 height 333
click at [549, 8] on div "Save" at bounding box center [547, 9] width 38 height 7
click at [462, 279] on div ".shape { clip-path: polygon( 9.663 % 0 % , 97.503 % 0 % , 97.503 % 0 % , 97.976…" at bounding box center [439, 178] width 582 height 360
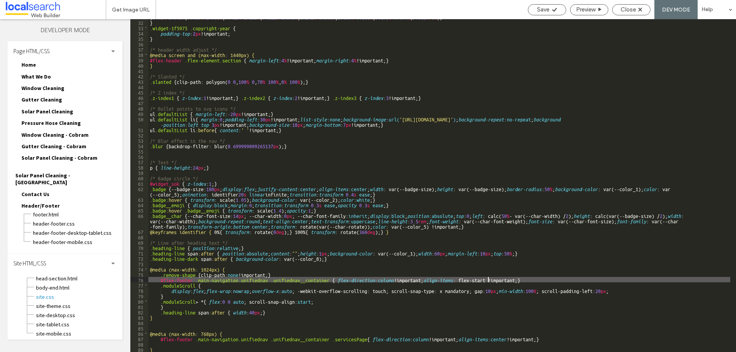
click at [488, 279] on div ".shape { clip-path: polygon( 9.663 % 0 % , 97.503 % 0 % , 97.503 % 0 % , 97.976…" at bounding box center [439, 178] width 582 height 360
click at [547, 11] on span "Save" at bounding box center [543, 9] width 12 height 7
click at [268, 279] on div ".shape { clip-path: polygon( 9.663 % 0 % , 97.503 % 0 % , 97.503 % 0 % , 97.976…" at bounding box center [439, 178] width 582 height 360
paste textarea
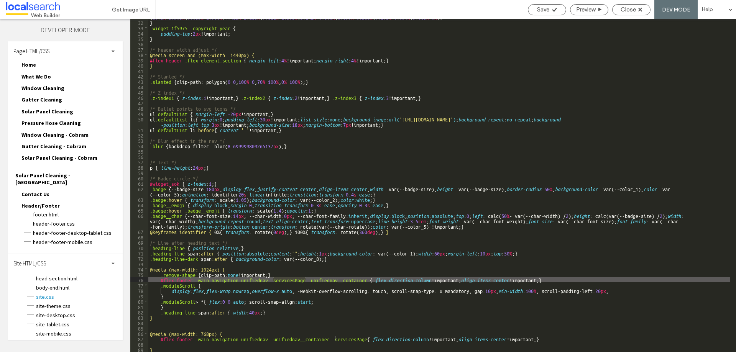
drag, startPoint x: 305, startPoint y: 279, endPoint x: 272, endPoint y: 280, distance: 33.4
click at [272, 280] on div ".shape { clip-path: polygon( 9.663 % 0 % , 97.503 % 0 % , 97.503 % 0 % , 97.976…" at bounding box center [439, 178] width 582 height 360
click at [272, 280] on div ".shape { clip-path: polygon( 9.663 % 0 % , 97.503 % 0 % , 97.503 % 0 % , 97.976…" at bounding box center [439, 185] width 582 height 333
drag, startPoint x: 271, startPoint y: 280, endPoint x: 305, endPoint y: 281, distance: 33.8
click at [305, 281] on div ".shape { clip-path: polygon( 9.663 % 0 % , 97.503 % 0 % , 97.503 % 0 % , 97.976…" at bounding box center [439, 178] width 582 height 360
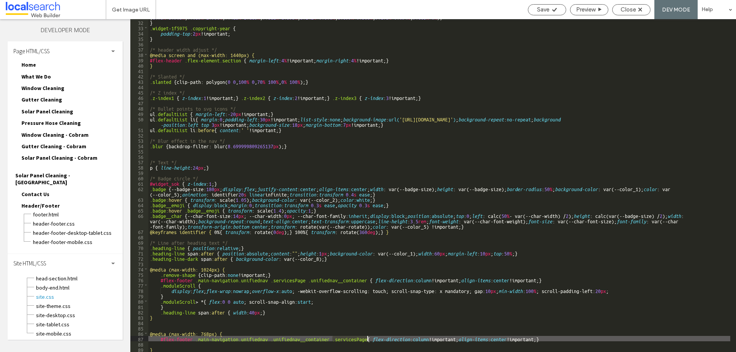
drag, startPoint x: 332, startPoint y: 340, endPoint x: 343, endPoint y: 319, distance: 24.0
click at [367, 340] on div ".shape { clip-path: polygon( 9.663 % 0 % , 97.503 % 0 % , 97.503 % 0 % , 97.976…" at bounding box center [439, 178] width 582 height 360
click at [302, 279] on div ".shape { clip-path: polygon( 9.663 % 0 % , 97.503 % 0 % , 97.503 % 0 % , 97.976…" at bounding box center [439, 178] width 582 height 360
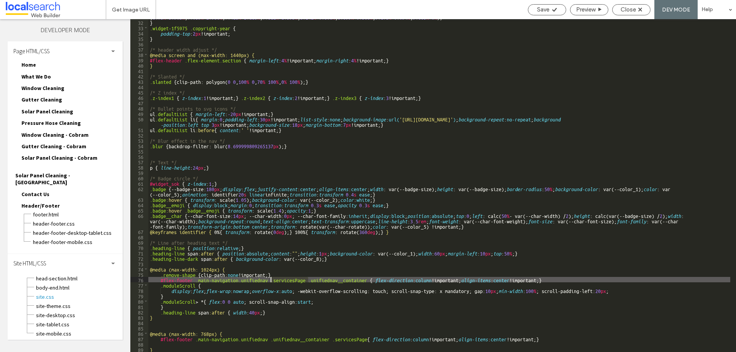
drag, startPoint x: 307, startPoint y: 279, endPoint x: 272, endPoint y: 280, distance: 35.3
click at [272, 280] on div ".shape { clip-path: polygon( 9.663 % 0 % , 97.503 % 0 % , 97.503 % 0 % , 97.976…" at bounding box center [439, 178] width 582 height 360
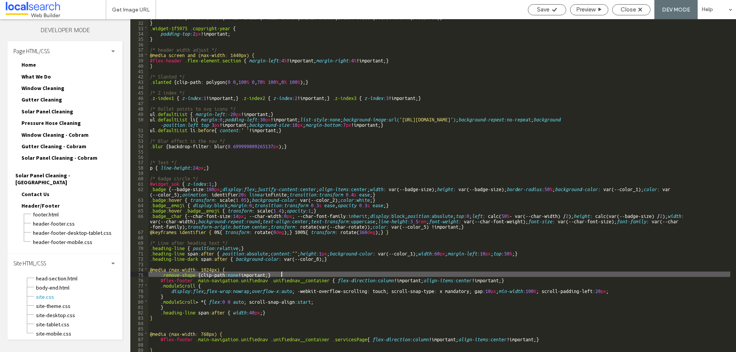
click at [530, 277] on div ".shape { clip-path: polygon( 9.663 % 0 % , 97.503 % 0 % , 97.503 % 0 % , 97.976…" at bounding box center [439, 178] width 582 height 360
click at [526, 279] on div ".shape { clip-path: polygon( 9.663 % 0 % , 97.503 % 0 % , 97.503 % 0 % , 97.976…" at bounding box center [439, 178] width 582 height 360
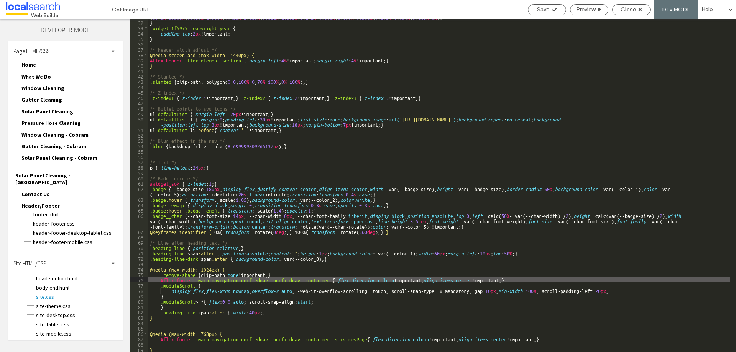
type textarea "**"
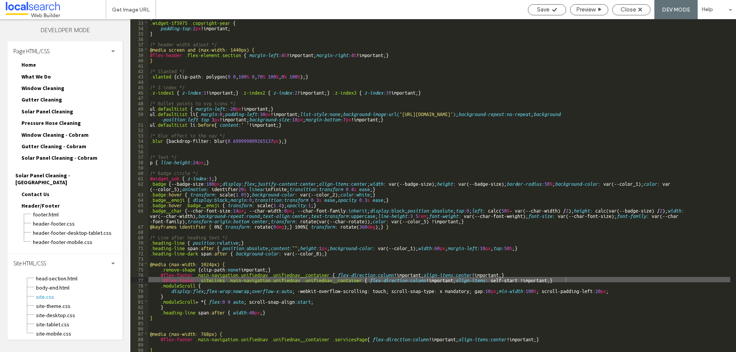
scroll to position [209, 0]
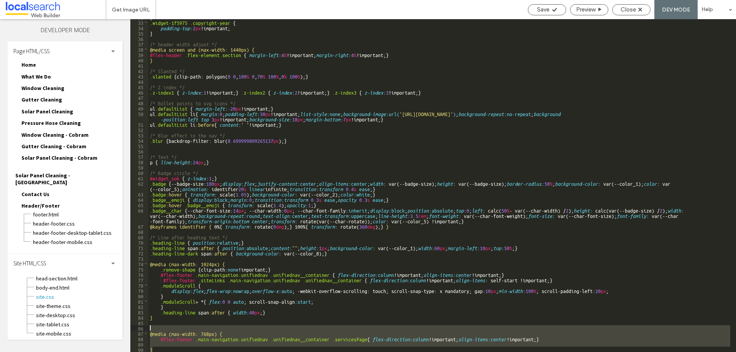
drag, startPoint x: 151, startPoint y: 348, endPoint x: 149, endPoint y: 330, distance: 17.5
click at [149, 330] on div "} .widget-1f5975 .copyright-year { padding-top : 2 px !important; } /* header w…" at bounding box center [439, 186] width 582 height 344
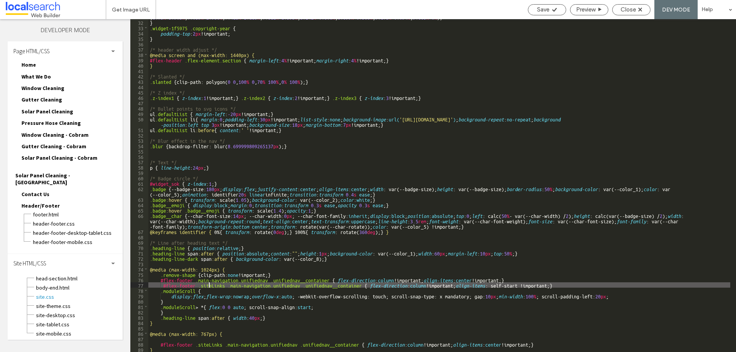
click at [209, 285] on div ".shape { clip-path: polygon( 9.663 % 0 % , 97.503 % 0 % , 97.503 % 0 % , 97.976…" at bounding box center [439, 178] width 582 height 360
click at [549, 11] on div "Save" at bounding box center [547, 9] width 38 height 7
click at [632, 11] on span "Close" at bounding box center [628, 9] width 15 height 7
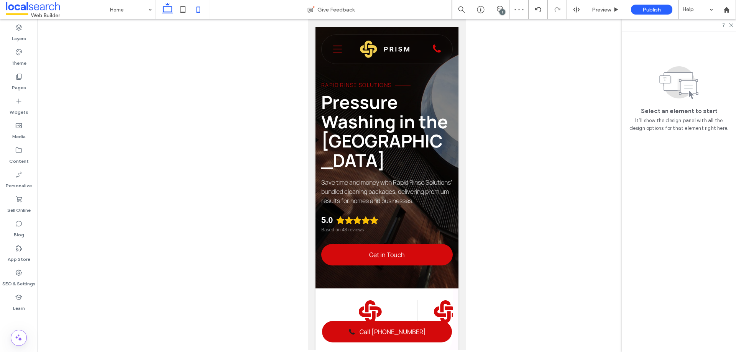
click at [171, 8] on icon at bounding box center [167, 9] width 15 height 15
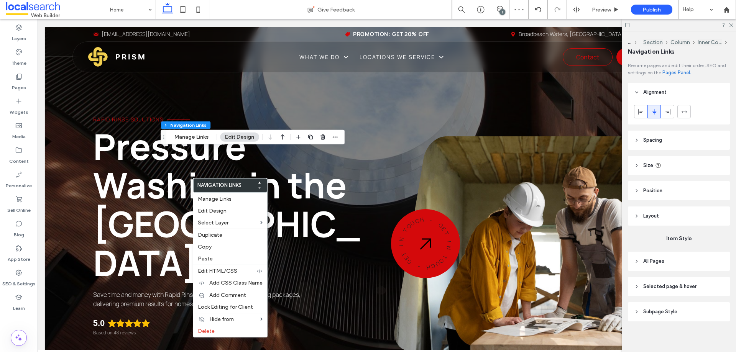
type input "***"
type input "****"
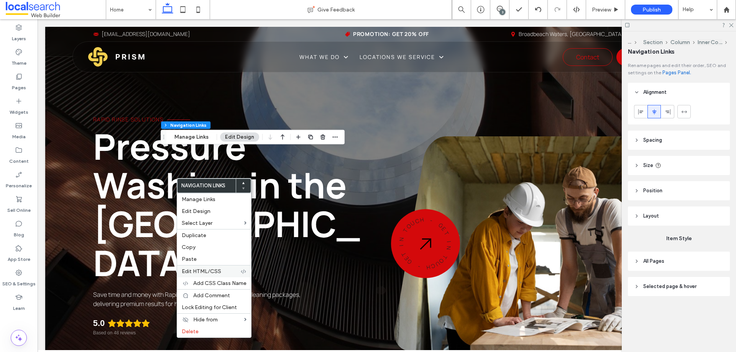
click at [210, 272] on span "Edit HTML/CSS" at bounding box center [201, 271] width 39 height 7
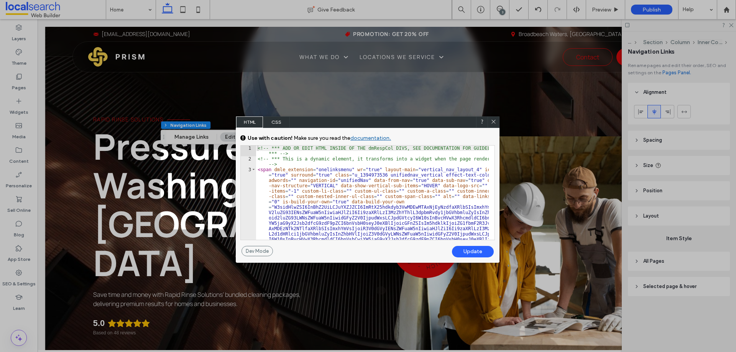
click at [494, 120] on icon at bounding box center [494, 122] width 6 height 6
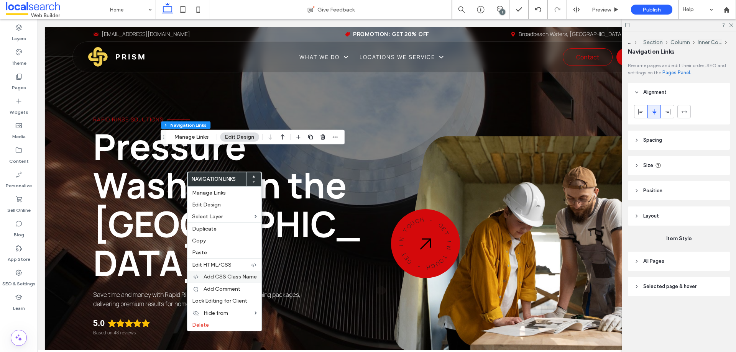
click at [218, 275] on span "Add CSS Class Name" at bounding box center [230, 277] width 53 height 7
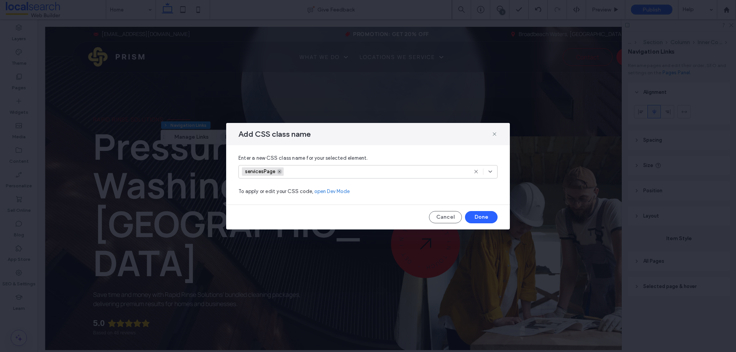
click at [279, 171] on use at bounding box center [279, 172] width 2 height 2
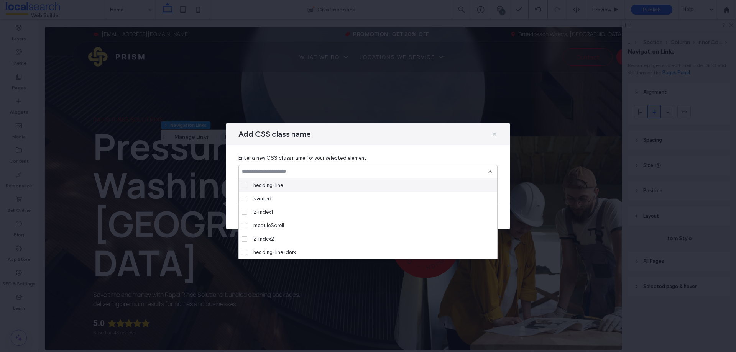
click at [285, 171] on input at bounding box center [365, 172] width 246 height 6
paste input "*********"
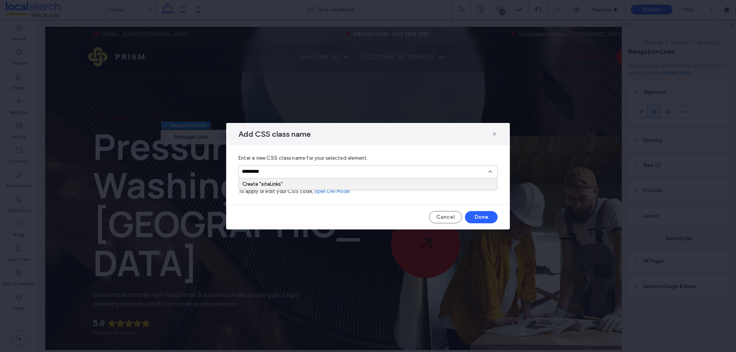
type input "*********"
click at [429, 183] on div "Create "siteLinks"" at bounding box center [367, 184] width 251 height 6
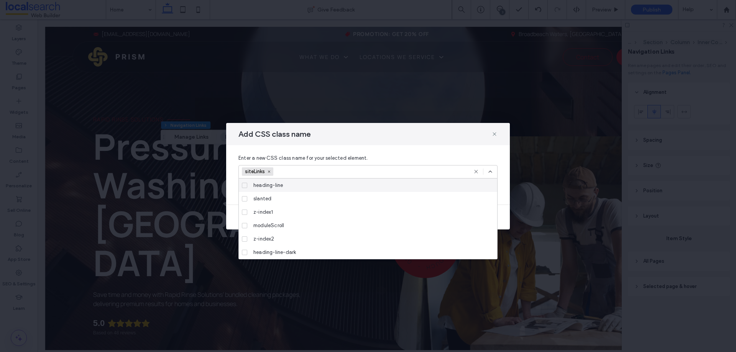
click at [497, 169] on div "siteLinks" at bounding box center [367, 171] width 259 height 13
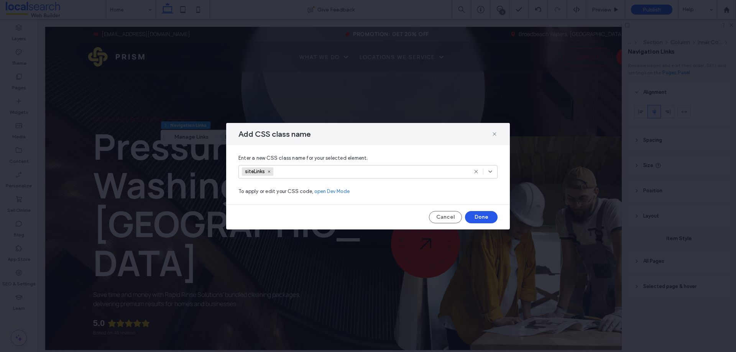
click at [482, 214] on button "Done" at bounding box center [481, 217] width 33 height 12
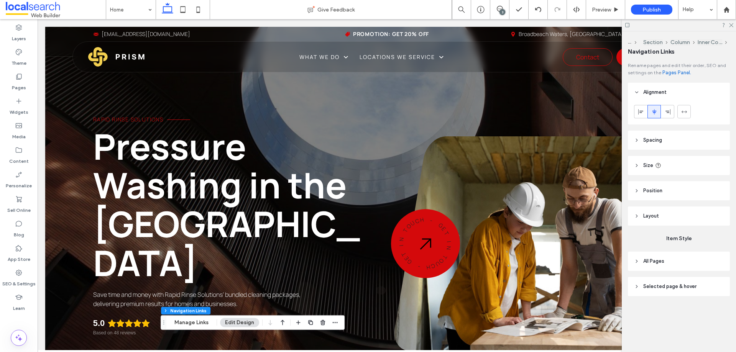
click at [735, 28] on div at bounding box center [679, 25] width 114 height 12
click at [732, 26] on use at bounding box center [731, 25] width 4 height 4
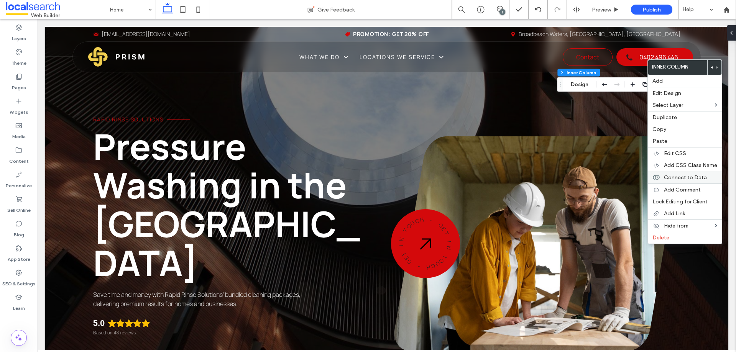
click at [693, 177] on span "Connect to Data" at bounding box center [685, 177] width 43 height 7
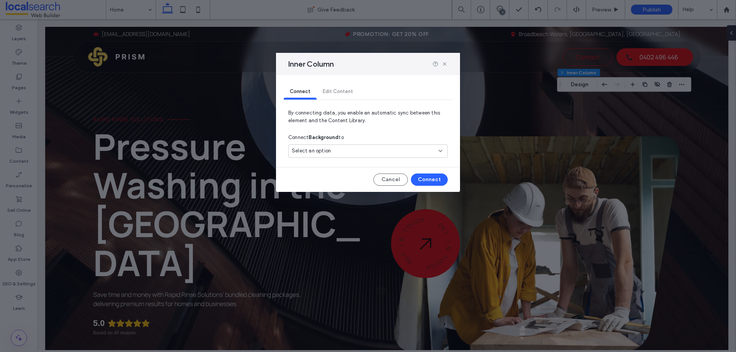
click at [448, 63] on div "Inner Column" at bounding box center [368, 64] width 184 height 22
click at [444, 63] on icon at bounding box center [445, 64] width 6 height 6
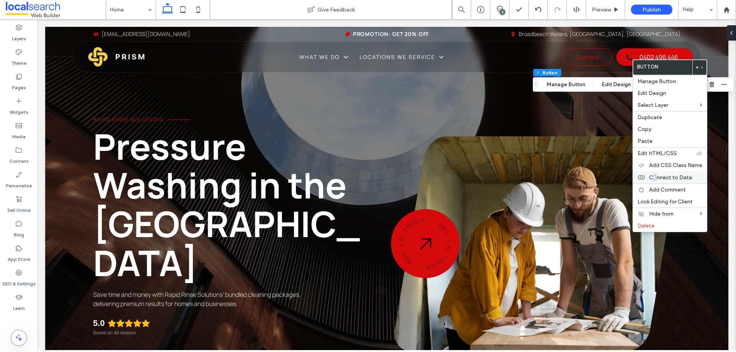
click at [655, 178] on span "Connect to Data" at bounding box center [670, 177] width 43 height 7
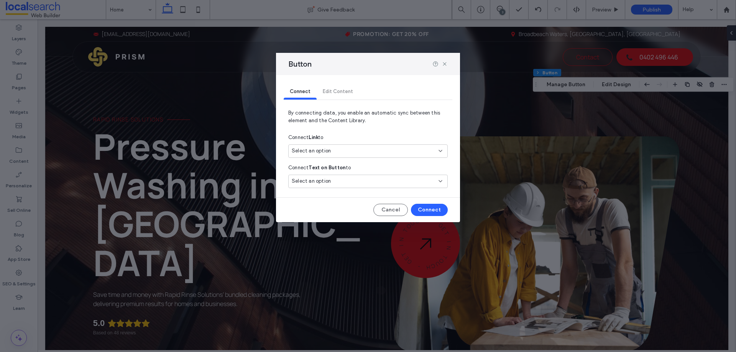
click at [396, 146] on div "Select an option" at bounding box center [367, 151] width 159 height 13
click at [332, 181] on span "Main Phone" at bounding box center [318, 178] width 26 height 8
click at [425, 208] on button "Connect" at bounding box center [429, 210] width 37 height 12
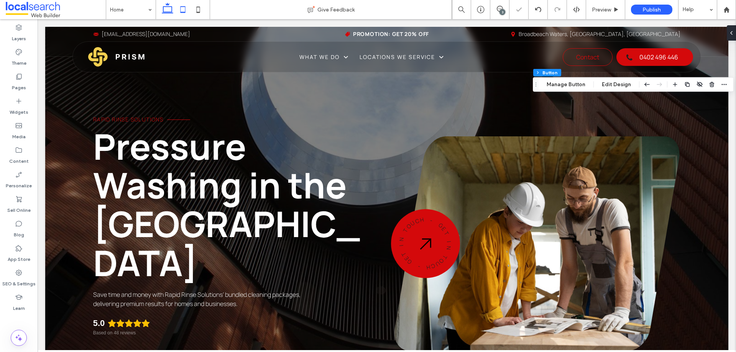
click at [185, 10] on icon at bounding box center [182, 9] width 15 height 15
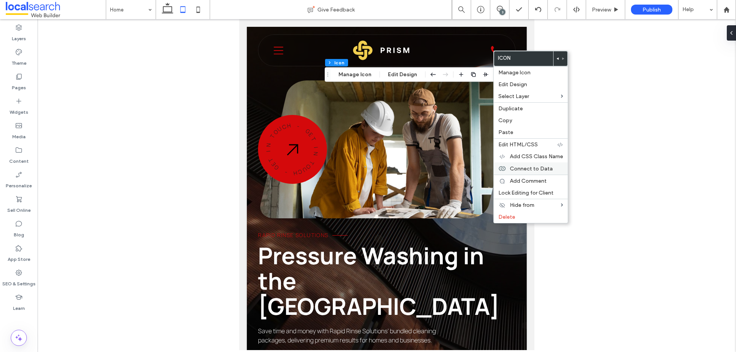
click at [533, 170] on span "Connect to Data" at bounding box center [531, 169] width 43 height 7
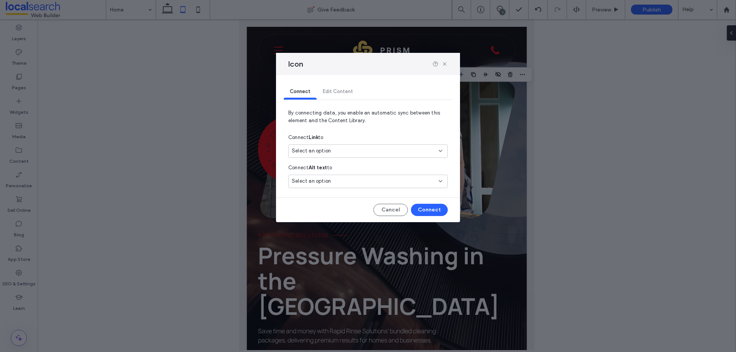
click at [399, 147] on div "Select an option" at bounding box center [367, 151] width 159 height 13
click at [372, 177] on span "0402 49 6446" at bounding box center [390, 178] width 102 height 8
click at [421, 209] on button "Connect" at bounding box center [429, 210] width 37 height 12
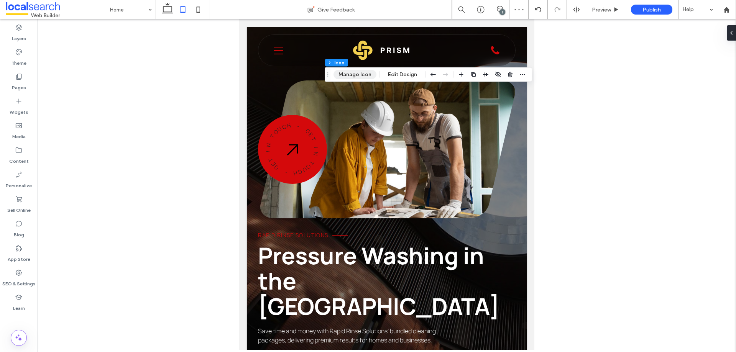
click at [364, 72] on button "Manage Icon" at bounding box center [354, 74] width 43 height 9
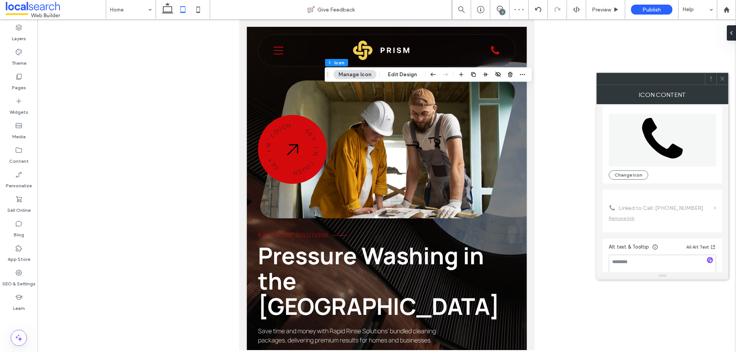
scroll to position [47, 0]
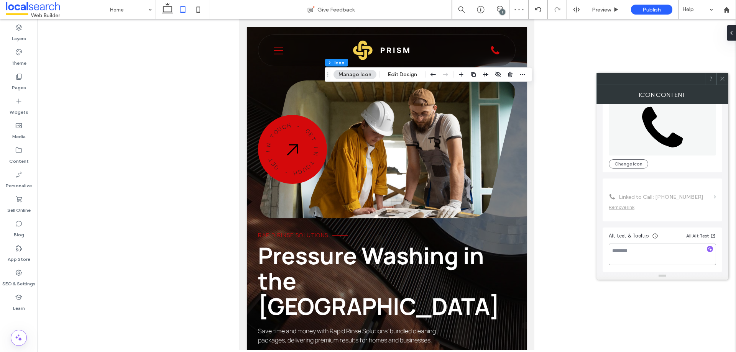
click at [660, 257] on textarea at bounding box center [662, 254] width 107 height 21
type textarea "**********"
click at [723, 77] on icon at bounding box center [722, 79] width 6 height 6
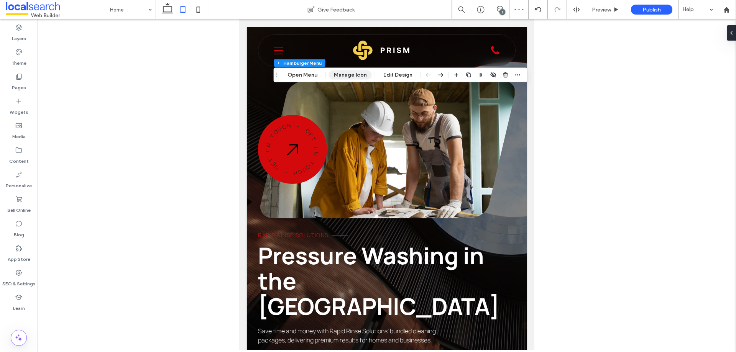
click at [333, 72] on button "Manage Icon" at bounding box center [350, 75] width 43 height 9
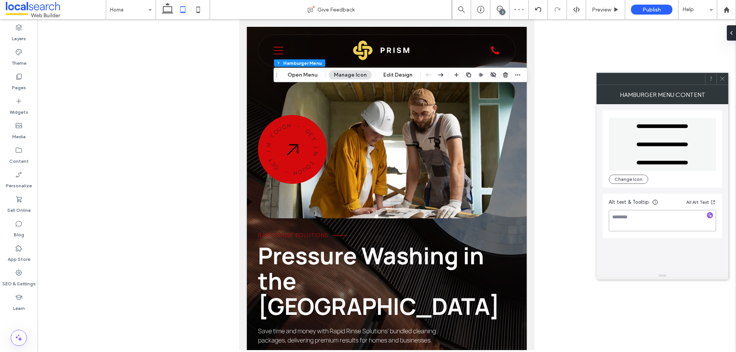
drag, startPoint x: 650, startPoint y: 220, endPoint x: 650, endPoint y: 215, distance: 5.0
click at [650, 218] on textarea at bounding box center [662, 220] width 107 height 21
type textarea "*********"
click at [726, 79] on div at bounding box center [721, 78] width 11 height 11
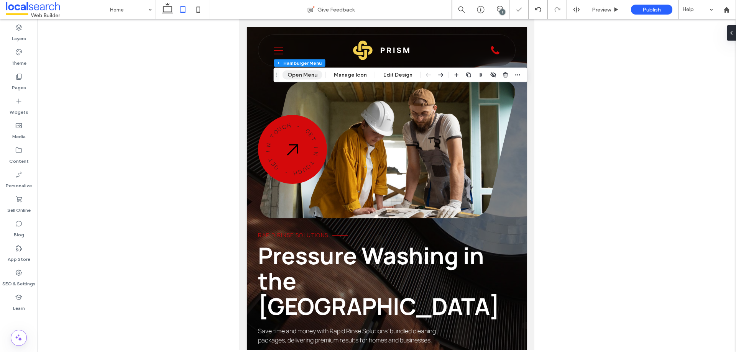
click at [291, 74] on button "Open Menu" at bounding box center [302, 75] width 40 height 9
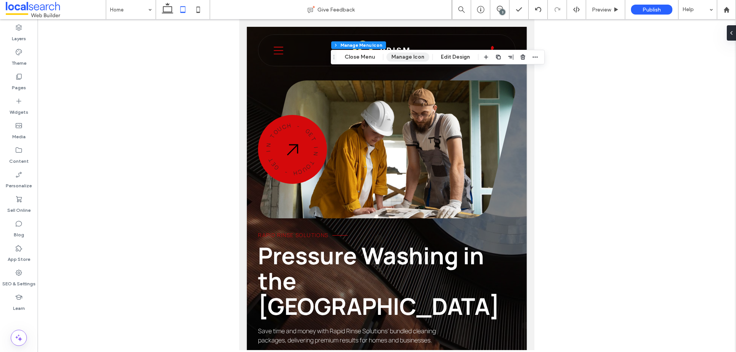
click at [408, 56] on button "Manage Icon" at bounding box center [407, 57] width 43 height 9
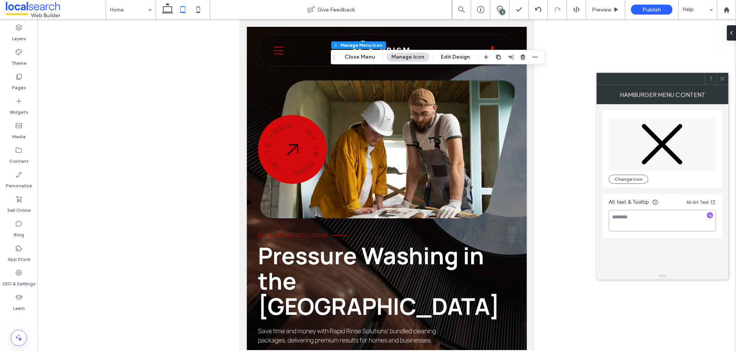
click at [650, 212] on textarea at bounding box center [662, 220] width 107 height 21
type textarea "*********"
click at [724, 79] on icon at bounding box center [722, 79] width 6 height 6
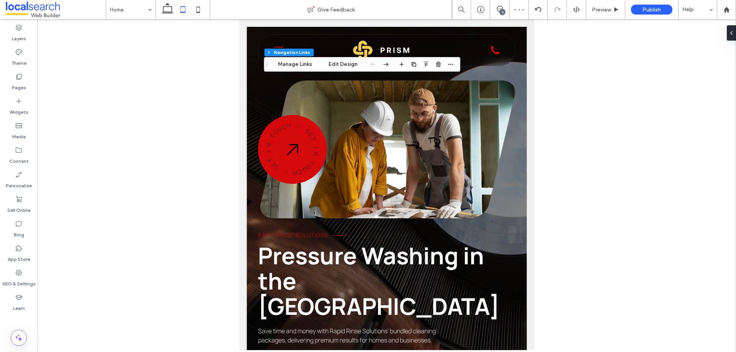
type input "***"
type input "****"
click at [299, 60] on button "Manage Links" at bounding box center [295, 64] width 44 height 9
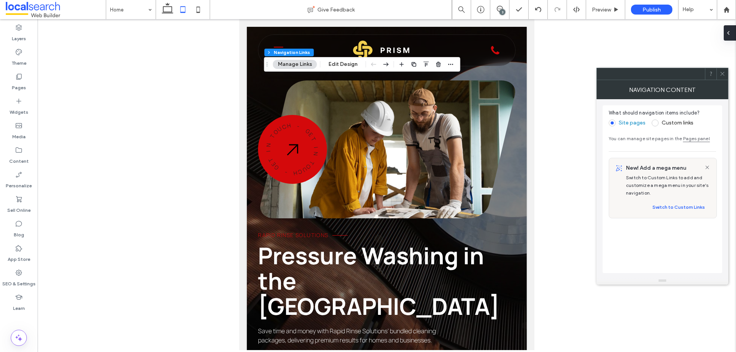
click at [733, 33] on div at bounding box center [730, 32] width 12 height 15
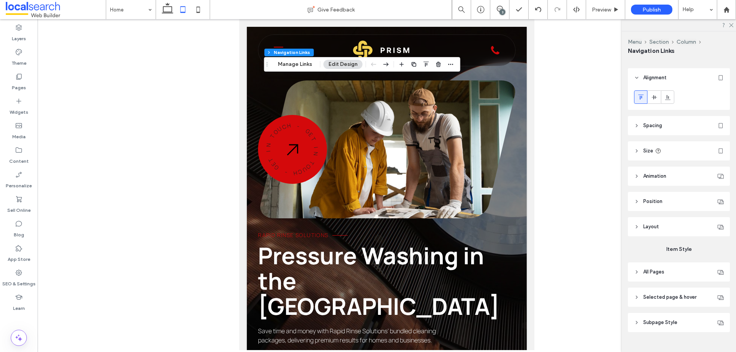
scroll to position [28, 0]
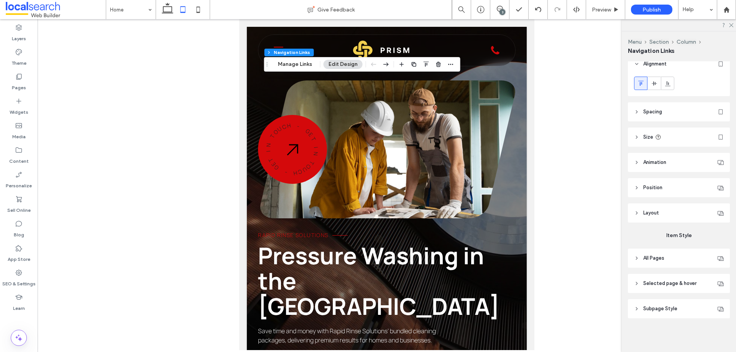
click at [671, 265] on header "All Pages" at bounding box center [679, 258] width 102 height 19
click at [692, 287] on div "Link Text" at bounding box center [701, 279] width 45 height 17
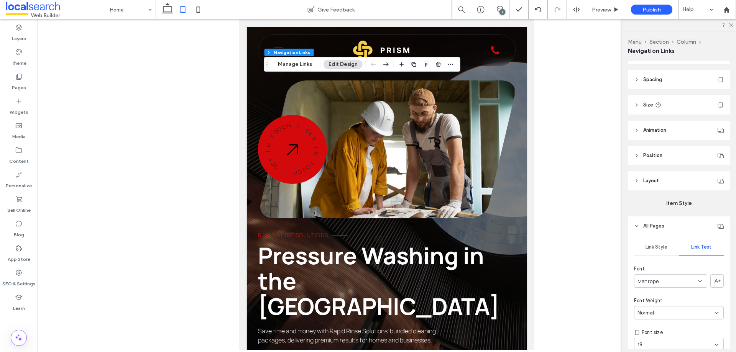
scroll to position [104, 0]
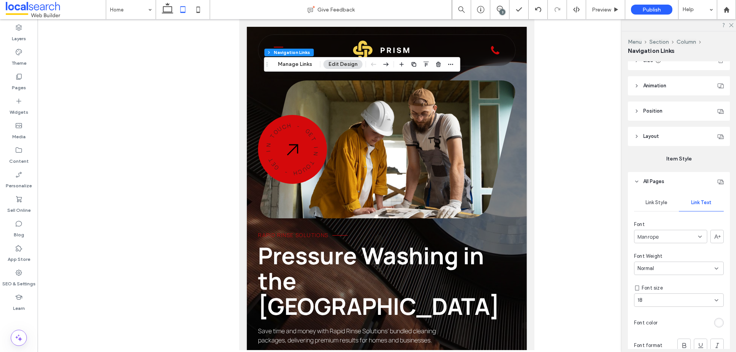
click at [714, 319] on div "rgba(255, 255, 255, 0.85)" at bounding box center [719, 323] width 10 height 10
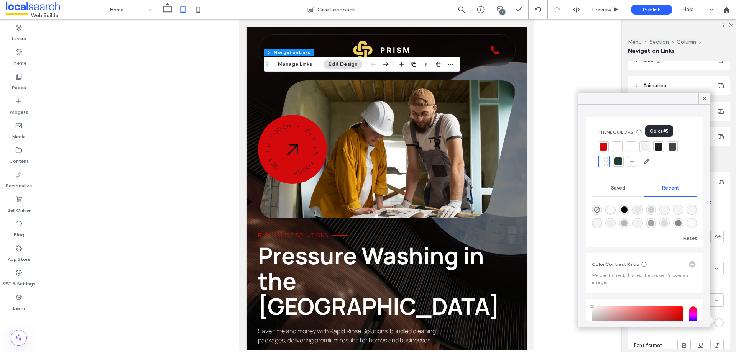
click at [659, 145] on div at bounding box center [659, 147] width 8 height 8
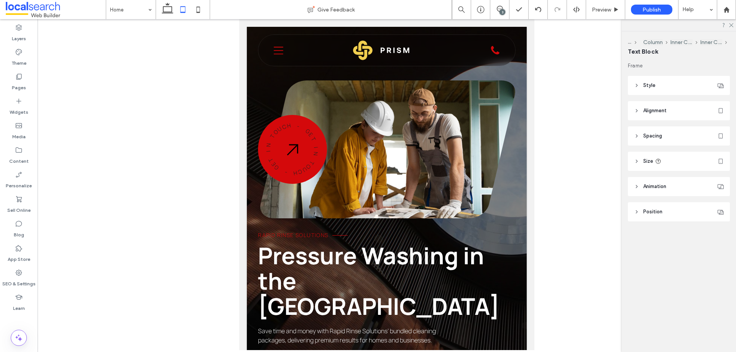
type input "*******"
type input "**"
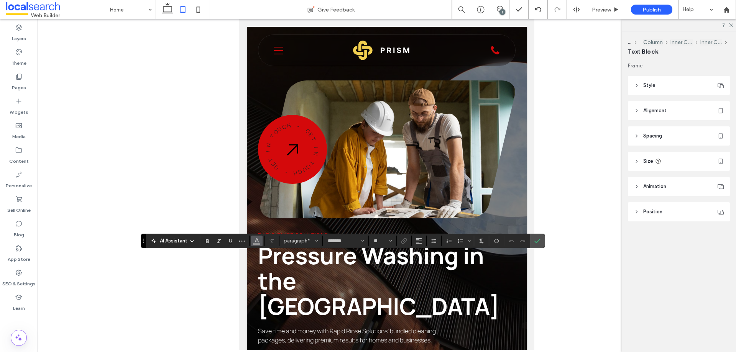
click at [258, 240] on icon "Color" at bounding box center [257, 240] width 6 height 6
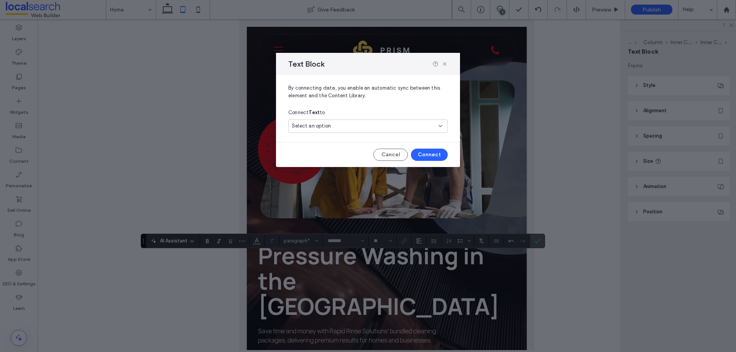
click at [366, 127] on div "Select an option" at bounding box center [363, 126] width 143 height 8
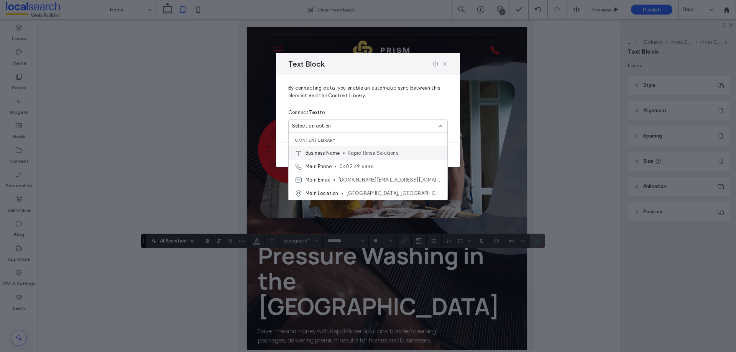
click at [371, 154] on span "Rapid Rinse Solutions" at bounding box center [395, 153] width 94 height 8
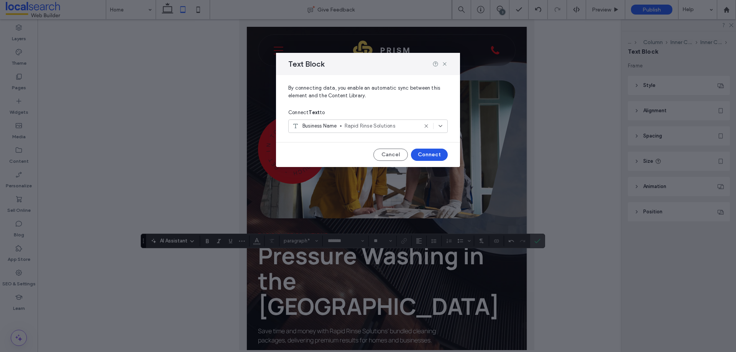
click at [428, 155] on button "Connect" at bounding box center [429, 155] width 37 height 12
click at [348, 126] on div "Select an option" at bounding box center [363, 126] width 143 height 8
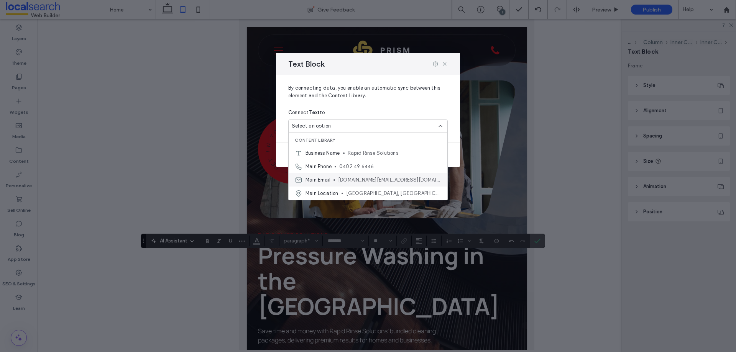
click at [392, 181] on span "[DOMAIN_NAME][EMAIL_ADDRESS][DOMAIN_NAME]" at bounding box center [389, 180] width 103 height 8
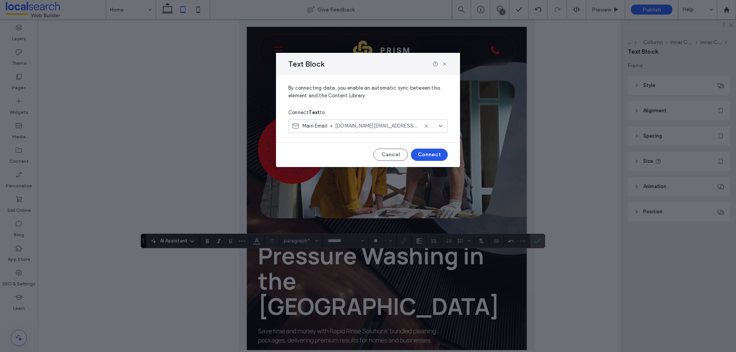
click at [428, 158] on button "Connect" at bounding box center [429, 155] width 37 height 12
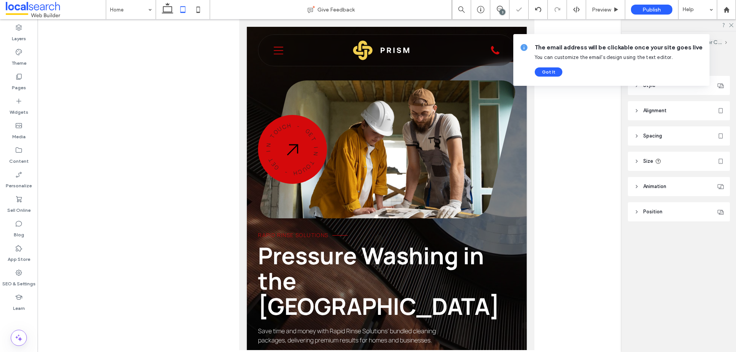
type input "*******"
type input "**"
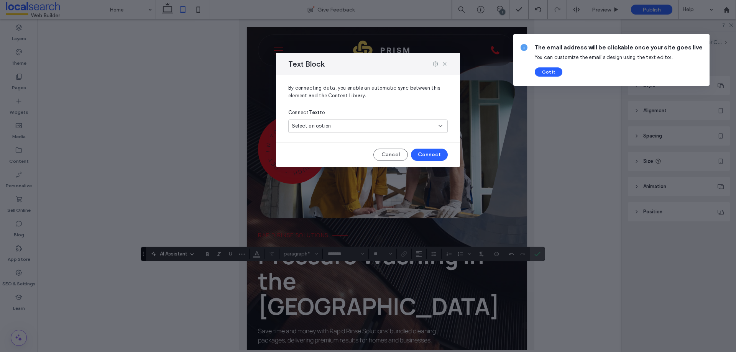
click at [339, 125] on div "Select an option" at bounding box center [363, 126] width 143 height 8
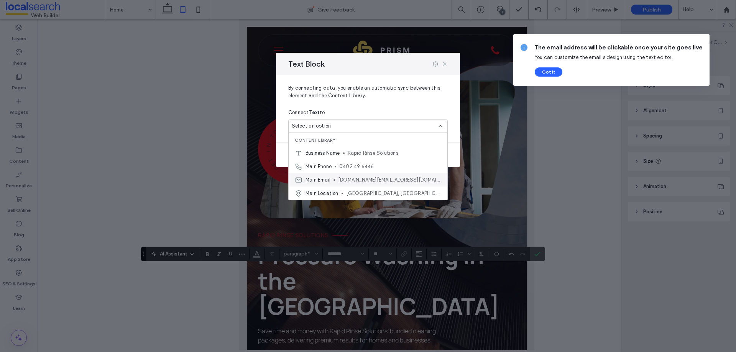
click at [345, 181] on span "[DOMAIN_NAME][EMAIL_ADDRESS][DOMAIN_NAME]" at bounding box center [389, 180] width 103 height 8
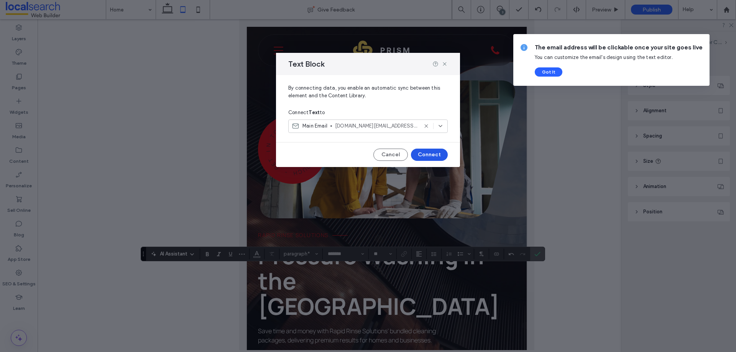
click at [425, 159] on button "Connect" at bounding box center [429, 155] width 37 height 12
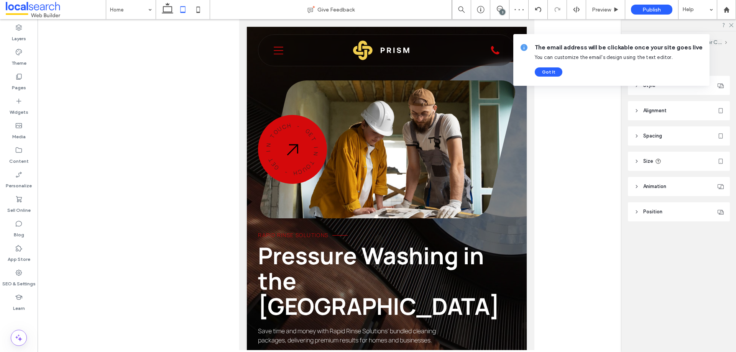
type input "*******"
type input "**"
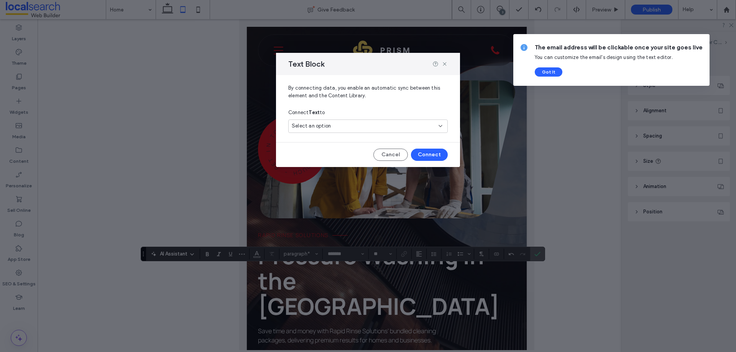
click at [375, 127] on div "Select an option" at bounding box center [363, 126] width 143 height 8
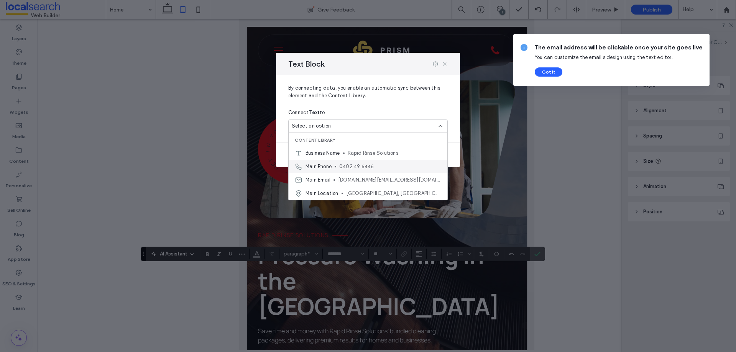
click at [326, 166] on span "Main Phone" at bounding box center [318, 167] width 26 height 8
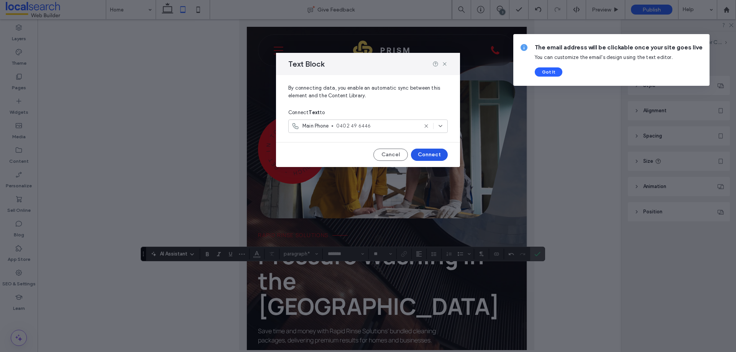
click at [433, 152] on button "Connect" at bounding box center [429, 155] width 37 height 12
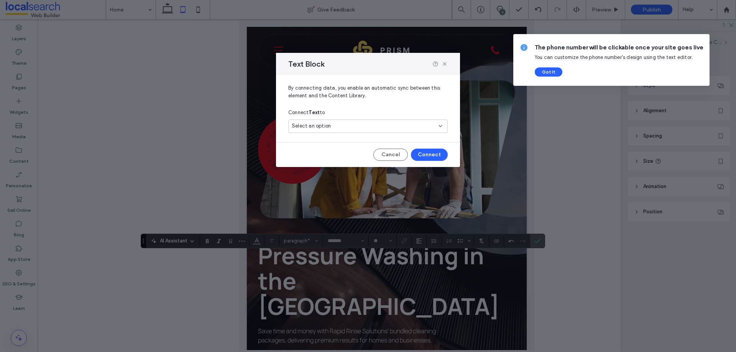
click at [373, 126] on div "Select an option" at bounding box center [363, 126] width 143 height 8
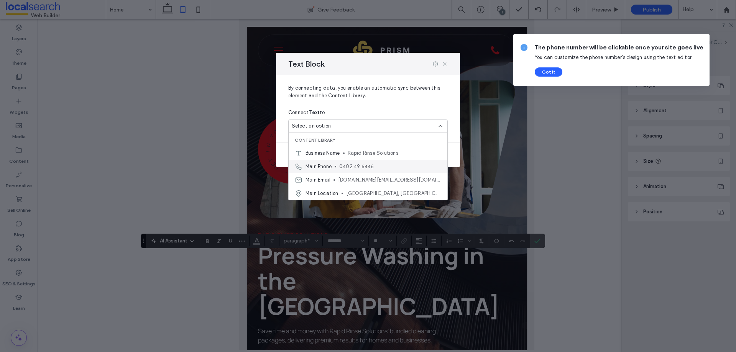
click at [334, 164] on div "Main Phone 0402 49 6446" at bounding box center [368, 166] width 159 height 13
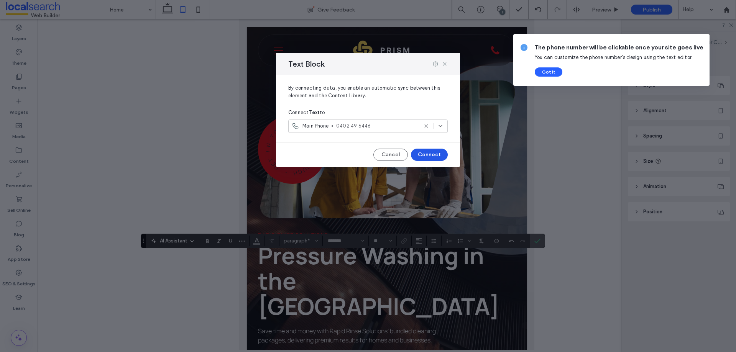
click at [434, 151] on button "Connect" at bounding box center [429, 155] width 37 height 12
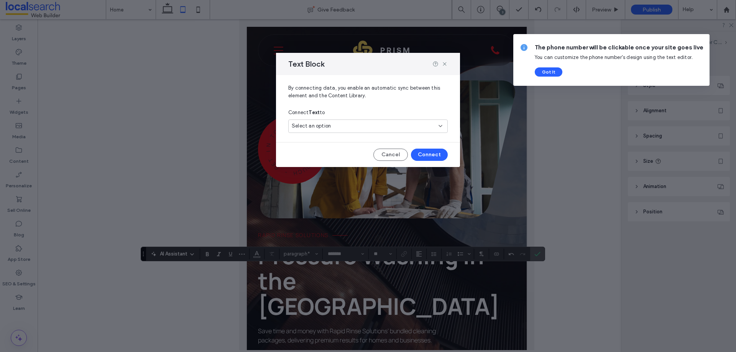
click at [343, 123] on div "Select an option" at bounding box center [363, 126] width 143 height 8
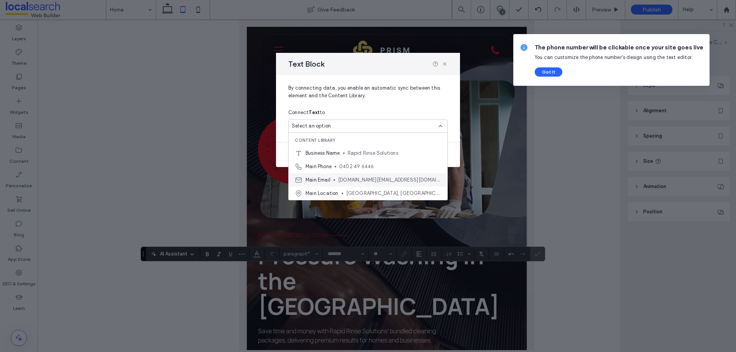
click at [340, 176] on span "[DOMAIN_NAME][EMAIL_ADDRESS][DOMAIN_NAME]" at bounding box center [389, 180] width 103 height 8
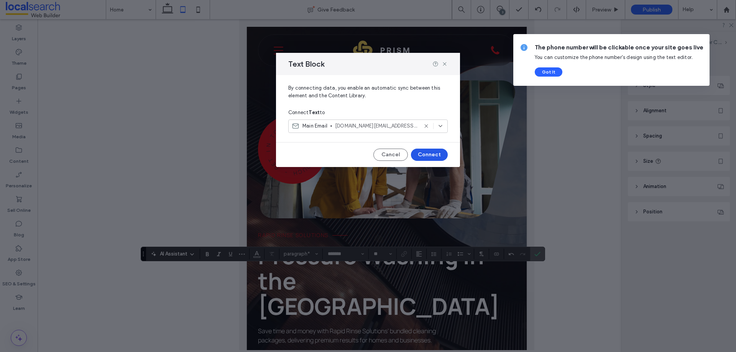
click at [423, 158] on button "Connect" at bounding box center [429, 155] width 37 height 12
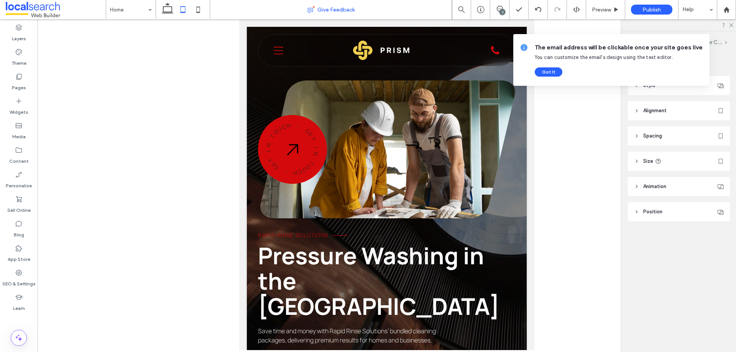
type input "*******"
type input "**"
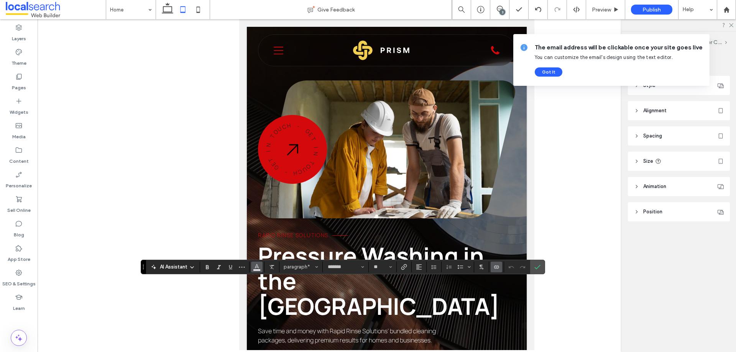
click at [256, 268] on use "Color" at bounding box center [257, 266] width 4 height 4
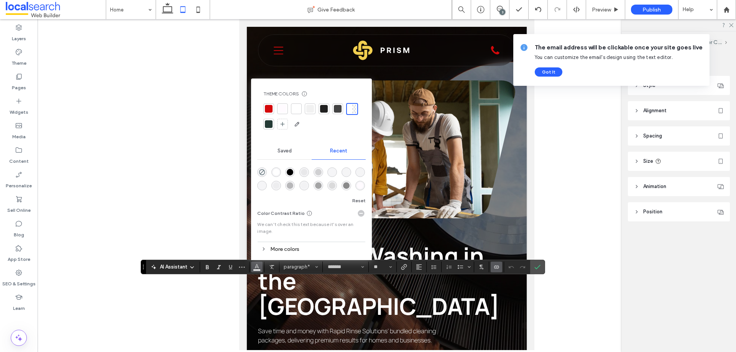
click at [291, 173] on div "rgba(0, 0, 0, 1)" at bounding box center [290, 172] width 7 height 7
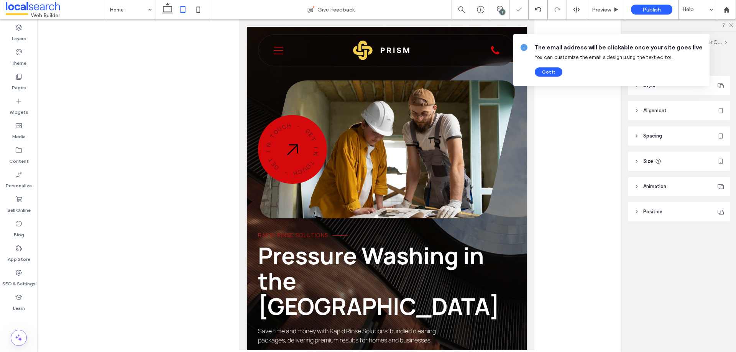
type input "*******"
type input "**"
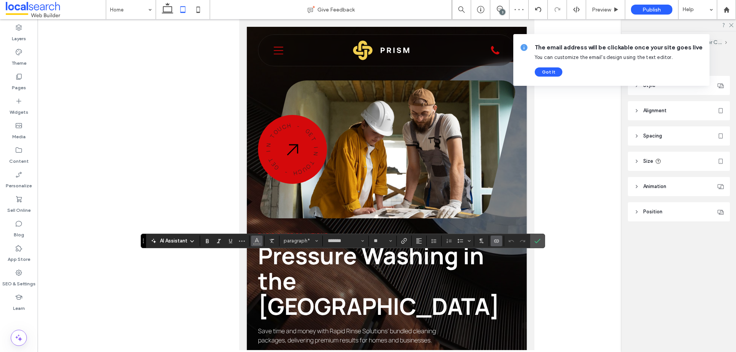
click at [259, 245] on span "Color" at bounding box center [257, 240] width 6 height 10
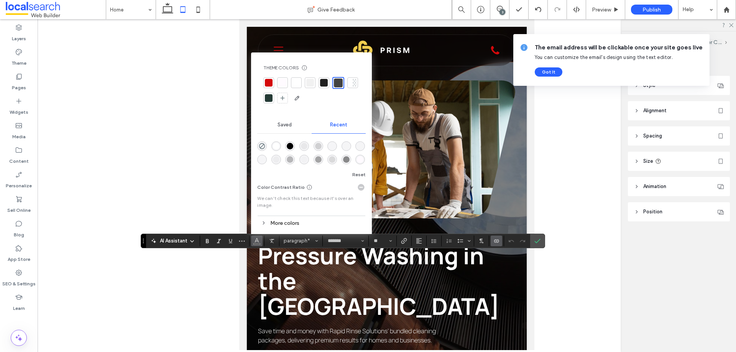
click at [289, 146] on div "rgba(0, 0, 0, 1)" at bounding box center [290, 146] width 7 height 7
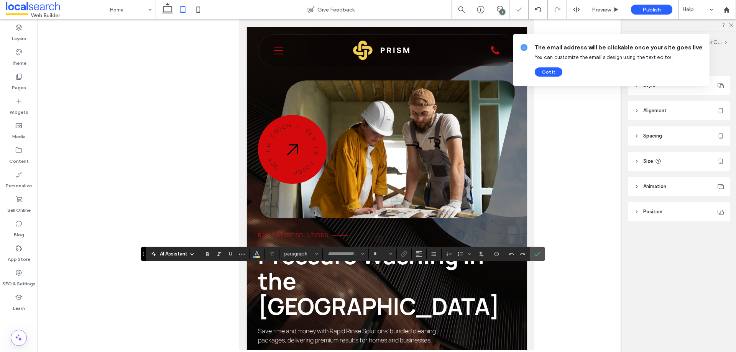
type input "*******"
type input "**"
click at [261, 253] on button "Color" at bounding box center [256, 254] width 11 height 11
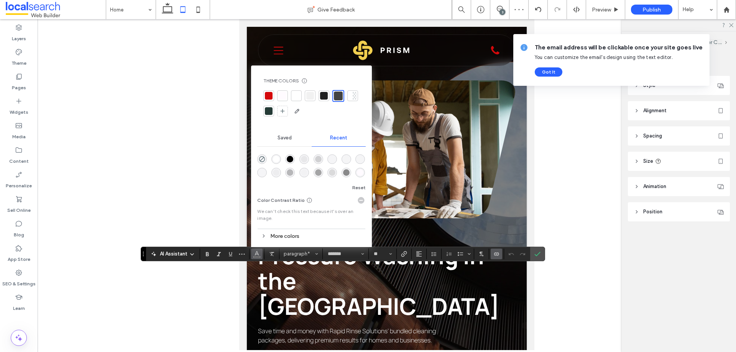
click at [326, 91] on div at bounding box center [324, 95] width 11 height 11
click at [539, 250] on span "Confirm" at bounding box center [537, 254] width 6 height 13
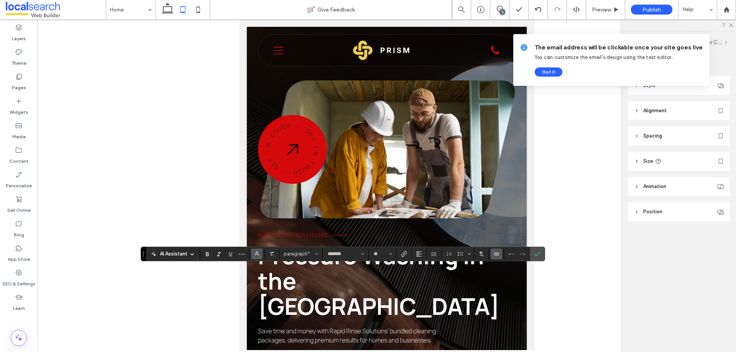
click at [258, 254] on use "Color" at bounding box center [257, 253] width 4 height 4
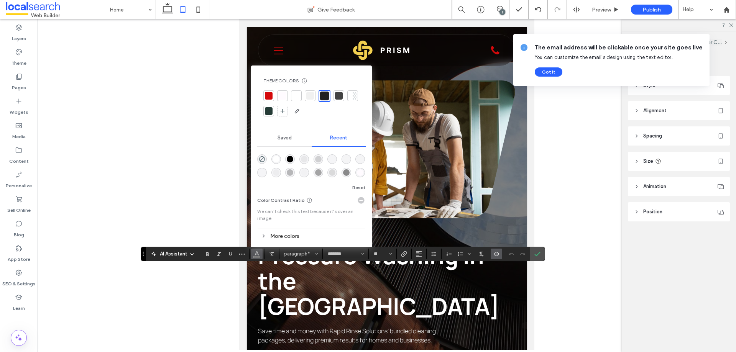
click at [290, 159] on div "rgba(0, 0, 0, 1)" at bounding box center [290, 159] width 7 height 7
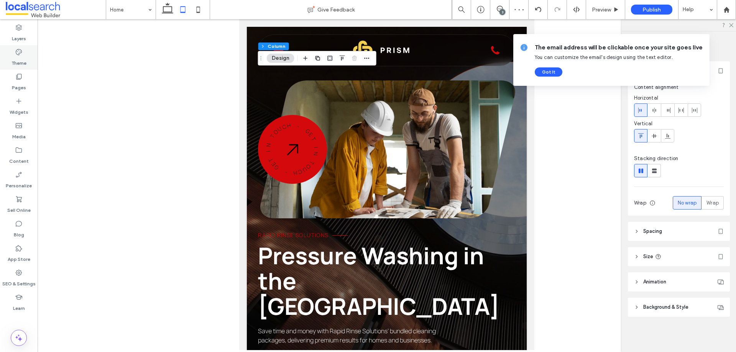
click at [22, 59] on label "Theme" at bounding box center [18, 61] width 15 height 11
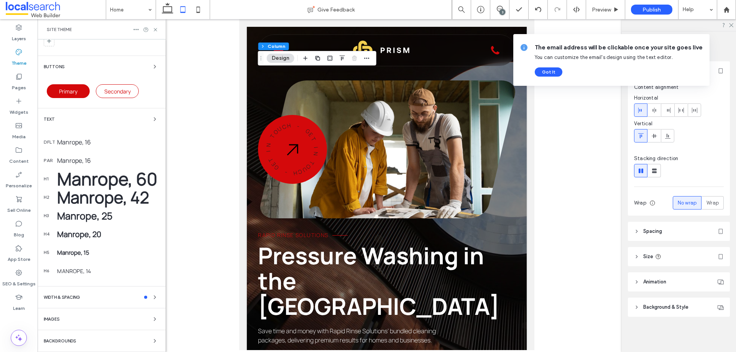
click at [121, 118] on div "Text" at bounding box center [102, 119] width 116 height 9
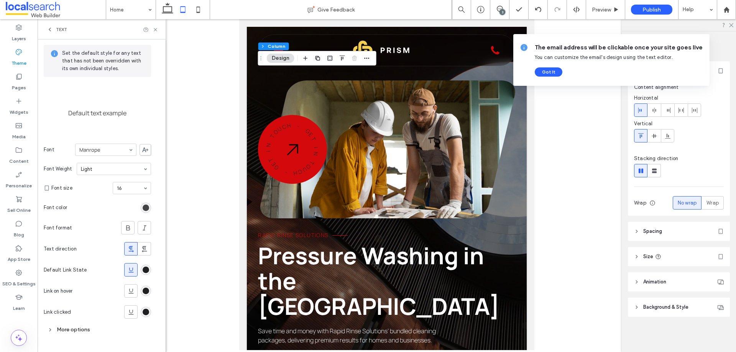
scroll to position [29, 0]
click at [49, 27] on icon at bounding box center [50, 29] width 6 height 6
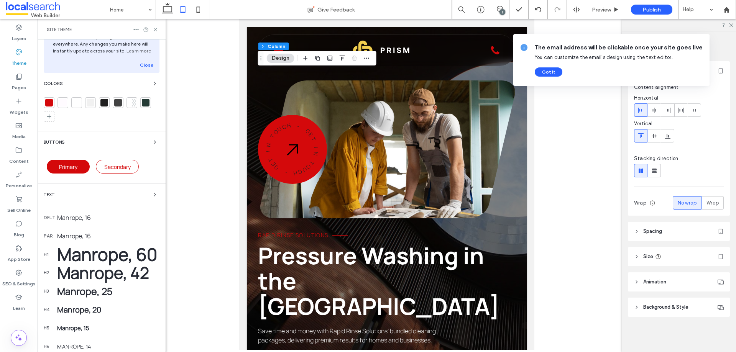
click at [83, 217] on div "Manrope, 16" at bounding box center [108, 218] width 102 height 8
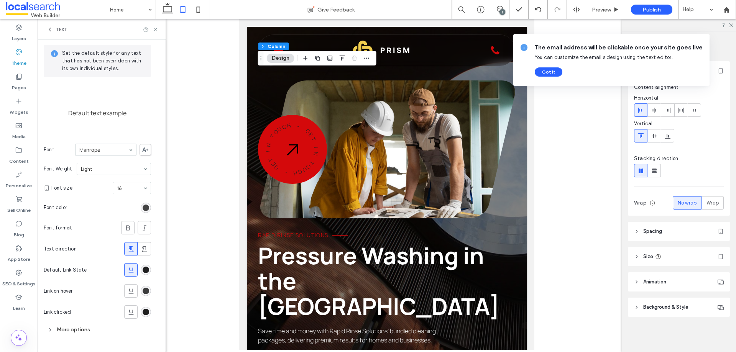
click at [145, 291] on div "rgb(32, 32, 32)" at bounding box center [146, 291] width 7 height 7
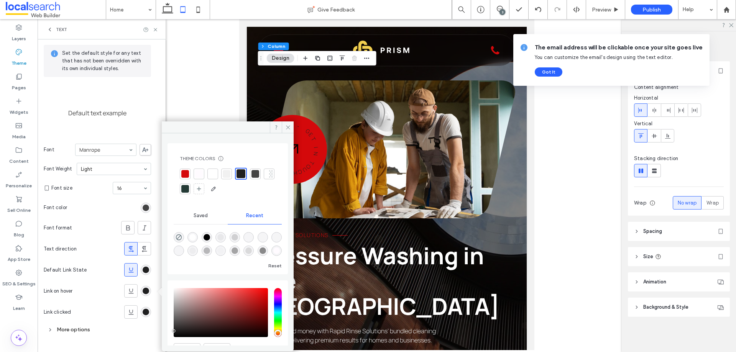
click at [187, 174] on div at bounding box center [185, 174] width 8 height 8
click at [145, 314] on div "rgb(32, 32, 32)" at bounding box center [146, 312] width 7 height 7
click at [243, 173] on div at bounding box center [241, 173] width 9 height 9
click at [287, 130] on icon at bounding box center [288, 128] width 6 height 6
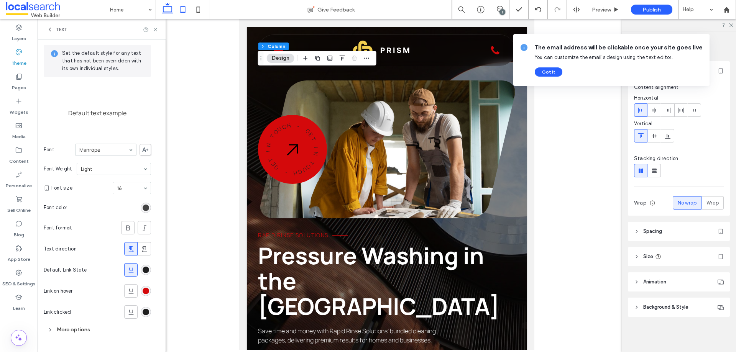
click at [174, 10] on icon at bounding box center [167, 9] width 15 height 15
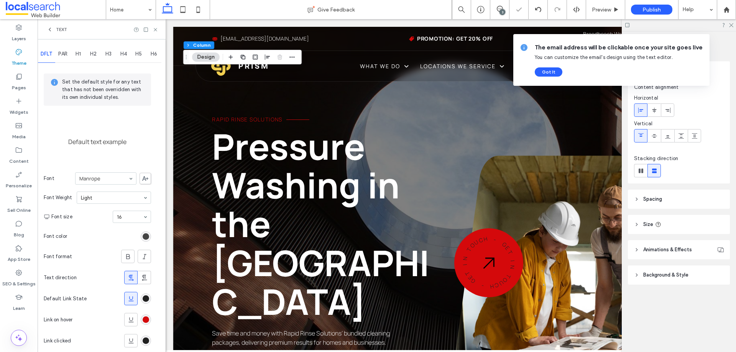
type input "**"
type input "****"
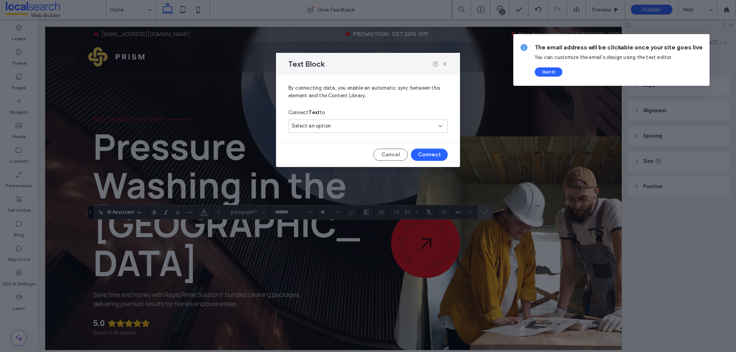
click at [314, 127] on span "Select an option" at bounding box center [311, 126] width 39 height 8
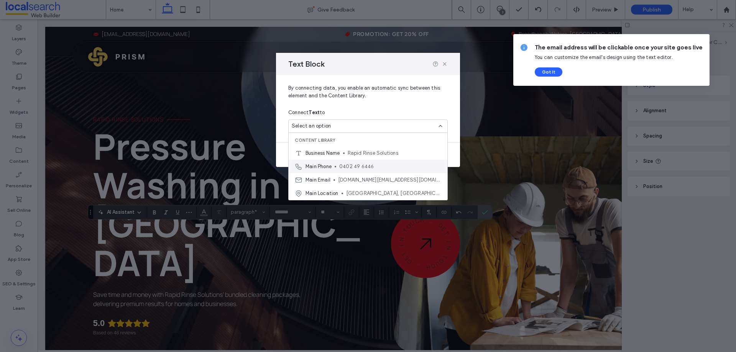
click at [337, 163] on div "Main Phone 0402 49 6446" at bounding box center [368, 166] width 159 height 13
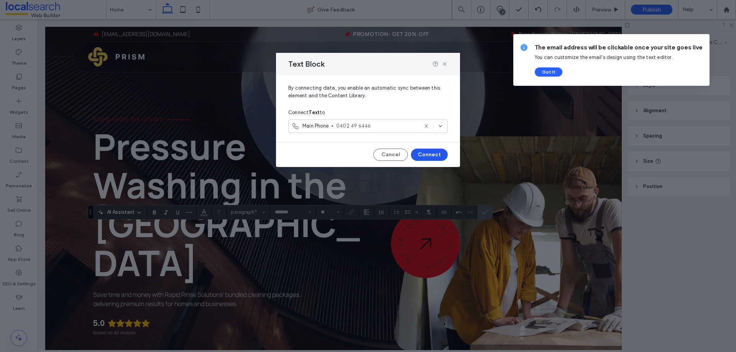
click at [426, 156] on button "Connect" at bounding box center [429, 155] width 37 height 12
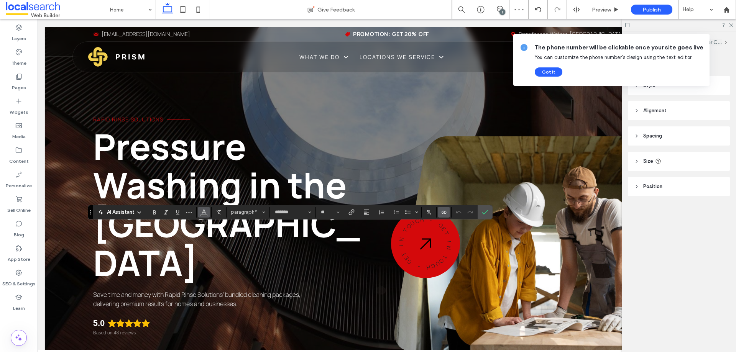
click at [208, 211] on button "Color" at bounding box center [203, 212] width 11 height 11
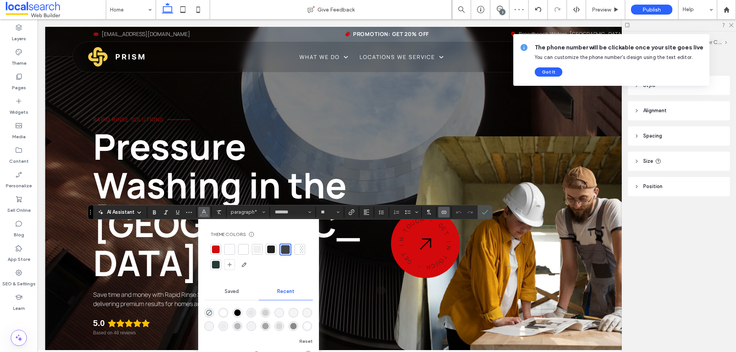
click at [221, 310] on div "rgba(255, 255, 255, 1)" at bounding box center [223, 313] width 7 height 7
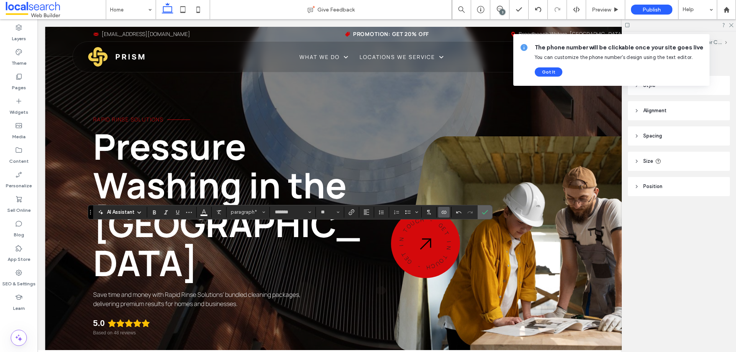
click at [484, 211] on icon "Confirm" at bounding box center [485, 212] width 6 height 6
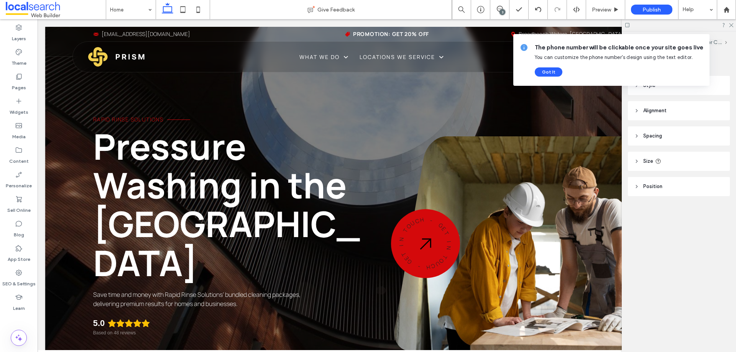
type input "*******"
type input "**"
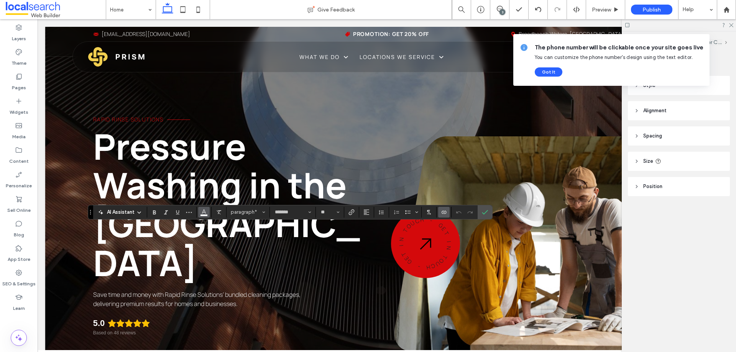
click at [204, 213] on icon "Color" at bounding box center [204, 212] width 6 height 6
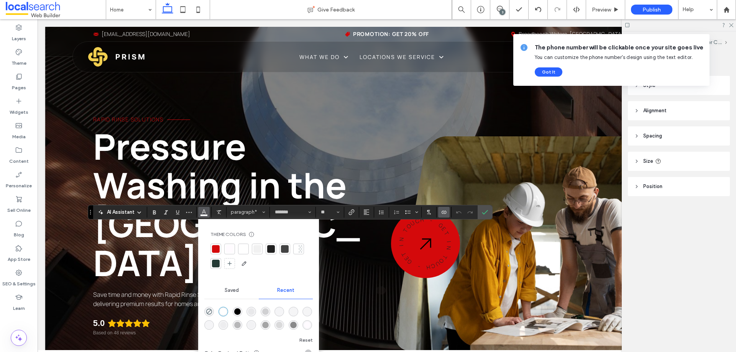
click at [256, 251] on div at bounding box center [257, 249] width 8 height 8
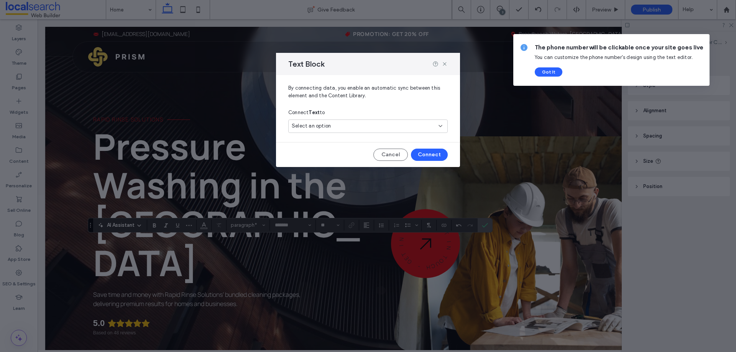
click at [324, 129] on span "Select an option" at bounding box center [311, 126] width 39 height 8
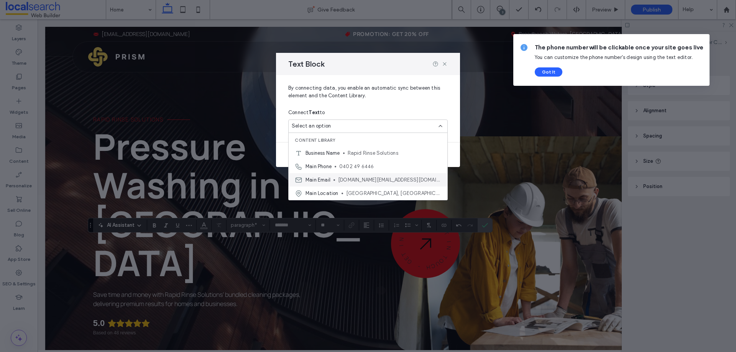
click at [346, 179] on span "[DOMAIN_NAME][EMAIL_ADDRESS][DOMAIN_NAME]" at bounding box center [389, 180] width 103 height 8
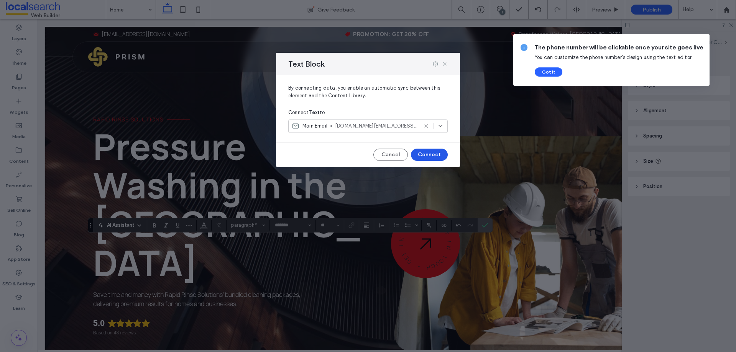
click at [439, 153] on button "Connect" at bounding box center [429, 155] width 37 height 12
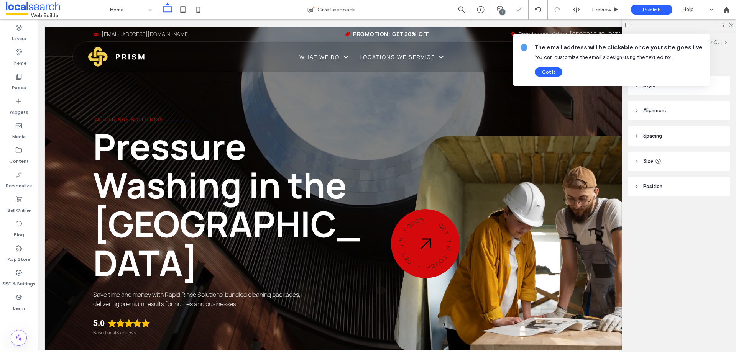
type input "*******"
type input "**"
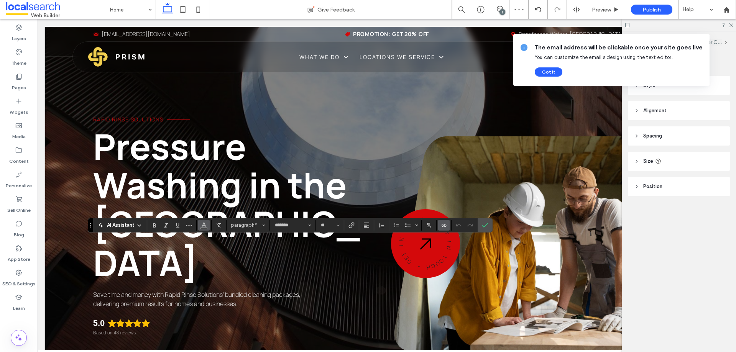
click at [205, 225] on icon "Color" at bounding box center [204, 225] width 6 height 6
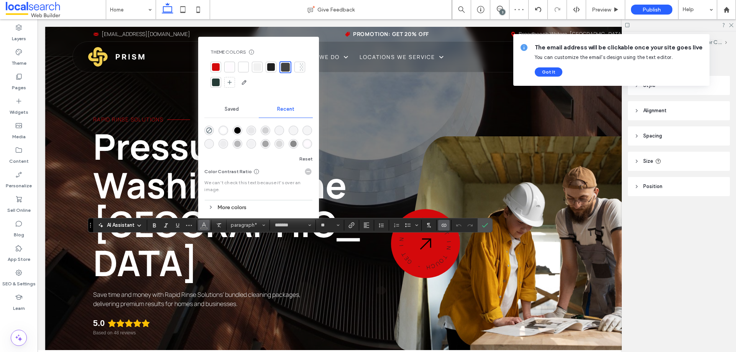
click at [255, 72] on div at bounding box center [257, 67] width 11 height 11
click at [485, 225] on icon "Confirm" at bounding box center [485, 225] width 6 height 6
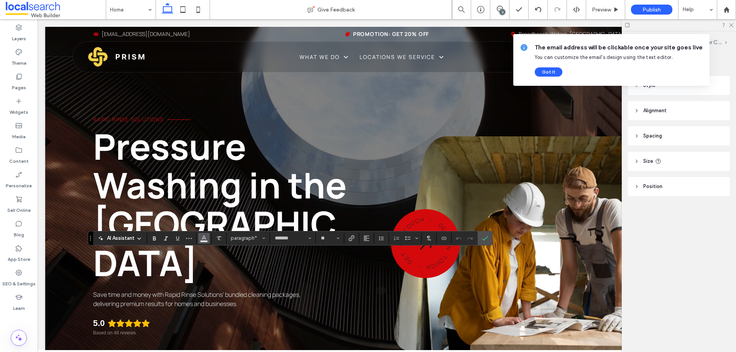
click at [203, 238] on use "Color" at bounding box center [204, 237] width 4 height 4
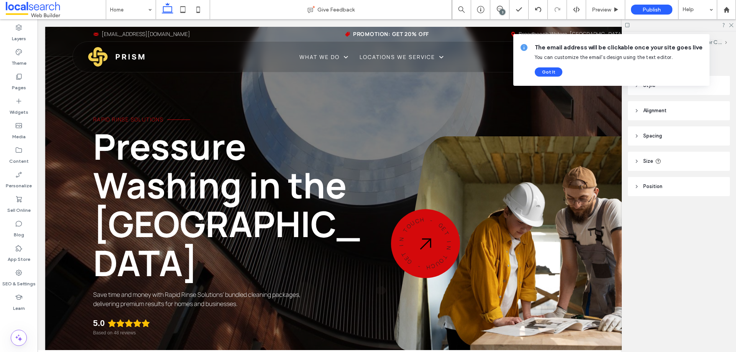
type input "*******"
type input "**"
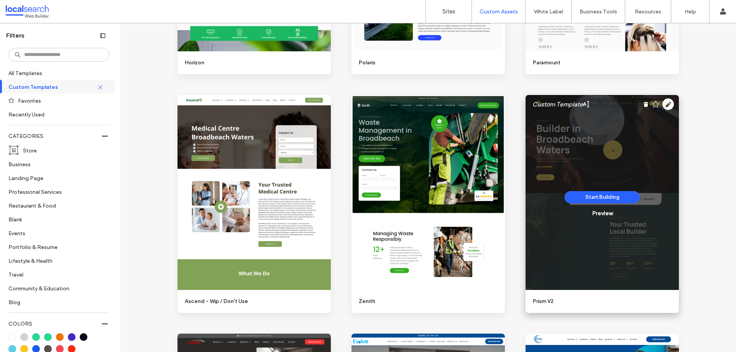
scroll to position [767, 0]
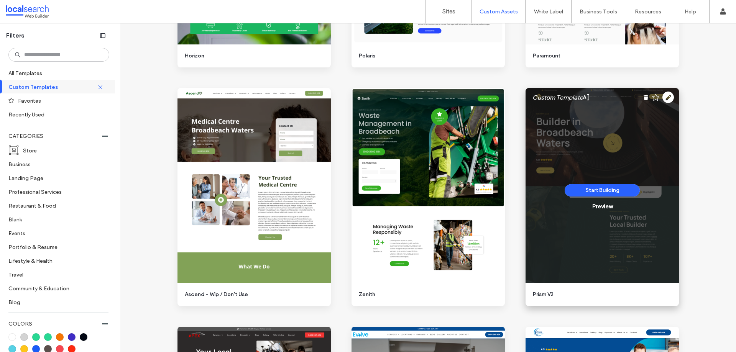
click at [598, 207] on div "Preview" at bounding box center [602, 206] width 20 height 7
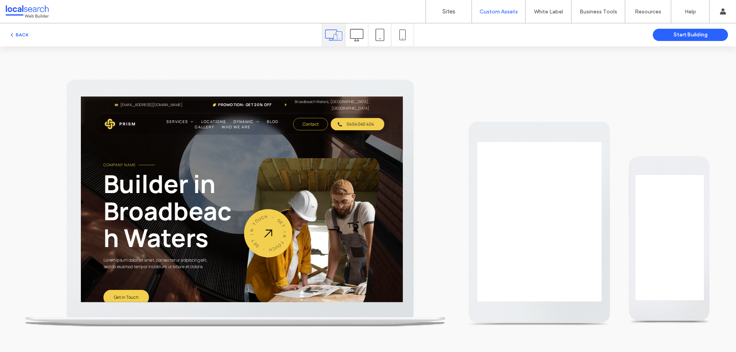
scroll to position [0, 0]
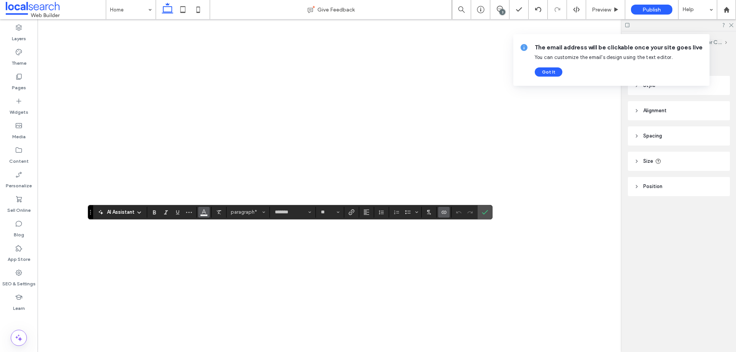
click at [208, 211] on button "Color" at bounding box center [203, 212] width 11 height 11
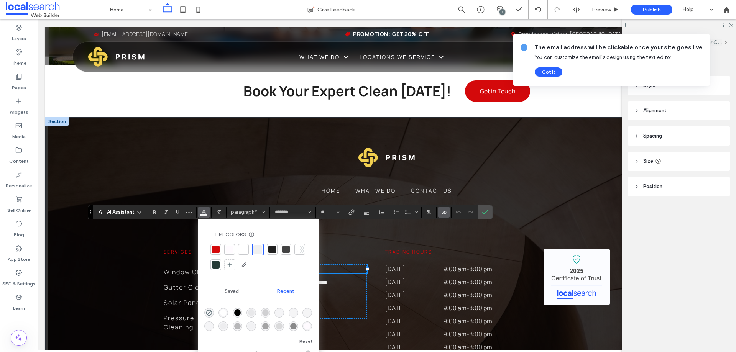
click at [299, 249] on div at bounding box center [298, 250] width 4 height 8
click at [327, 280] on span "**********" at bounding box center [290, 283] width 74 height 6
click at [328, 278] on div "**********" at bounding box center [310, 283] width 114 height 10
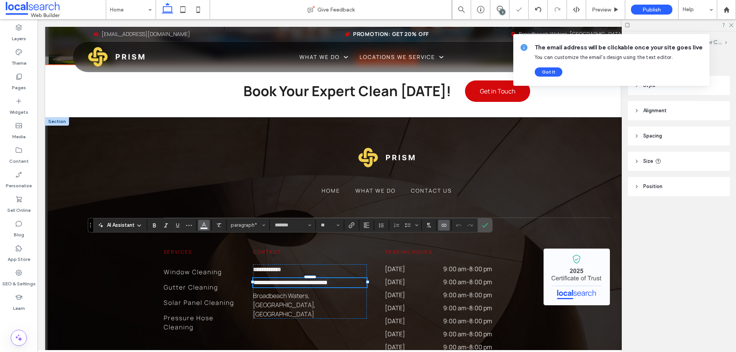
click at [208, 225] on button "Color" at bounding box center [203, 225] width 11 height 11
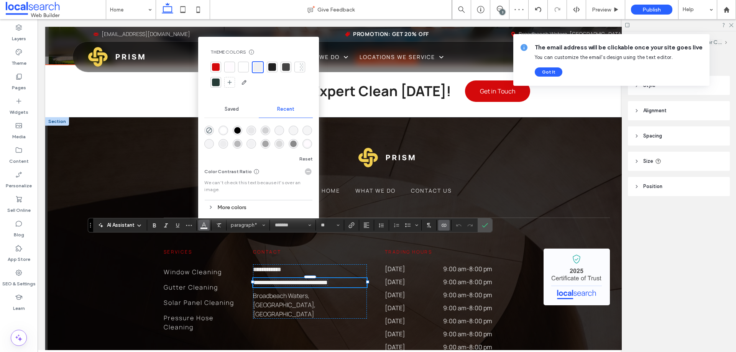
click at [297, 66] on div at bounding box center [298, 67] width 4 height 8
click at [487, 225] on icon "Confirm" at bounding box center [485, 225] width 6 height 6
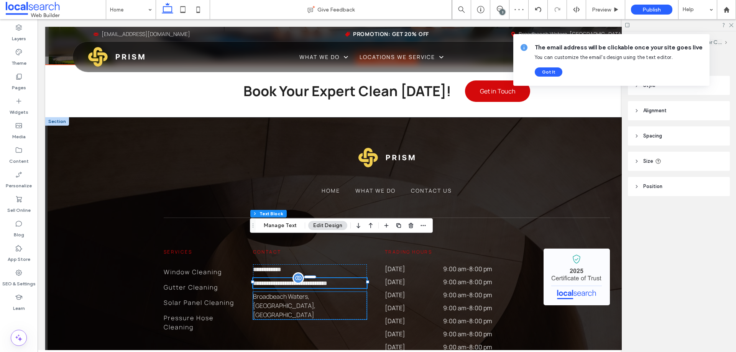
click at [287, 292] on span "Broadbeach Waters, [GEOGRAPHIC_DATA], [GEOGRAPHIC_DATA]" at bounding box center [284, 305] width 62 height 27
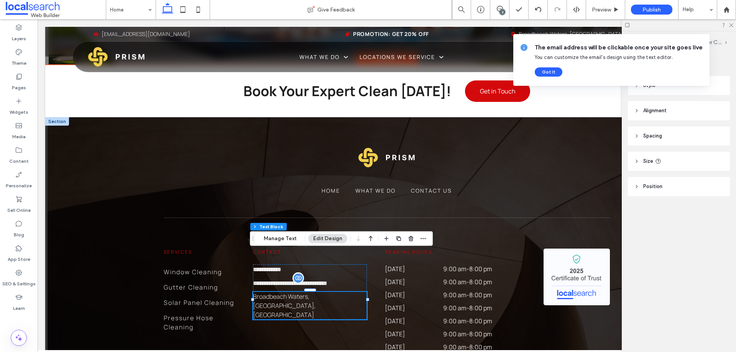
click at [289, 292] on span "Broadbeach Waters, [GEOGRAPHIC_DATA], [GEOGRAPHIC_DATA]" at bounding box center [284, 305] width 62 height 27
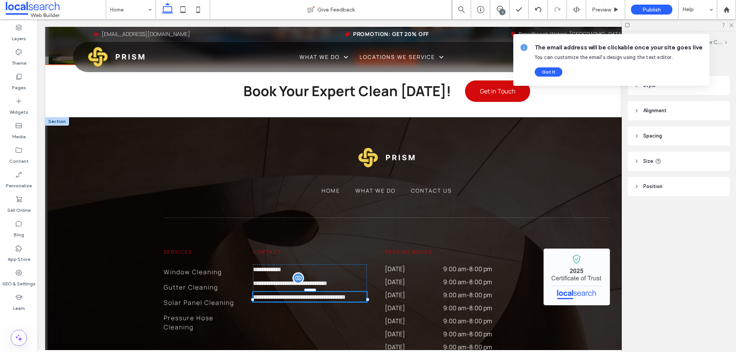
click at [289, 294] on span "**********" at bounding box center [299, 297] width 93 height 6
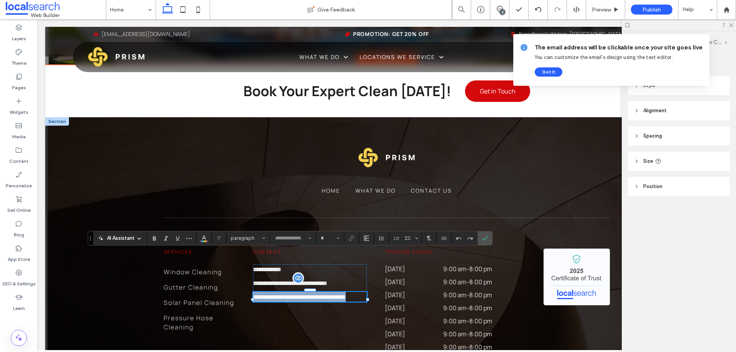
type input "*******"
type input "**"
click at [274, 294] on span "**********" at bounding box center [272, 297] width 38 height 6
click at [284, 294] on span "**********" at bounding box center [272, 297] width 38 height 6
click at [275, 294] on span "**********" at bounding box center [272, 297] width 38 height 6
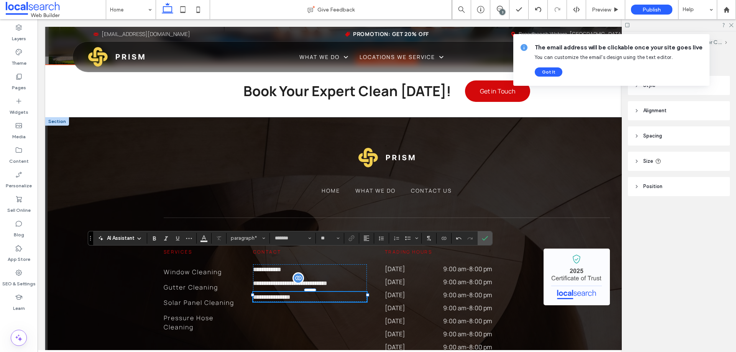
click at [274, 294] on span "**********" at bounding box center [272, 297] width 38 height 6
click at [284, 294] on span "**********" at bounding box center [272, 297] width 38 height 6
click at [311, 292] on p "**********" at bounding box center [310, 297] width 114 height 10
copy span "**********"
click at [353, 239] on use "Link" at bounding box center [351, 238] width 6 height 6
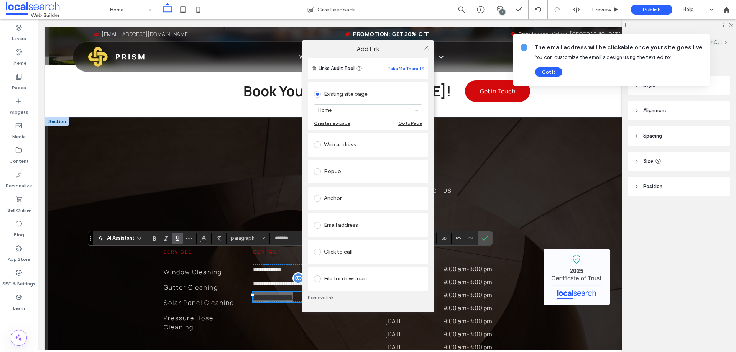
click at [341, 146] on div "Web address" at bounding box center [368, 145] width 108 height 12
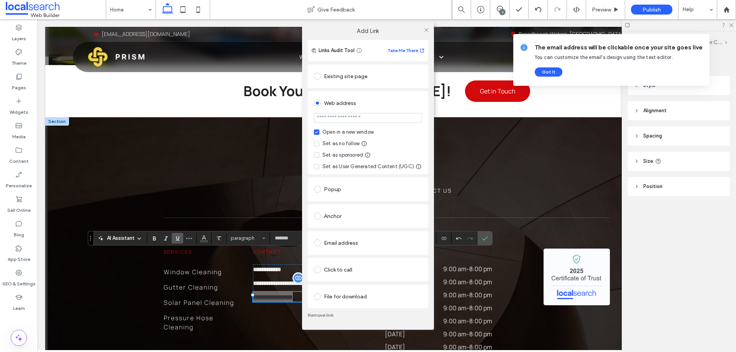
click at [344, 118] on input "url" at bounding box center [368, 118] width 108 height 10
type input "**********"
click at [333, 141] on div "Set as no follow" at bounding box center [340, 144] width 37 height 8
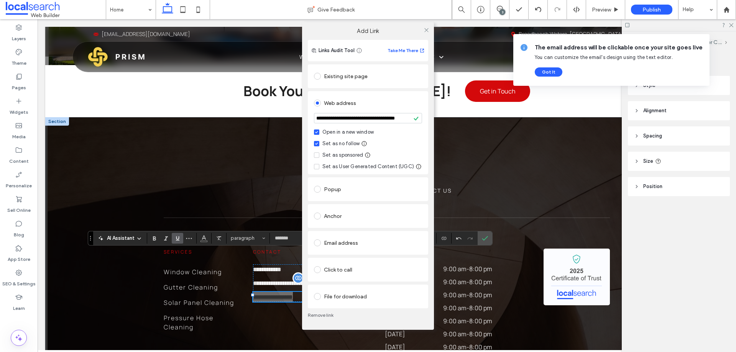
click at [434, 28] on div "**********" at bounding box center [368, 176] width 736 height 352
click at [429, 28] on icon at bounding box center [427, 30] width 6 height 6
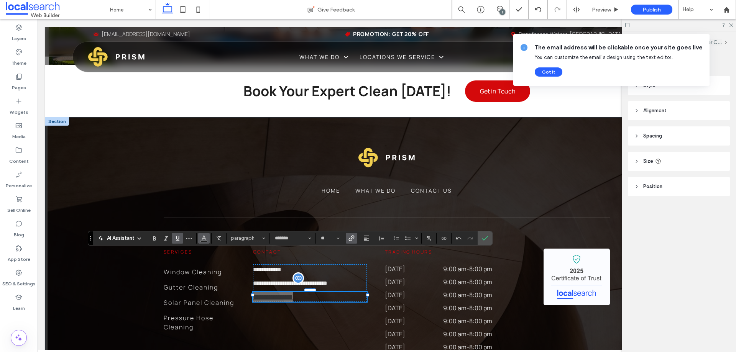
drag, startPoint x: 200, startPoint y: 239, endPoint x: 207, endPoint y: 239, distance: 6.5
click at [200, 239] on button "Color" at bounding box center [203, 238] width 11 height 11
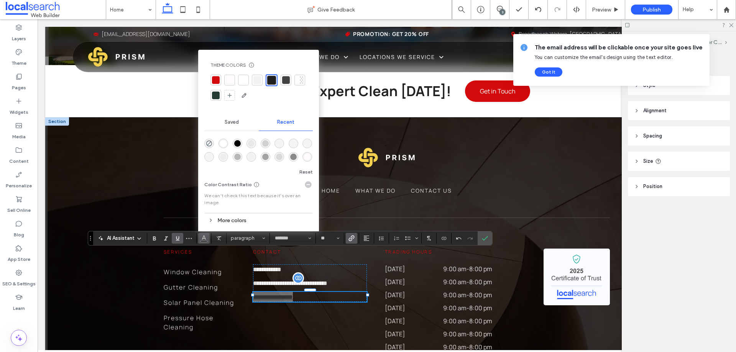
click at [300, 80] on div at bounding box center [302, 80] width 4 height 8
drag, startPoint x: 485, startPoint y: 235, endPoint x: 447, endPoint y: 217, distance: 42.3
click at [485, 235] on icon "Confirm" at bounding box center [485, 238] width 6 height 6
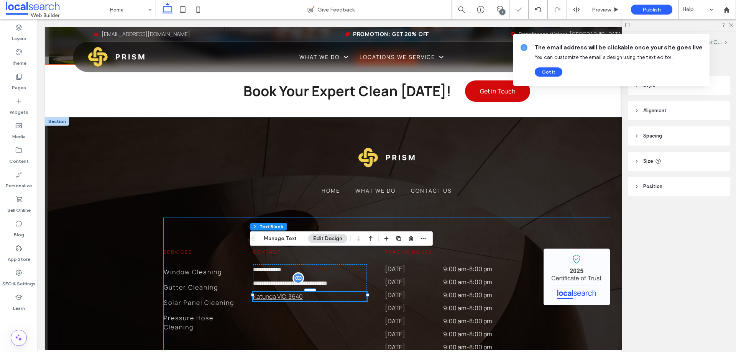
click at [305, 218] on div "**********" at bounding box center [387, 300] width 446 height 164
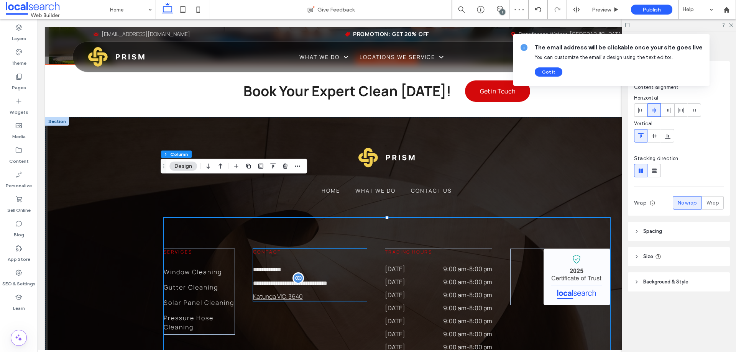
click at [305, 292] on p "Katunga VIC, 3640" at bounding box center [310, 296] width 114 height 9
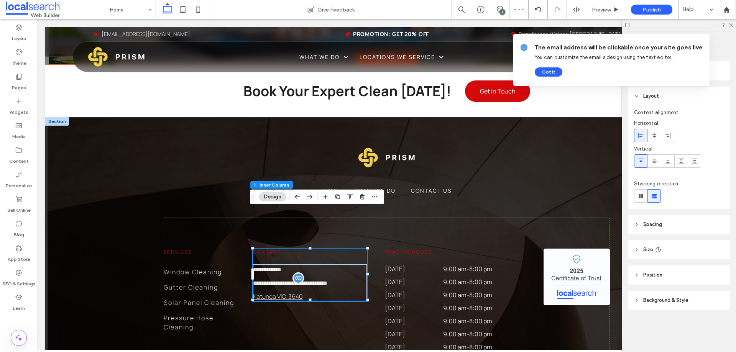
click at [305, 292] on p "Katunga VIC, 3640" at bounding box center [310, 296] width 114 height 9
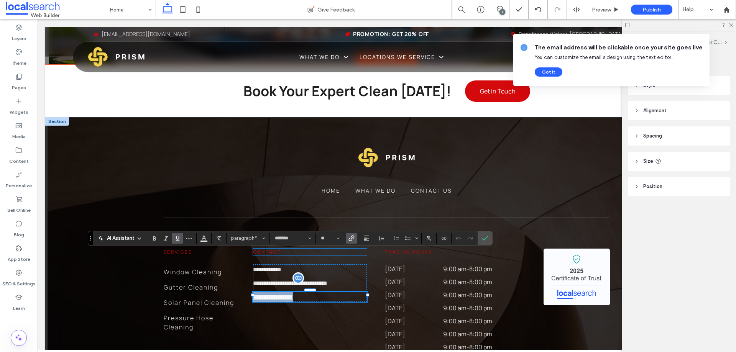
click at [354, 249] on h6 "Contact" at bounding box center [310, 252] width 114 height 7
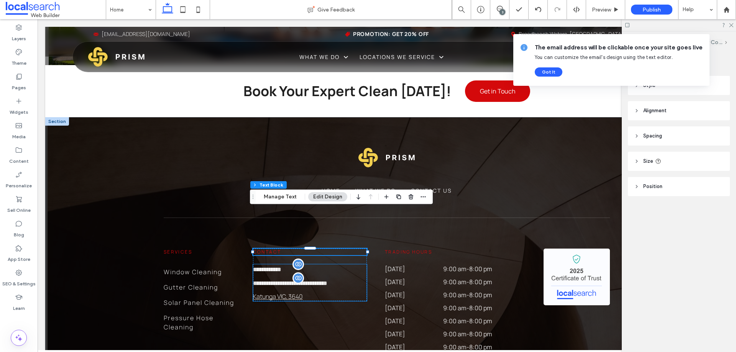
click at [336, 264] on p "**********" at bounding box center [310, 269] width 114 height 10
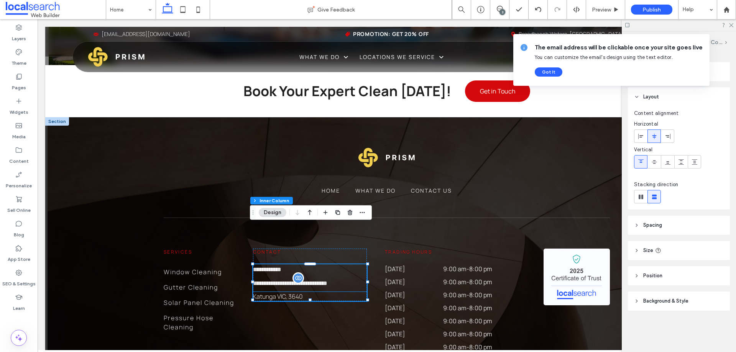
click at [298, 292] on link "Katunga VIC, 3640" at bounding box center [278, 296] width 50 height 8
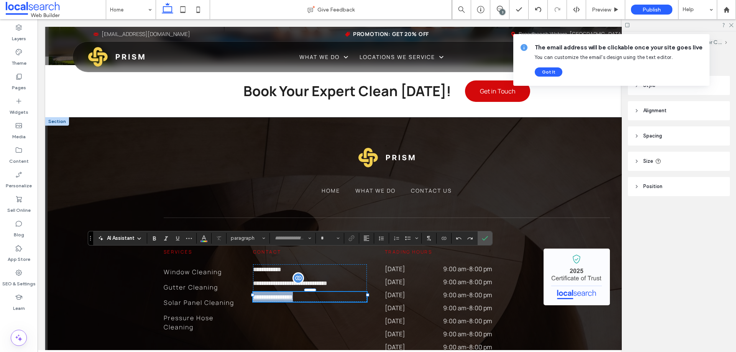
type input "*******"
type input "**"
click at [207, 238] on icon "Color" at bounding box center [204, 238] width 6 height 6
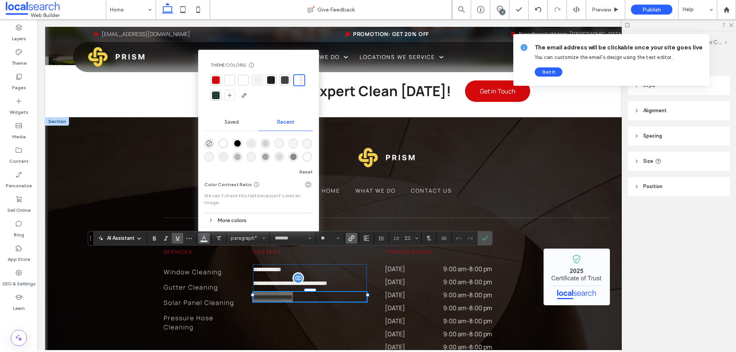
click at [181, 238] on icon "Underline" at bounding box center [177, 238] width 6 height 6
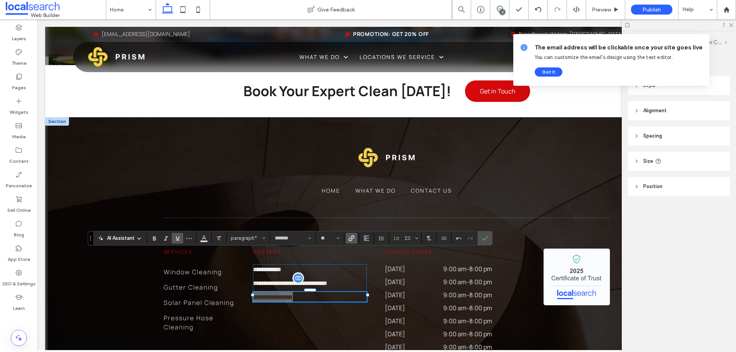
click at [177, 240] on use "Underline" at bounding box center [177, 239] width 3 height 4
click at [481, 238] on label "Confirm" at bounding box center [484, 239] width 11 height 14
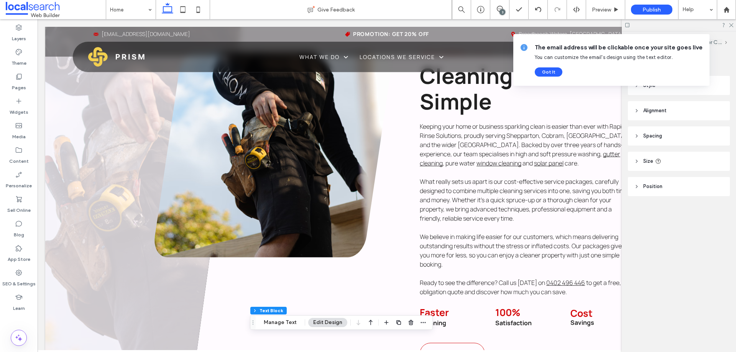
scroll to position [422, 0]
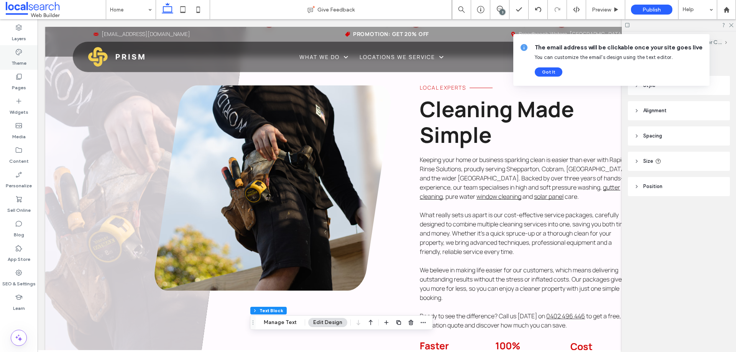
click at [21, 61] on label "Theme" at bounding box center [18, 61] width 15 height 11
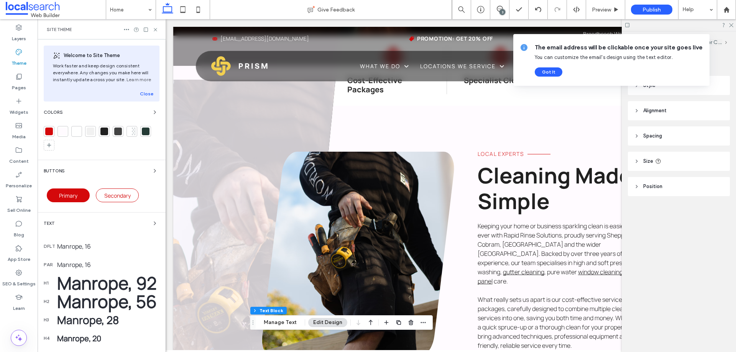
scroll to position [460, 0]
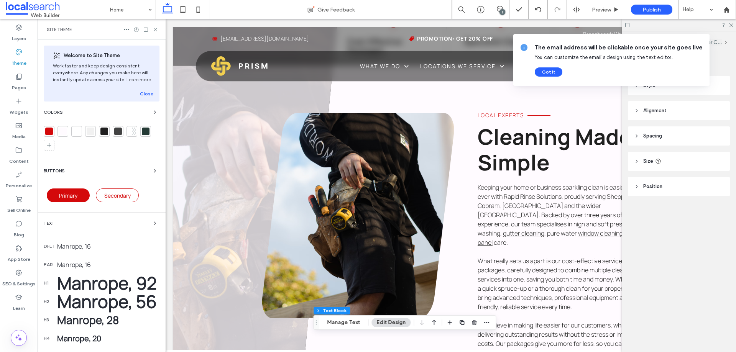
click at [132, 248] on div "Manrope, 16" at bounding box center [108, 246] width 102 height 8
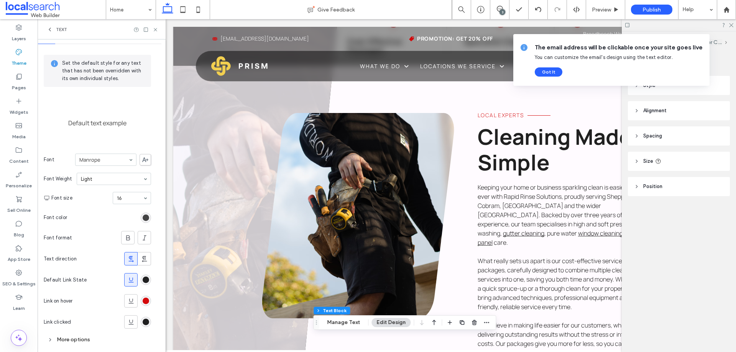
scroll to position [29, 0]
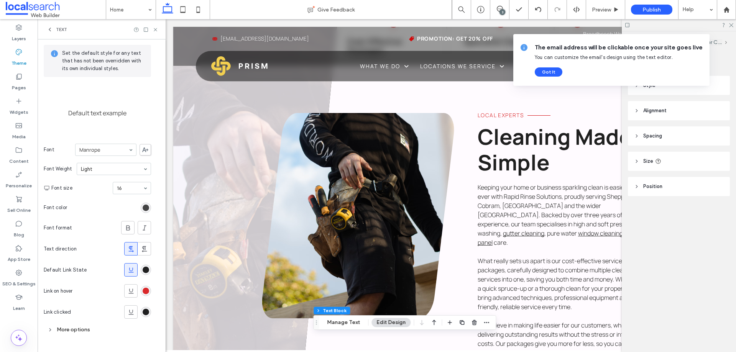
click at [145, 291] on div "rgb(212, 9, 11)" at bounding box center [146, 291] width 7 height 7
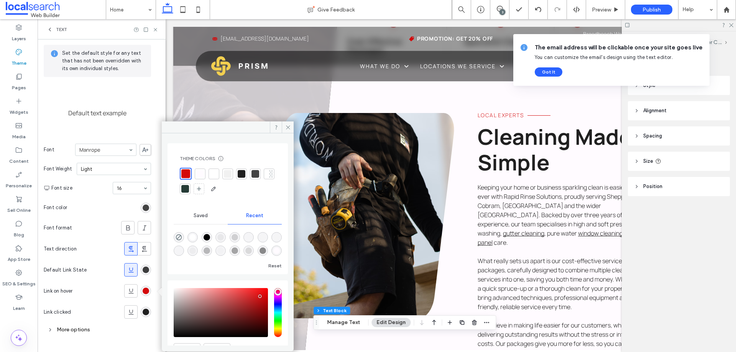
click at [147, 273] on div "rgb(32, 32, 32)" at bounding box center [146, 270] width 7 height 7
click at [145, 294] on div "rgb(212, 9, 11)" at bounding box center [146, 291] width 7 height 7
click at [241, 175] on div at bounding box center [242, 174] width 8 height 8
click at [286, 128] on icon at bounding box center [288, 128] width 6 height 6
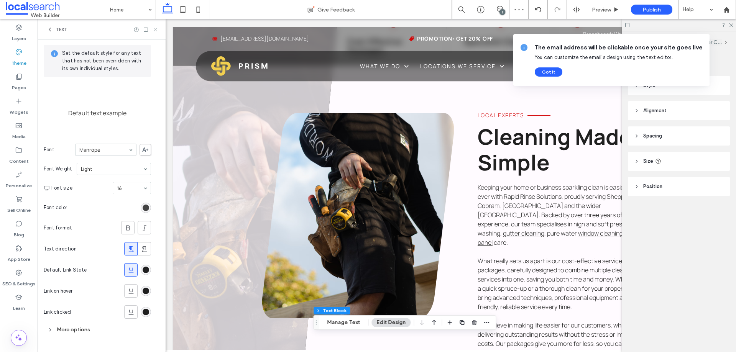
click at [153, 31] on icon at bounding box center [156, 30] width 6 height 6
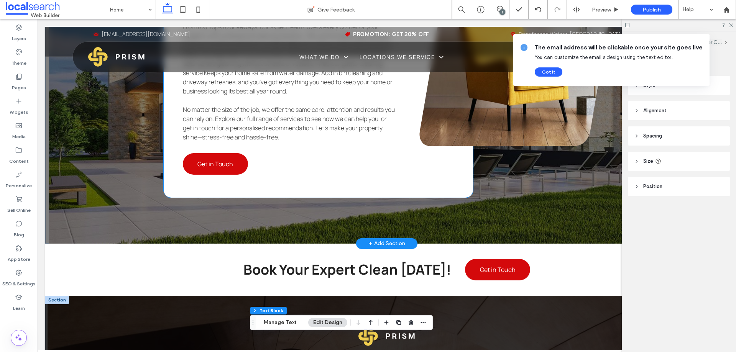
scroll to position [1955, 0]
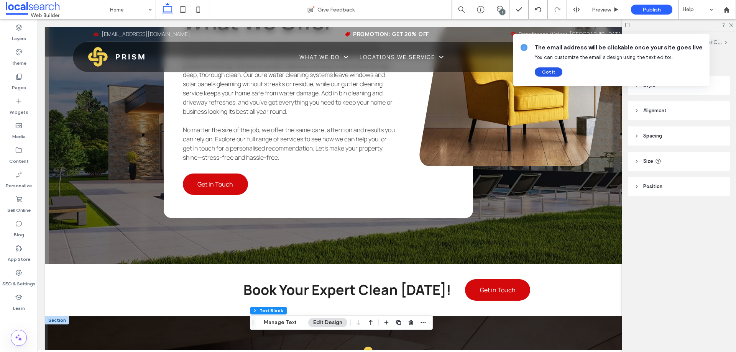
drag, startPoint x: 554, startPoint y: 68, endPoint x: 516, endPoint y: 49, distance: 42.0
click at [554, 68] on button "Got It" at bounding box center [549, 71] width 28 height 9
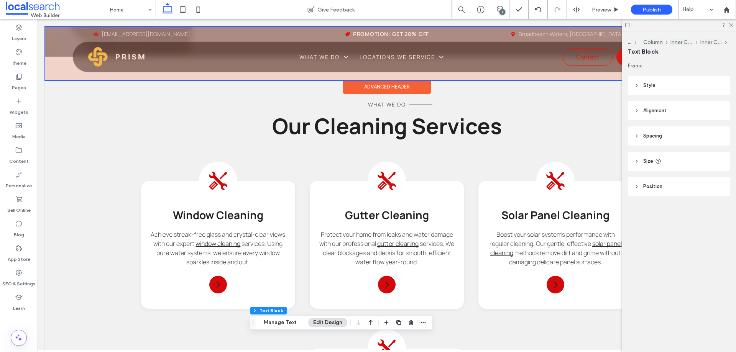
scroll to position [805, 0]
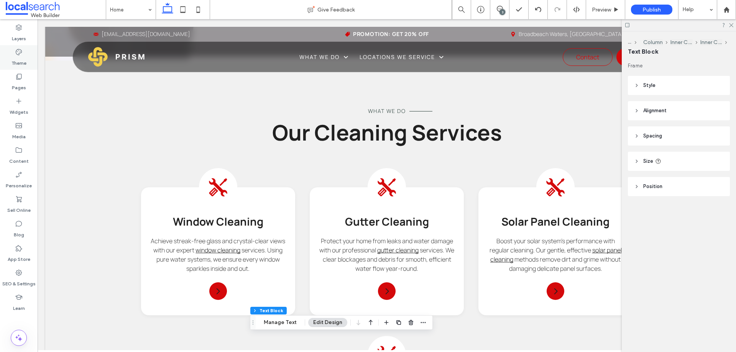
click at [20, 56] on icon at bounding box center [19, 52] width 8 height 8
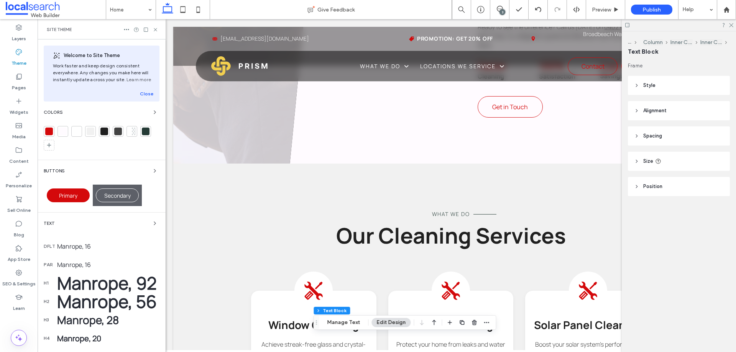
scroll to position [844, 0]
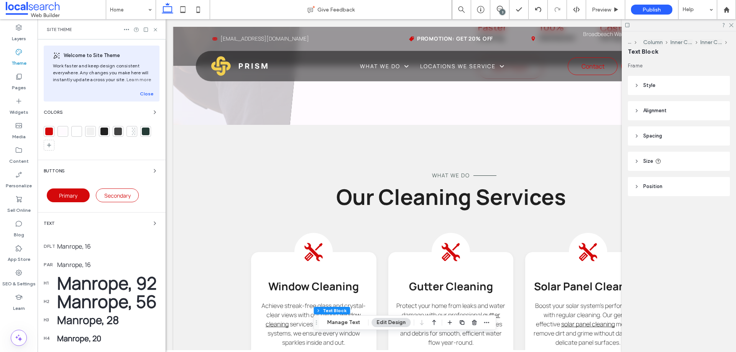
click at [144, 171] on div "Buttons" at bounding box center [102, 170] width 116 height 9
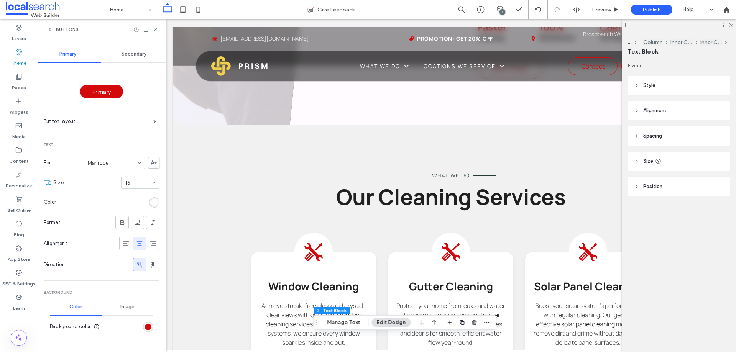
click at [128, 56] on span "Secondary" at bounding box center [134, 54] width 25 height 6
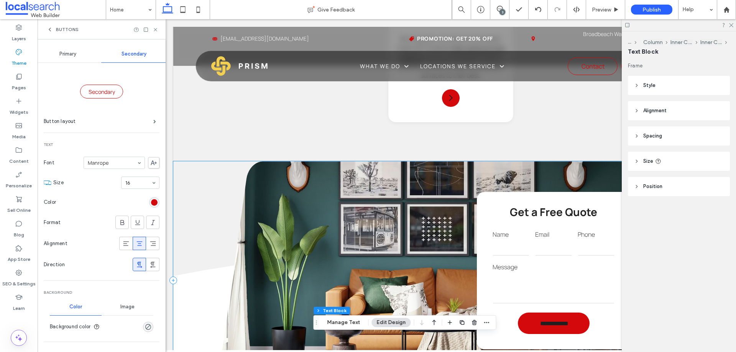
scroll to position [1150, 0]
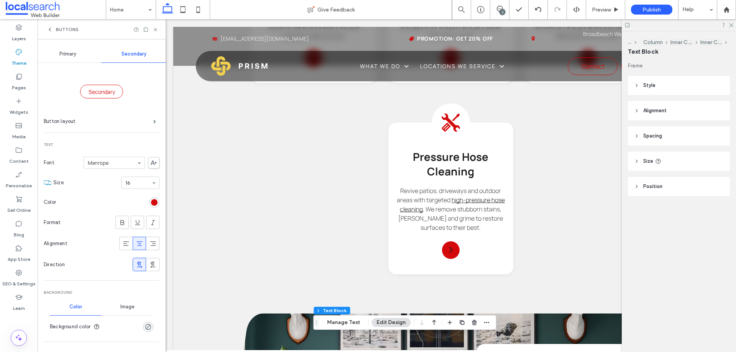
click at [65, 57] on div "Primary" at bounding box center [68, 54] width 66 height 17
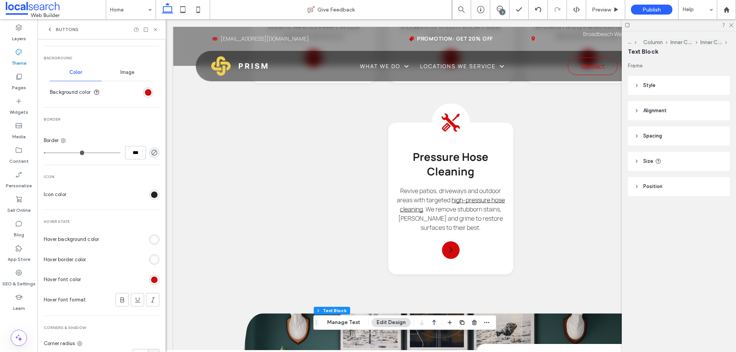
scroll to position [278, 0]
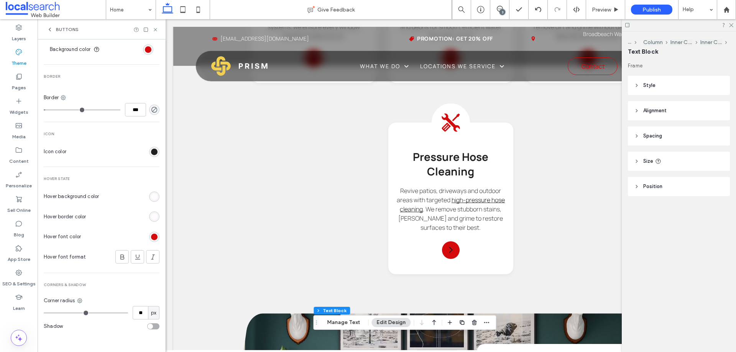
click at [151, 217] on div "rgb(255, 251, 255)" at bounding box center [154, 217] width 7 height 7
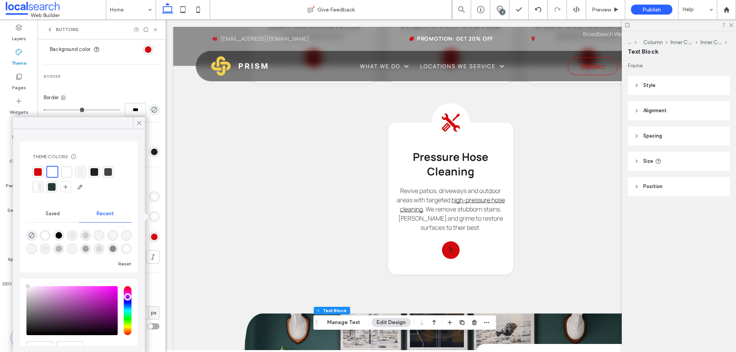
click at [36, 172] on div at bounding box center [38, 172] width 8 height 8
click at [138, 122] on icon at bounding box center [139, 123] width 7 height 7
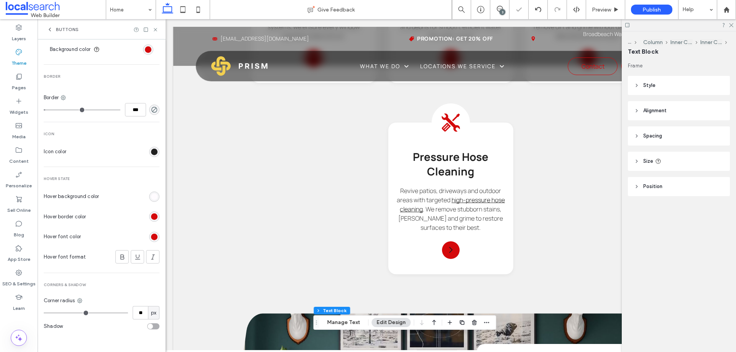
click at [153, 197] on div "rgb(255, 251, 255)" at bounding box center [154, 197] width 7 height 7
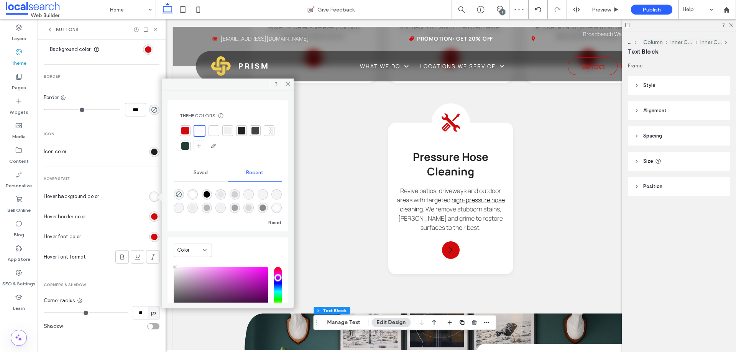
click at [185, 133] on div at bounding box center [185, 131] width 8 height 8
click at [151, 237] on div "rgb(212, 9, 11)" at bounding box center [154, 237] width 7 height 7
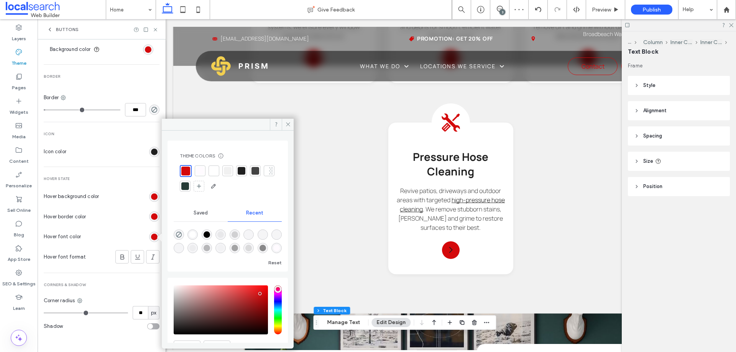
click at [197, 170] on div at bounding box center [200, 171] width 8 height 8
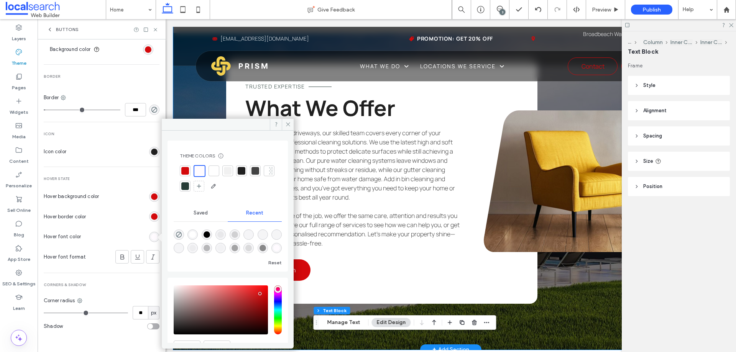
scroll to position [2070, 0]
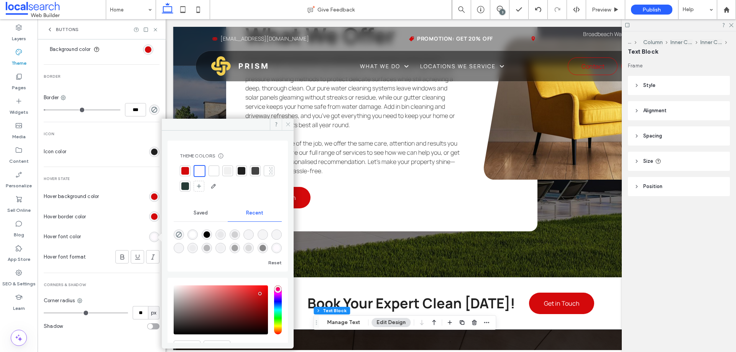
click at [286, 122] on icon at bounding box center [288, 125] width 6 height 6
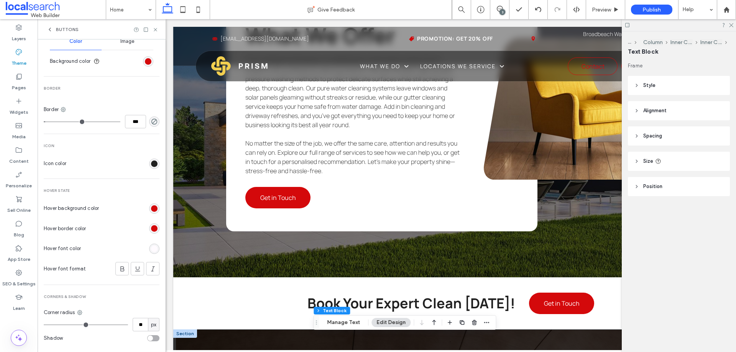
scroll to position [268, 0]
click at [151, 208] on div "rgb(212, 9, 11)" at bounding box center [154, 206] width 7 height 7
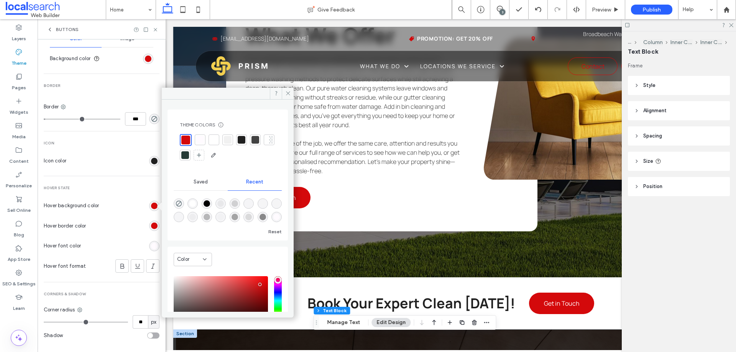
click at [206, 138] on div at bounding box center [228, 147] width 96 height 27
click at [202, 137] on div at bounding box center [200, 140] width 8 height 8
click at [151, 245] on div "rgb(255, 251, 255)" at bounding box center [154, 246] width 7 height 7
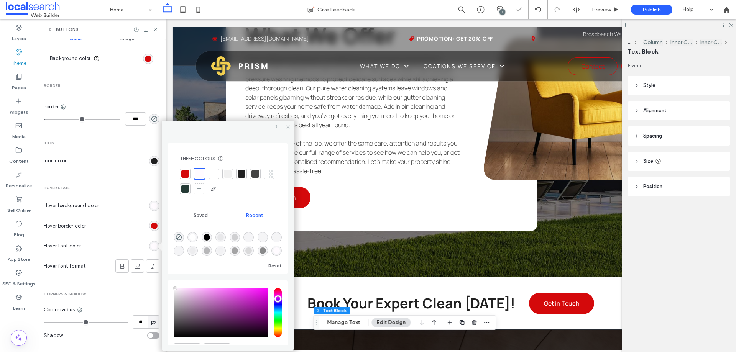
click at [186, 174] on div at bounding box center [185, 174] width 8 height 8
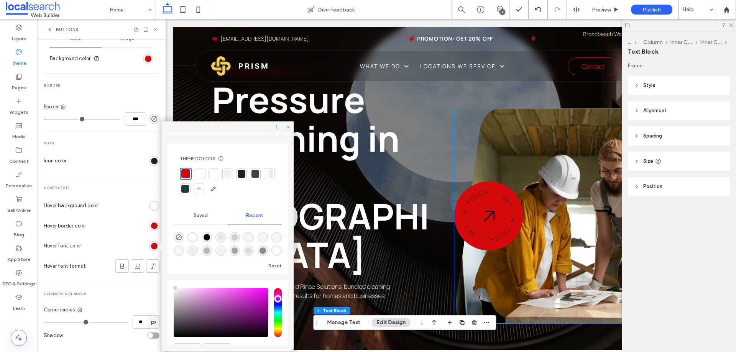
scroll to position [0, 0]
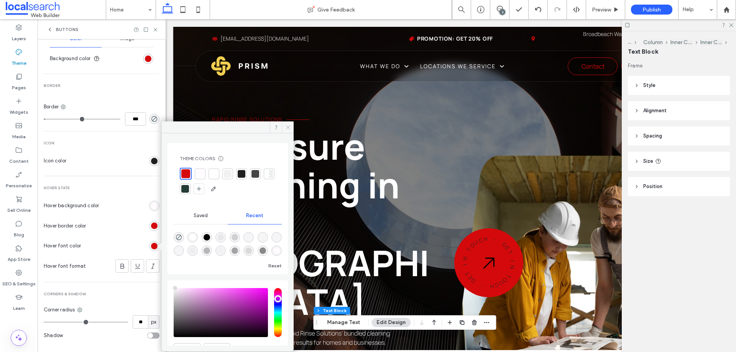
click at [289, 129] on icon at bounding box center [288, 128] width 6 height 6
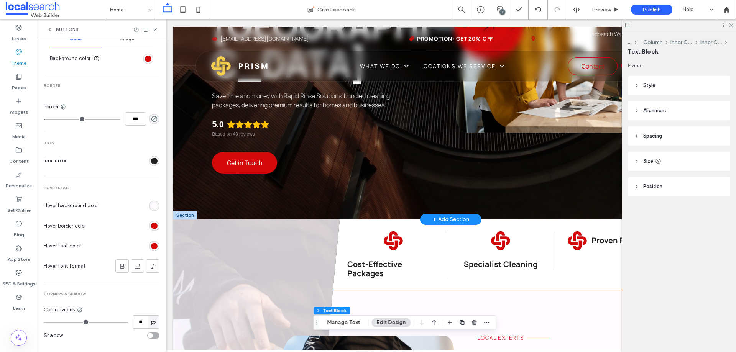
scroll to position [115, 0]
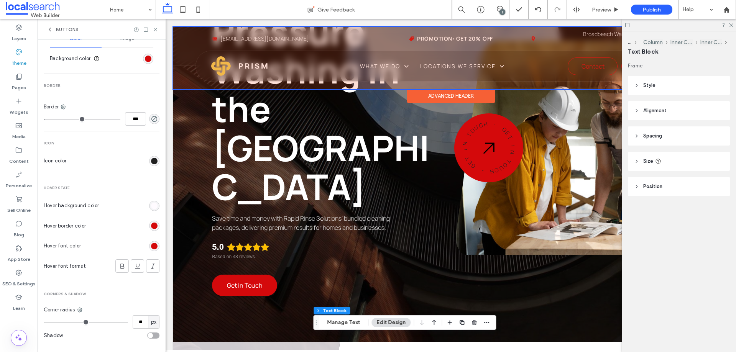
click at [586, 56] on div at bounding box center [450, 58] width 555 height 62
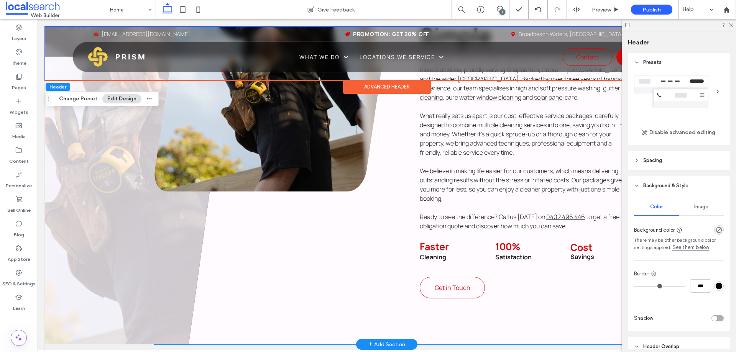
scroll to position [575, 0]
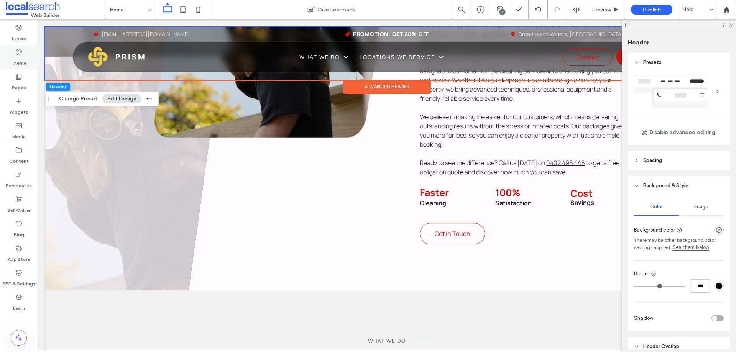
click at [13, 62] on label "Theme" at bounding box center [18, 61] width 15 height 11
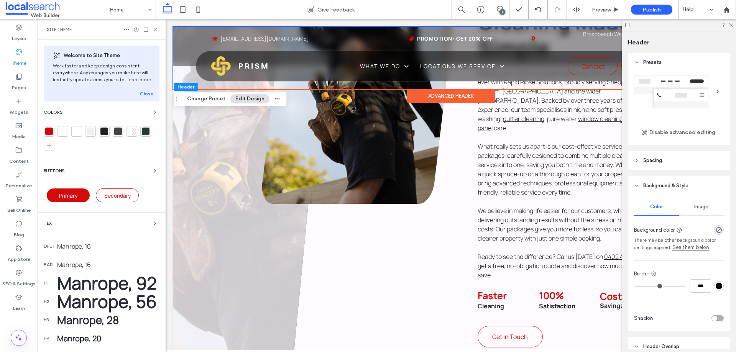
scroll to position [614, 0]
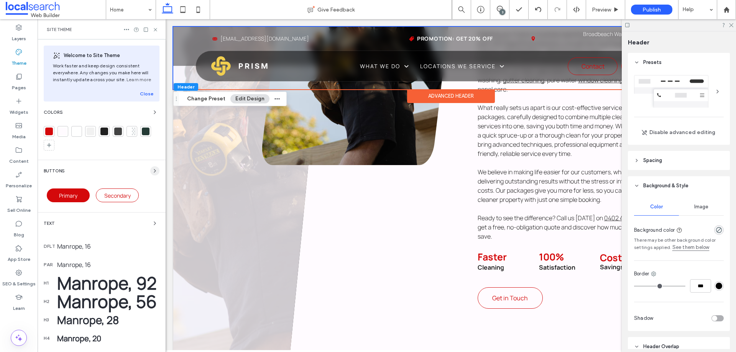
click at [150, 172] on span "button" at bounding box center [154, 170] width 9 height 9
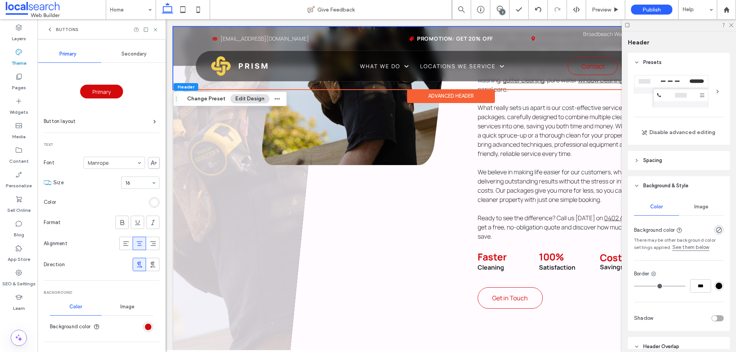
click at [131, 61] on div "Secondary" at bounding box center [134, 54] width 66 height 17
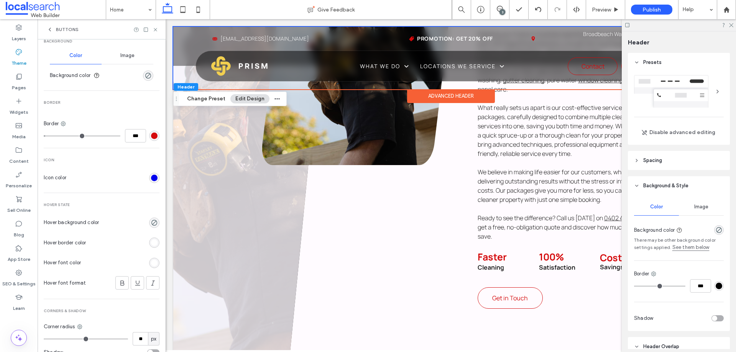
scroll to position [278, 0]
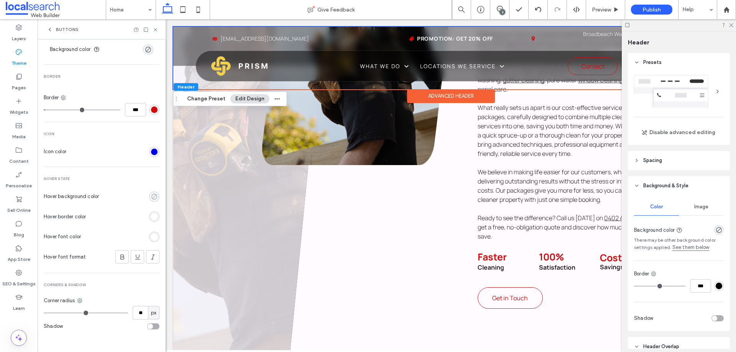
click at [151, 196] on div "rgba(0, 0, 0, 0)" at bounding box center [154, 197] width 7 height 7
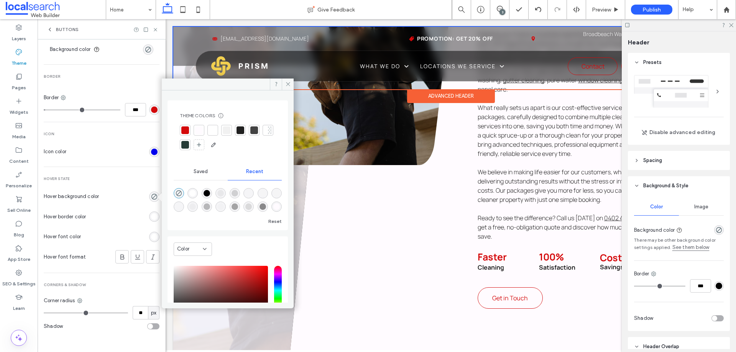
click at [184, 130] on div at bounding box center [185, 130] width 8 height 8
drag, startPoint x: 149, startPoint y: 220, endPoint x: 10, endPoint y: 156, distance: 153.3
click at [151, 220] on div "rgb(255, 255, 255)" at bounding box center [154, 217] width 7 height 7
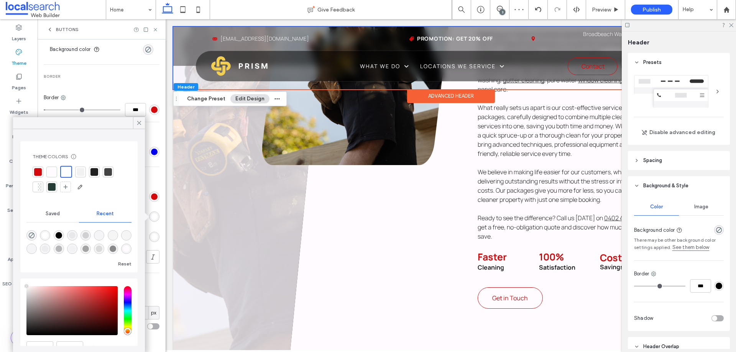
click at [41, 171] on div at bounding box center [38, 172] width 8 height 8
click at [138, 120] on icon at bounding box center [139, 123] width 7 height 7
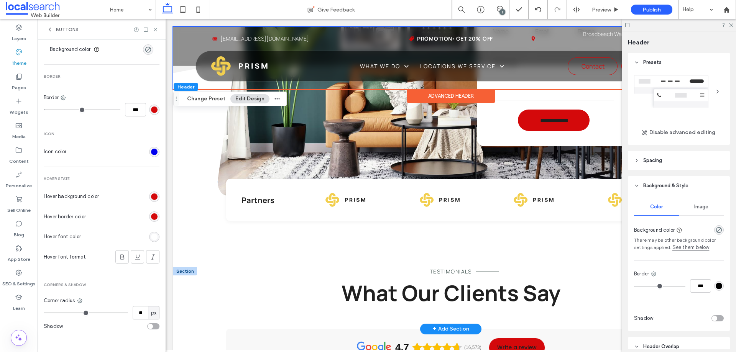
scroll to position [1534, 0]
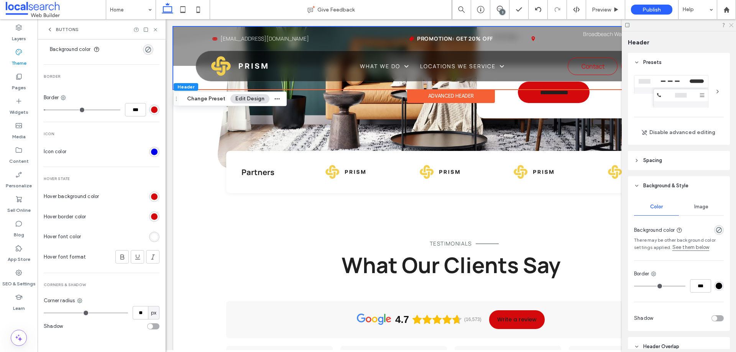
click at [730, 24] on use at bounding box center [731, 25] width 4 height 4
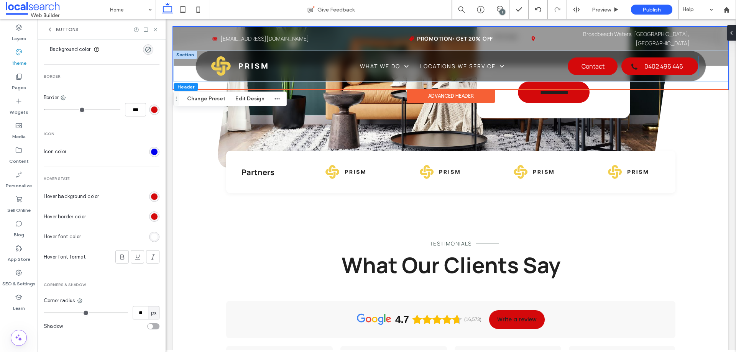
click at [582, 61] on span "Contact" at bounding box center [592, 66] width 23 height 16
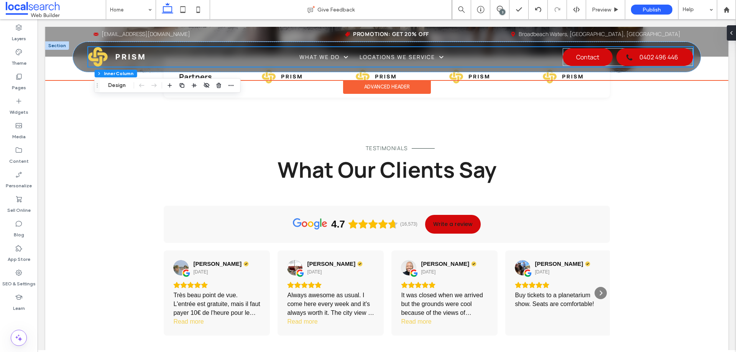
scroll to position [1414, 0]
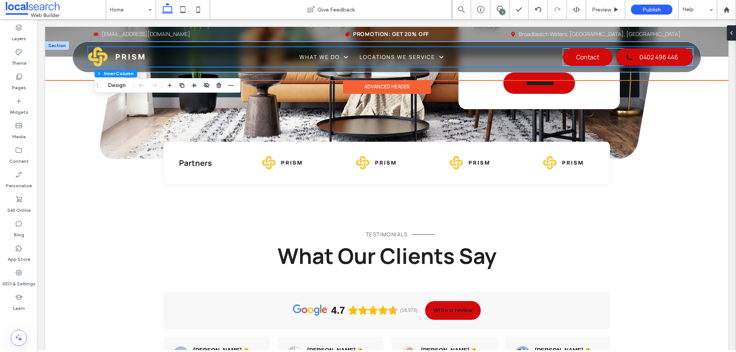
click at [582, 61] on span "Contact" at bounding box center [587, 57] width 23 height 16
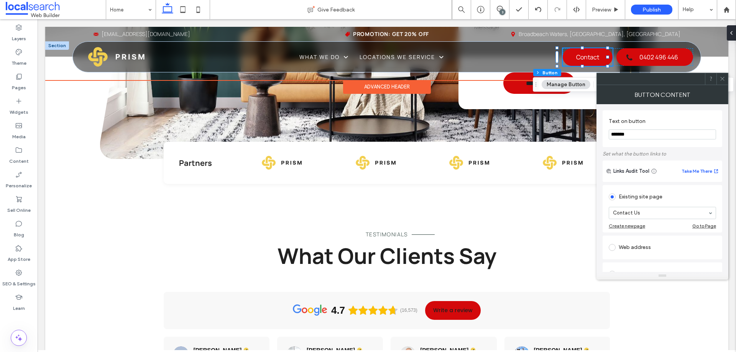
click at [582, 61] on span "Contact" at bounding box center [587, 57] width 23 height 16
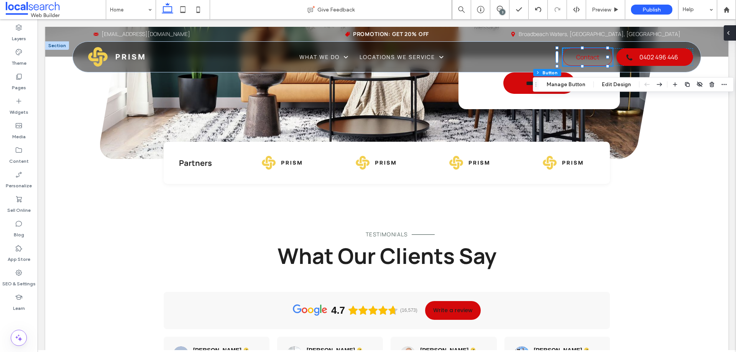
click at [732, 35] on div at bounding box center [730, 32] width 12 height 15
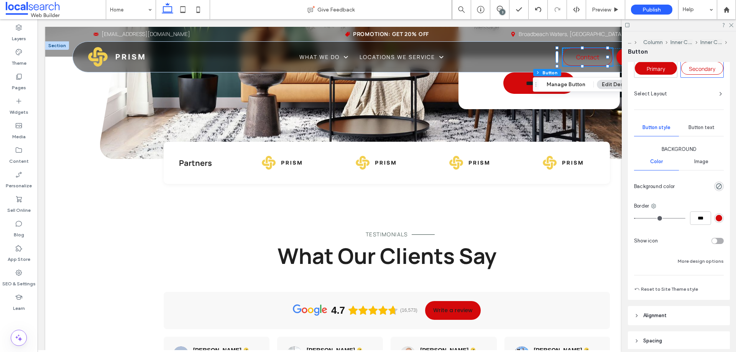
scroll to position [0, 0]
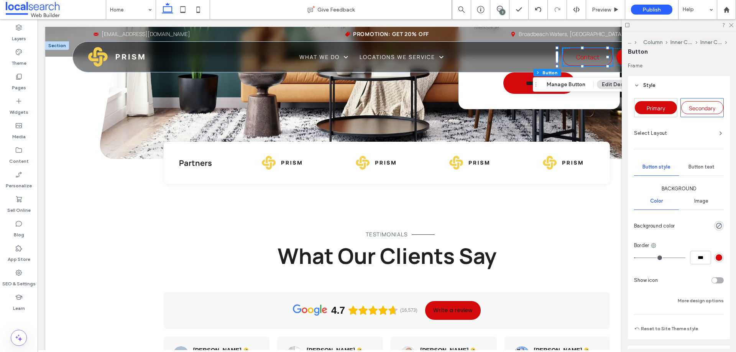
click at [698, 164] on span "Button text" at bounding box center [701, 167] width 26 height 6
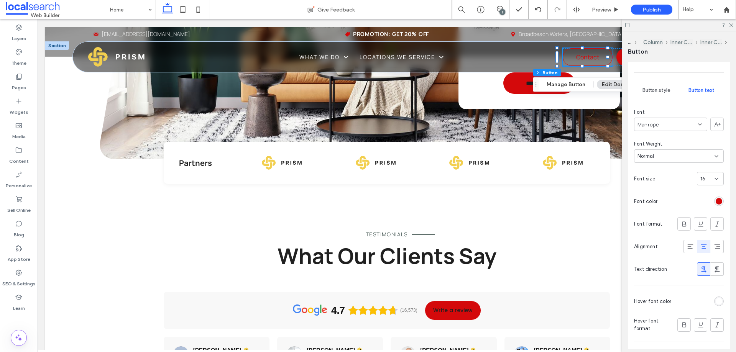
click at [648, 91] on span "Button style" at bounding box center [656, 90] width 28 height 6
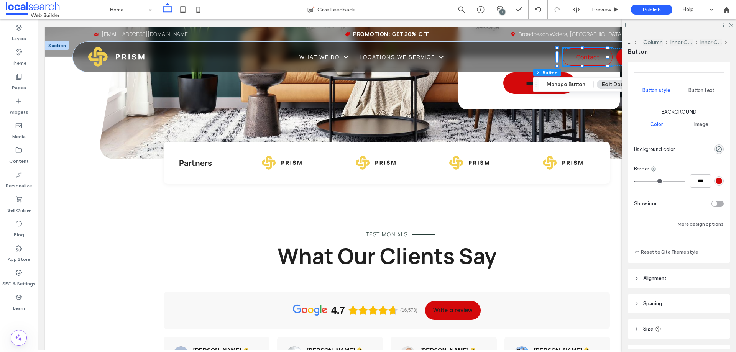
scroll to position [122, 0]
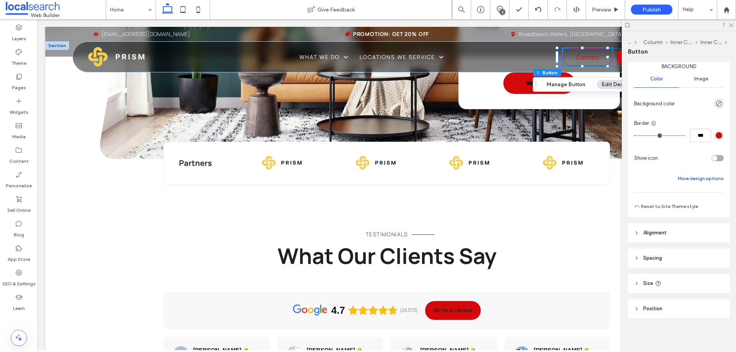
click at [698, 176] on button "More design options" at bounding box center [701, 178] width 46 height 9
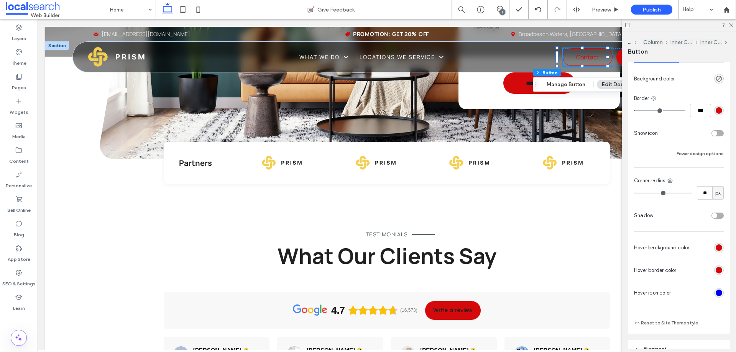
scroll to position [161, 0]
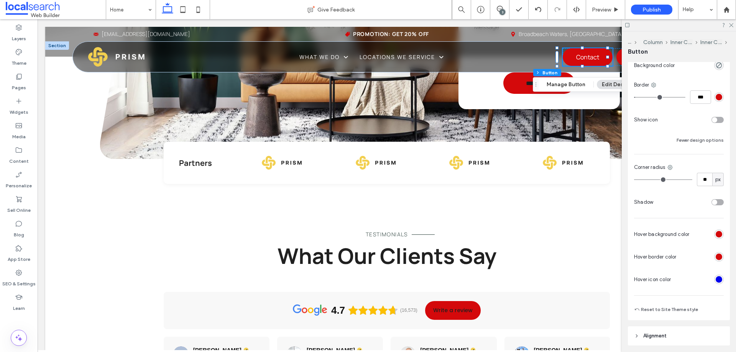
click at [717, 280] on div "rgb(0, 0, 238)" at bounding box center [719, 279] width 7 height 7
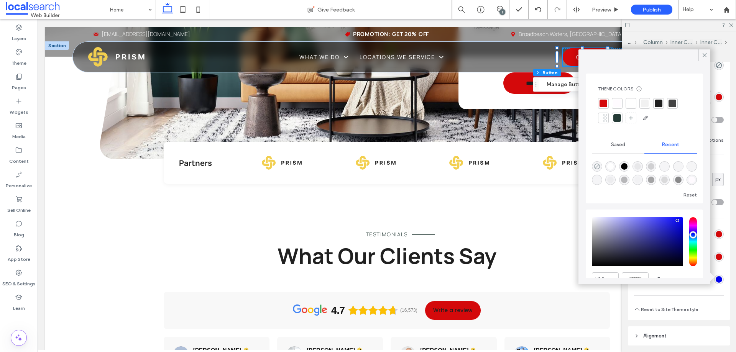
click at [596, 167] on icon "rgba(0, 0, 0, 0)" at bounding box center [597, 166] width 7 height 7
type input "*******"
type input "*"
type input "**"
click at [701, 55] on icon at bounding box center [704, 55] width 7 height 7
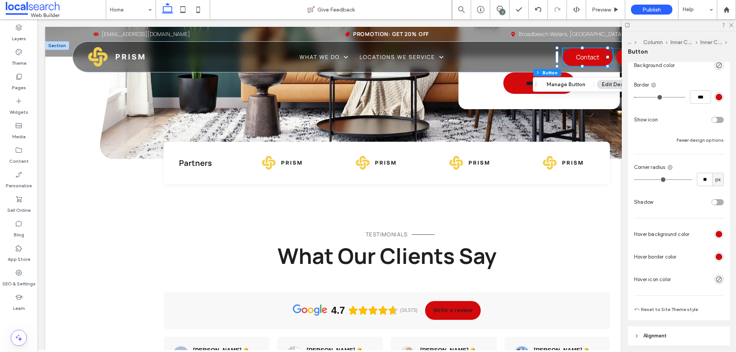
click at [716, 232] on div "rgb(212, 9, 11)" at bounding box center [719, 234] width 7 height 7
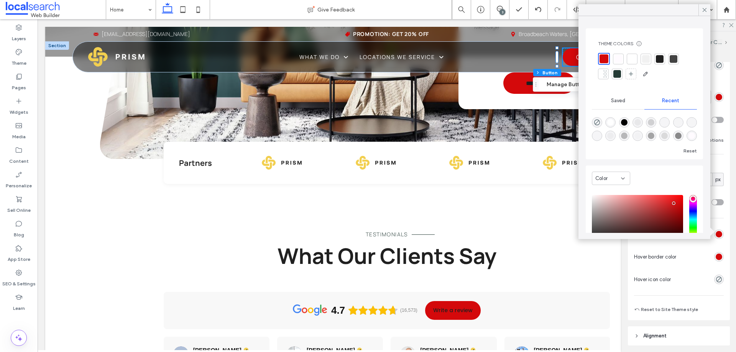
click at [613, 121] on div "rgba(255, 255, 255, 1)" at bounding box center [610, 122] width 7 height 7
click at [596, 118] on div "rgba(0, 0, 0, 0)" at bounding box center [597, 121] width 10 height 10
type input "*******"
type input "*"
type input "**"
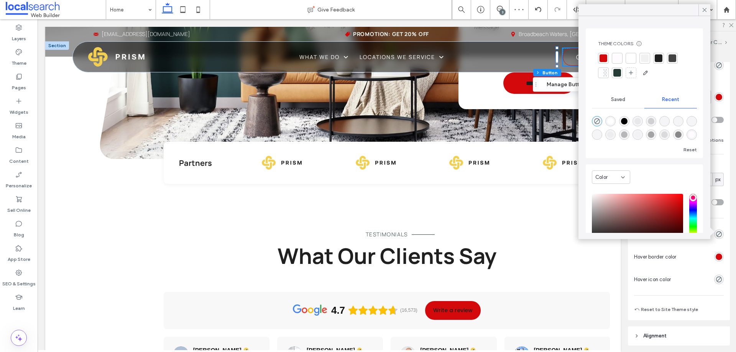
click at [716, 256] on div "rgb(212, 9, 11)" at bounding box center [719, 257] width 7 height 7
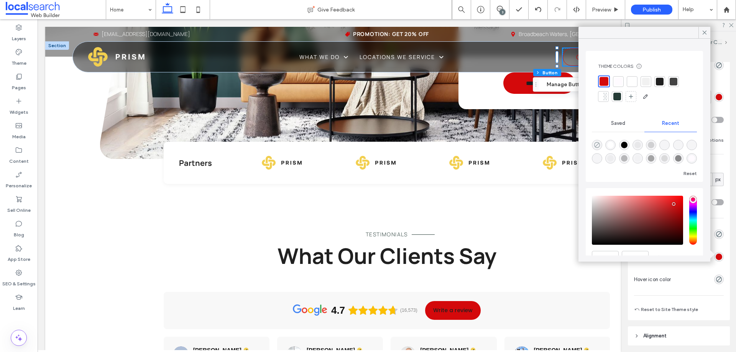
click at [594, 143] on icon "rgba(0, 0, 0, 0)" at bounding box center [597, 145] width 7 height 7
type input "*******"
type input "*"
type input "**"
click at [609, 140] on div "rgba(255, 255, 255, 1)" at bounding box center [610, 144] width 10 height 10
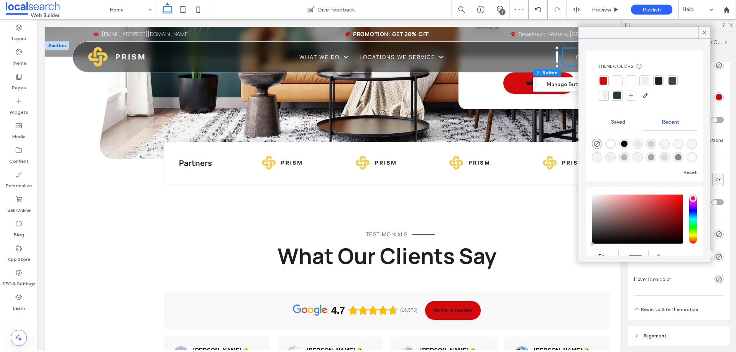
type input "*******"
type input "***"
type input "****"
click at [706, 36] on span at bounding box center [704, 32] width 7 height 11
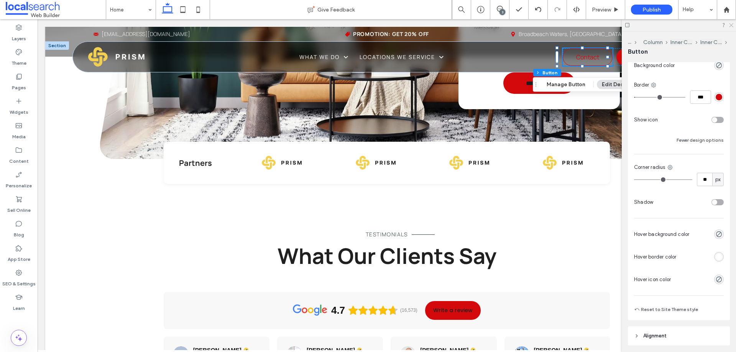
click at [730, 26] on icon at bounding box center [730, 24] width 5 height 5
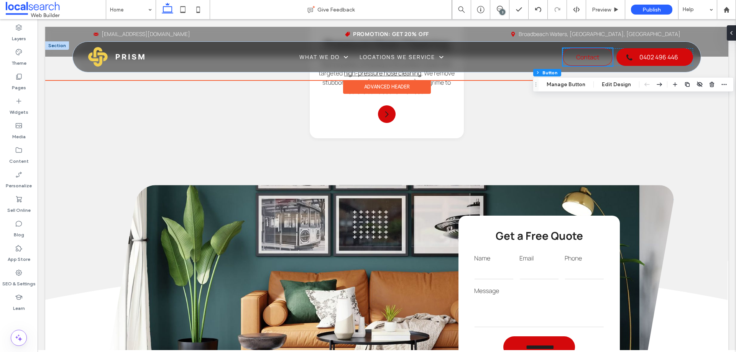
scroll to position [1342, 0]
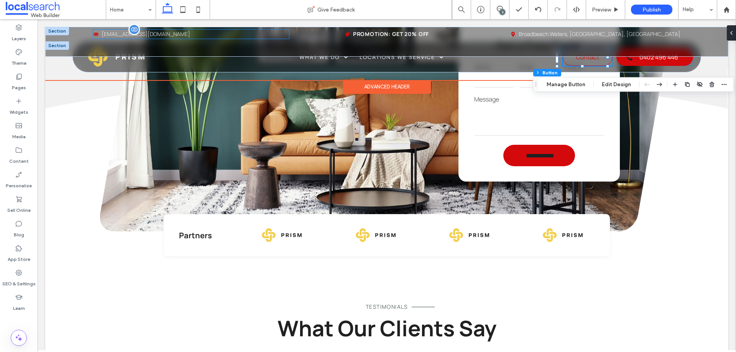
click at [130, 31] on span "info@prism.com.au" at bounding box center [146, 33] width 89 height 7
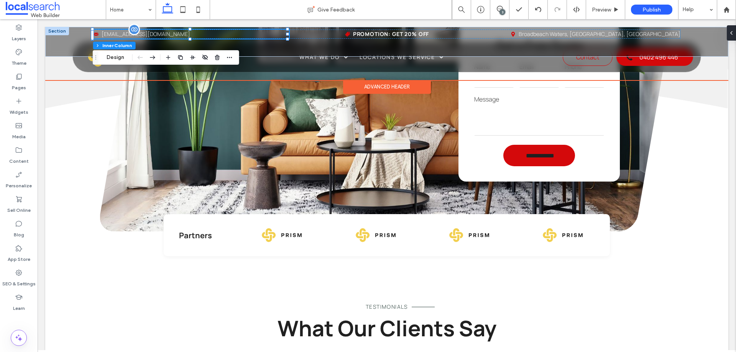
click at [130, 31] on span "info@prism.com.au" at bounding box center [146, 33] width 89 height 7
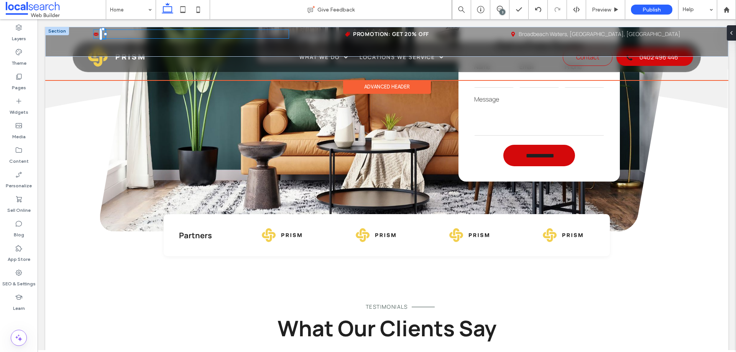
type input "*******"
type input "**"
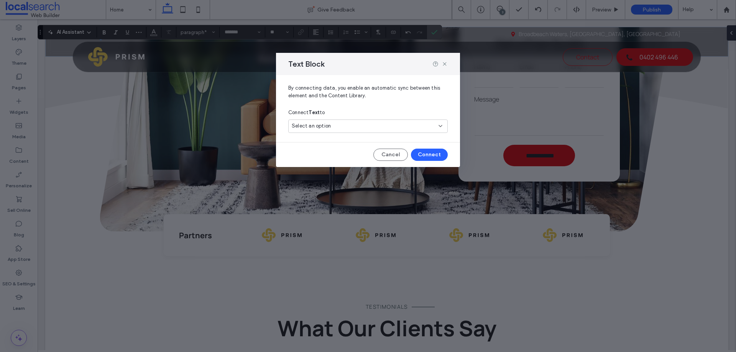
click at [341, 128] on div "Select an option" at bounding box center [363, 126] width 143 height 8
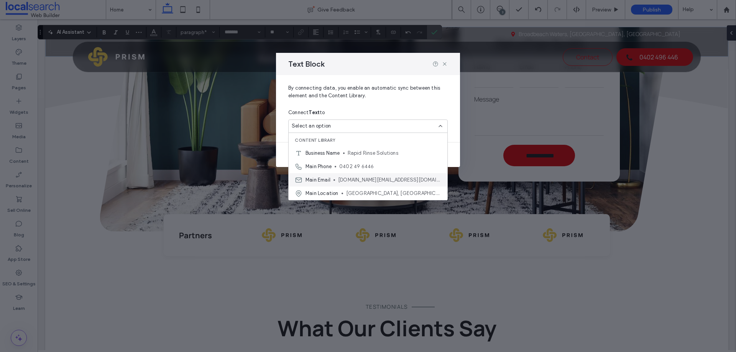
click at [348, 181] on span "rapidrinsesolutions.au@gmail.com" at bounding box center [389, 180] width 103 height 8
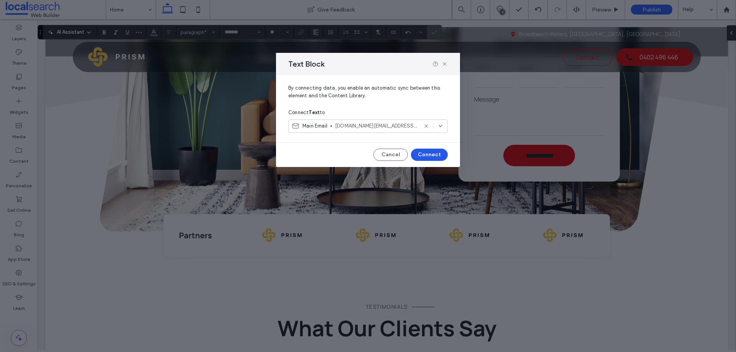
click at [424, 157] on button "Connect" at bounding box center [429, 155] width 37 height 12
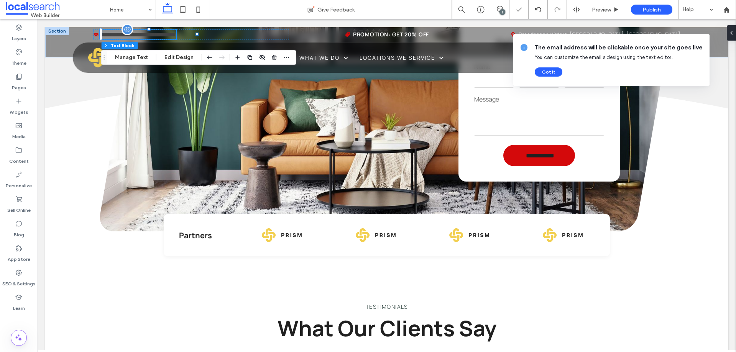
click at [147, 38] on span "**********" at bounding box center [139, 35] width 74 height 6
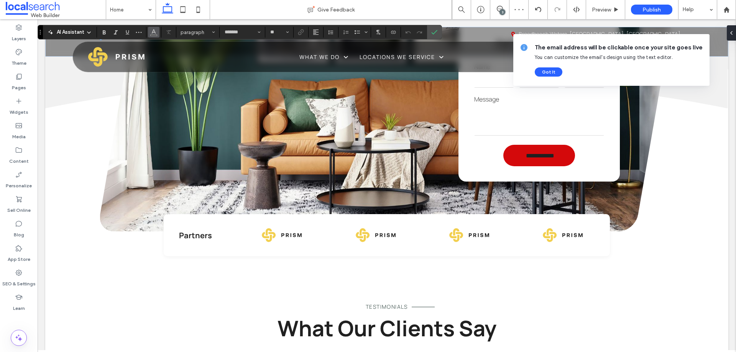
click at [155, 33] on use "Color" at bounding box center [154, 32] width 4 height 4
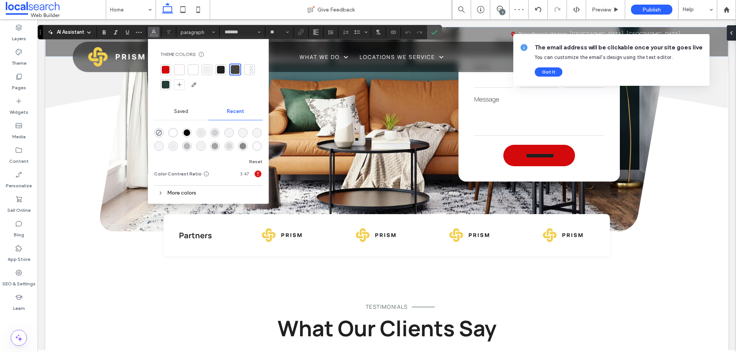
click at [181, 72] on div at bounding box center [180, 70] width 8 height 8
click at [432, 34] on icon "Confirm" at bounding box center [434, 32] width 6 height 6
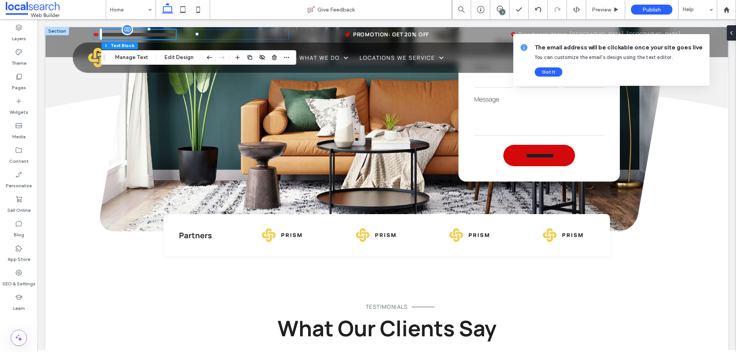
click at [129, 34] on span "**********" at bounding box center [139, 35] width 74 height 6
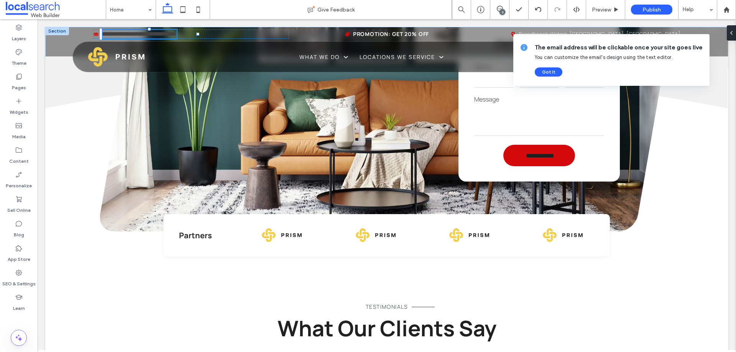
type input "*******"
type input "**"
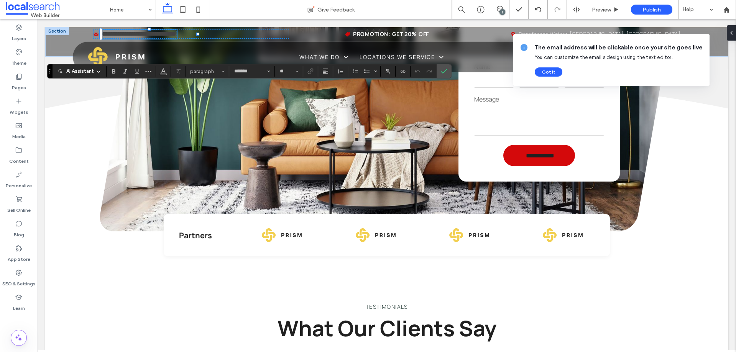
drag, startPoint x: 41, startPoint y: 33, endPoint x: 59, endPoint y: 68, distance: 39.1
click at [51, 73] on section "Drag" at bounding box center [50, 71] width 5 height 14
click at [133, 31] on span "**********" at bounding box center [139, 34] width 74 height 6
click at [161, 72] on icon "Color" at bounding box center [164, 71] width 6 height 6
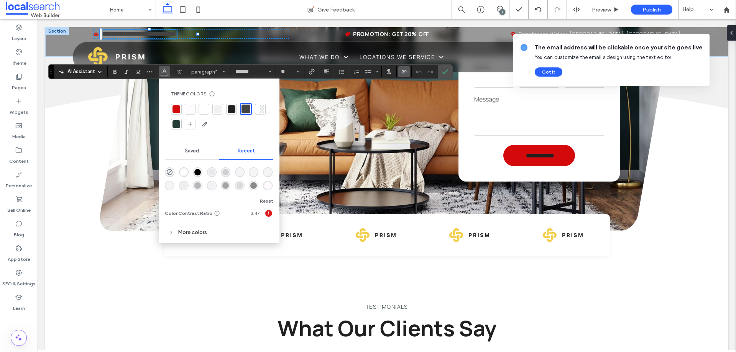
click at [189, 112] on div at bounding box center [190, 109] width 8 height 8
drag, startPoint x: 444, startPoint y: 75, endPoint x: 406, endPoint y: 55, distance: 42.3
click at [444, 75] on span "Confirm" at bounding box center [443, 72] width 3 height 14
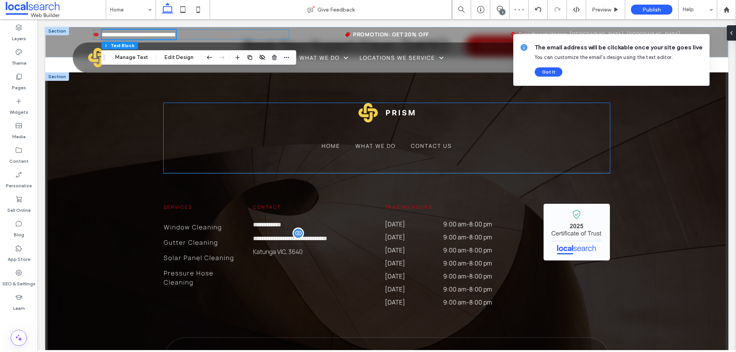
scroll to position [2224, 0]
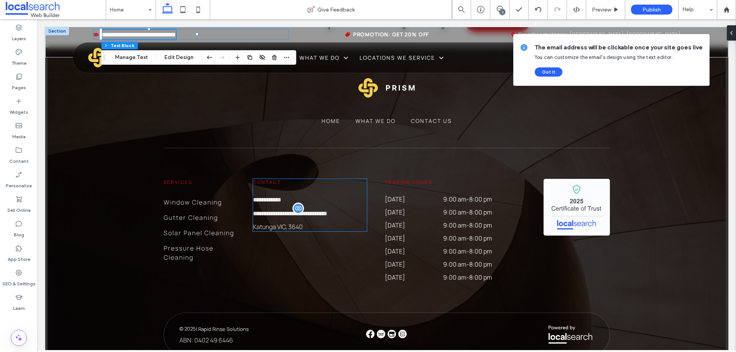
click at [297, 223] on link "Katunga VIC, 3640" at bounding box center [278, 227] width 50 height 8
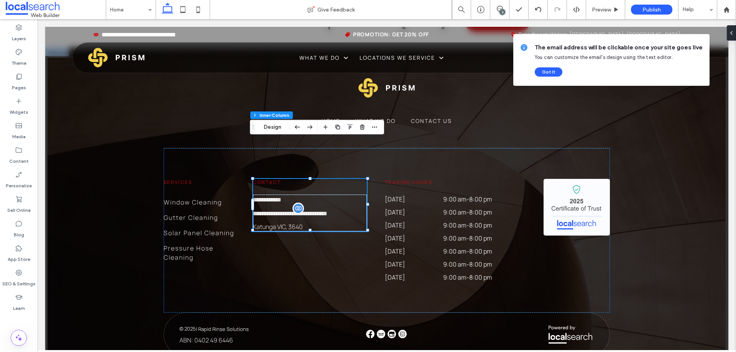
click at [297, 223] on link "Katunga VIC, 3640" at bounding box center [278, 227] width 50 height 8
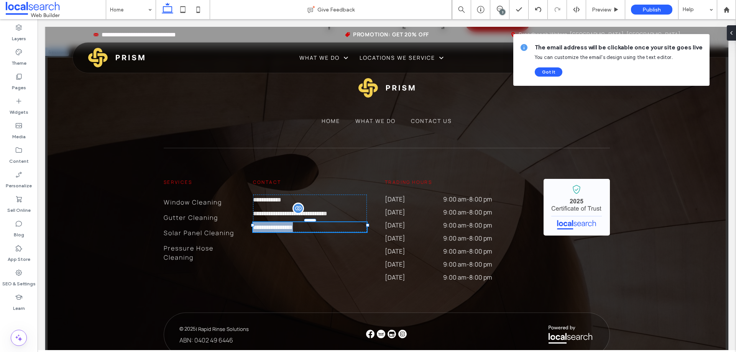
type input "*******"
type input "**"
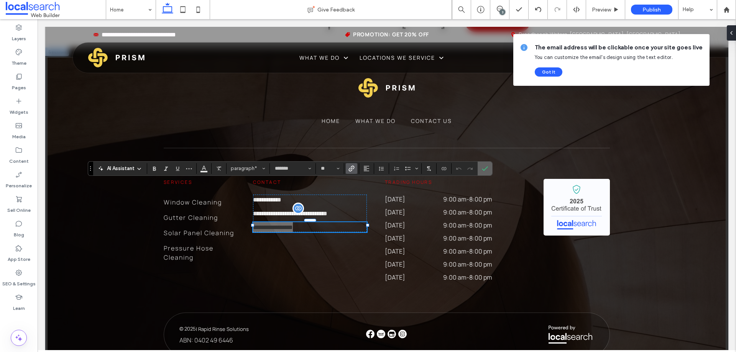
click at [486, 167] on icon "Confirm" at bounding box center [485, 169] width 6 height 6
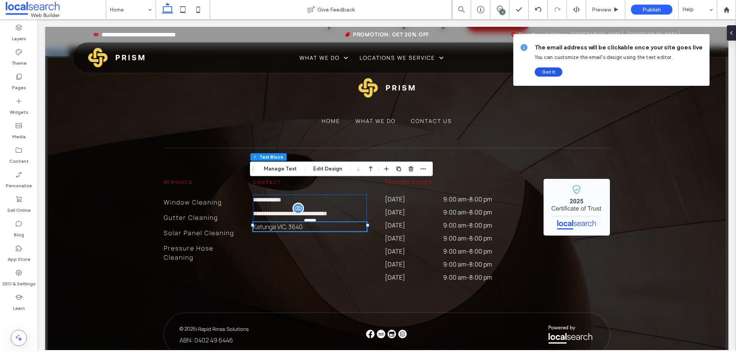
click at [552, 71] on button "Got It" at bounding box center [549, 71] width 28 height 9
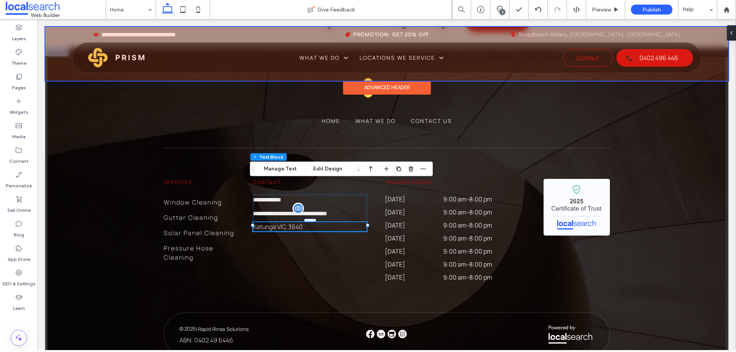
click at [611, 33] on div at bounding box center [386, 54] width 683 height 54
click at [611, 33] on span "Broadbeach Waters, Queensland, Australia" at bounding box center [600, 34] width 162 height 7
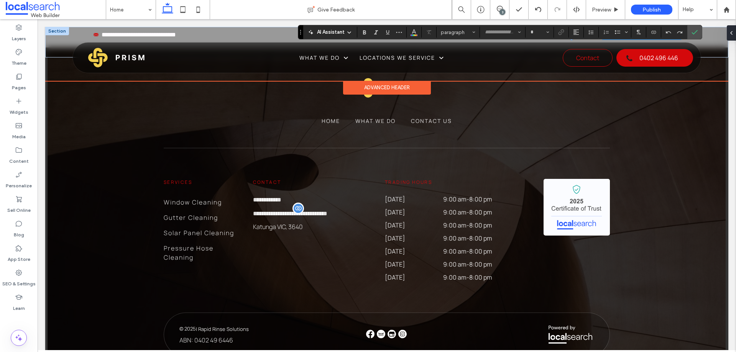
type input "*******"
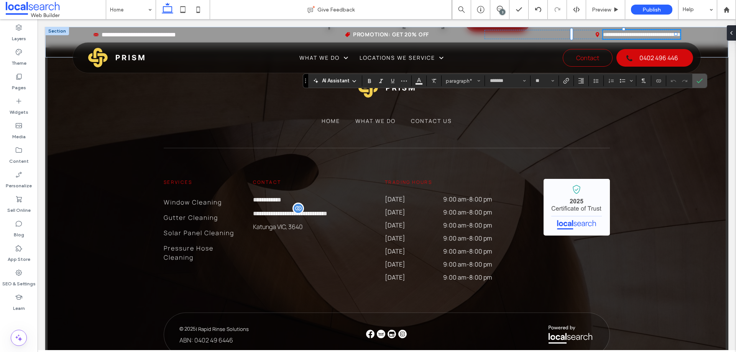
drag, startPoint x: 300, startPoint y: 33, endPoint x: 309, endPoint y: 86, distance: 53.3
click at [306, 83] on icon "Drag" at bounding box center [306, 81] width 2 height 5
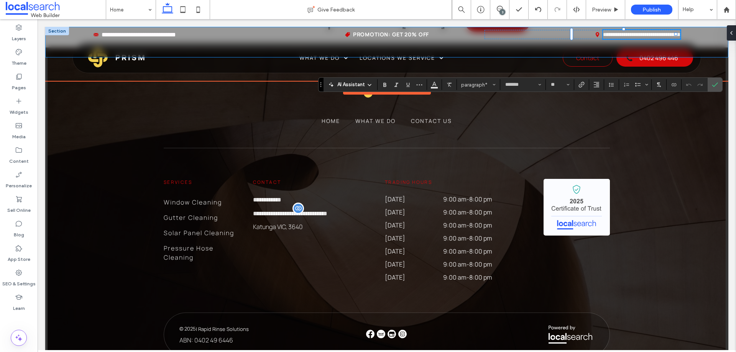
type input "**"
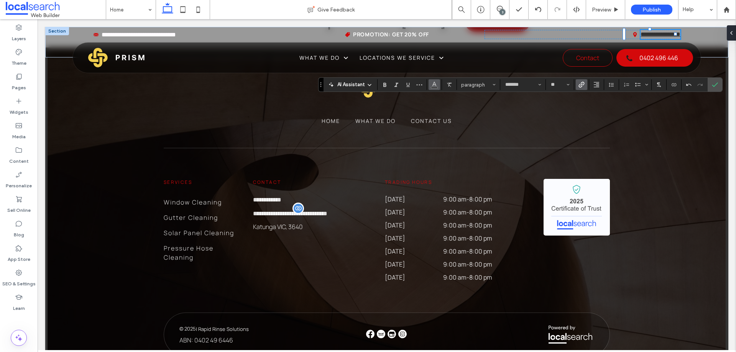
click at [432, 86] on icon "Color" at bounding box center [434, 84] width 6 height 6
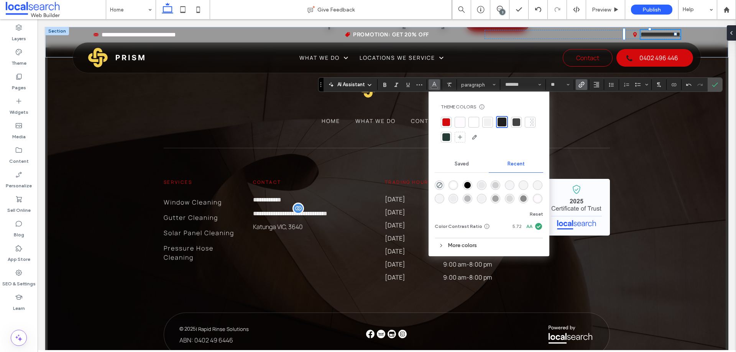
click at [453, 186] on div "rgba(255, 255, 255, 1)" at bounding box center [453, 185] width 7 height 7
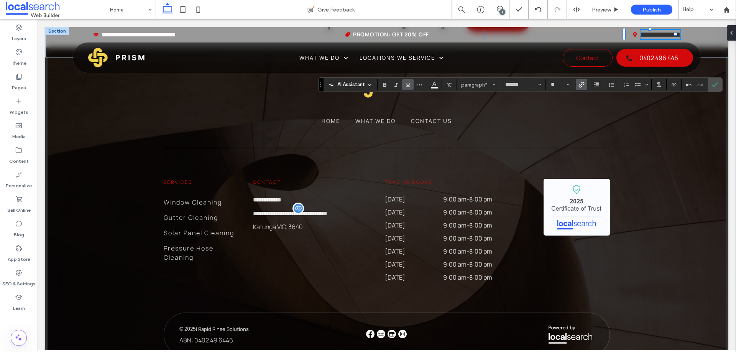
click at [410, 87] on icon "Underline" at bounding box center [408, 85] width 6 height 6
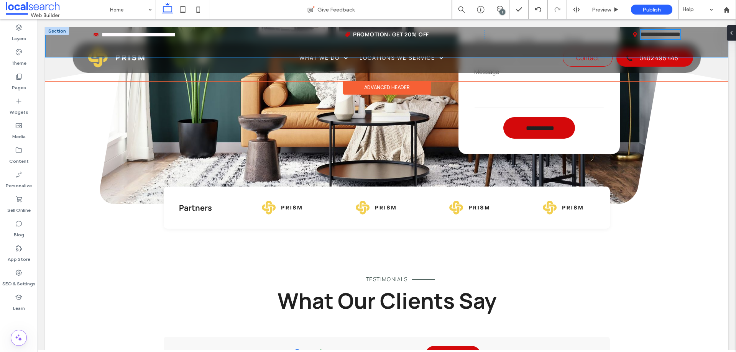
scroll to position [1342, 0]
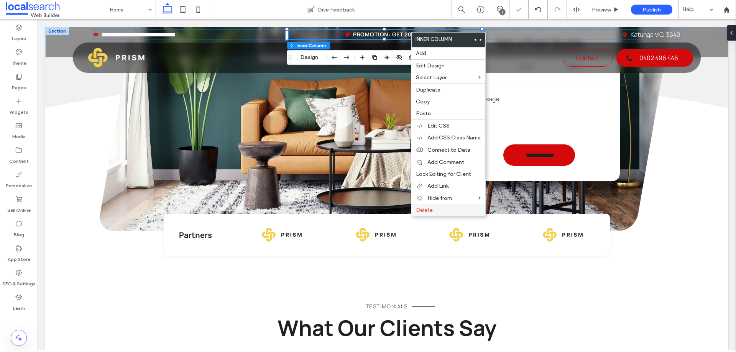
click at [429, 208] on span "Delete" at bounding box center [424, 210] width 17 height 7
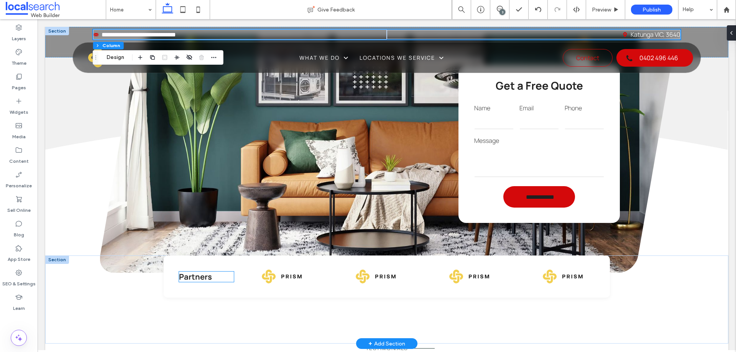
scroll to position [1304, 0]
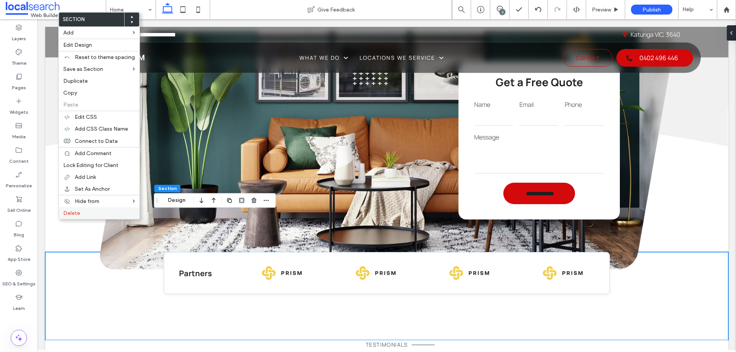
click at [80, 215] on label "Delete" at bounding box center [99, 213] width 72 height 7
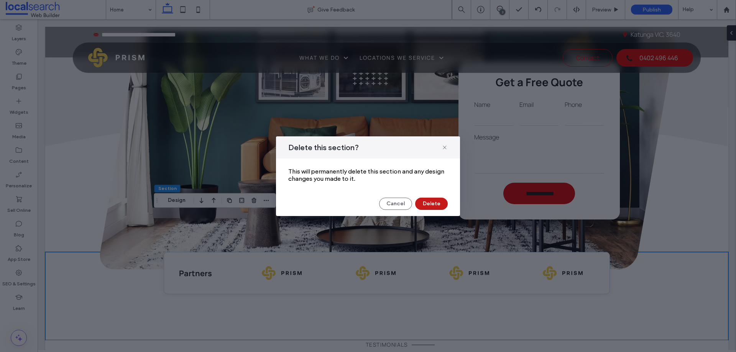
click at [433, 204] on button "Delete" at bounding box center [431, 204] width 33 height 12
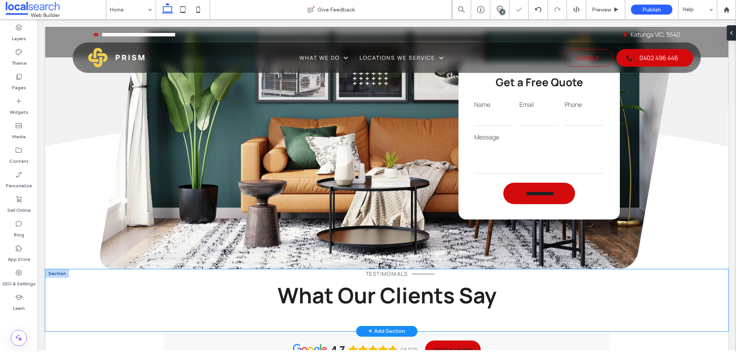
click at [68, 269] on div "Testimonials What Our Clients Say" at bounding box center [386, 300] width 683 height 62
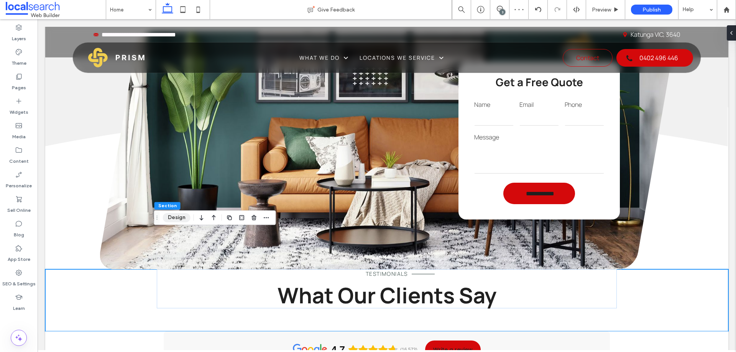
click at [180, 217] on button "Design" at bounding box center [177, 217] width 28 height 9
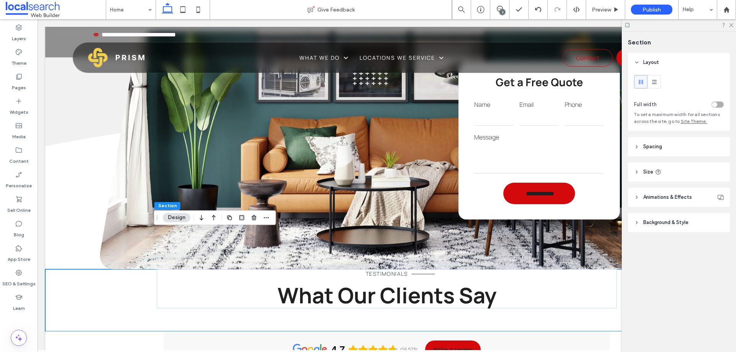
click at [672, 147] on header "Spacing" at bounding box center [679, 146] width 102 height 19
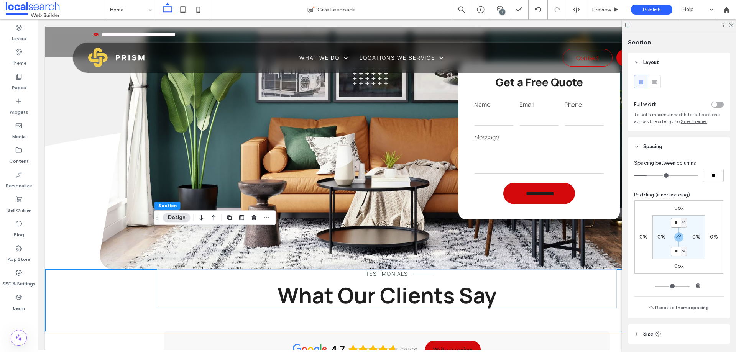
click at [674, 225] on input "*" at bounding box center [676, 223] width 10 height 10
click at [682, 224] on span "%" at bounding box center [683, 223] width 3 height 8
click at [671, 255] on input "**" at bounding box center [676, 252] width 10 height 10
click at [673, 225] on input "*" at bounding box center [676, 223] width 10 height 10
paste input "*"
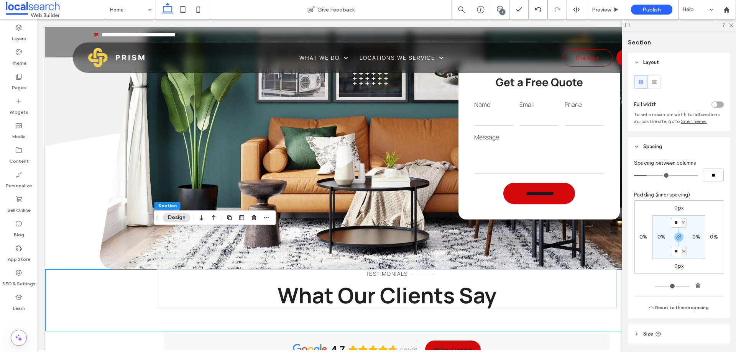
type input "**"
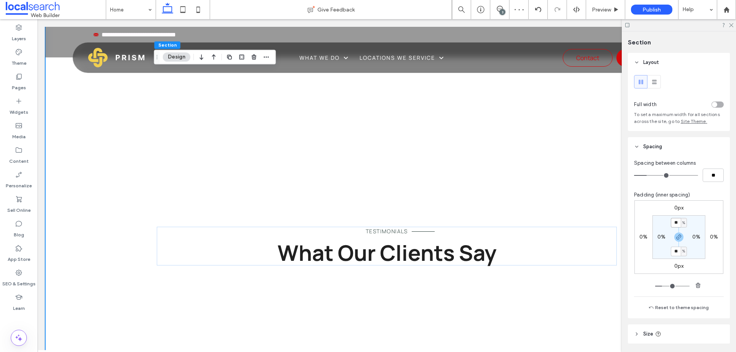
scroll to position [1725, 0]
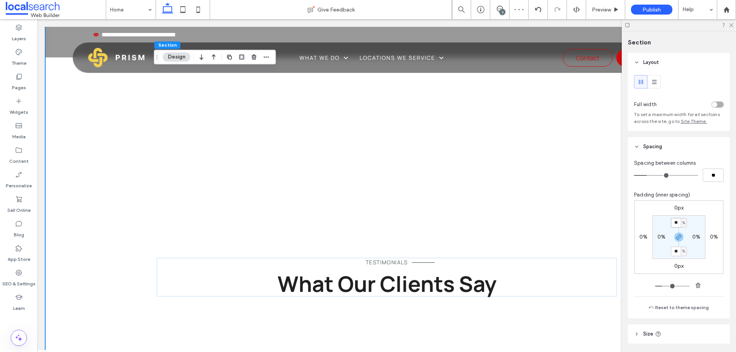
click at [675, 223] on input "**" at bounding box center [676, 223] width 10 height 10
click at [682, 223] on span "%" at bounding box center [683, 223] width 3 height 8
click at [680, 235] on span "px" at bounding box center [679, 235] width 5 height 8
type input "******"
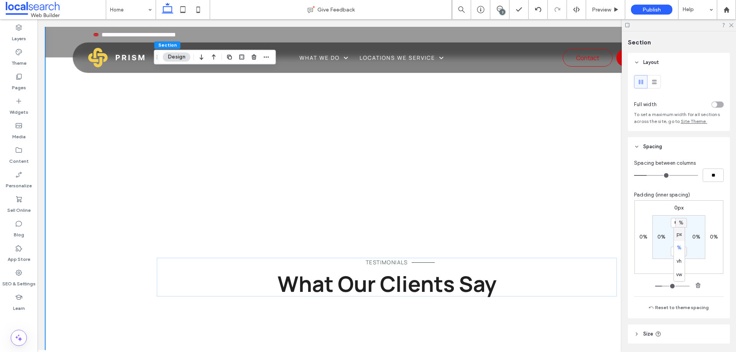
type input "******"
type input "***"
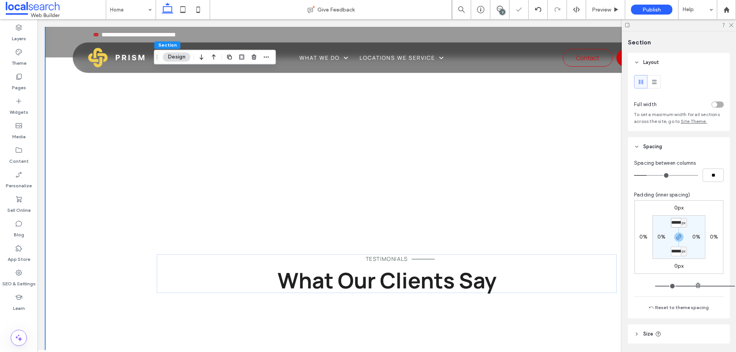
click at [675, 224] on input "******" at bounding box center [676, 223] width 10 height 10
type input "***"
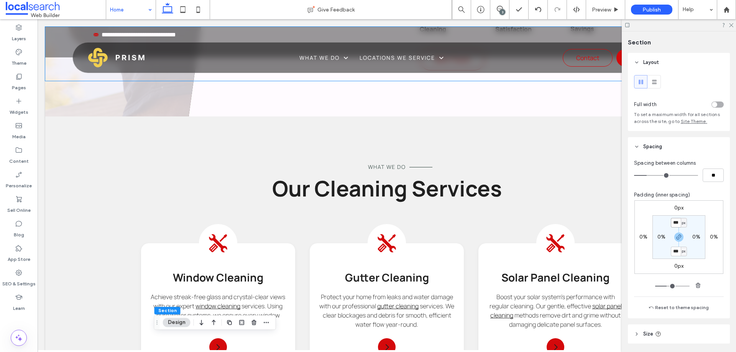
scroll to position [526, 0]
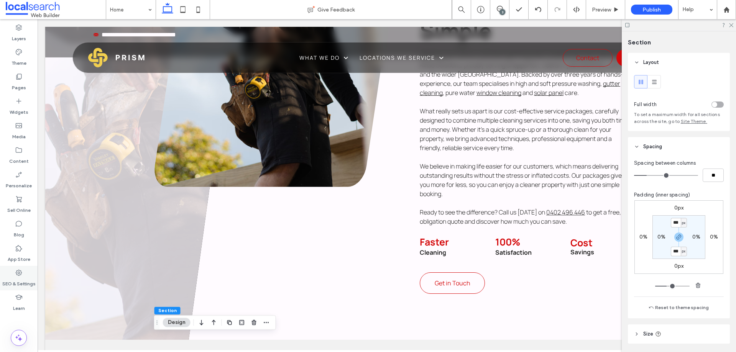
click at [15, 276] on icon at bounding box center [19, 273] width 8 height 8
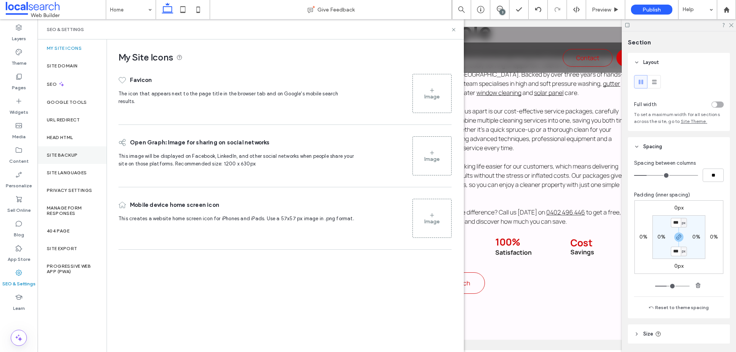
click at [72, 157] on label "Site Backup" at bounding box center [62, 155] width 31 height 5
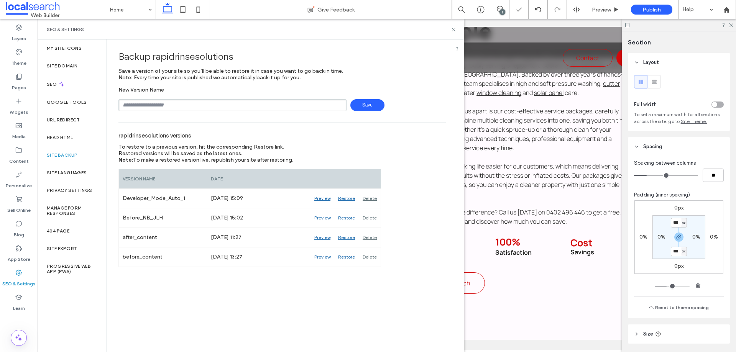
click at [206, 105] on input "text" at bounding box center [232, 105] width 228 height 12
type input "**********"
click at [366, 100] on span "Save" at bounding box center [367, 105] width 34 height 12
drag, startPoint x: 452, startPoint y: 32, endPoint x: 406, endPoint y: 13, distance: 49.8
click at [452, 32] on icon at bounding box center [454, 30] width 6 height 6
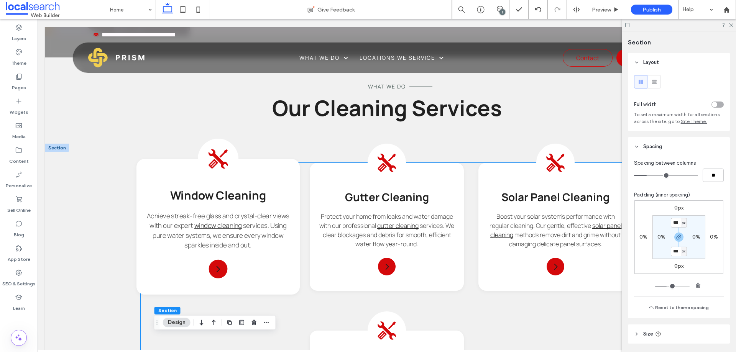
scroll to position [832, 0]
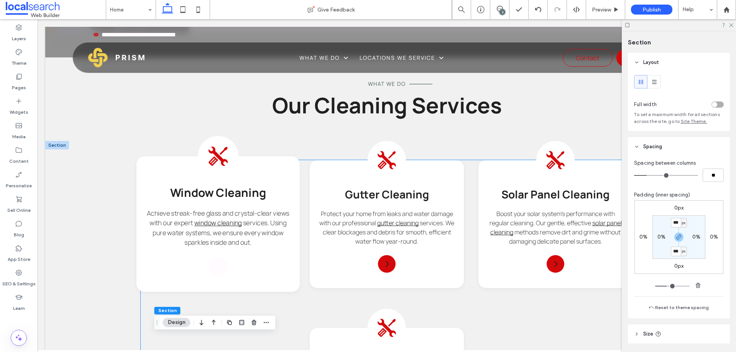
click at [214, 262] on icon at bounding box center [218, 266] width 9 height 9
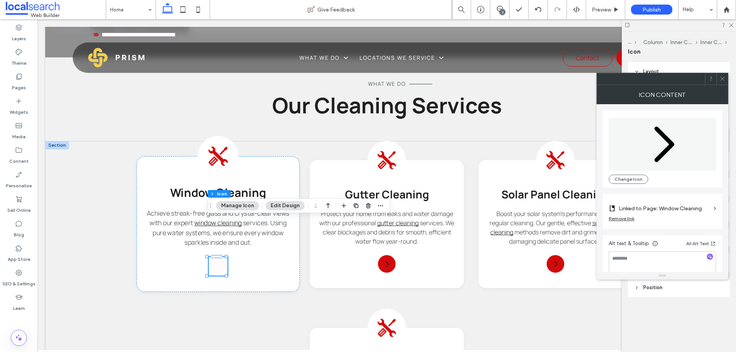
type input "****"
type input "**"
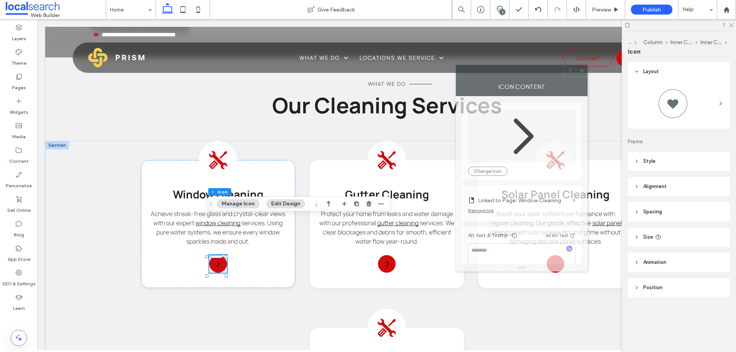
drag, startPoint x: 590, startPoint y: 79, endPoint x: 535, endPoint y: 72, distance: 56.1
click at [529, 69] on div at bounding box center [510, 70] width 108 height 11
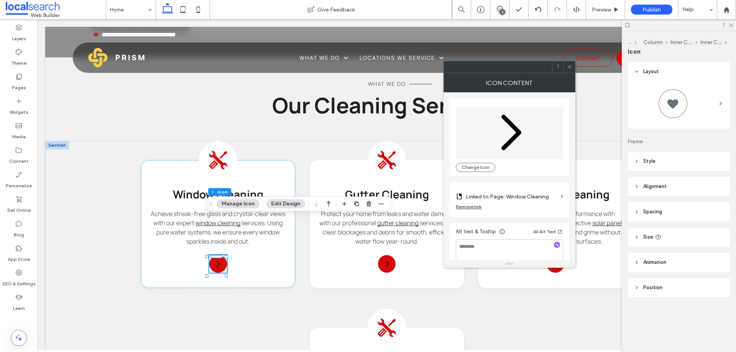
click at [571, 72] on span at bounding box center [570, 66] width 6 height 11
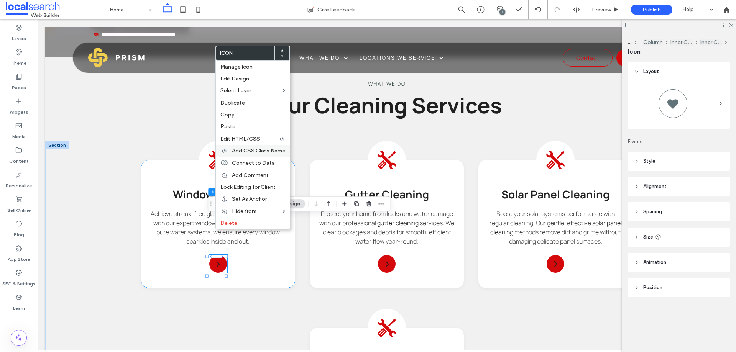
click at [269, 153] on span "Add CSS Class Name" at bounding box center [258, 151] width 53 height 7
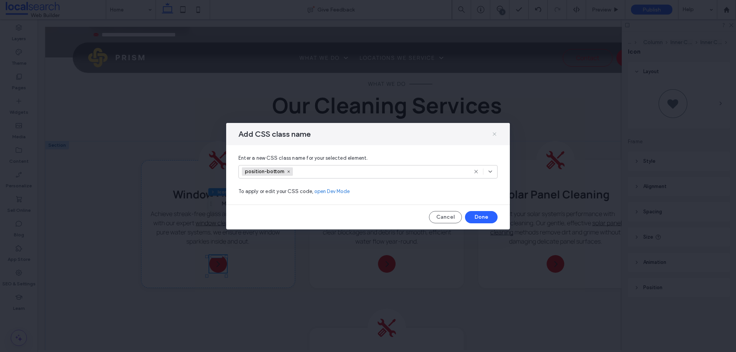
drag, startPoint x: 496, startPoint y: 134, endPoint x: 287, endPoint y: 158, distance: 209.4
click at [496, 134] on icon at bounding box center [494, 134] width 6 height 6
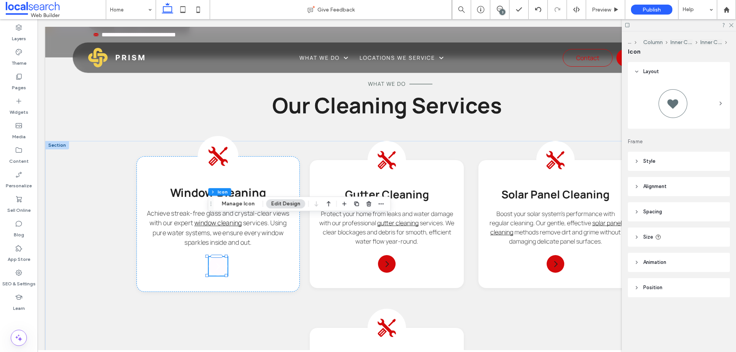
click at [215, 262] on icon at bounding box center [218, 266] width 9 height 9
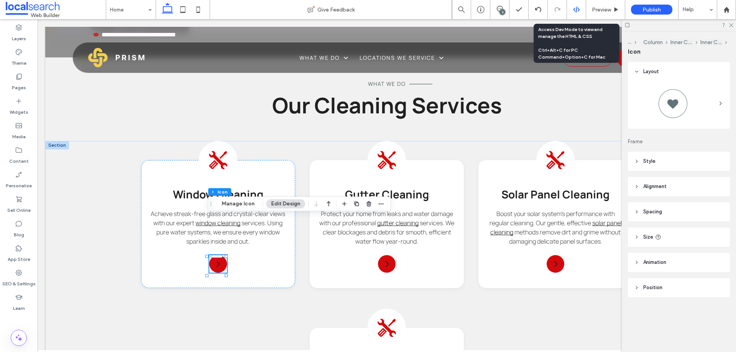
click at [572, 6] on div at bounding box center [576, 9] width 19 height 19
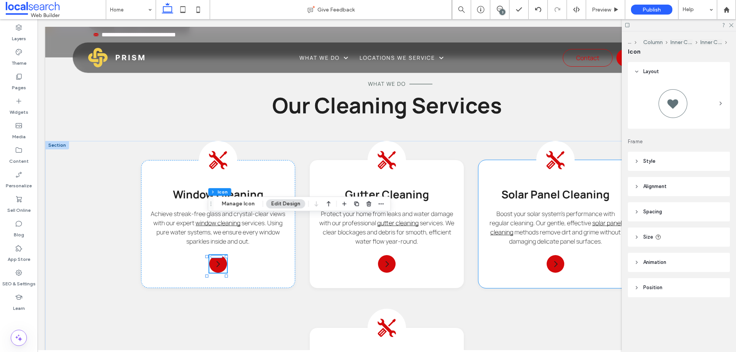
click at [540, 256] on div "Window Cleaning Achieve streak-free glass and crystal-clear views with our expe…" at bounding box center [387, 308] width 492 height 296
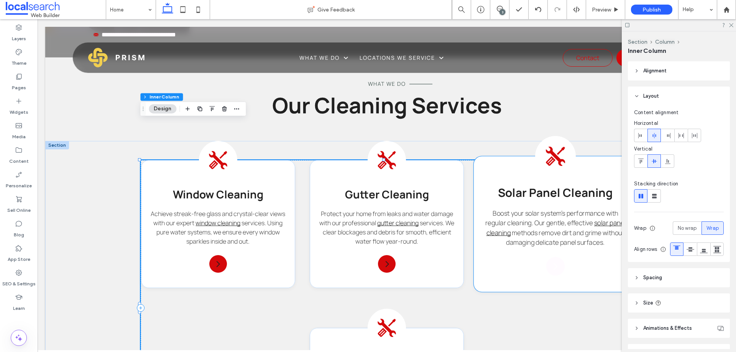
click at [551, 262] on icon at bounding box center [555, 266] width 9 height 9
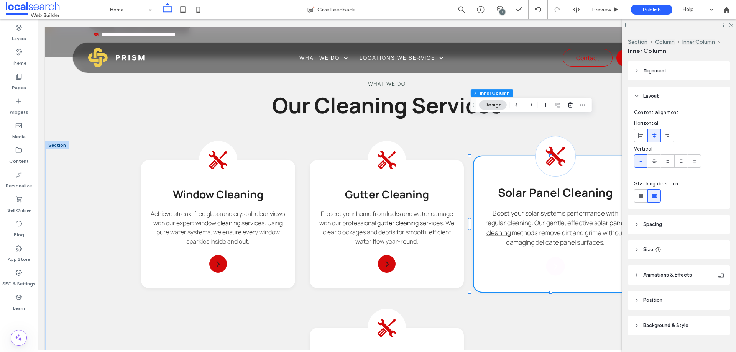
click at [551, 262] on icon at bounding box center [555, 266] width 9 height 9
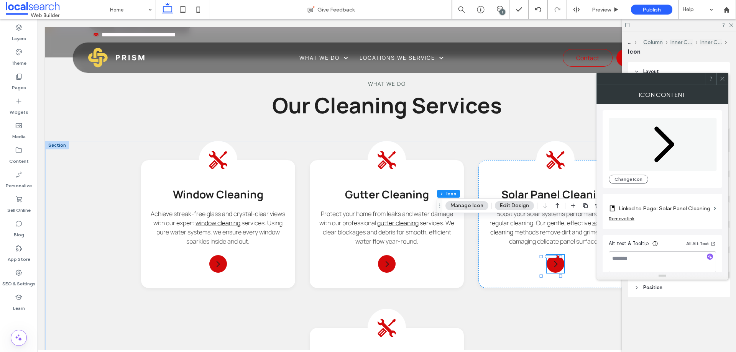
click at [722, 79] on icon at bounding box center [722, 79] width 6 height 6
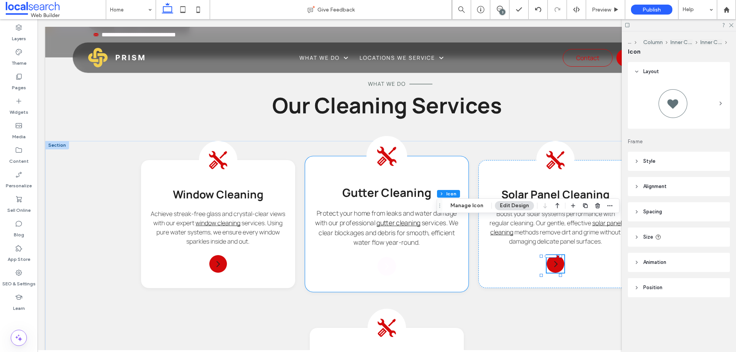
click at [389, 257] on div at bounding box center [387, 266] width 19 height 19
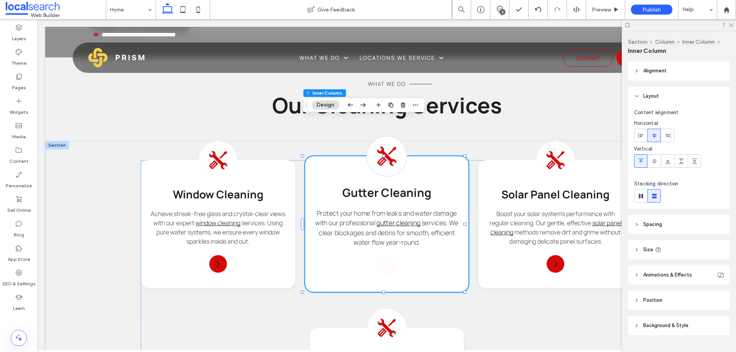
click at [389, 257] on div at bounding box center [387, 266] width 19 height 19
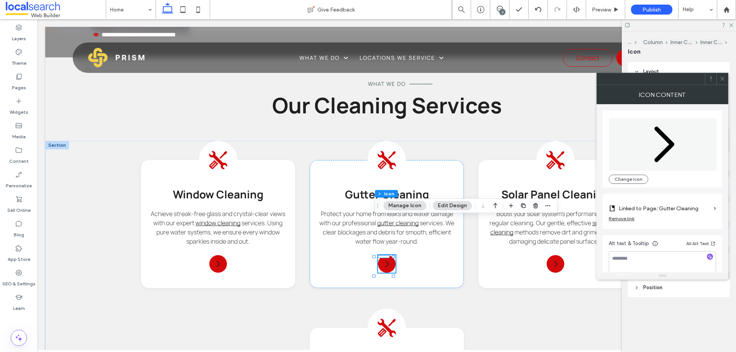
scroll to position [832, 0]
click at [724, 82] on span at bounding box center [722, 78] width 6 height 11
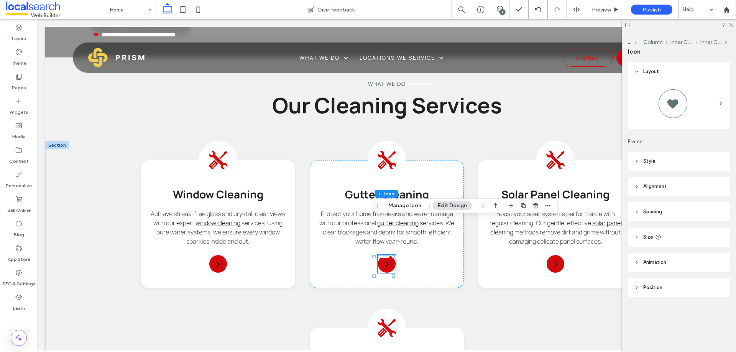
click at [670, 263] on header "Animation" at bounding box center [679, 262] width 102 height 19
click at [677, 235] on header "Size" at bounding box center [679, 237] width 102 height 19
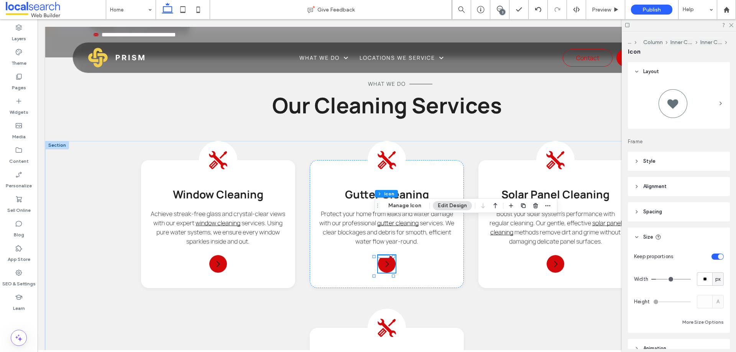
click at [677, 235] on header "Size" at bounding box center [679, 237] width 102 height 19
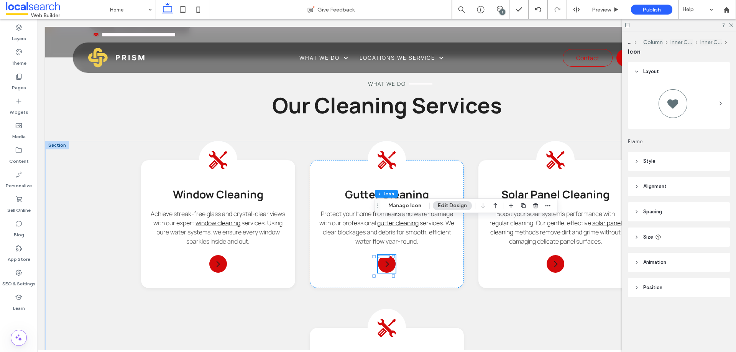
click at [677, 215] on header "Spacing" at bounding box center [679, 211] width 102 height 19
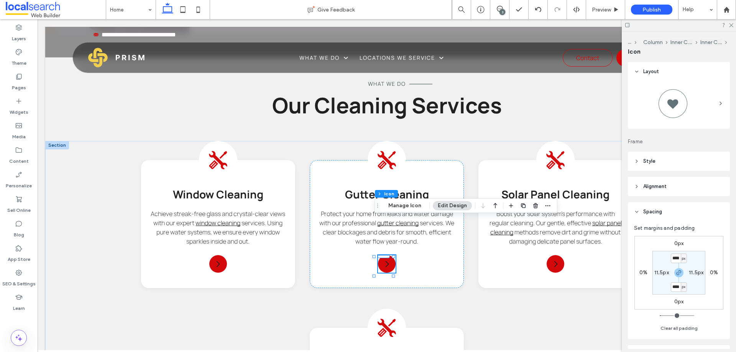
click at [677, 215] on header "Spacing" at bounding box center [679, 211] width 102 height 19
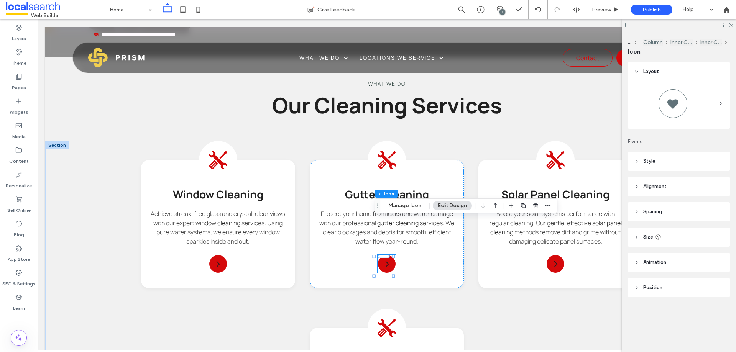
click at [670, 157] on header "Style" at bounding box center [679, 161] width 102 height 19
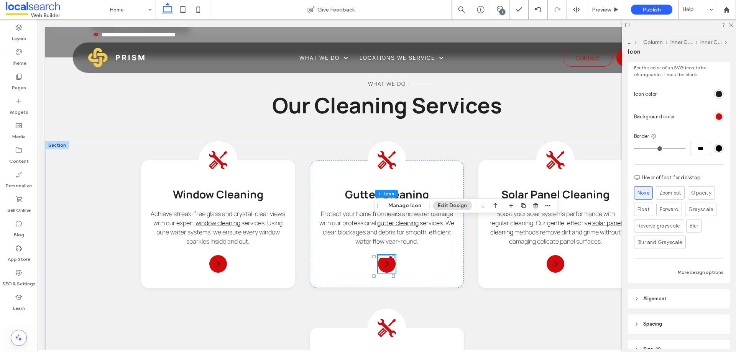
scroll to position [153, 0]
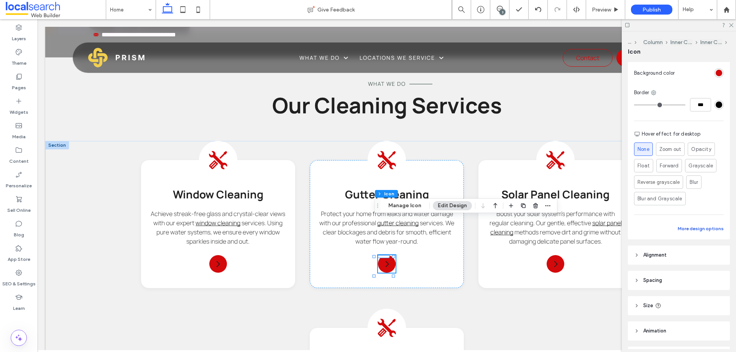
click at [691, 229] on button "More design options" at bounding box center [701, 228] width 46 height 9
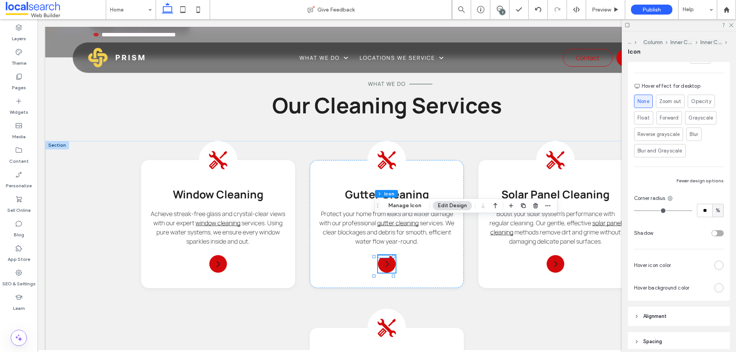
scroll to position [230, 0]
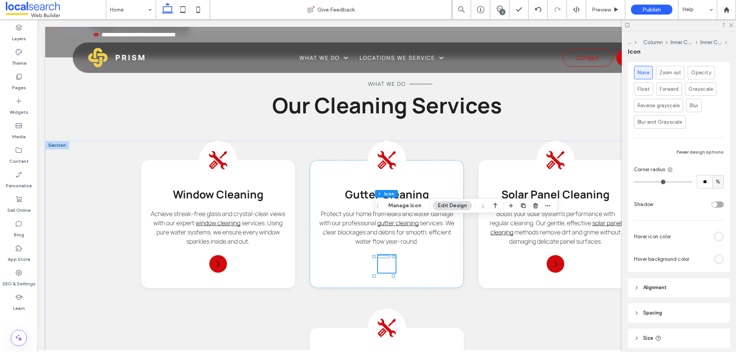
click at [715, 240] on div "rgb(255, 255, 255)" at bounding box center [719, 237] width 10 height 10
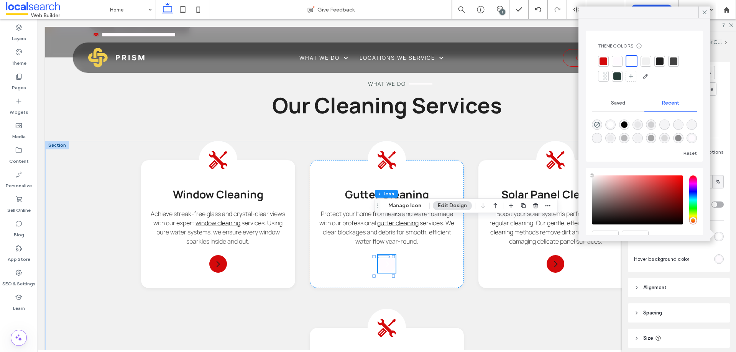
click at [663, 62] on div at bounding box center [659, 61] width 11 height 11
click at [694, 274] on div "Layout Frame Style For the color of an SVG icon to be changeable, it must be bl…" at bounding box center [681, 205] width 107 height 287
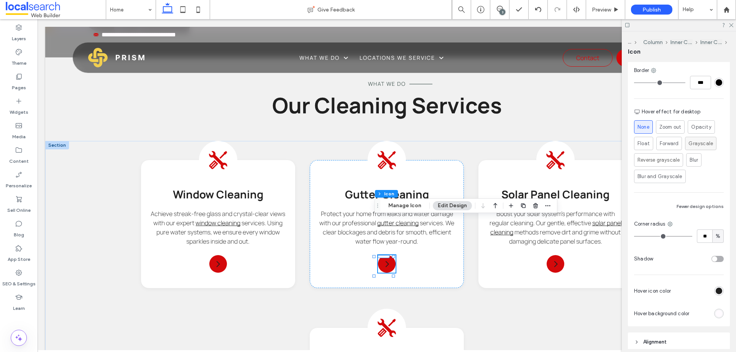
scroll to position [192, 0]
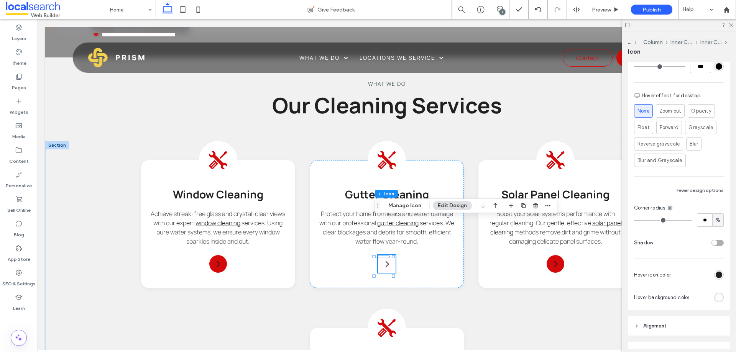
click at [716, 301] on div "rgb(255, 251, 255)" at bounding box center [719, 297] width 7 height 7
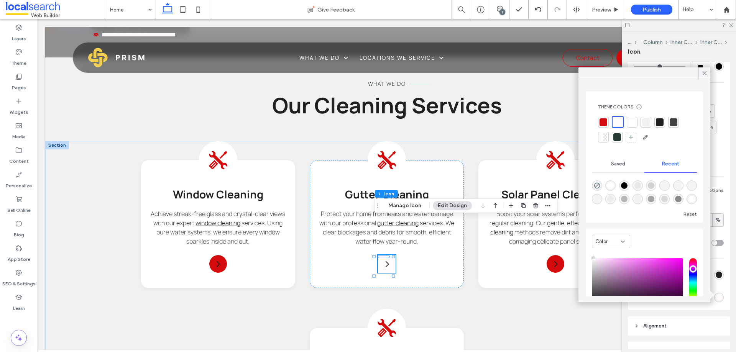
click at [673, 125] on div at bounding box center [674, 122] width 8 height 8
drag, startPoint x: 601, startPoint y: 120, endPoint x: 452, endPoint y: 159, distance: 154.2
click at [601, 120] on div at bounding box center [603, 122] width 8 height 8
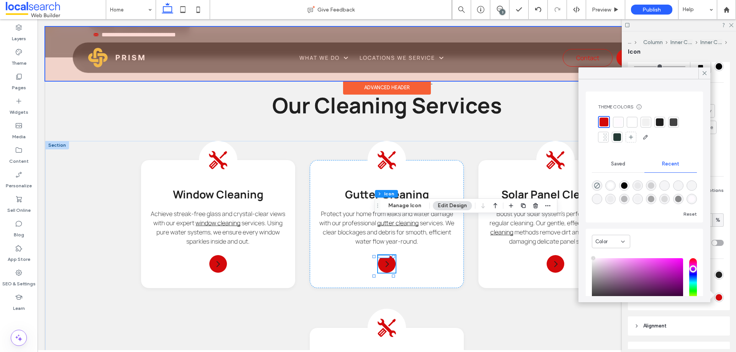
drag, startPoint x: 676, startPoint y: 92, endPoint x: 524, endPoint y: 57, distance: 156.2
drag, startPoint x: 652, startPoint y: 94, endPoint x: 554, endPoint y: 69, distance: 100.7
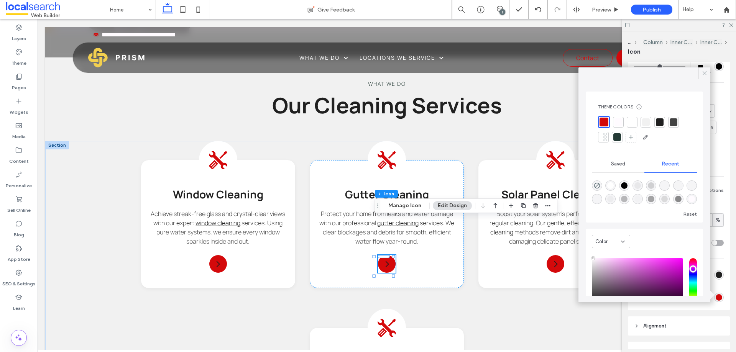
click at [705, 74] on icon at bounding box center [704, 73] width 7 height 7
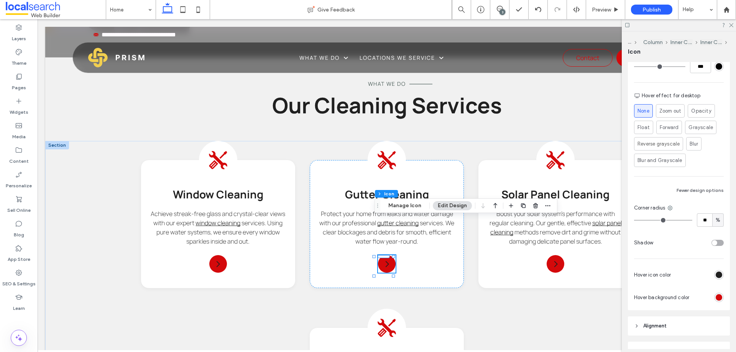
click at [716, 298] on div "rgb(212, 9, 11)" at bounding box center [719, 297] width 7 height 7
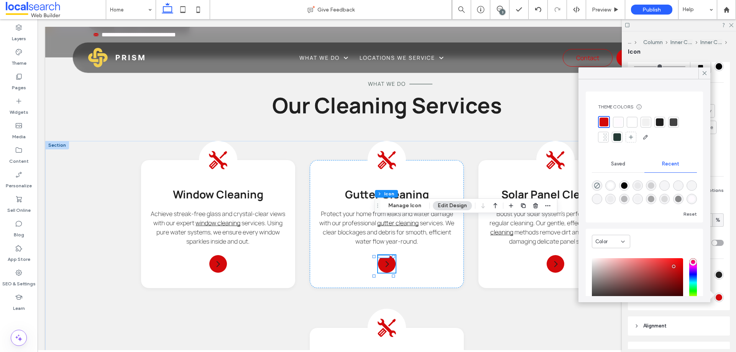
click at [620, 124] on div at bounding box center [618, 122] width 8 height 8
click at [676, 123] on div at bounding box center [674, 122] width 8 height 8
click at [716, 276] on div "rgb(32, 32, 32)" at bounding box center [719, 275] width 7 height 7
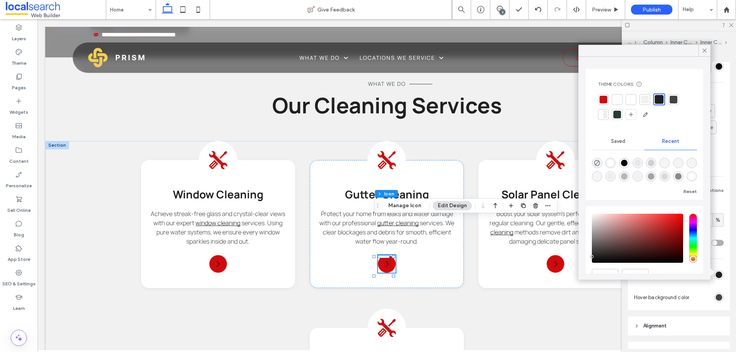
click at [603, 101] on div at bounding box center [603, 100] width 8 height 8
click at [673, 314] on div "Layout Frame Style For the color of an SVG icon to be changeable, it must be bl…" at bounding box center [681, 205] width 107 height 287
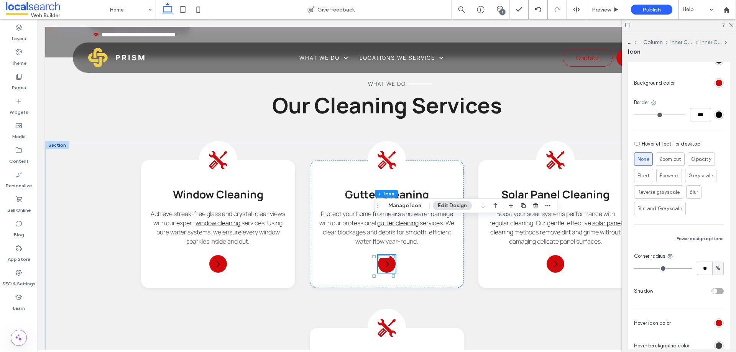
scroll to position [115, 0]
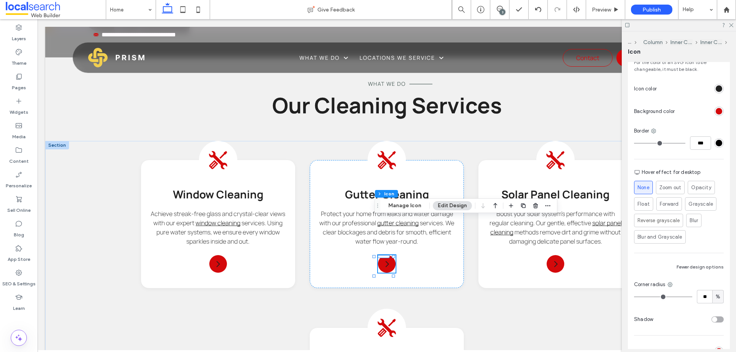
type input "*"
type input "***"
type input "*"
type input "***"
type input "*"
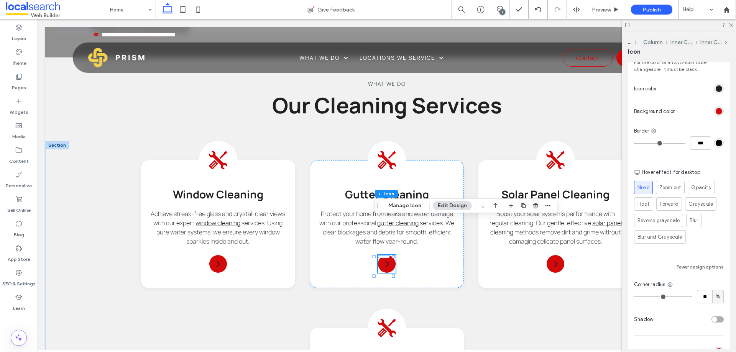
type input "***"
click at [639, 144] on input "range" at bounding box center [659, 143] width 51 height 1
type input "*"
type input "***"
type input "*"
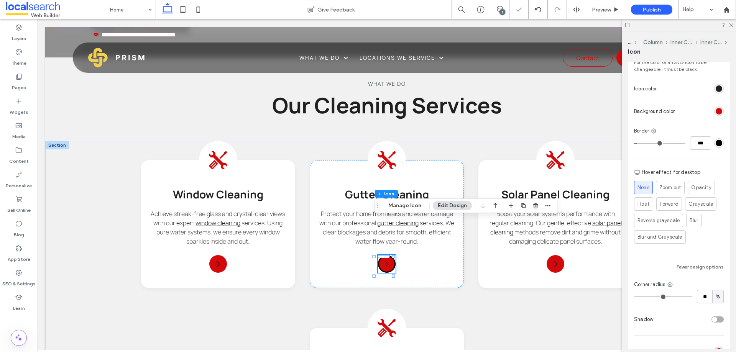
type input "***"
type input "*"
click at [637, 144] on input "range" at bounding box center [659, 143] width 51 height 1
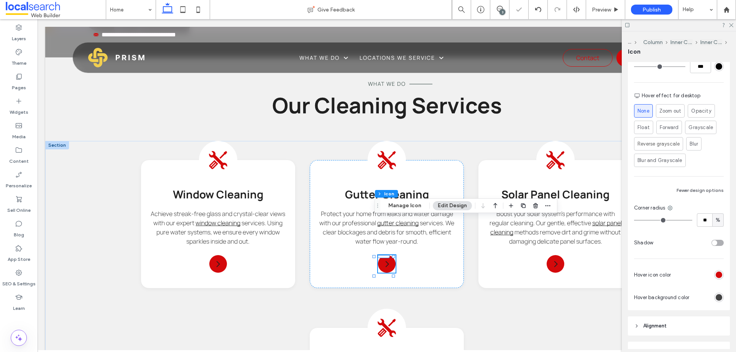
scroll to position [230, 0]
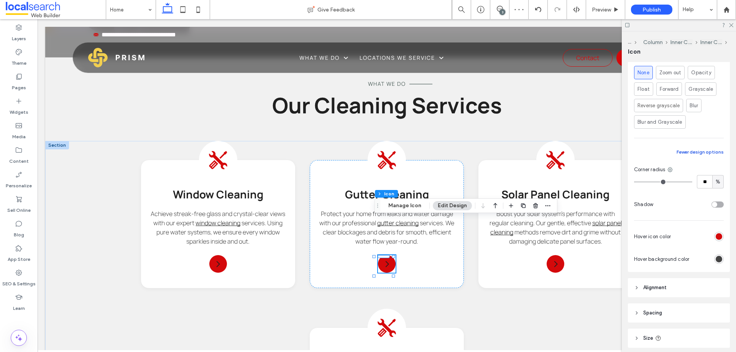
click at [699, 150] on button "Fewer design options" at bounding box center [700, 152] width 47 height 9
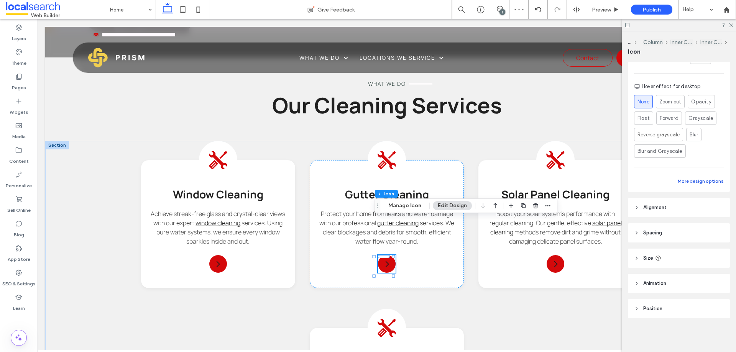
click at [694, 177] on button "More design options" at bounding box center [701, 181] width 46 height 9
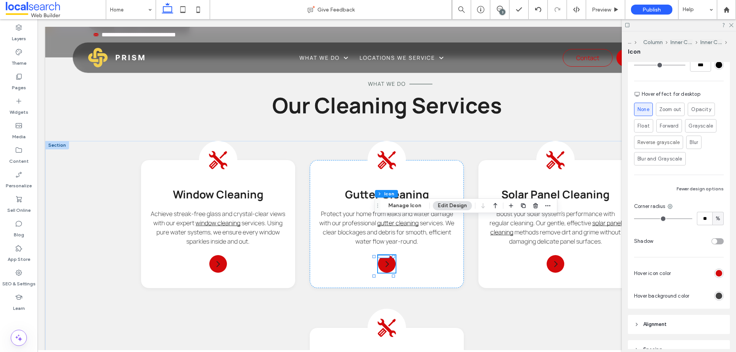
scroll to position [153, 0]
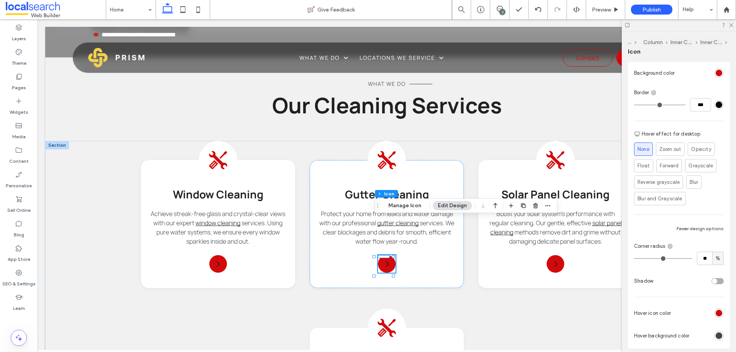
drag, startPoint x: 636, startPoint y: 104, endPoint x: 626, endPoint y: 104, distance: 10.4
click at [634, 105] on input "range" at bounding box center [659, 105] width 51 height 1
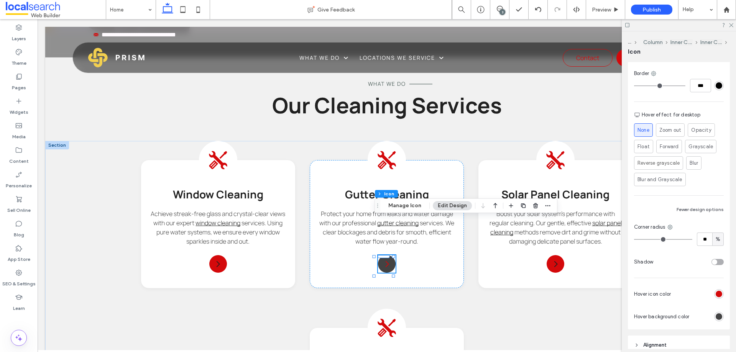
scroll to position [192, 0]
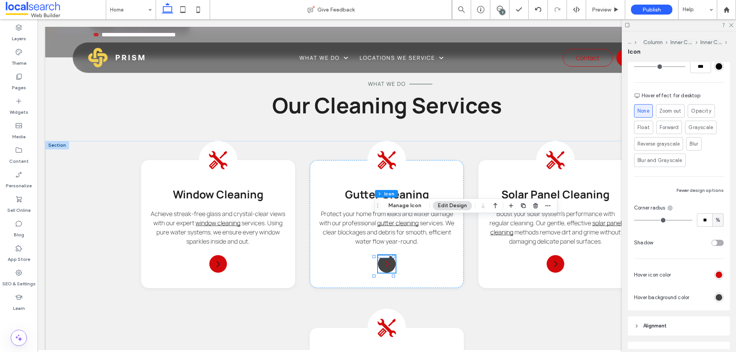
click at [716, 299] on div "rgb(67, 67, 67)" at bounding box center [719, 297] width 7 height 7
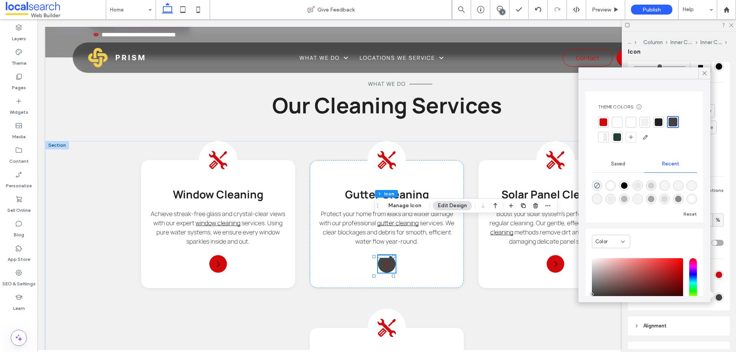
click at [716, 275] on div "rgb(212, 9, 11)" at bounding box center [719, 275] width 7 height 7
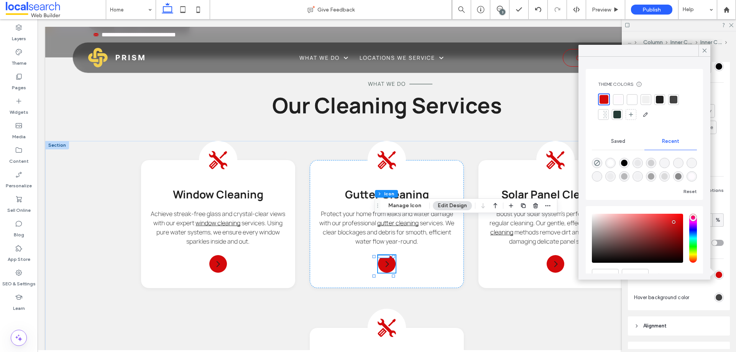
click at [609, 163] on div "rgba(255, 255, 255, 1)" at bounding box center [610, 163] width 7 height 7
type input "*******"
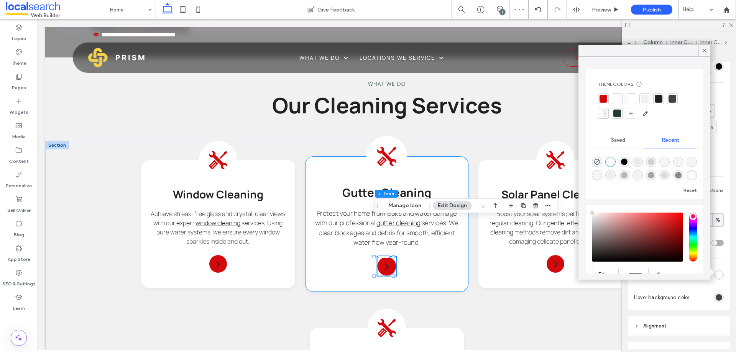
click at [451, 249] on div "Gutter Cleaning Protect your home from leaks and water damage with our professi…" at bounding box center [386, 224] width 163 height 136
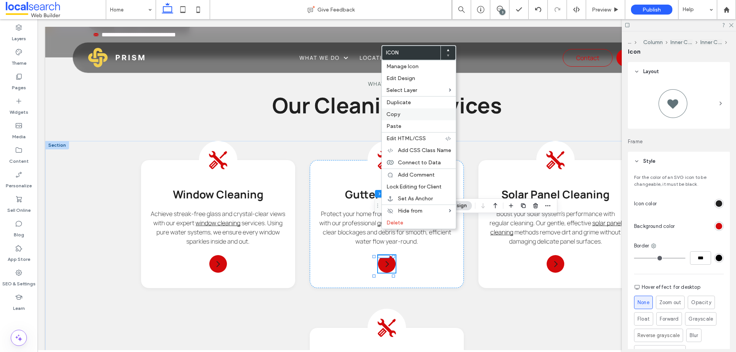
click at [404, 112] on label "Copy" at bounding box center [418, 114] width 65 height 7
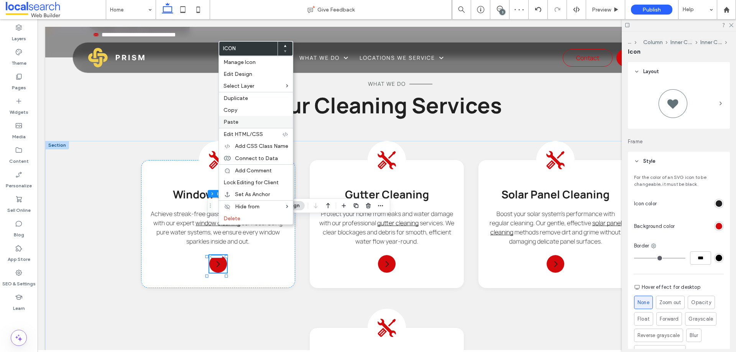
click at [243, 124] on label "Paste" at bounding box center [255, 122] width 65 height 7
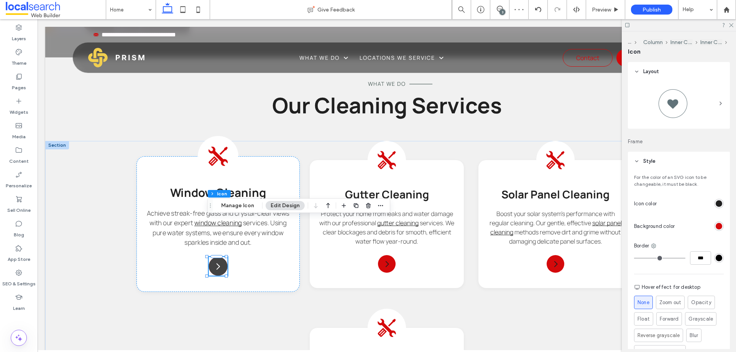
type input "****"
type input "**"
click at [259, 241] on div "Window Cleaning Achieve streak-free glass and crystal-clear views with our expe…" at bounding box center [217, 224] width 163 height 136
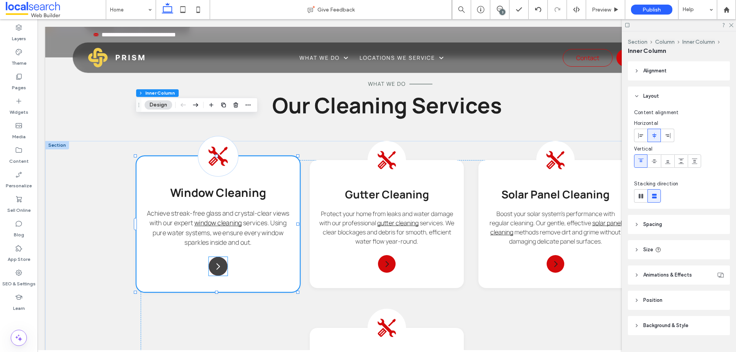
click at [218, 257] on div at bounding box center [218, 266] width 19 height 19
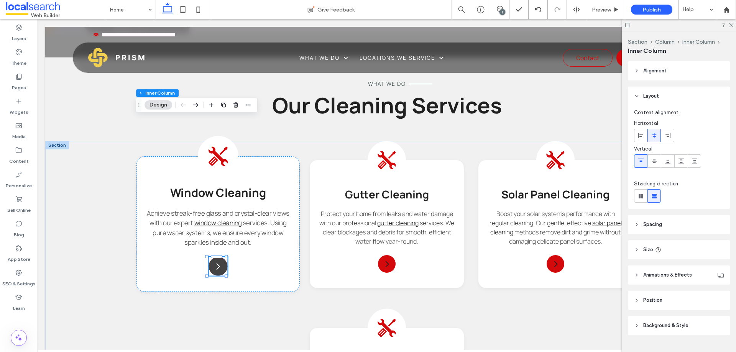
click at [218, 276] on div at bounding box center [216, 276] width 19 height 0
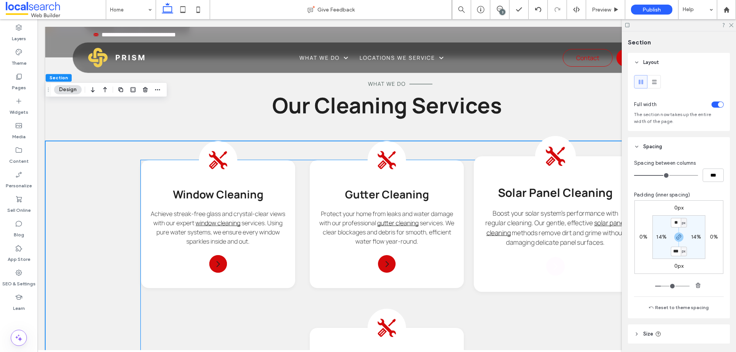
click at [556, 257] on div at bounding box center [555, 266] width 19 height 19
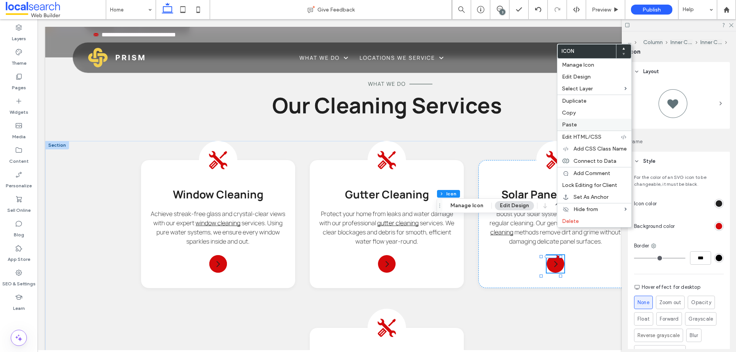
click at [573, 125] on span "Paste" at bounding box center [569, 125] width 15 height 7
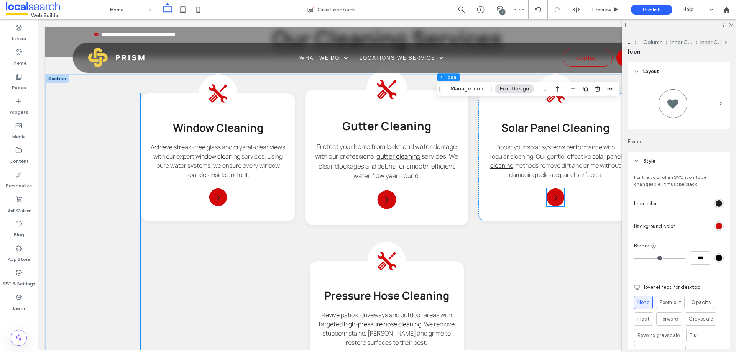
scroll to position [947, 0]
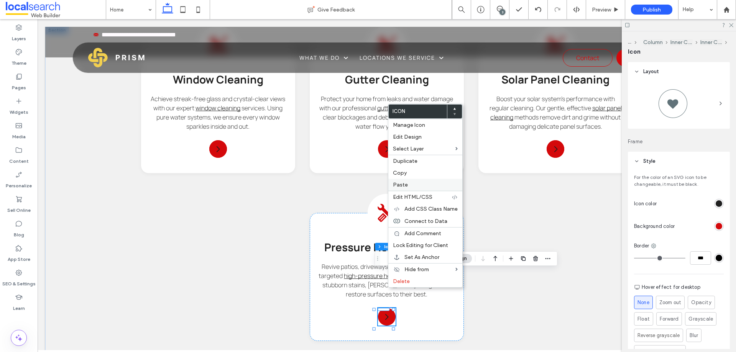
click at [408, 188] on div "Paste" at bounding box center [425, 185] width 74 height 12
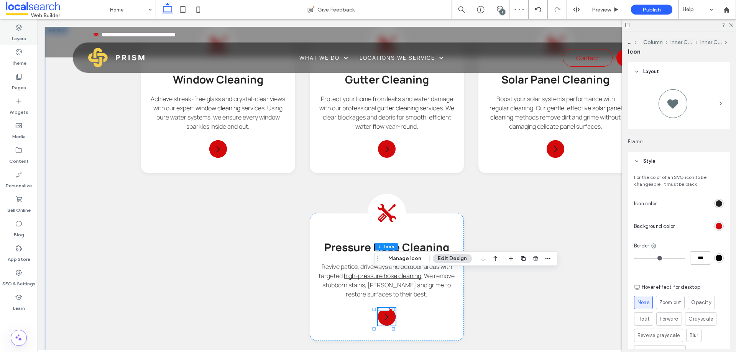
click at [18, 30] on use at bounding box center [19, 28] width 6 height 6
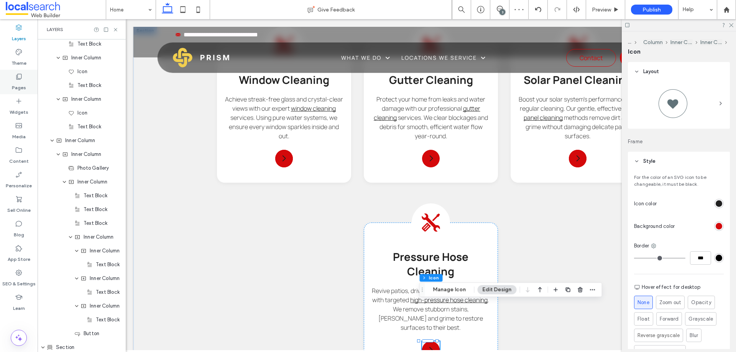
scroll to position [1148, 0]
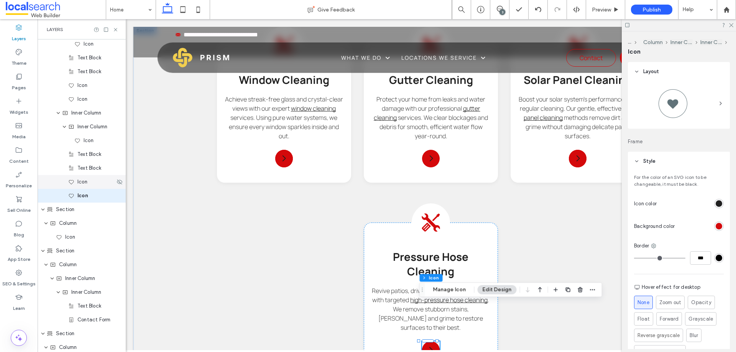
click at [84, 187] on div "Icon" at bounding box center [82, 182] width 88 height 14
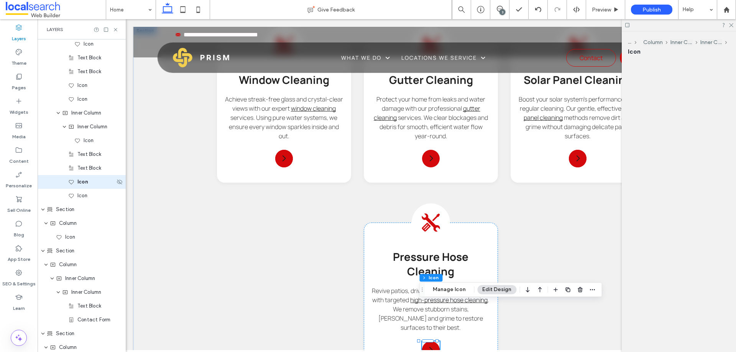
scroll to position [1134, 0]
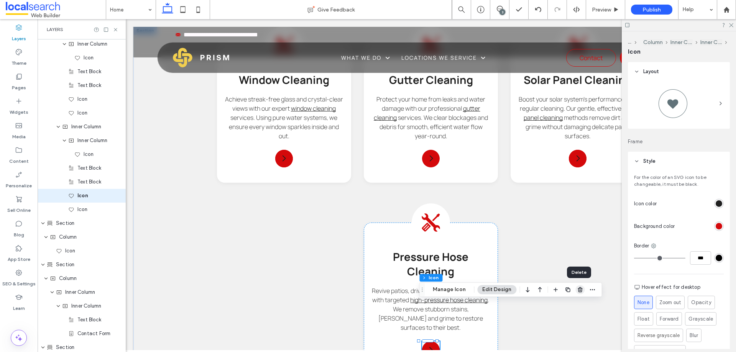
click at [580, 293] on icon "button" at bounding box center [580, 290] width 6 height 6
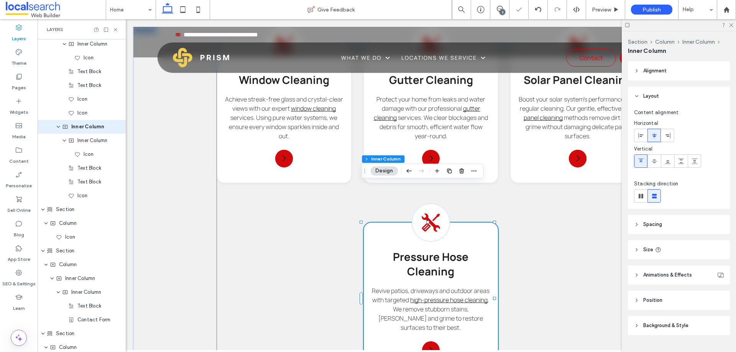
scroll to position [1065, 0]
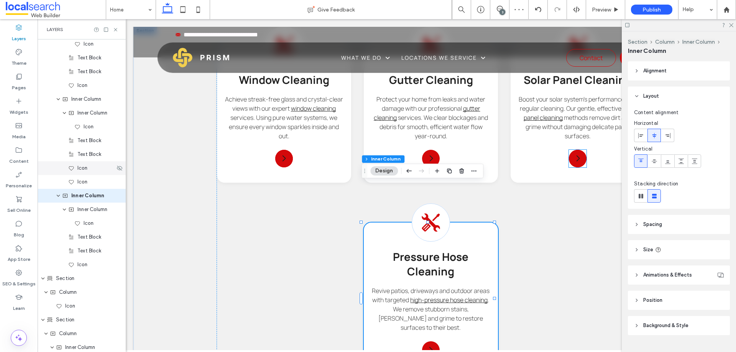
click at [95, 167] on div "Icon" at bounding box center [91, 168] width 47 height 8
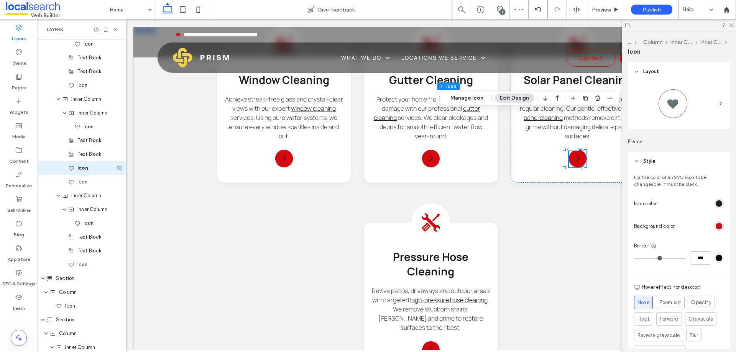
type input "****"
type input "**"
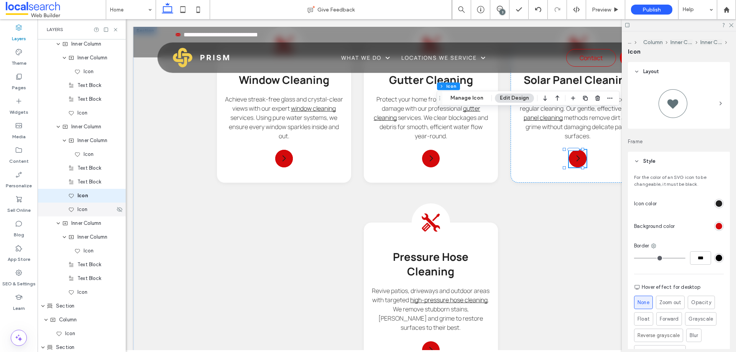
click at [93, 214] on div "Icon" at bounding box center [82, 210] width 88 height 14
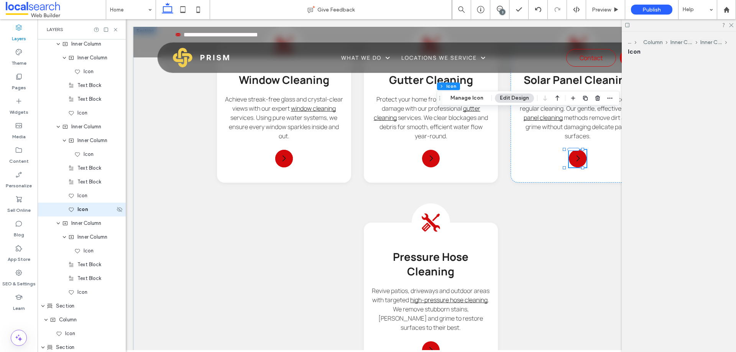
scroll to position [1051, 0]
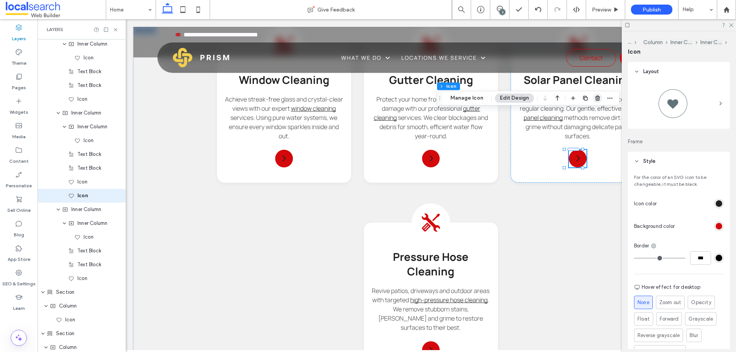
click at [593, 96] on span "button" at bounding box center [597, 98] width 9 height 9
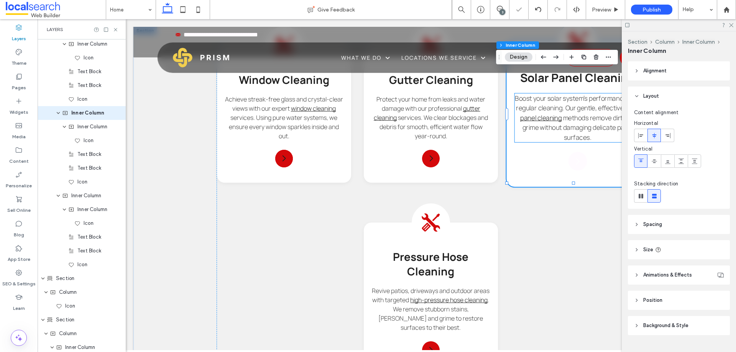
scroll to position [968, 0]
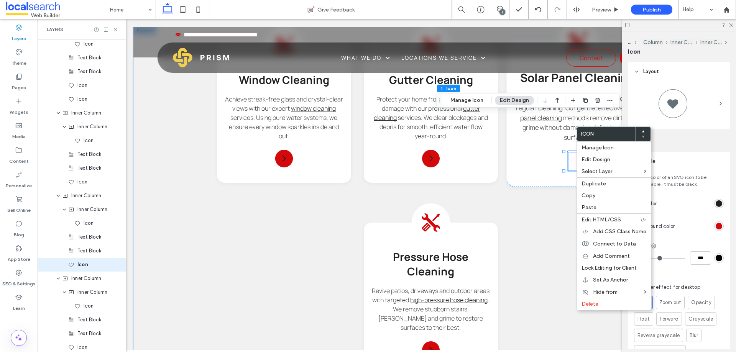
type input "****"
type input "**"
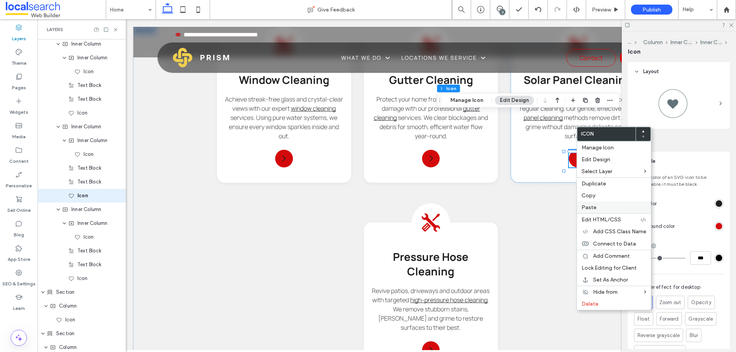
click at [596, 207] on label "Paste" at bounding box center [613, 207] width 65 height 7
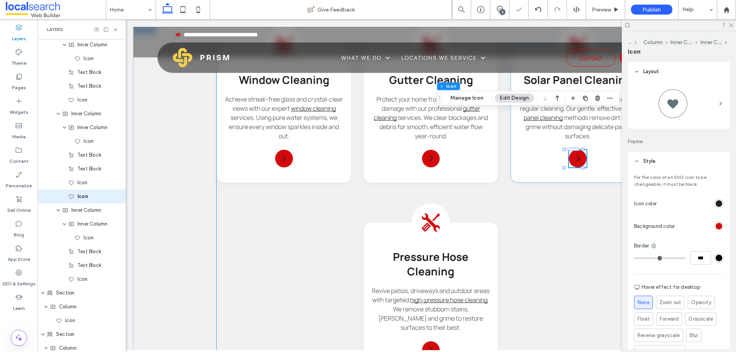
scroll to position [1051, 0]
click at [90, 183] on div "Icon" at bounding box center [91, 182] width 47 height 8
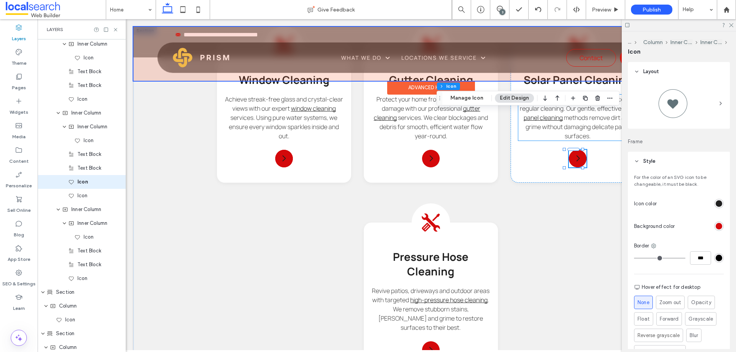
scroll to position [1037, 0]
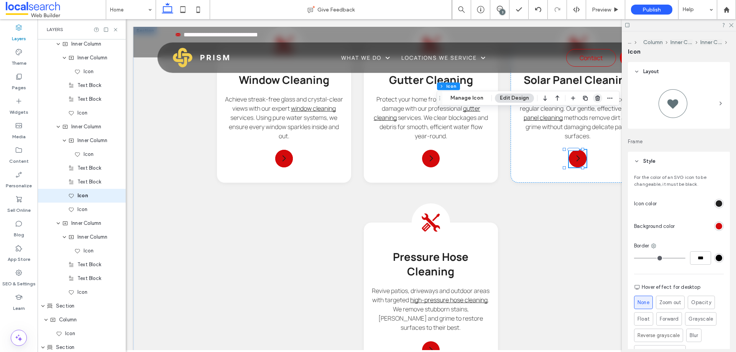
click at [595, 97] on use "button" at bounding box center [597, 98] width 5 height 5
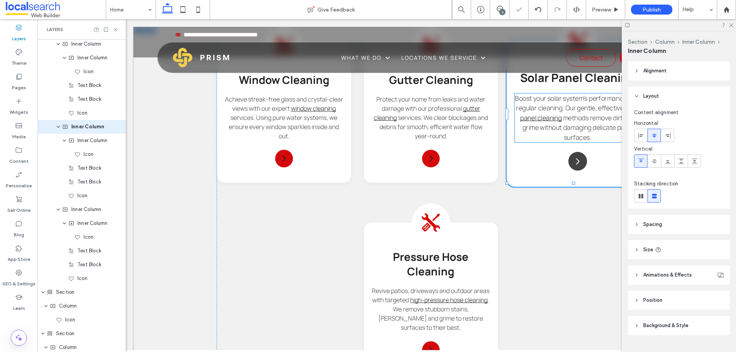
scroll to position [968, 0]
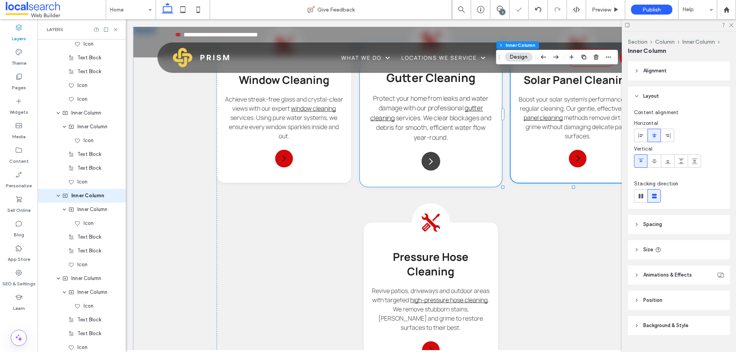
click at [429, 158] on icon at bounding box center [430, 161] width 3 height 7
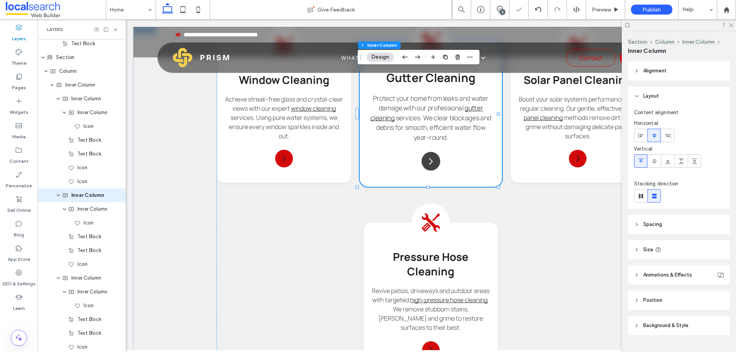
scroll to position [885, 0]
click at [427, 156] on icon at bounding box center [430, 160] width 9 height 9
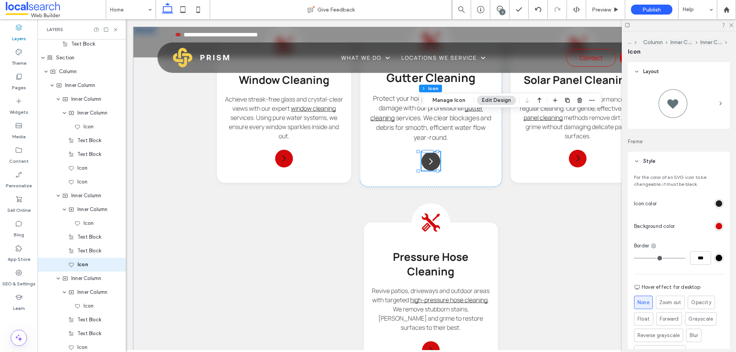
scroll to position [954, 0]
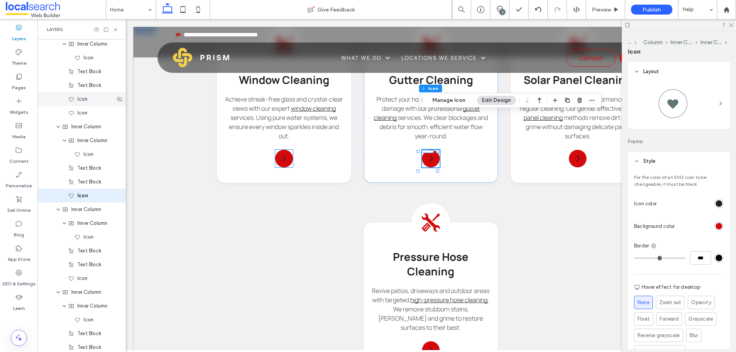
click at [78, 105] on div "Icon" at bounding box center [82, 99] width 88 height 14
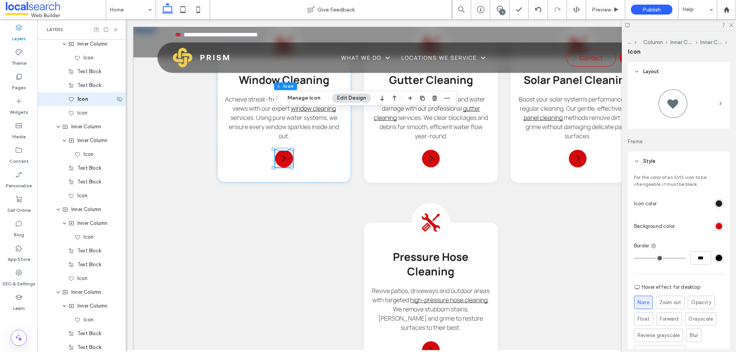
scroll to position [858, 0]
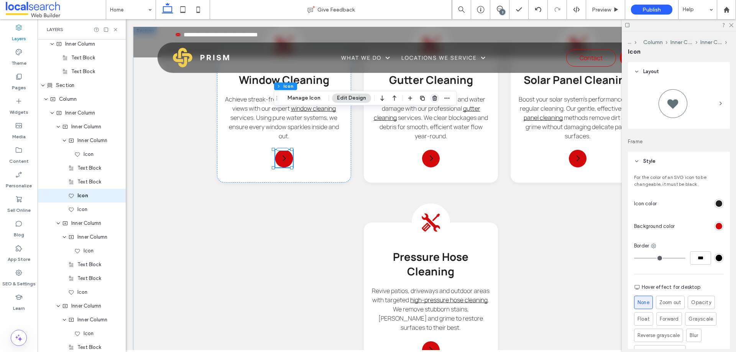
click at [435, 98] on use "button" at bounding box center [434, 98] width 5 height 5
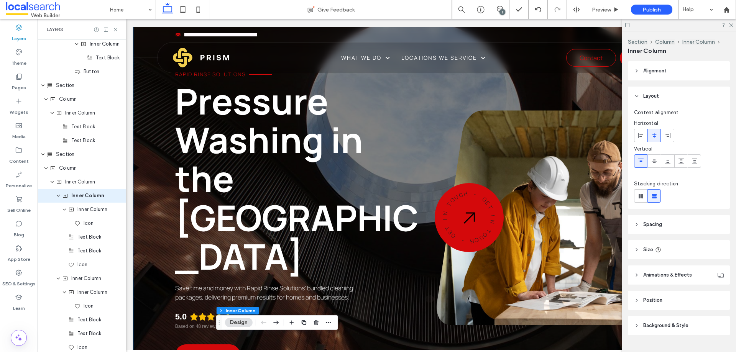
scroll to position [17, 0]
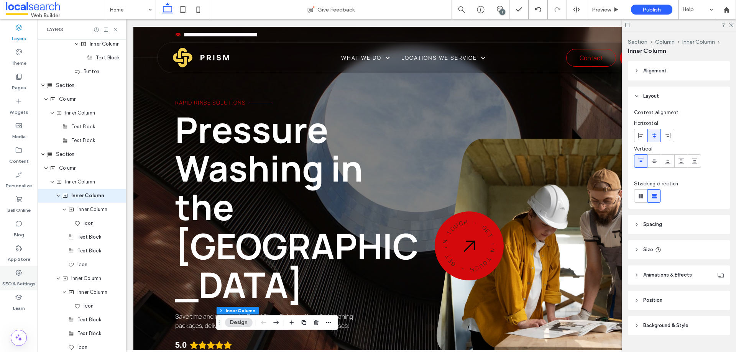
click at [25, 275] on div "SEO & Settings" at bounding box center [19, 278] width 38 height 25
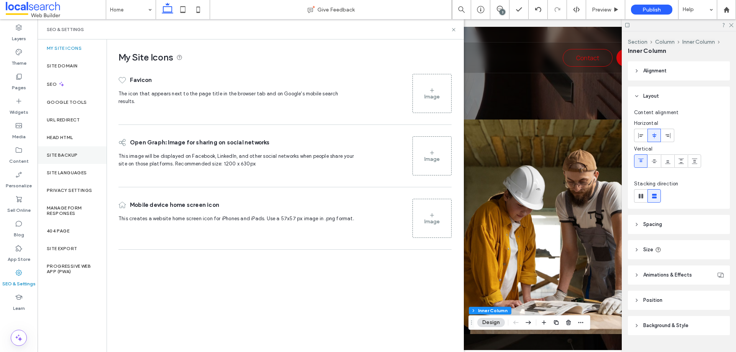
click at [68, 158] on label "Site Backup" at bounding box center [62, 155] width 31 height 5
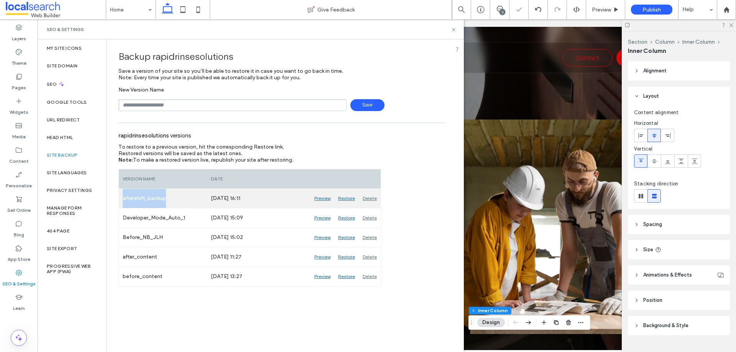
drag, startPoint x: 168, startPoint y: 199, endPoint x: 121, endPoint y: 199, distance: 46.4
click at [121, 199] on div "aftershift_backup" at bounding box center [163, 198] width 88 height 19
copy div "aftershift_backup"
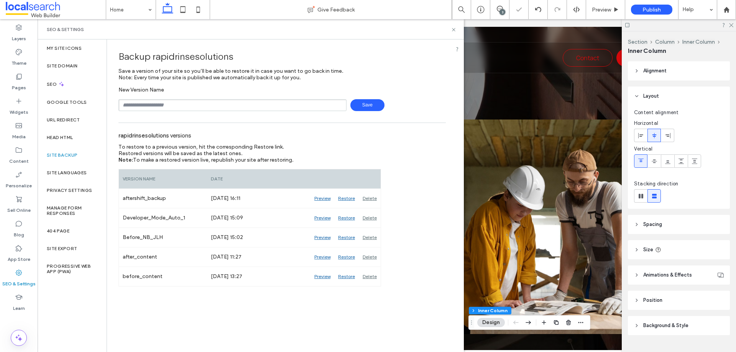
drag, startPoint x: 196, startPoint y: 106, endPoint x: 187, endPoint y: 112, distance: 11.1
click at [196, 106] on input "text" at bounding box center [232, 105] width 228 height 12
paste input "**********"
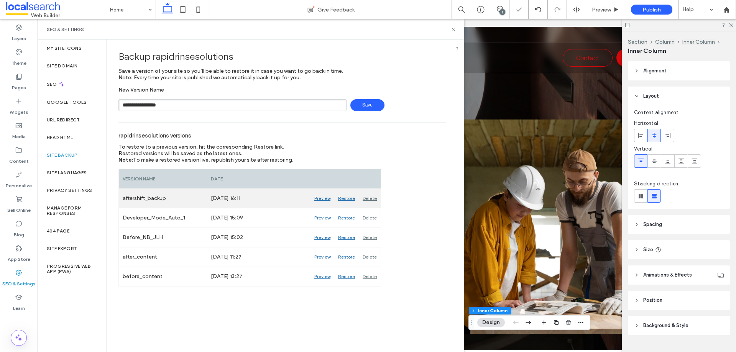
type input "**********"
click at [369, 199] on div "Delete" at bounding box center [370, 198] width 22 height 19
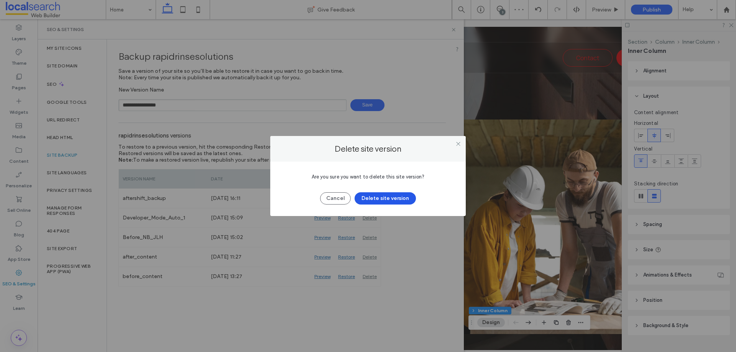
click at [379, 202] on button "Delete site version" at bounding box center [385, 198] width 61 height 12
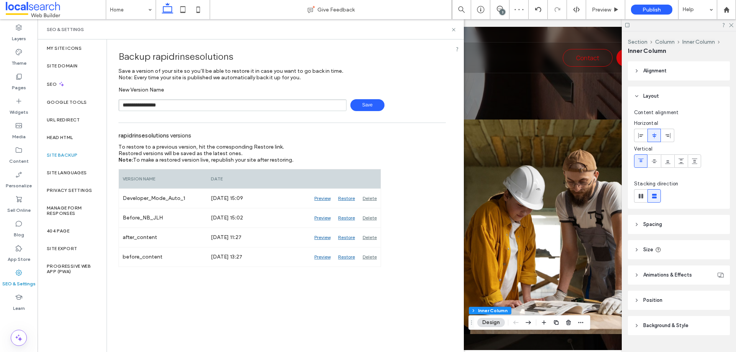
click at [363, 104] on span "Save" at bounding box center [367, 105] width 34 height 12
click at [453, 30] on icon at bounding box center [454, 30] width 6 height 6
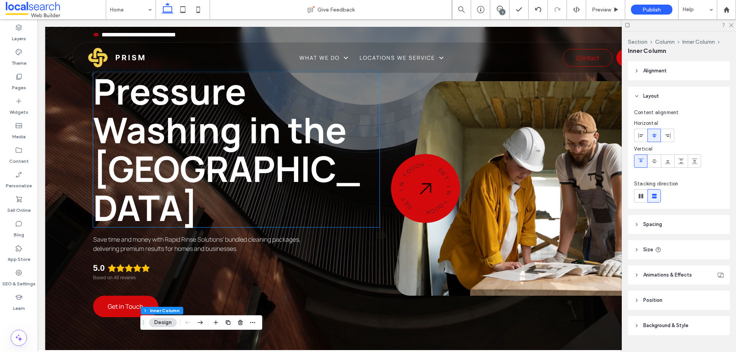
scroll to position [0, 0]
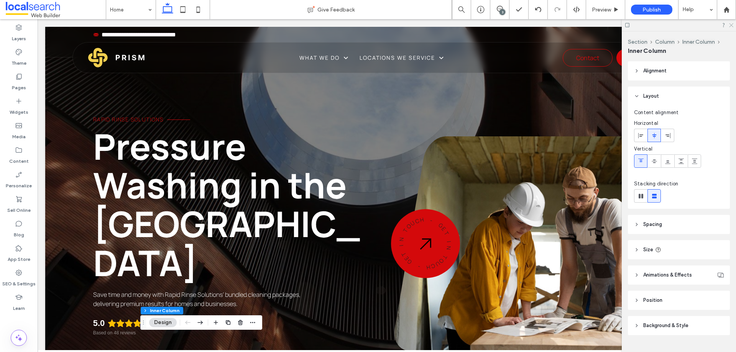
click at [733, 25] on icon at bounding box center [730, 24] width 5 height 5
